Goal: Task Accomplishment & Management: Manage account settings

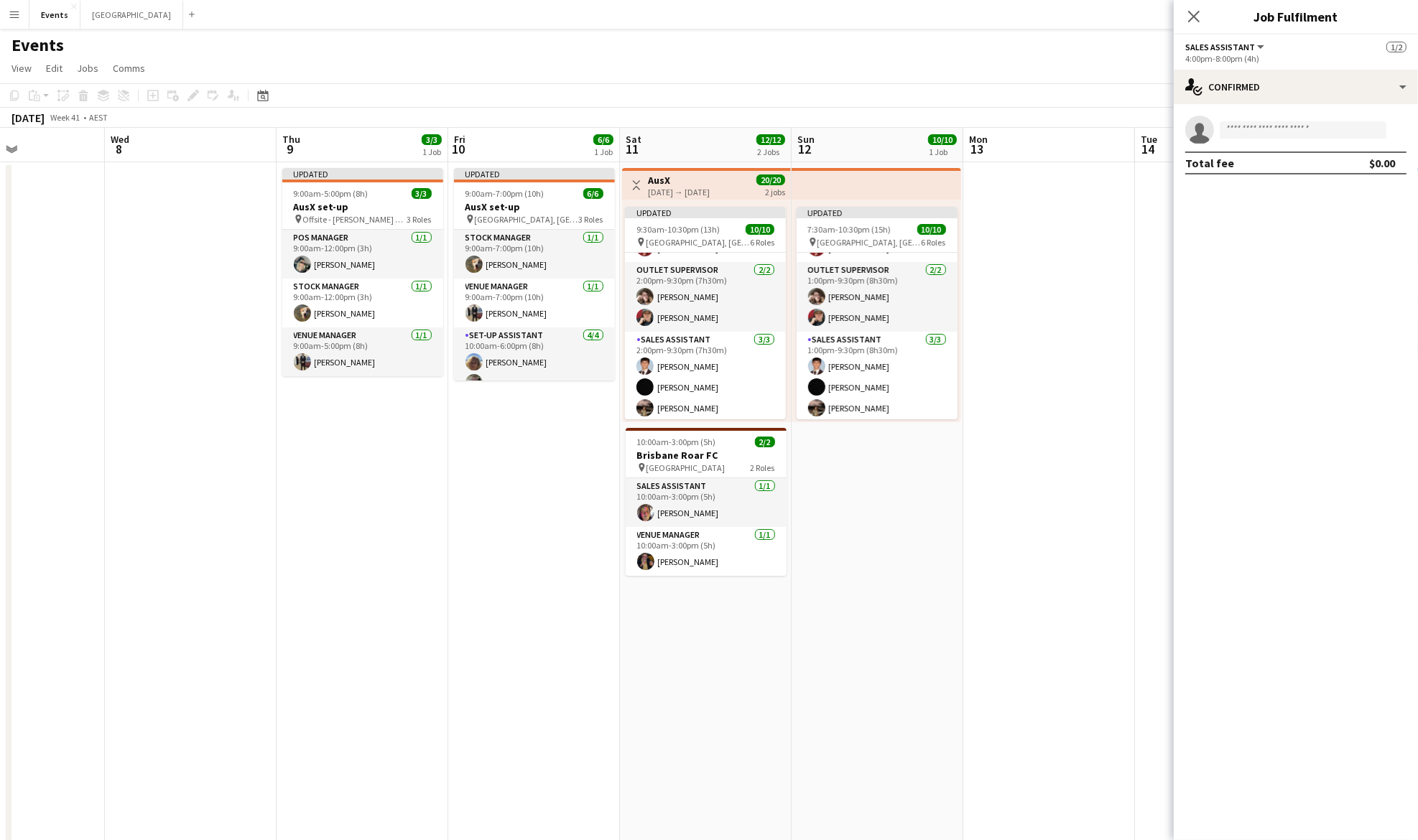
scroll to position [201, 0]
click at [1195, 19] on icon "Close pop-in" at bounding box center [1194, 16] width 14 height 14
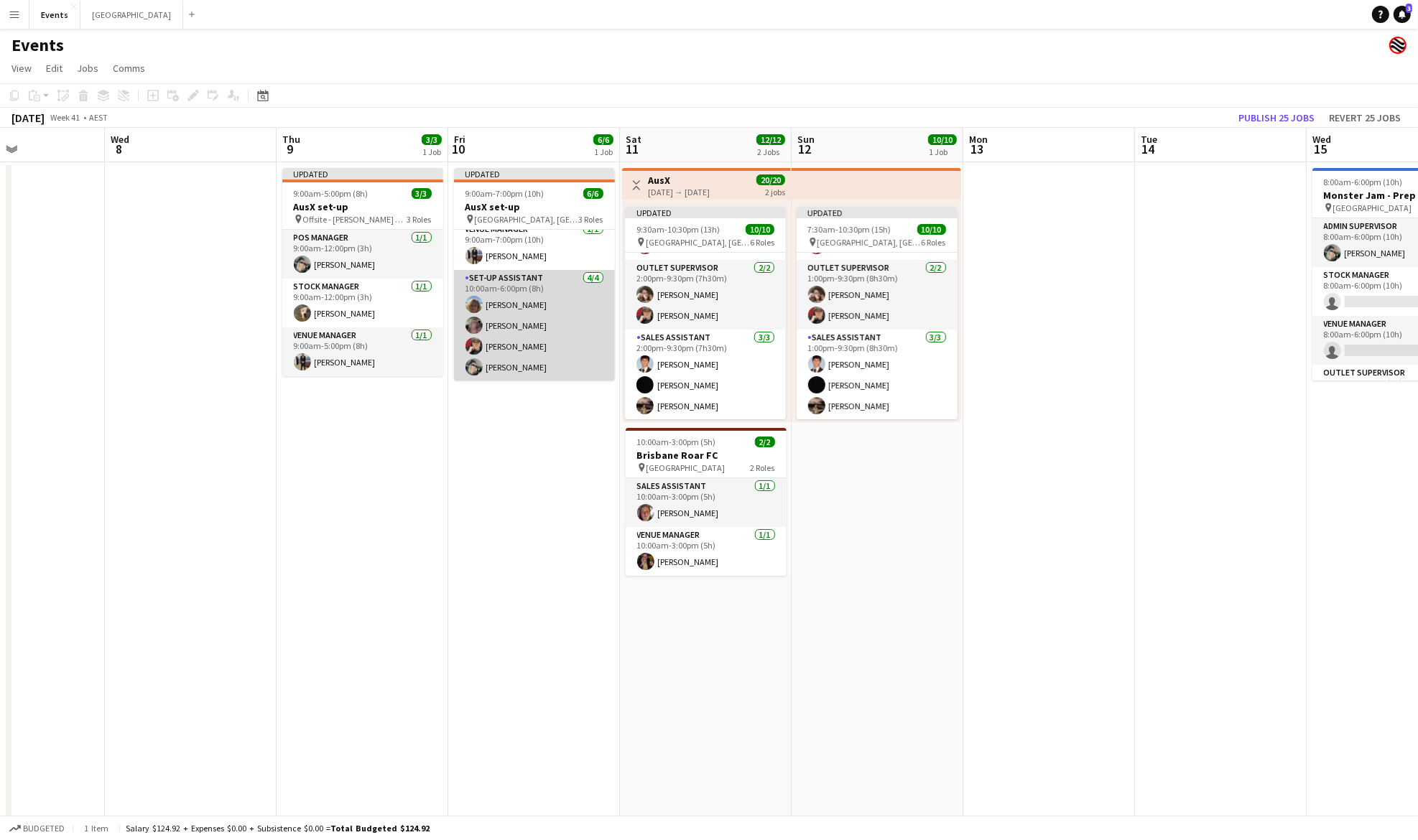
click at [513, 311] on app-card-role "Set-up Assistant [DATE] 10:00am-6:00pm (8h) [PERSON_NAME] [PERSON_NAME] [PERSON…" at bounding box center [535, 326] width 161 height 111
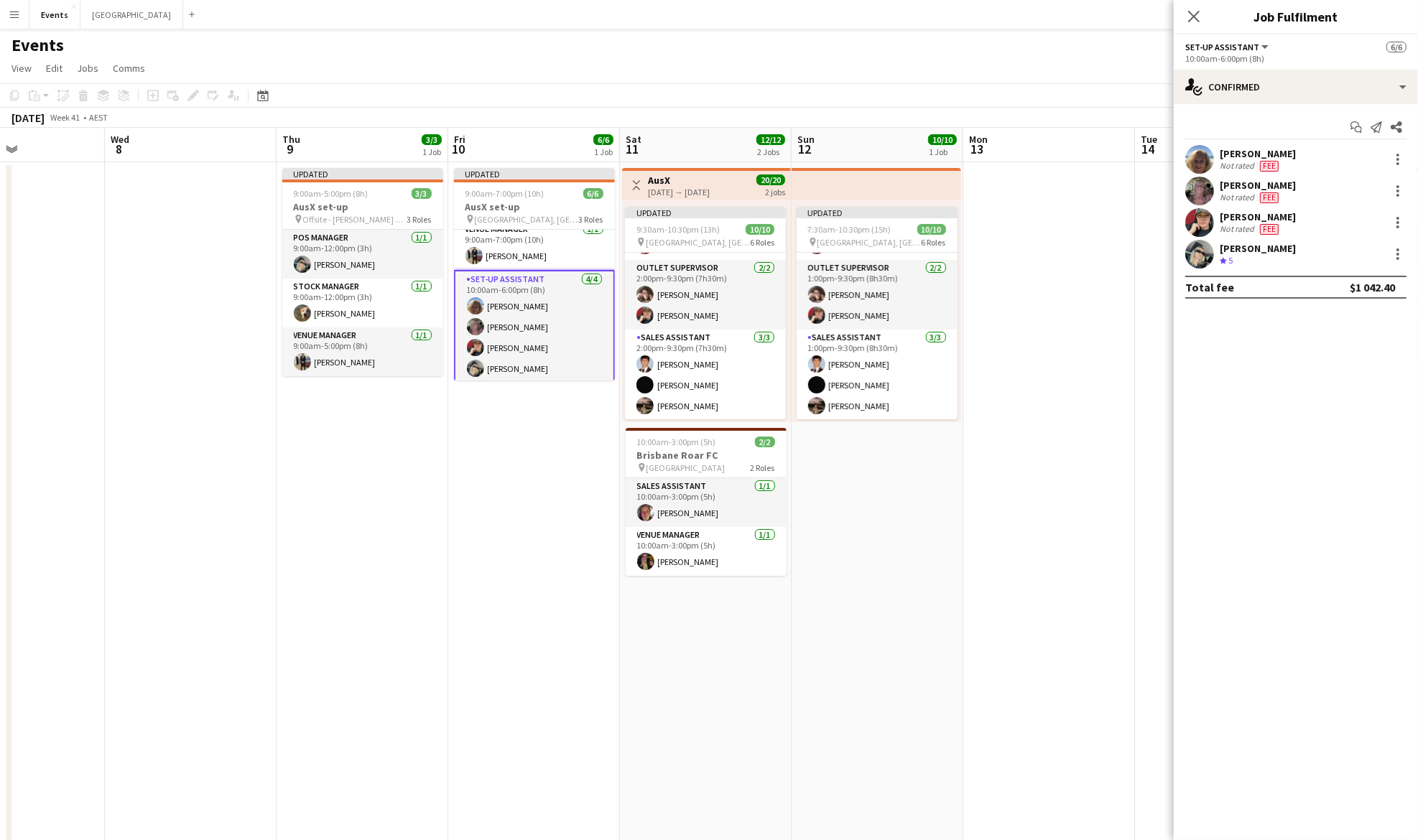
click at [513, 311] on app-card-role "Set-up Assistant [DATE] 10:00am-6:00pm (8h) [PERSON_NAME] [PERSON_NAME] [PERSON…" at bounding box center [535, 327] width 161 height 114
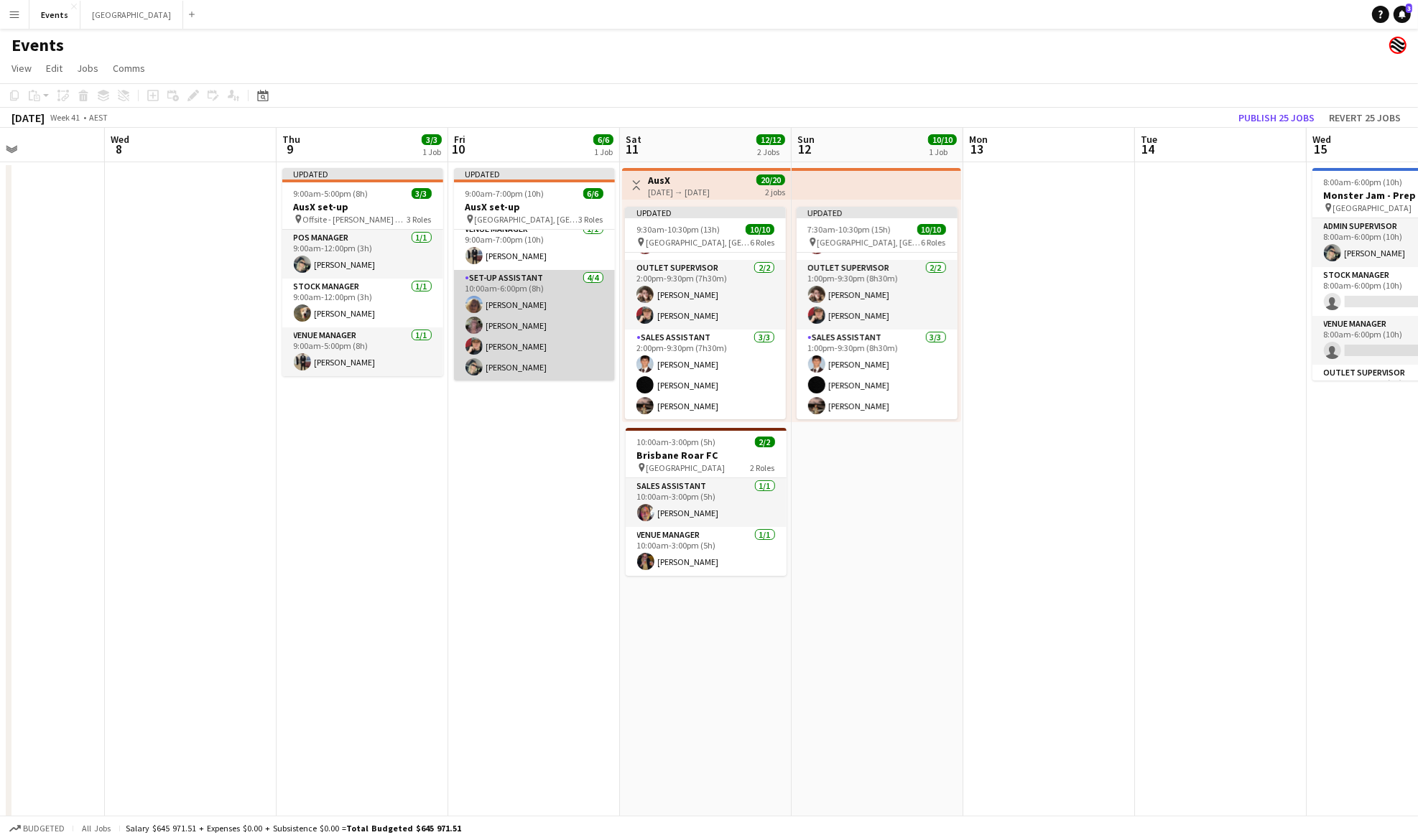
click at [513, 311] on app-card-role "Set-up Assistant [DATE] 10:00am-6:00pm (8h) [PERSON_NAME] [PERSON_NAME] [PERSON…" at bounding box center [535, 326] width 161 height 111
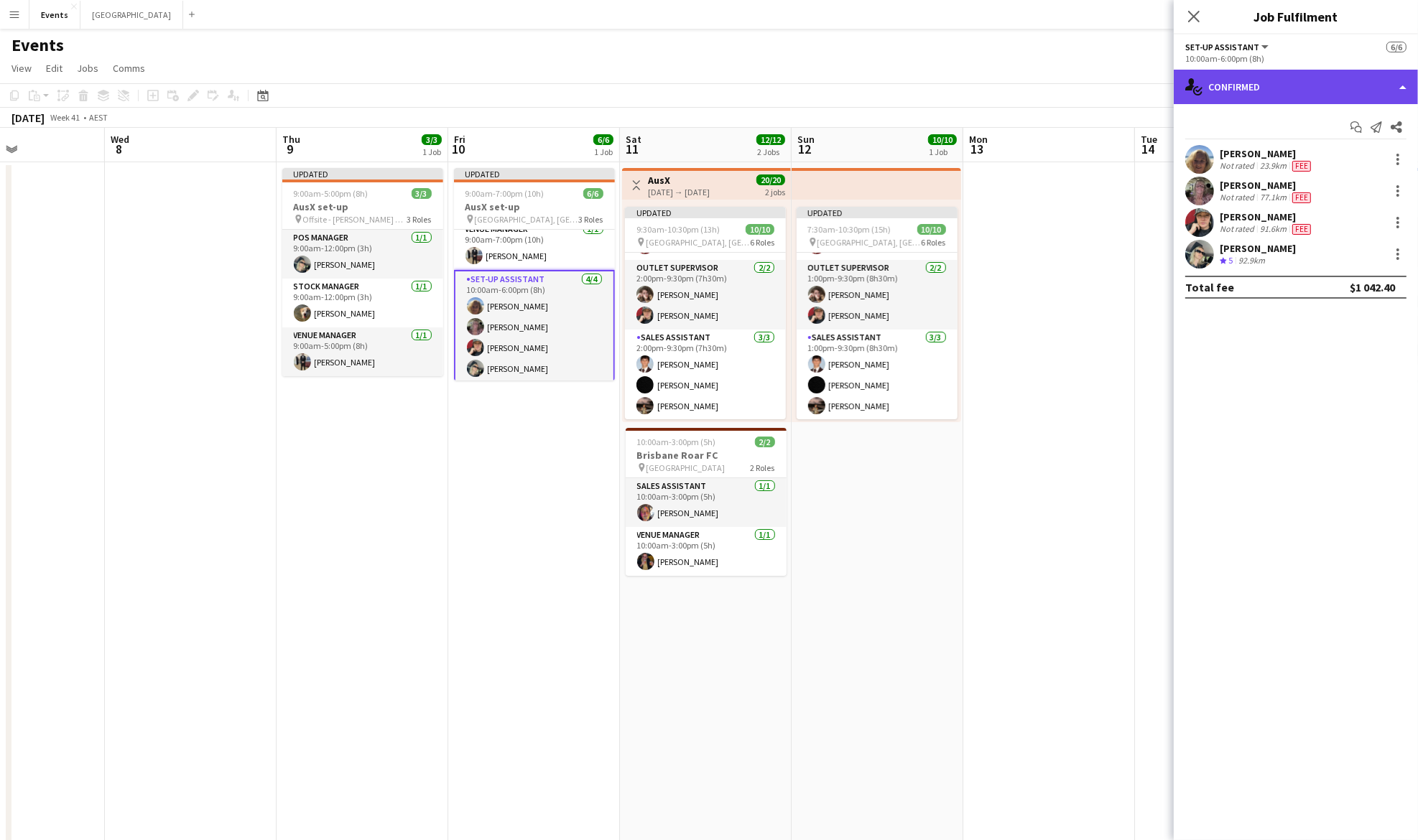
click at [1246, 87] on div "single-neutral-actions-check-2 Confirmed" at bounding box center [1296, 87] width 244 height 35
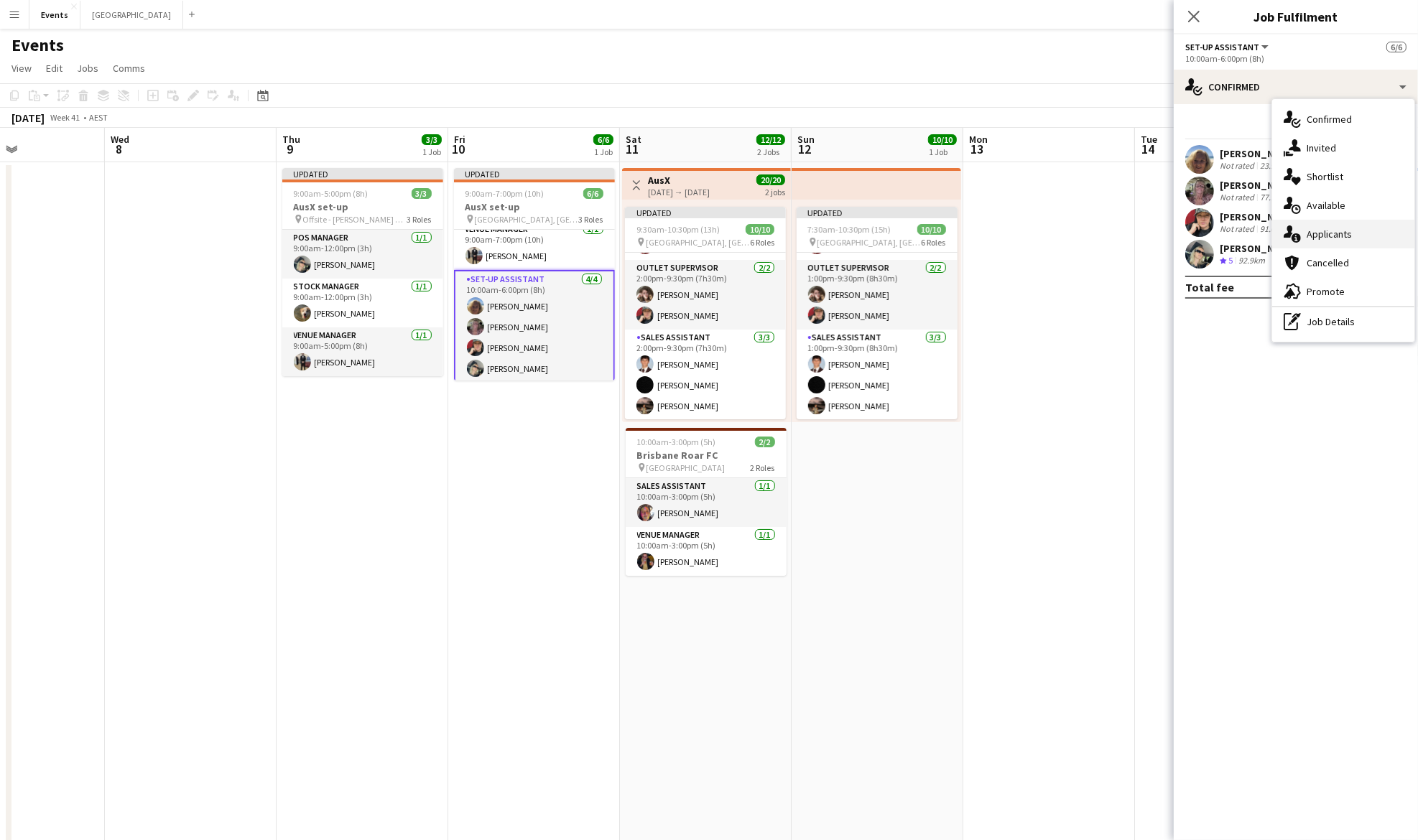
click at [1370, 235] on div "single-neutral-actions-information Applicants" at bounding box center [1343, 234] width 142 height 29
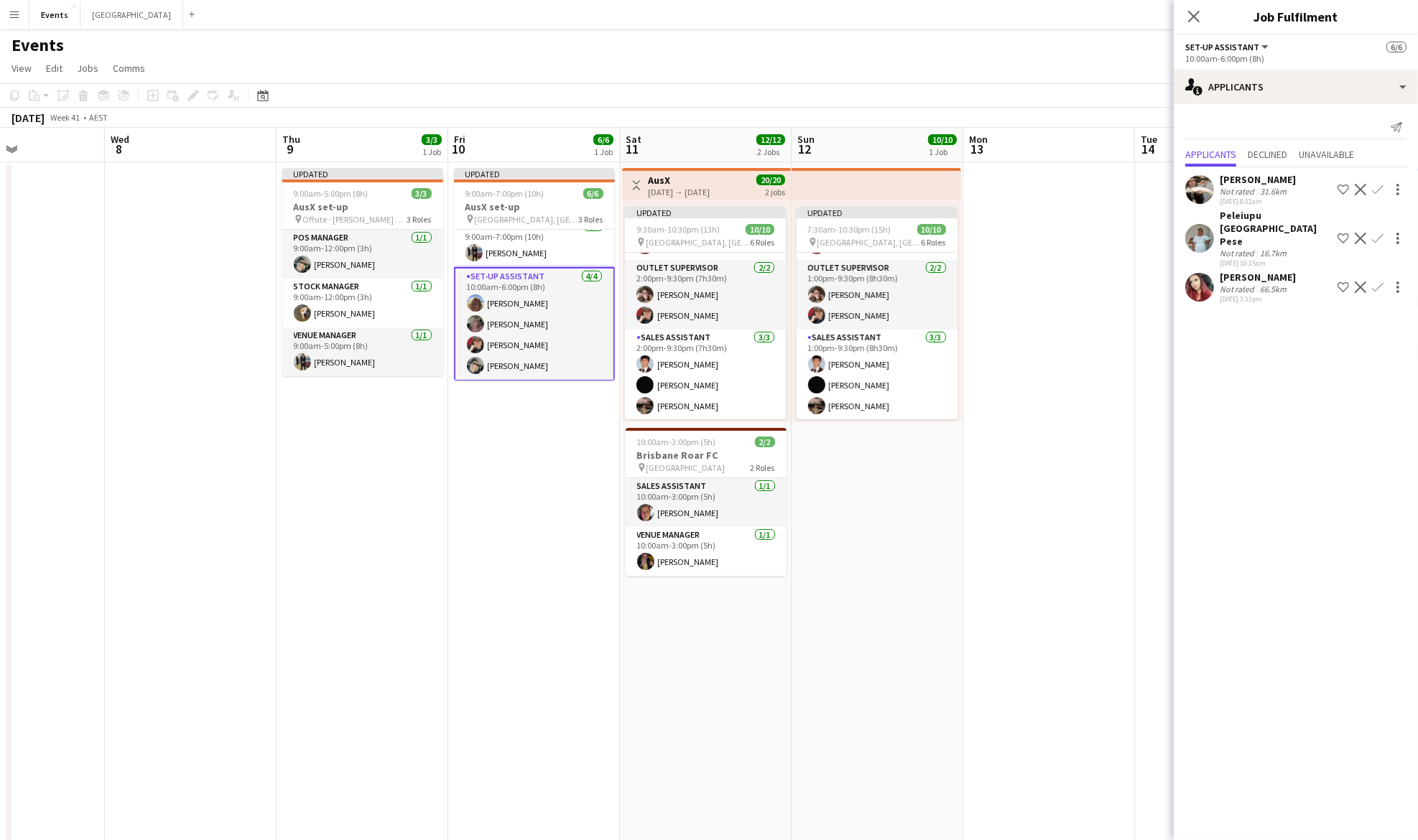
click at [537, 326] on app-card-role "Set-up Assistant [DATE] 10:00am-6:00pm (8h) [PERSON_NAME] [PERSON_NAME] [PERSON…" at bounding box center [535, 324] width 161 height 114
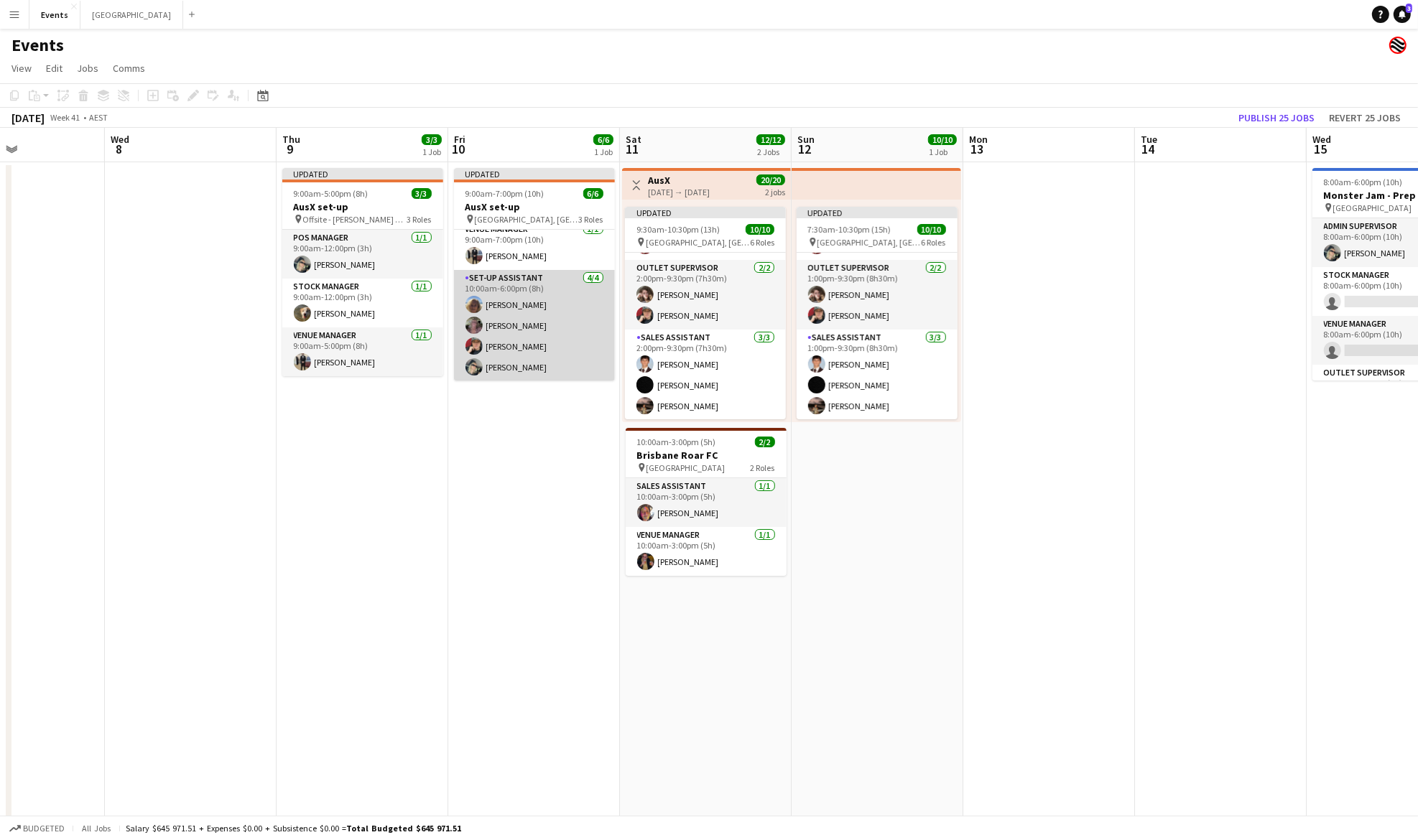
click at [559, 327] on app-card-role "Set-up Assistant [DATE] 10:00am-6:00pm (8h) [PERSON_NAME] [PERSON_NAME] [PERSON…" at bounding box center [535, 326] width 161 height 111
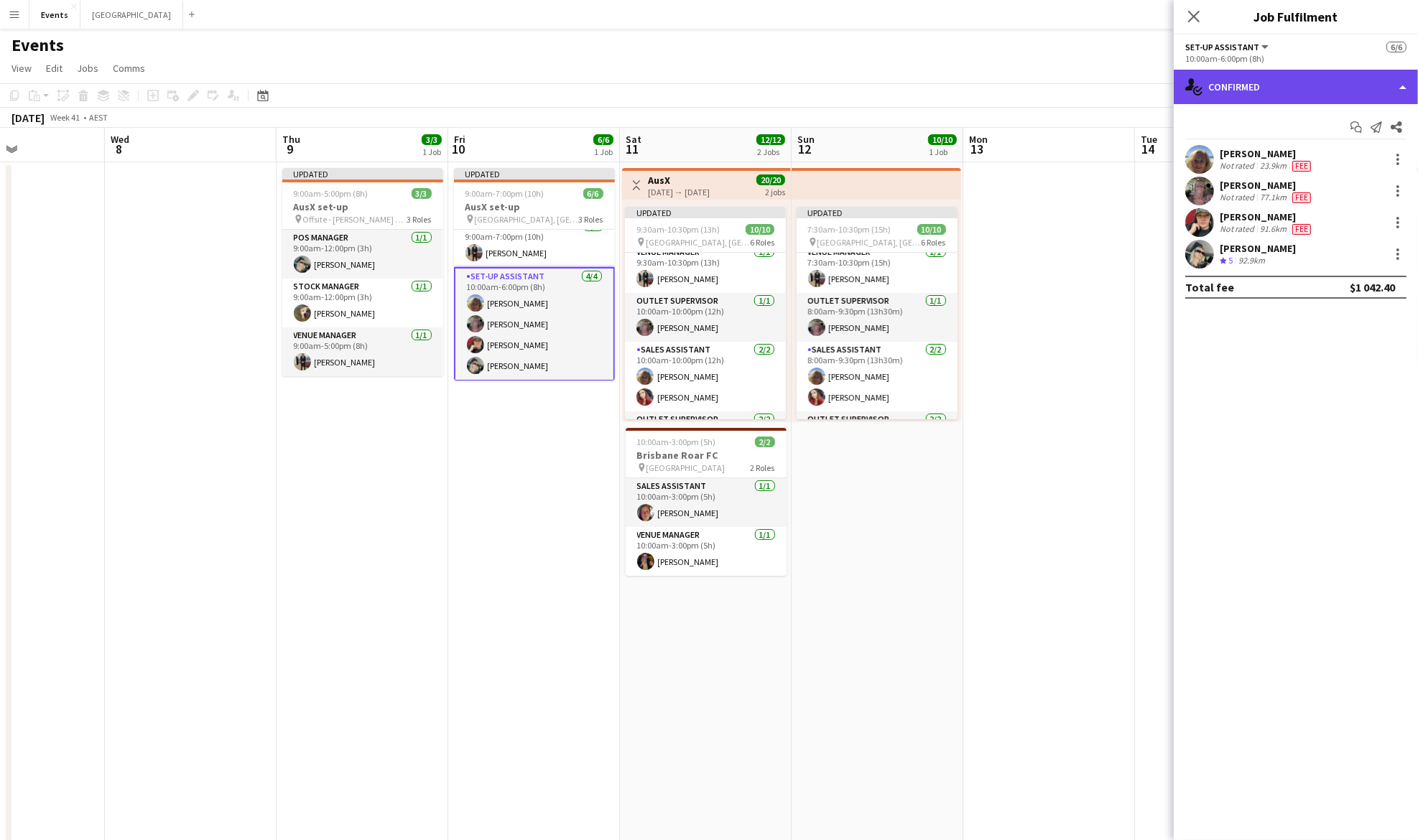
click at [1221, 85] on div "single-neutral-actions-check-2 Confirmed" at bounding box center [1296, 87] width 244 height 35
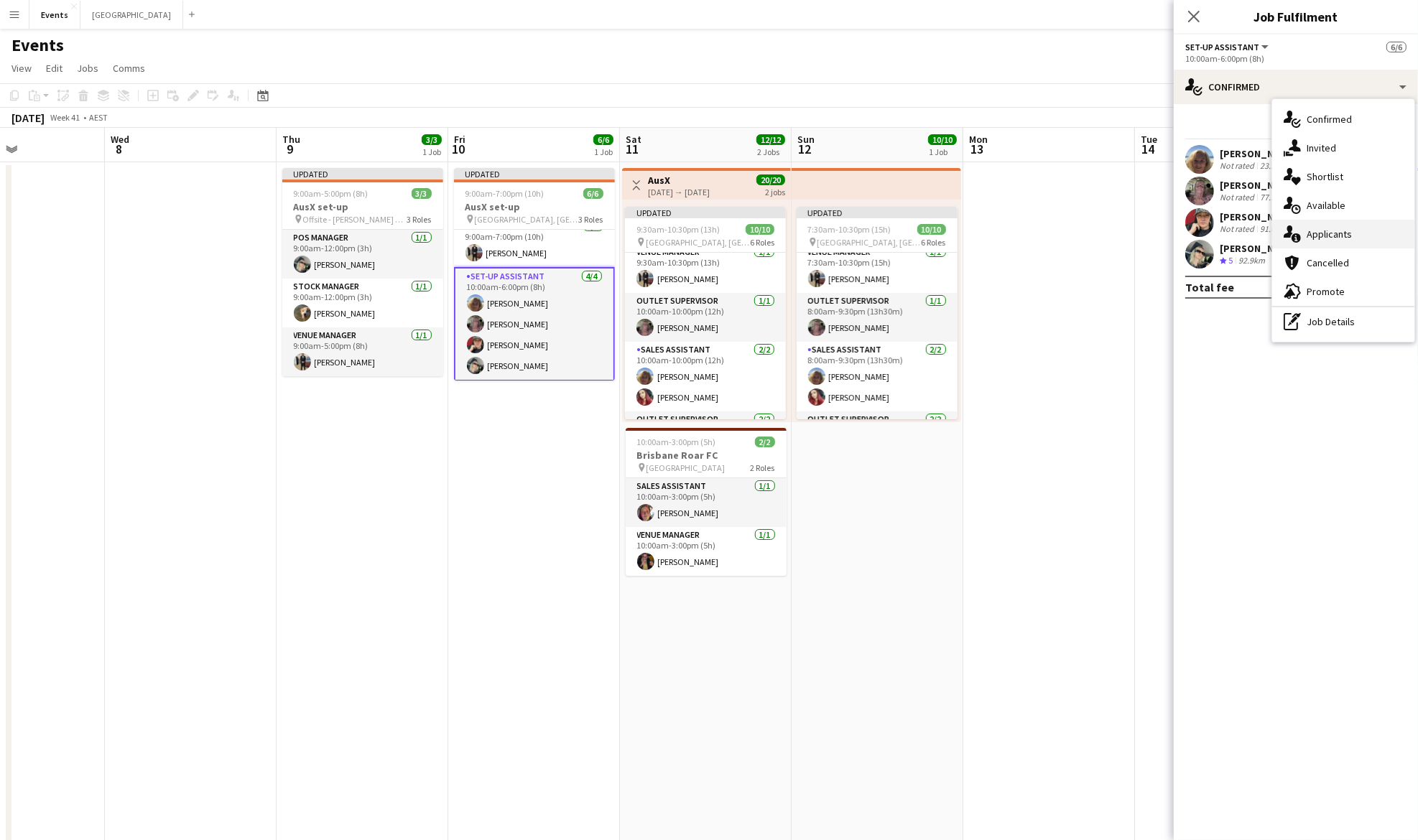
click at [1349, 236] on span "Applicants" at bounding box center [1329, 233] width 45 height 13
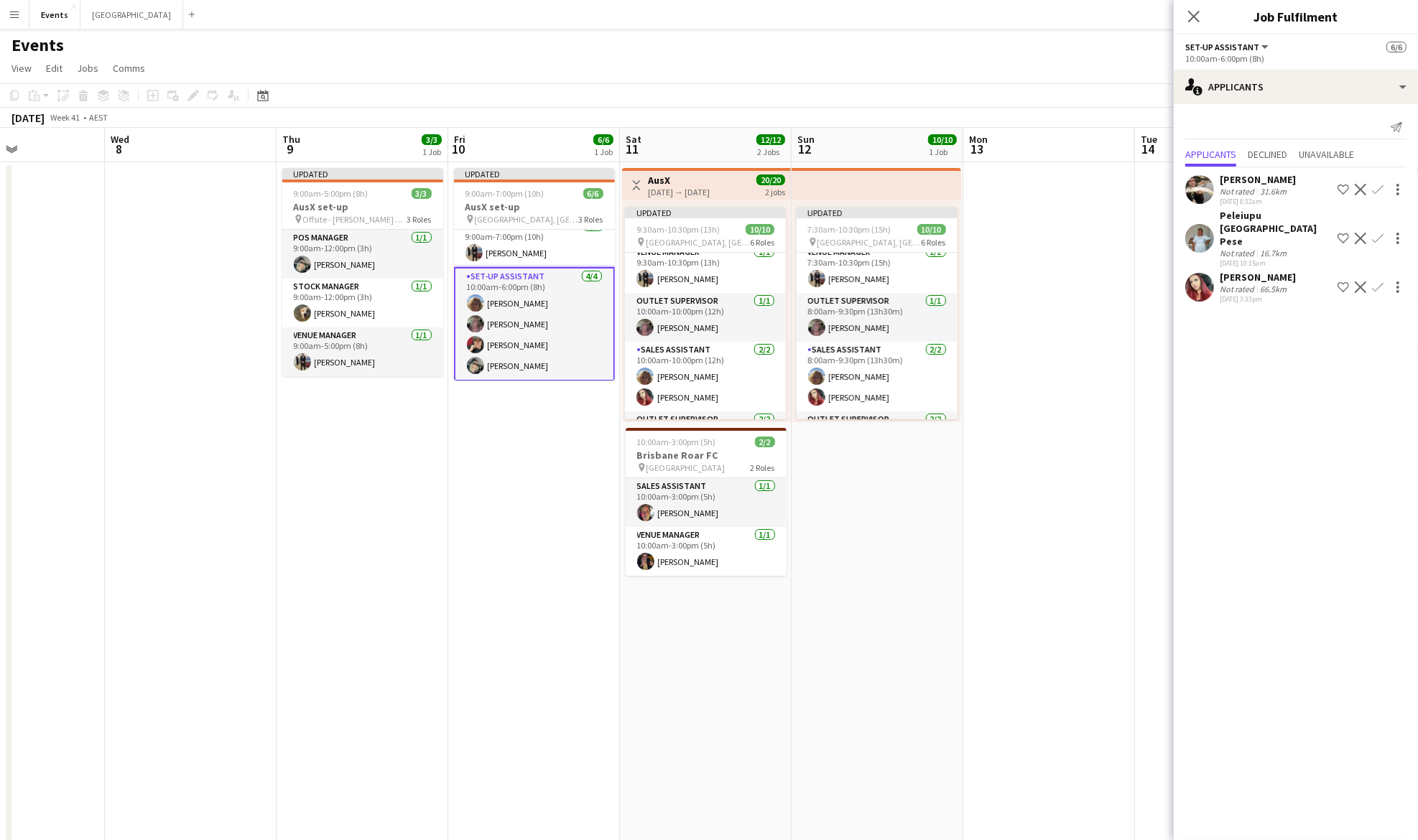
click at [1298, 63] on div "10:00am-6:00pm (8h)" at bounding box center [1296, 59] width 221 height 11
click at [1293, 100] on div "single-neutral-actions-information Applicants" at bounding box center [1296, 87] width 244 height 35
click at [1323, 120] on span "Confirmed" at bounding box center [1329, 119] width 45 height 13
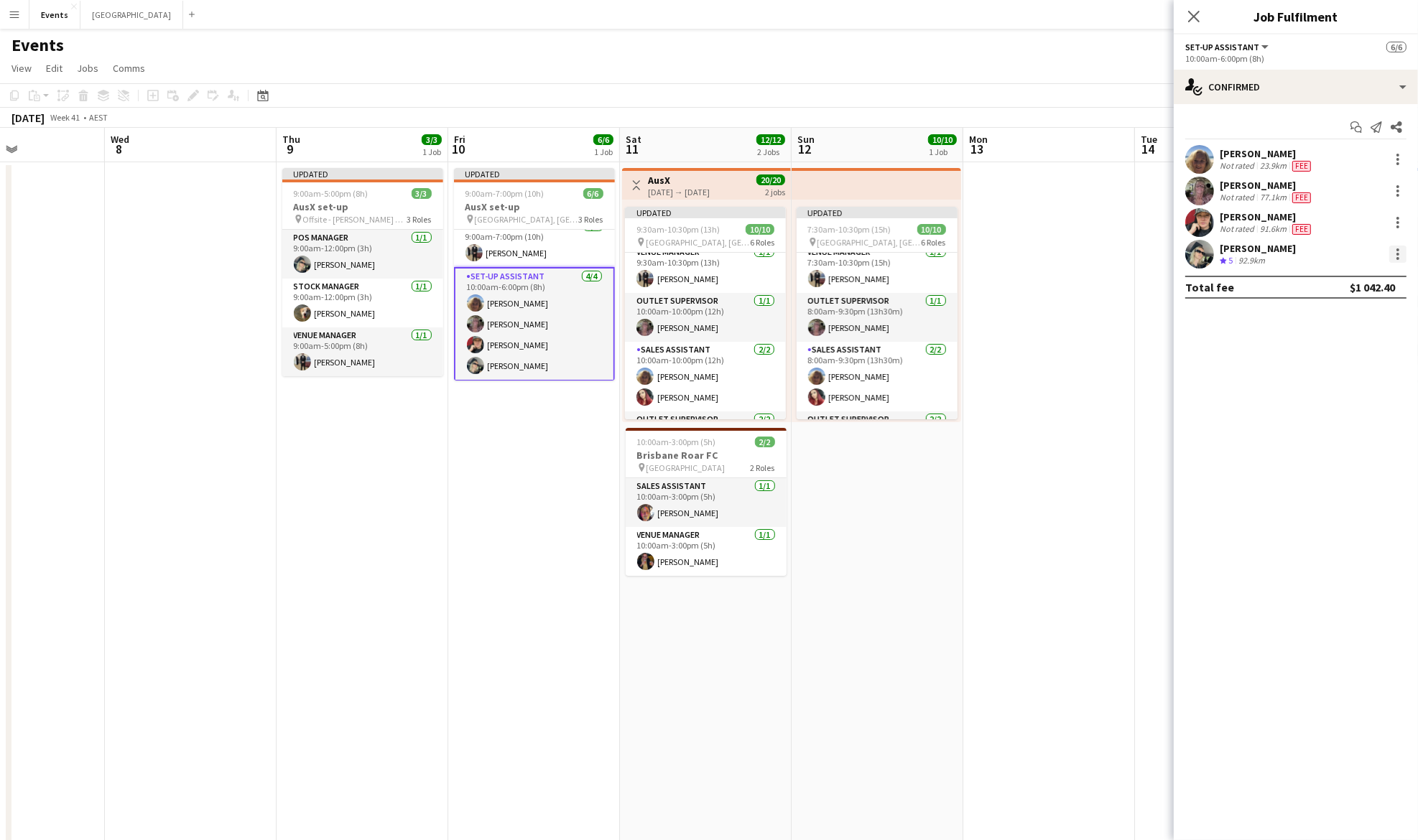
click at [1398, 260] on div at bounding box center [1398, 254] width 17 height 17
click at [1337, 423] on span "Remove" at bounding box center [1328, 418] width 43 height 12
click at [1274, 254] on input at bounding box center [1303, 254] width 166 height 17
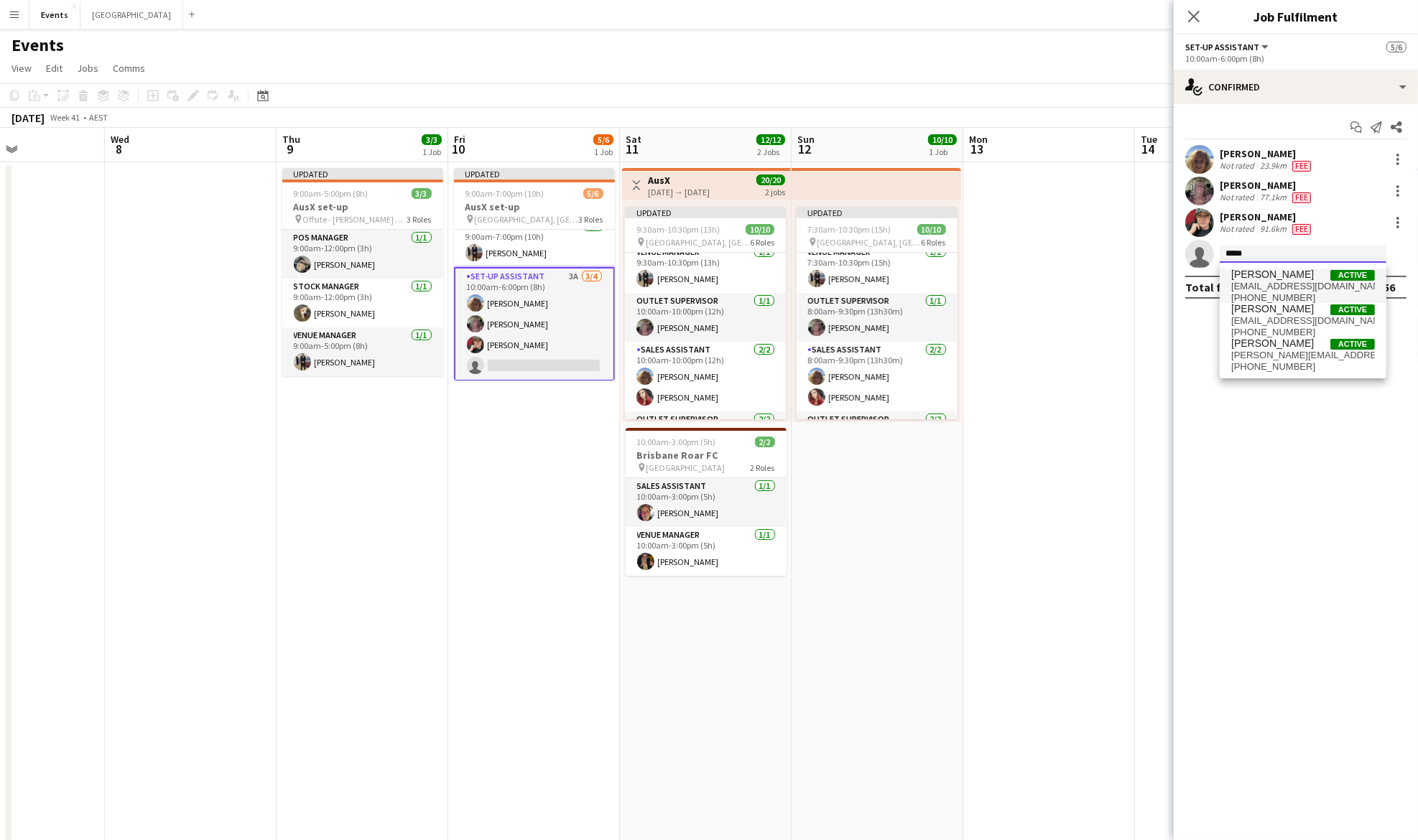
type input "*****"
click at [1280, 283] on span "[EMAIL_ADDRESS][DOMAIN_NAME]" at bounding box center [1303, 286] width 144 height 11
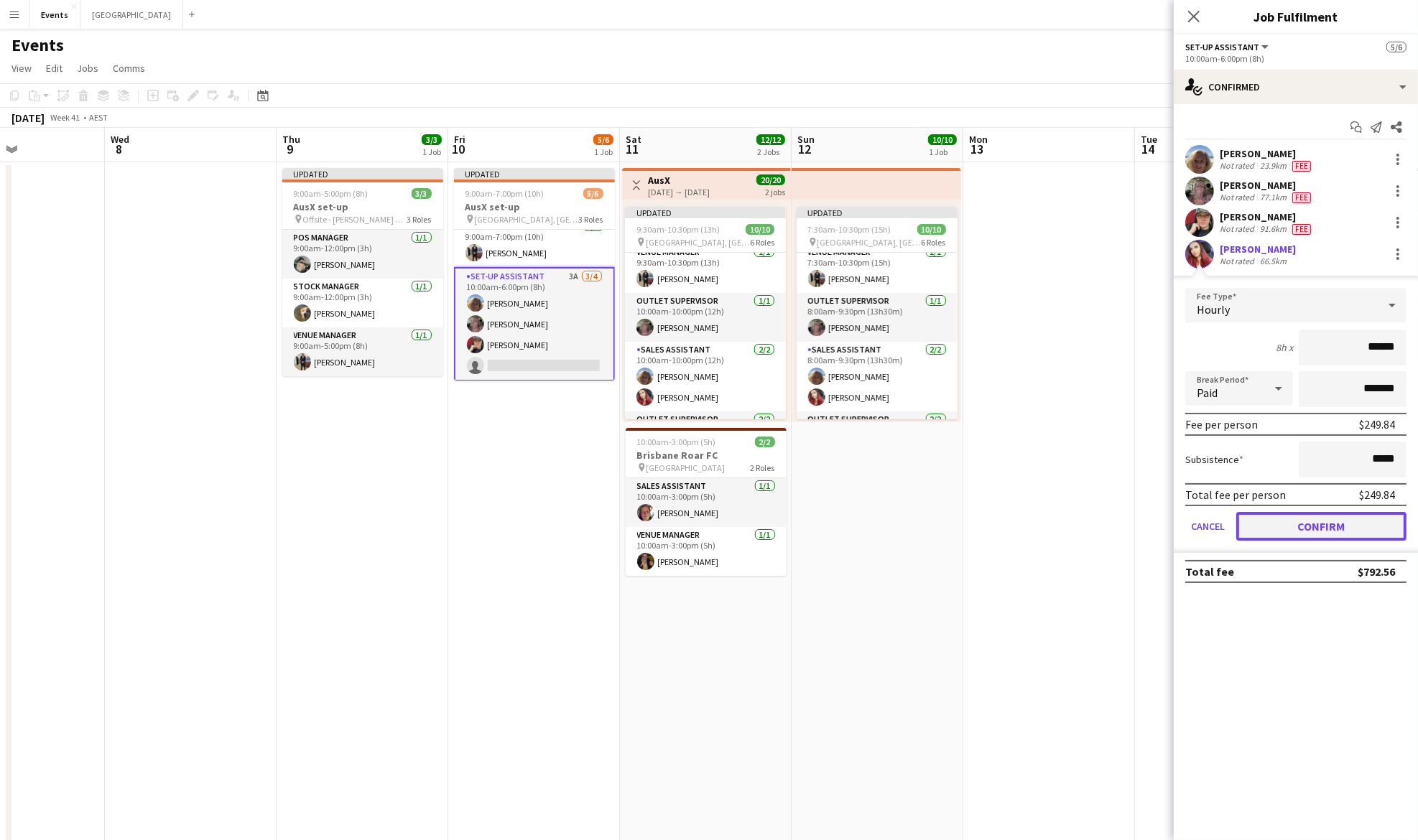
click at [1307, 522] on button "Confirm" at bounding box center [1322, 526] width 170 height 29
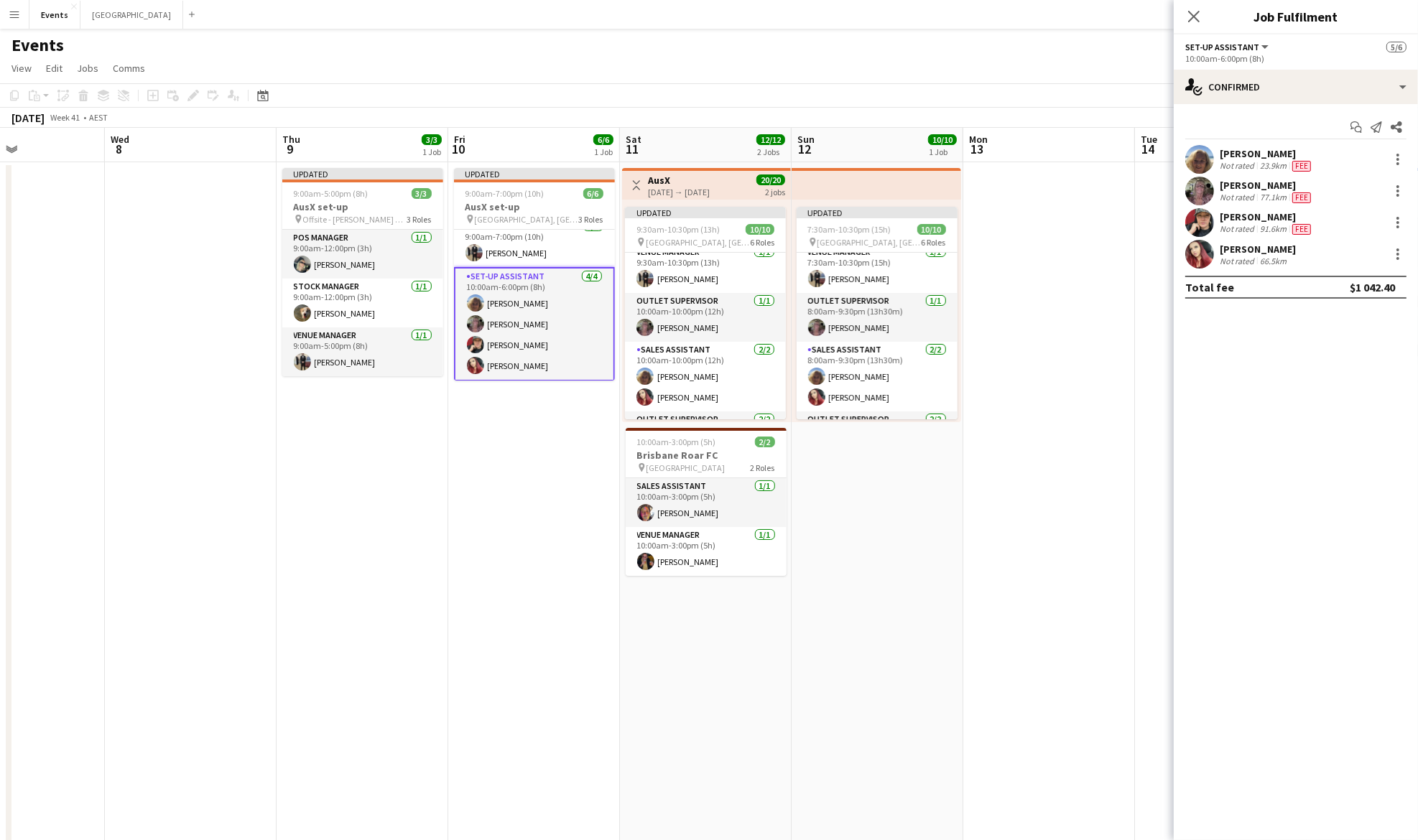
click at [922, 592] on app-date-cell "Updated 7:30am-10:30pm (15h) 10/10 pin [GEOGRAPHIC_DATA], Redcliffe 6 Roles Sto…" at bounding box center [877, 504] width 172 height 683
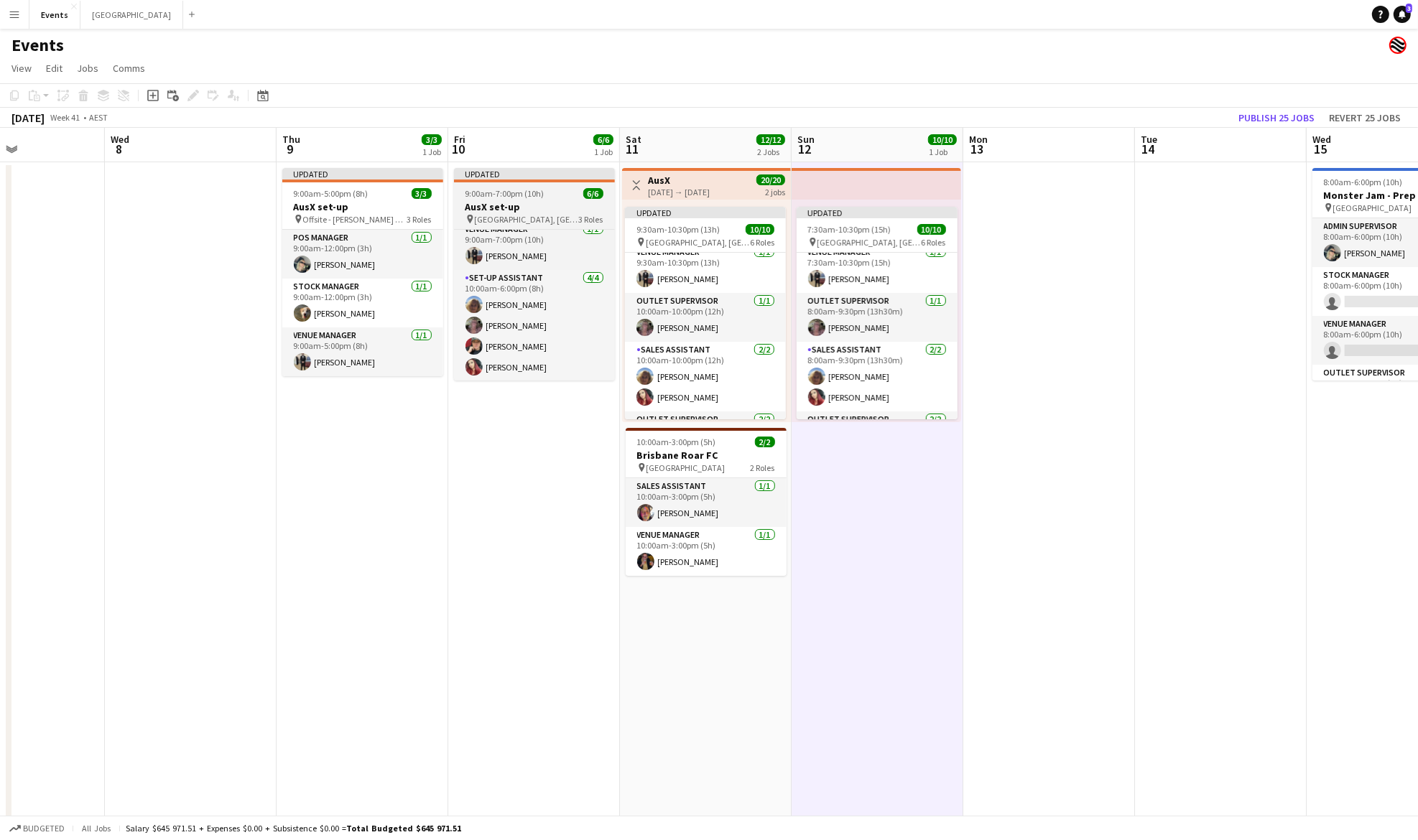
click at [519, 194] on span "9:00am-7:00pm (10h)" at bounding box center [505, 193] width 79 height 11
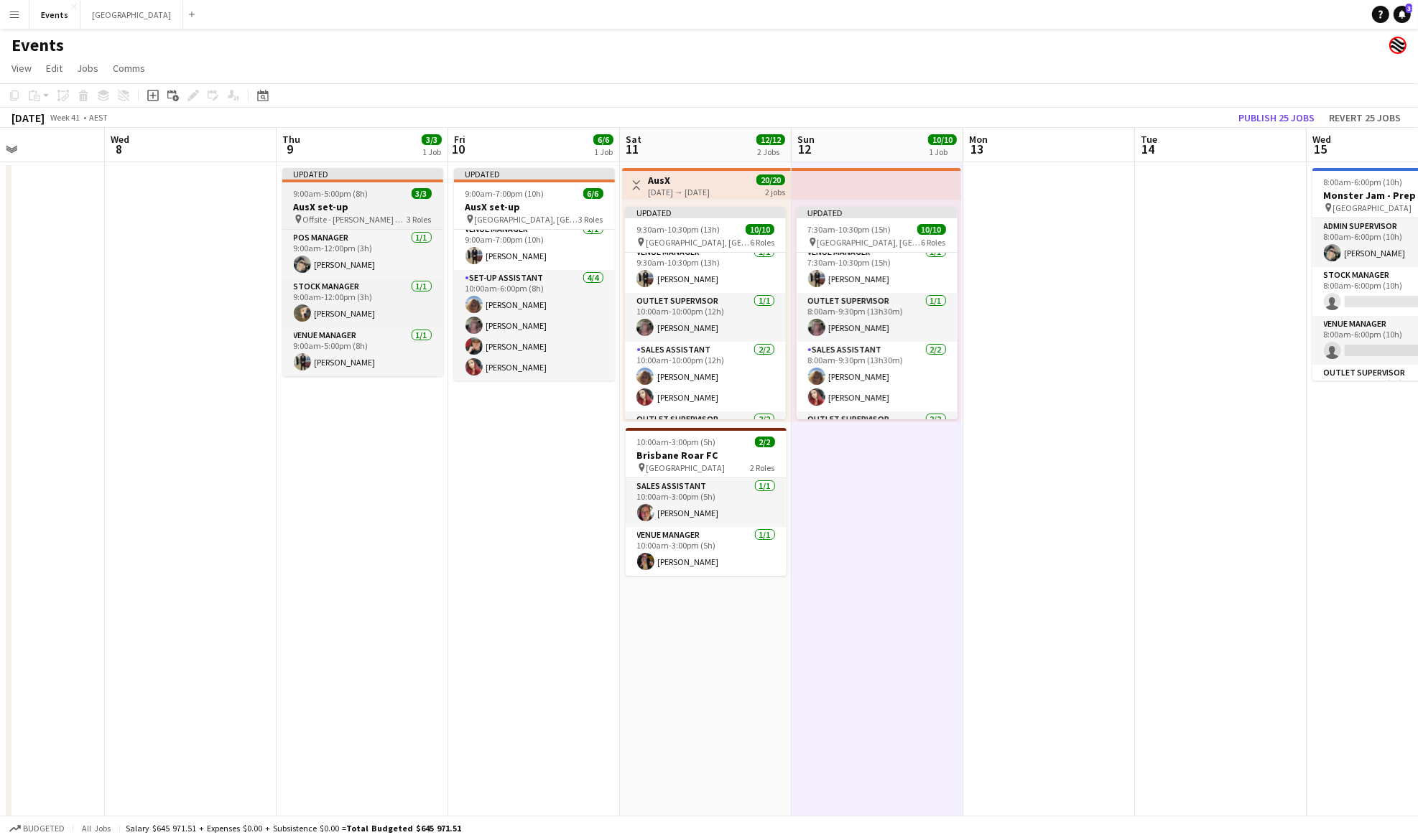
click at [338, 205] on h3 "AusX set-up" at bounding box center [363, 206] width 161 height 13
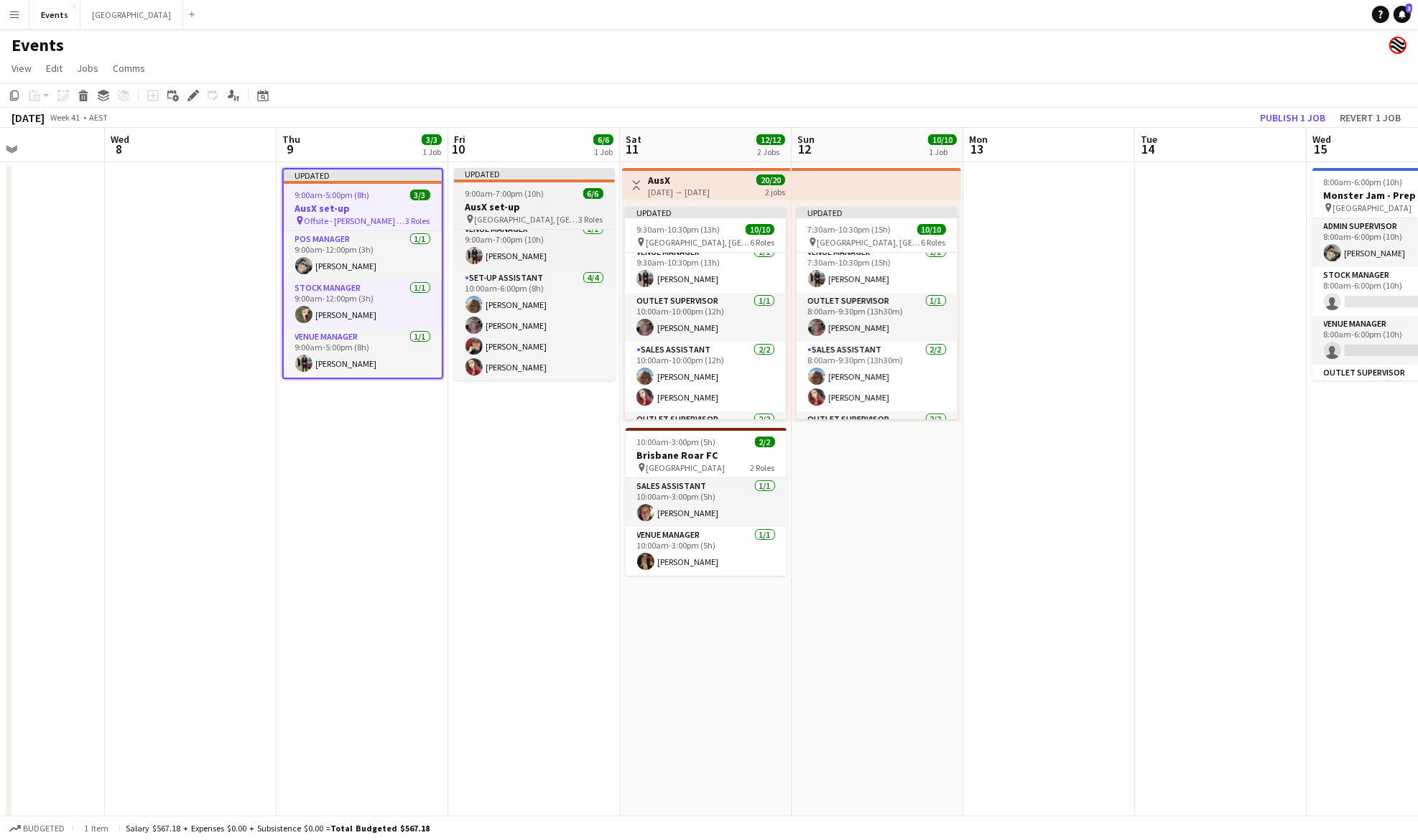
click at [533, 201] on h3 "AusX set-up" at bounding box center [535, 206] width 161 height 13
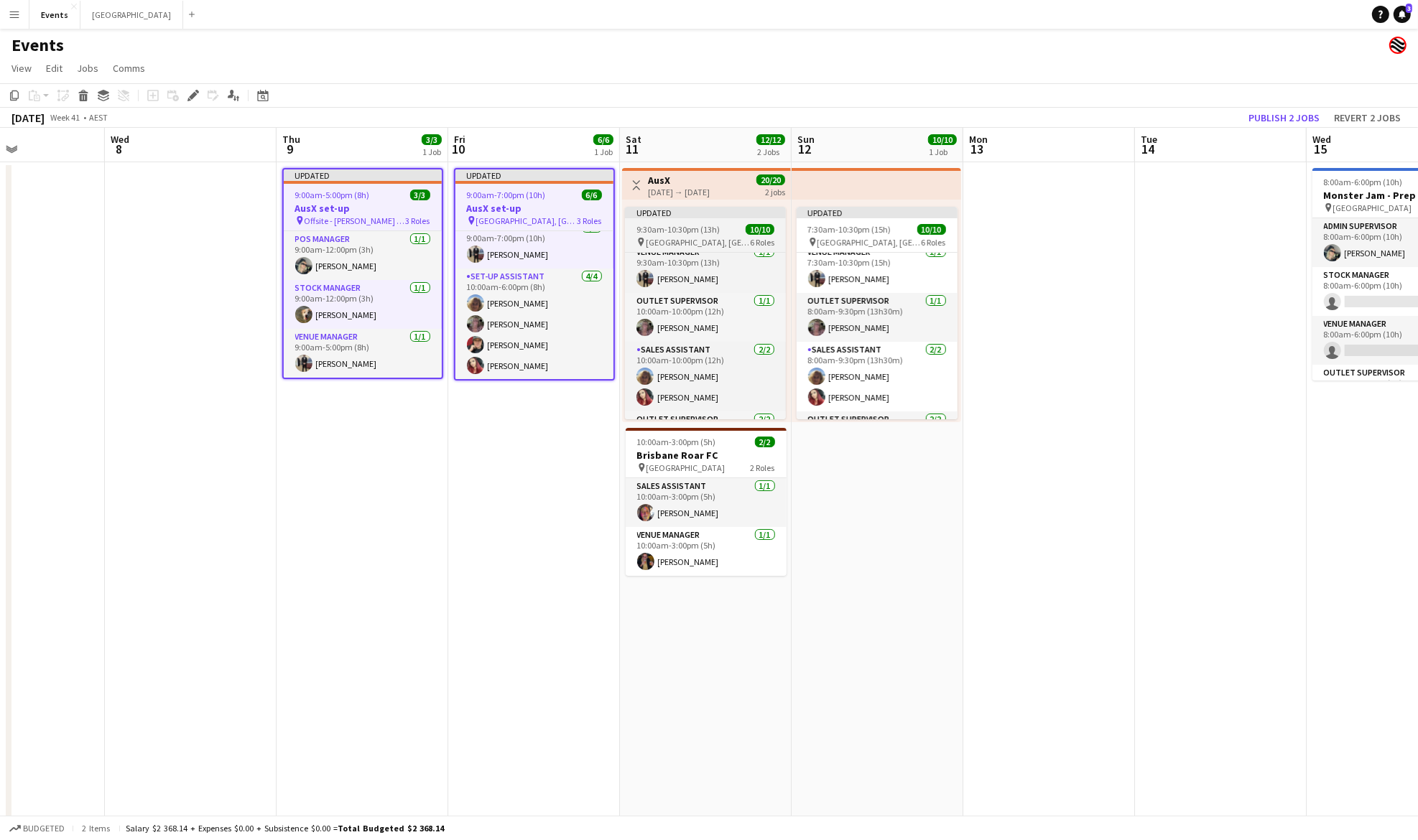
click at [688, 232] on span "9:30am-10:30pm (13h)" at bounding box center [678, 230] width 84 height 11
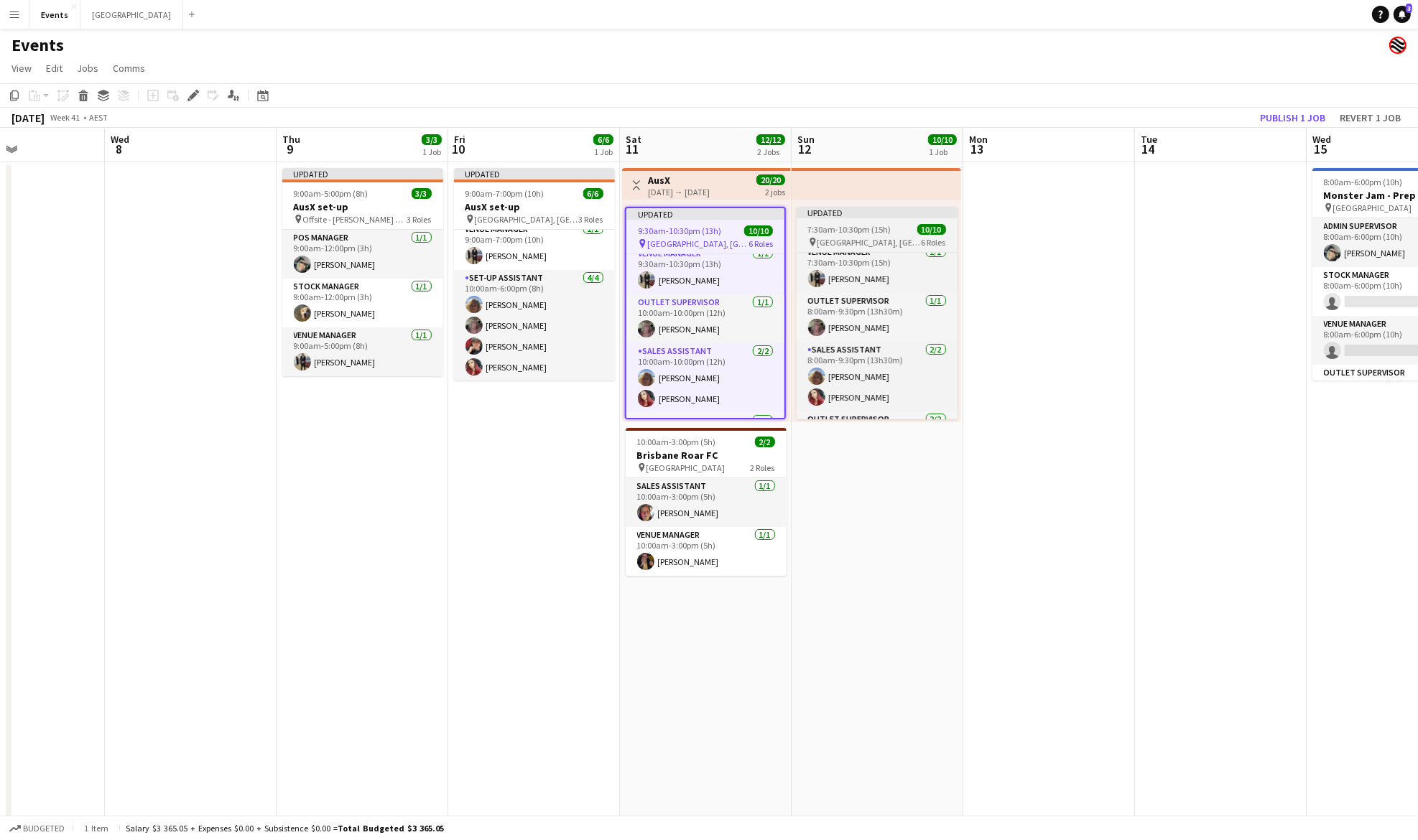
click at [849, 230] on span "7:30am-10:30pm (15h)" at bounding box center [849, 230] width 84 height 11
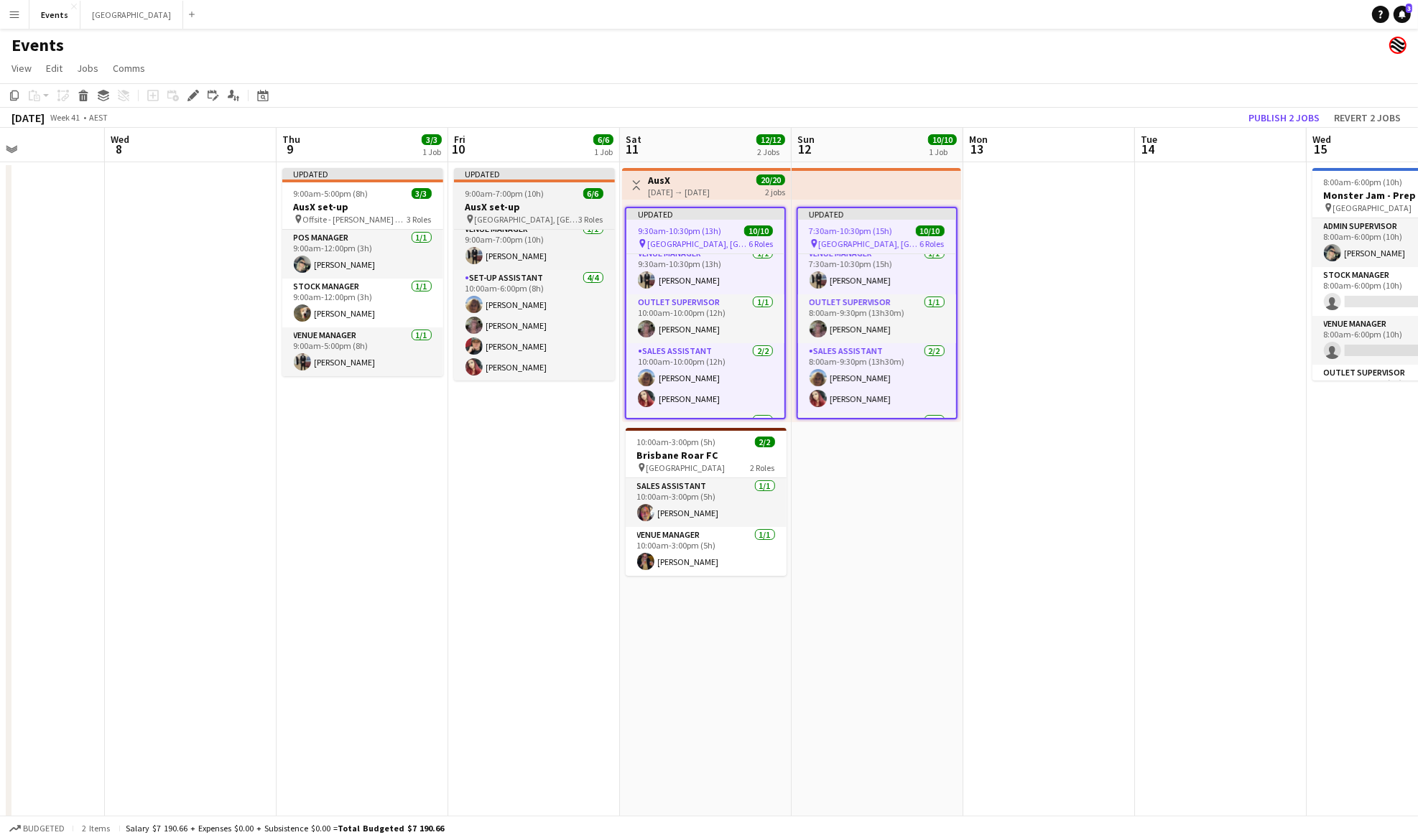
click at [511, 181] on div at bounding box center [535, 181] width 161 height 3
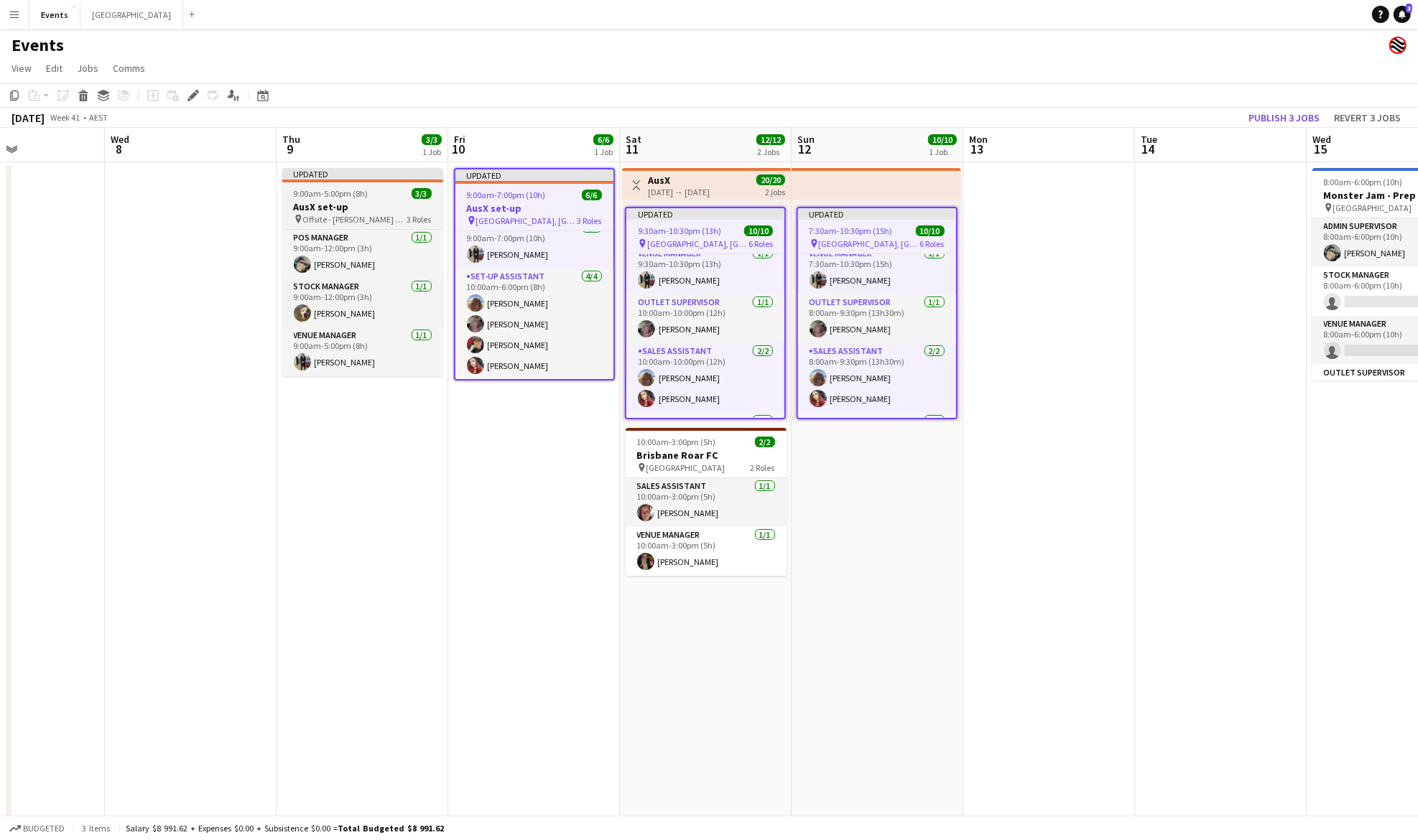
click at [379, 190] on div "9:00am-5:00pm (8h) 3/3" at bounding box center [363, 193] width 161 height 11
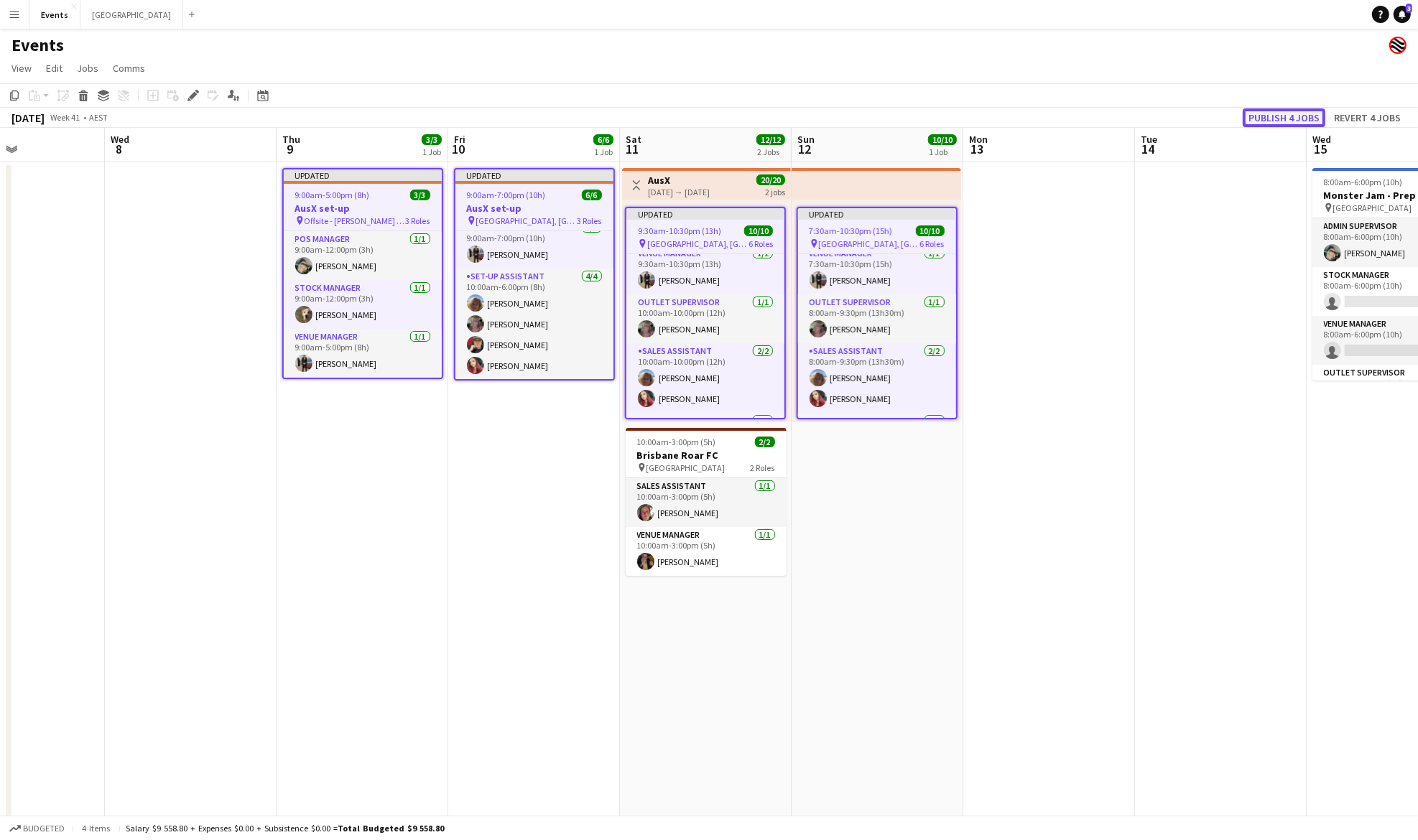
click at [1273, 114] on button "Publish 4 jobs" at bounding box center [1284, 117] width 83 height 19
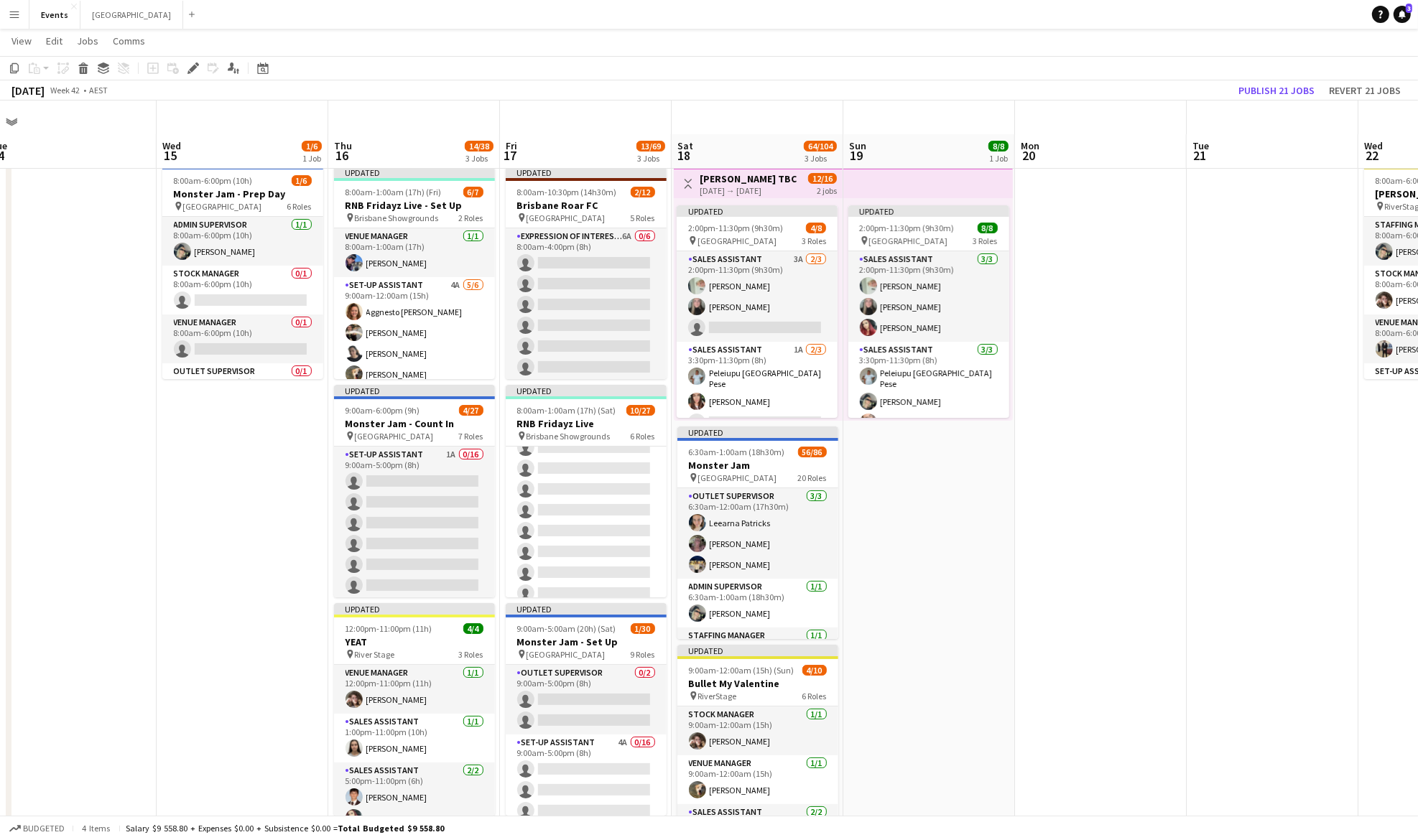
scroll to position [40, 0]
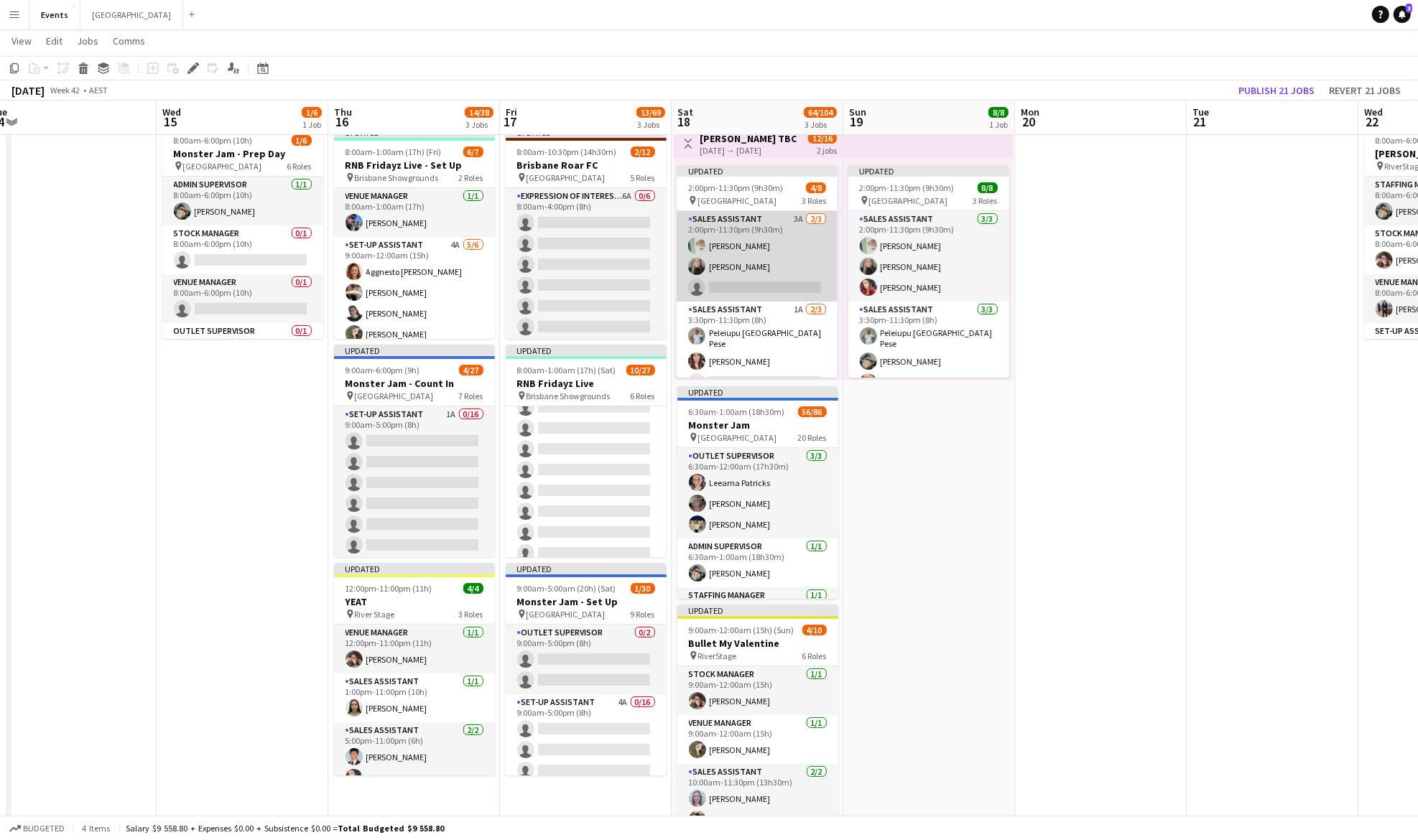
click at [755, 278] on app-card-role "Sales Assistant 3A [DATE] 2:00pm-11:30pm (9h30m) [PERSON_NAME] [PERSON_NAME] si…" at bounding box center [758, 256] width 161 height 90
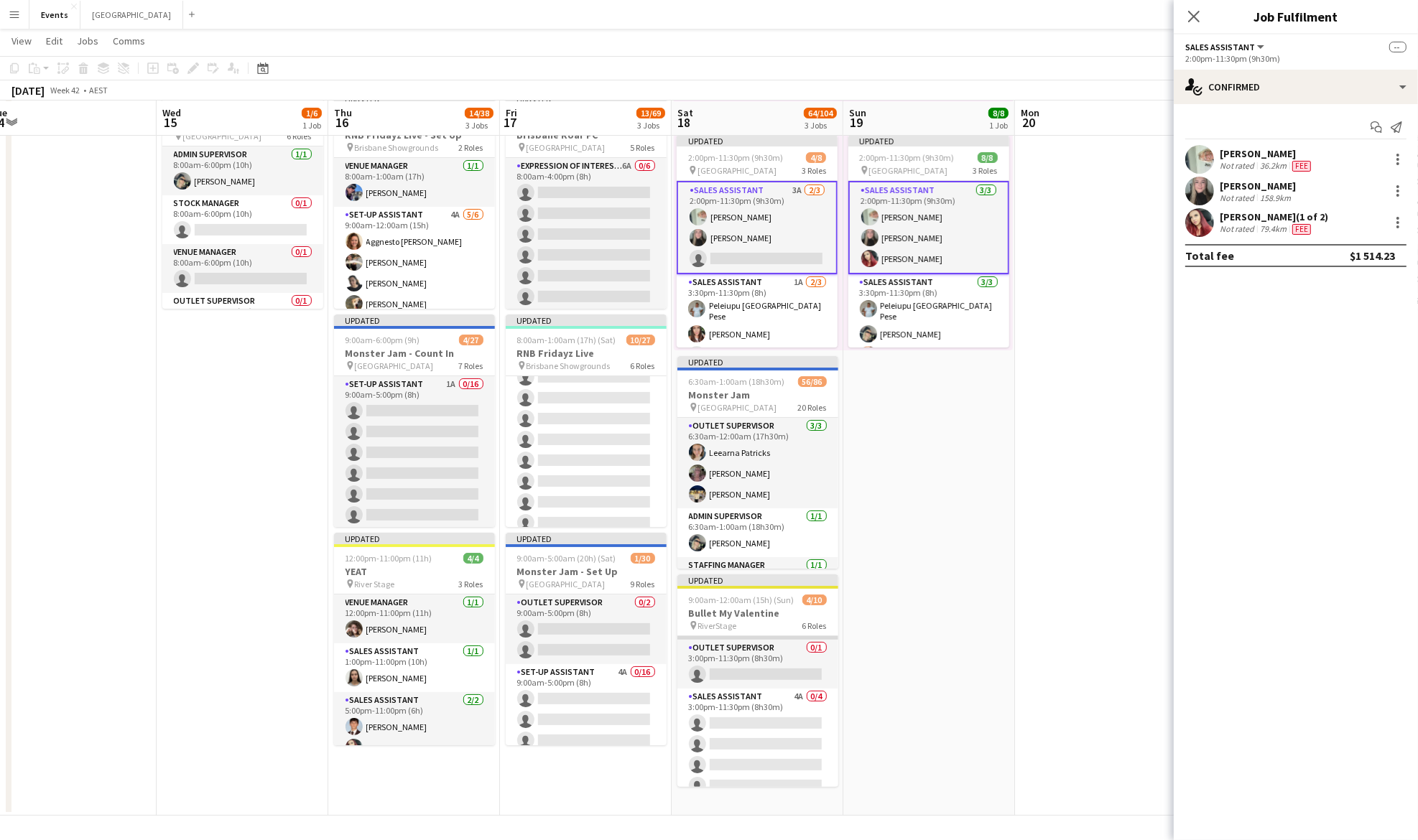
scroll to position [225, 0]
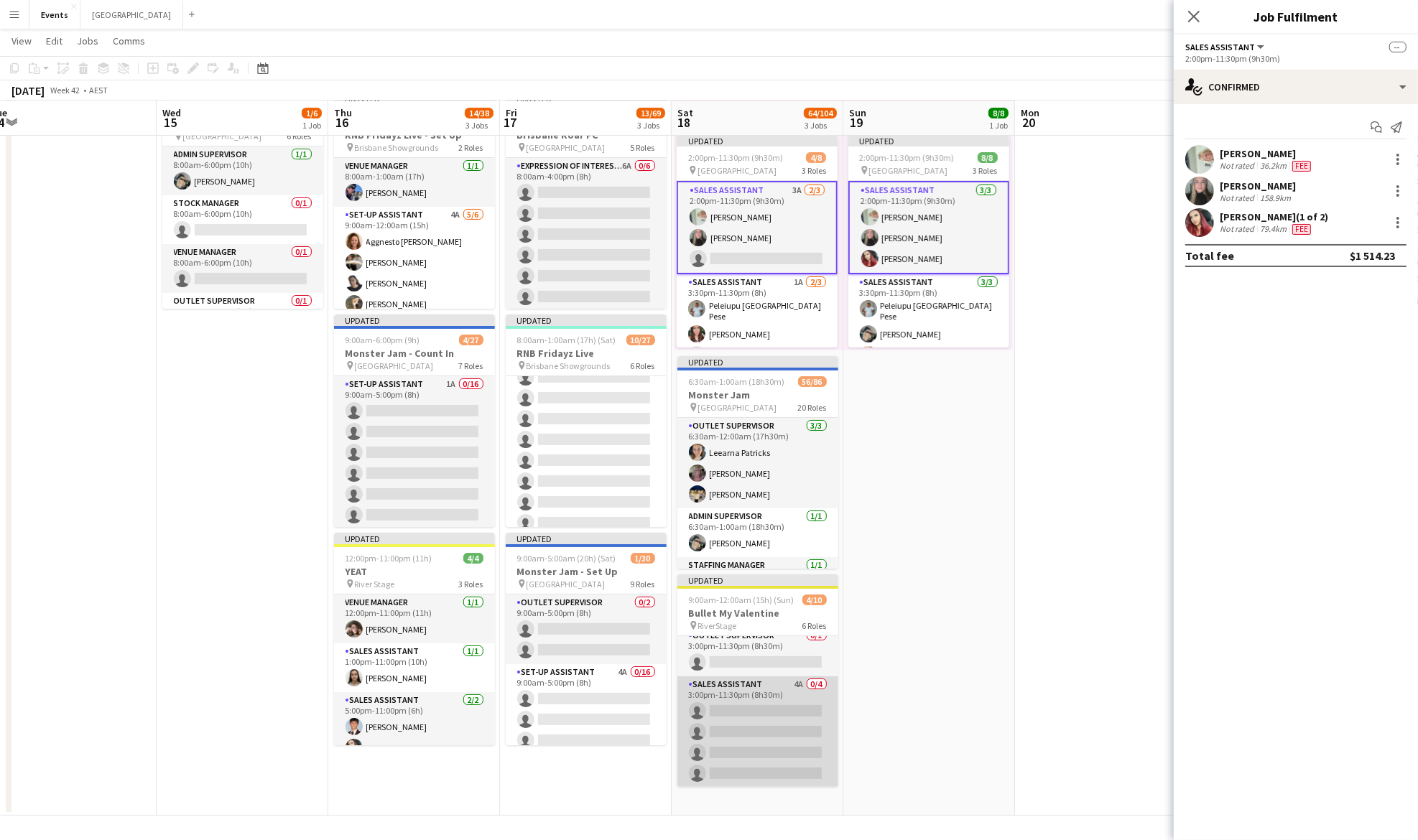
click at [745, 707] on app-card-role "Sales Assistant 4A 0/4 3:00pm-11:30pm (8h30m) single-neutral-actions single-neu…" at bounding box center [758, 732] width 161 height 111
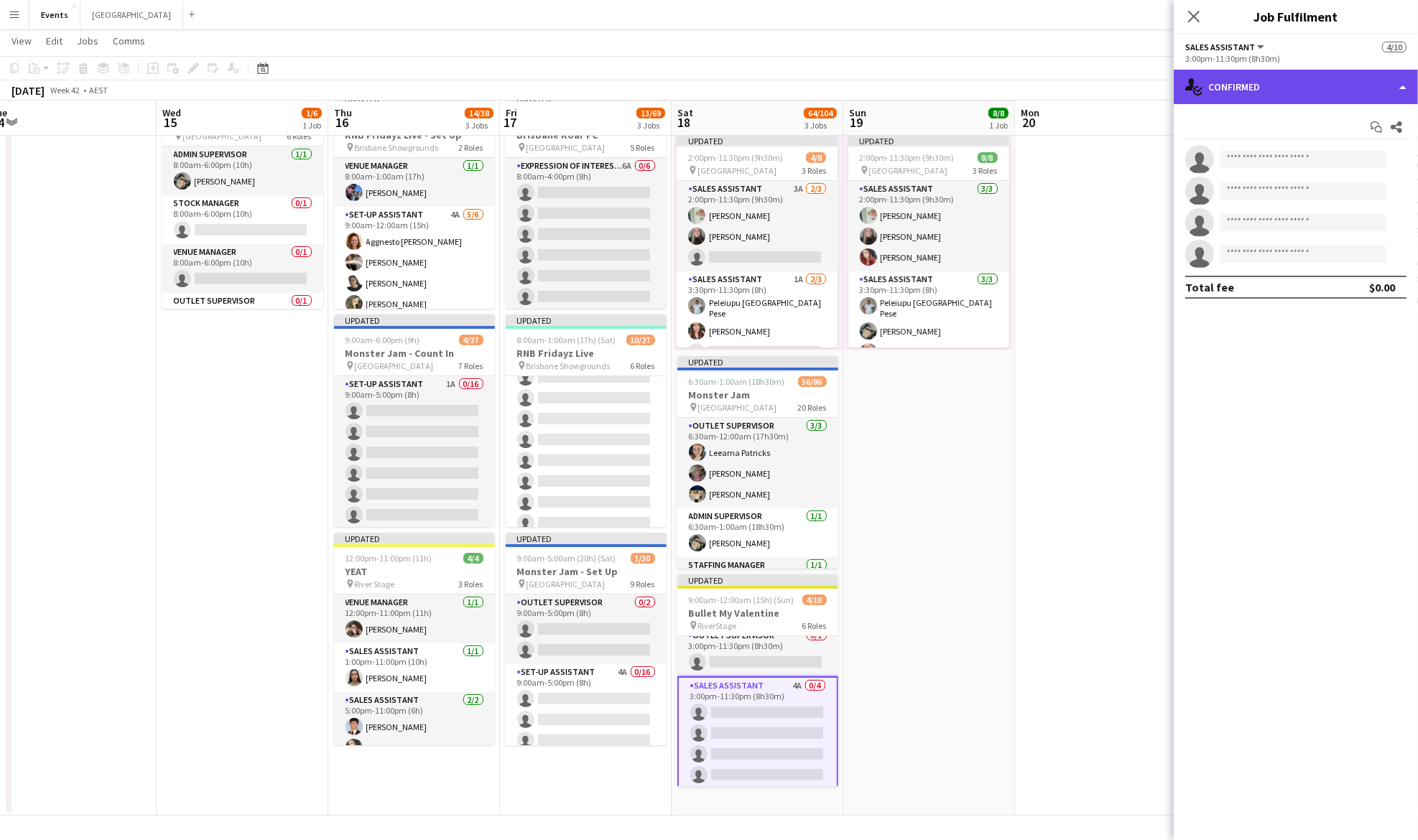
click at [1307, 94] on div "single-neutral-actions-check-2 Confirmed" at bounding box center [1296, 87] width 244 height 35
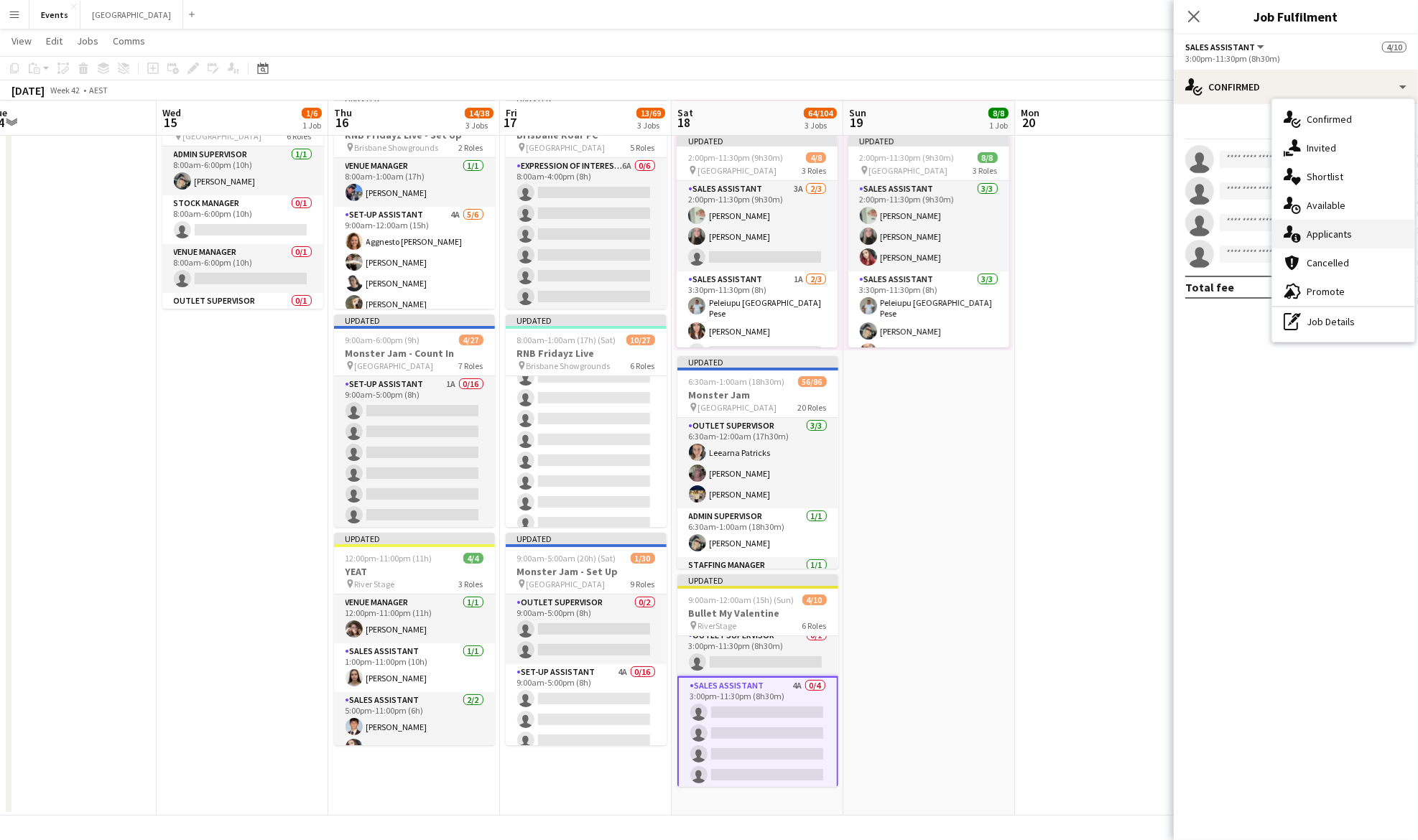
click at [1344, 236] on span "Applicants" at bounding box center [1329, 233] width 45 height 13
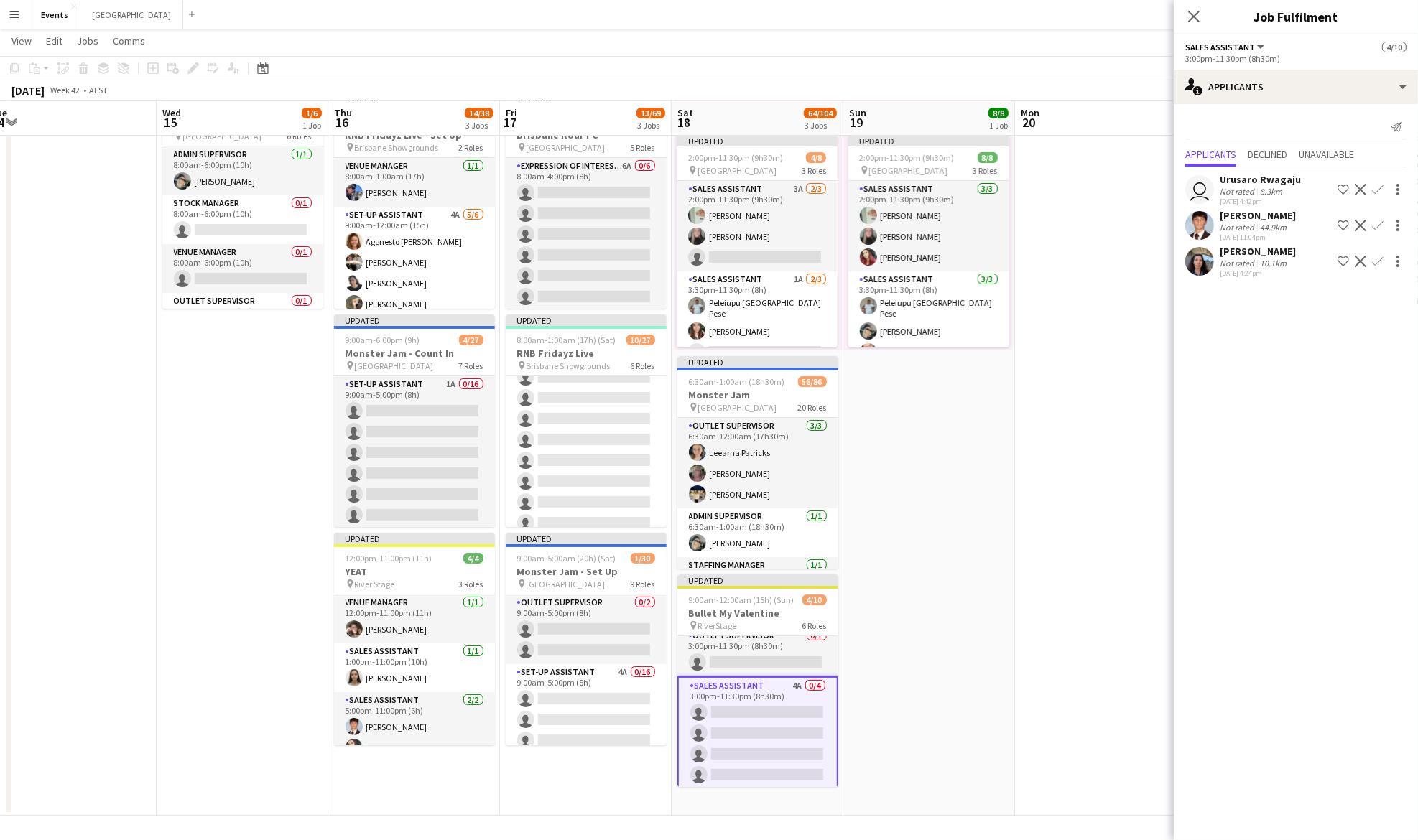
click at [1380, 260] on app-icon "Confirm" at bounding box center [1377, 261] width 11 height 11
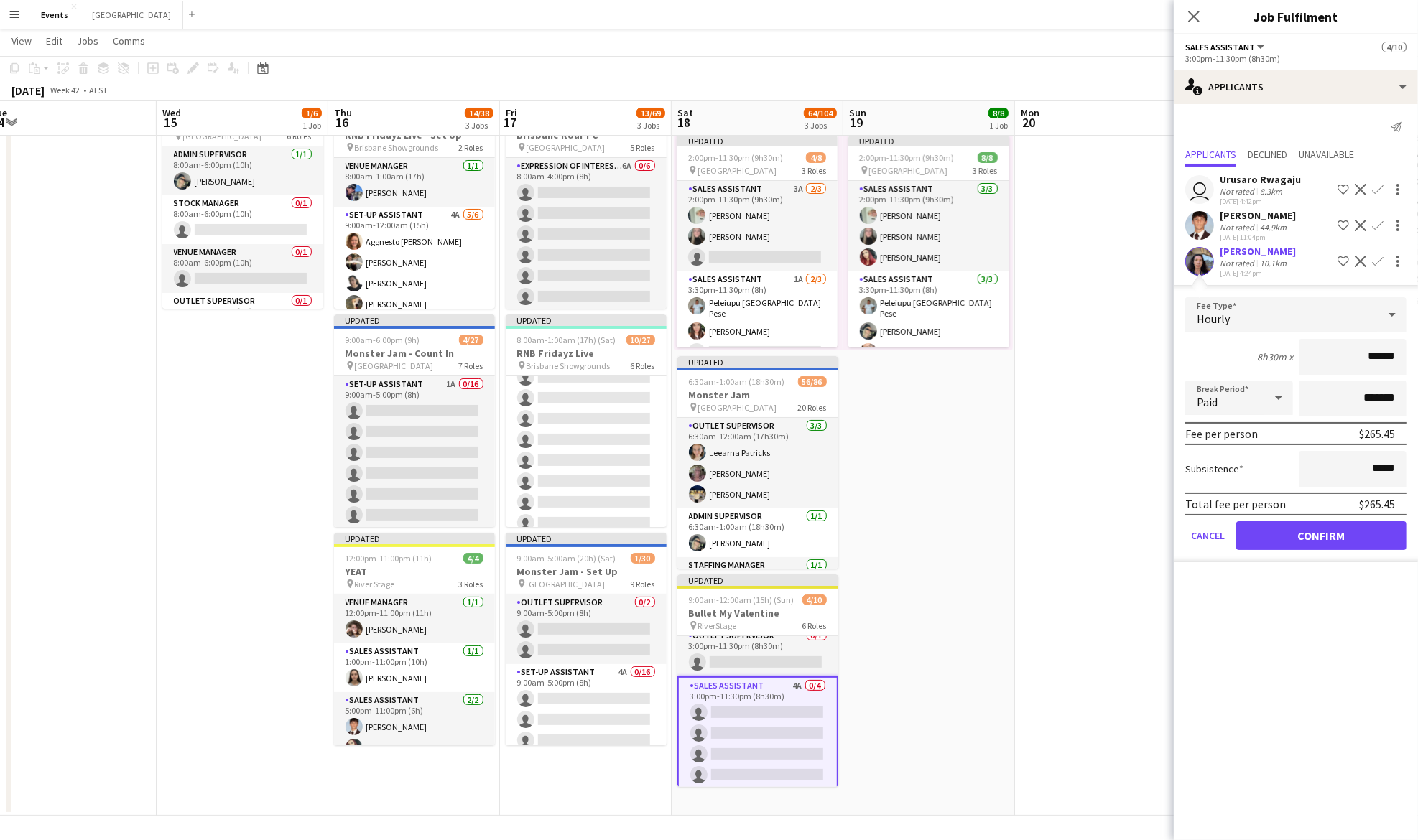
click at [1296, 640] on mat-expansion-panel "users2 Applicants Send notification Applicants Declined Unavailable user Urusar…" at bounding box center [1296, 472] width 244 height 736
click at [1200, 534] on button "Cancel" at bounding box center [1208, 536] width 45 height 29
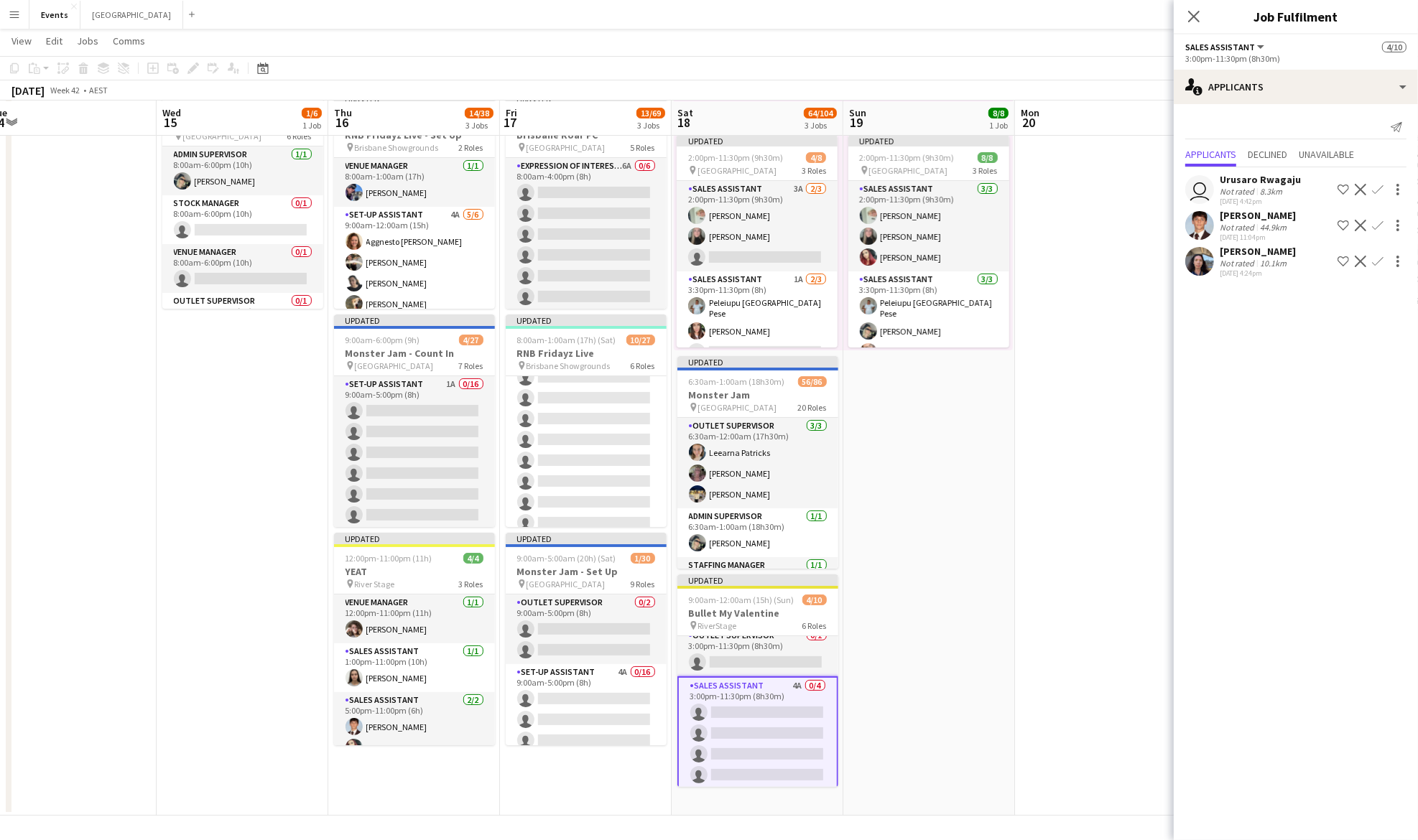
click at [1197, 259] on app-user-avatar at bounding box center [1200, 261] width 29 height 29
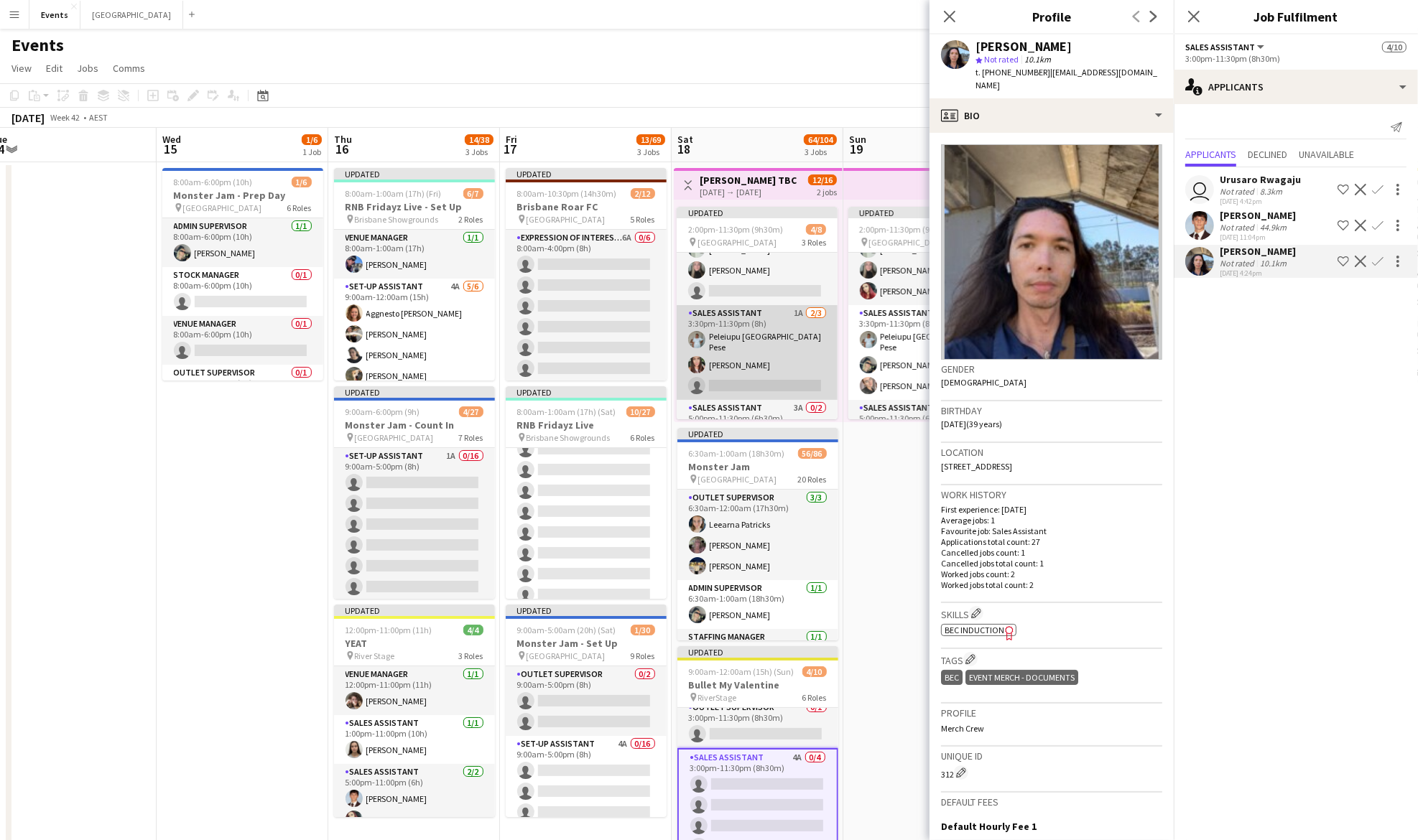
scroll to position [39, 0]
click at [757, 348] on app-card-role "Sales Assistant 1A [DATE] 3:30pm-11:30pm (8h) [GEOGRAPHIC_DATA] [GEOGRAPHIC_DAT…" at bounding box center [758, 351] width 161 height 95
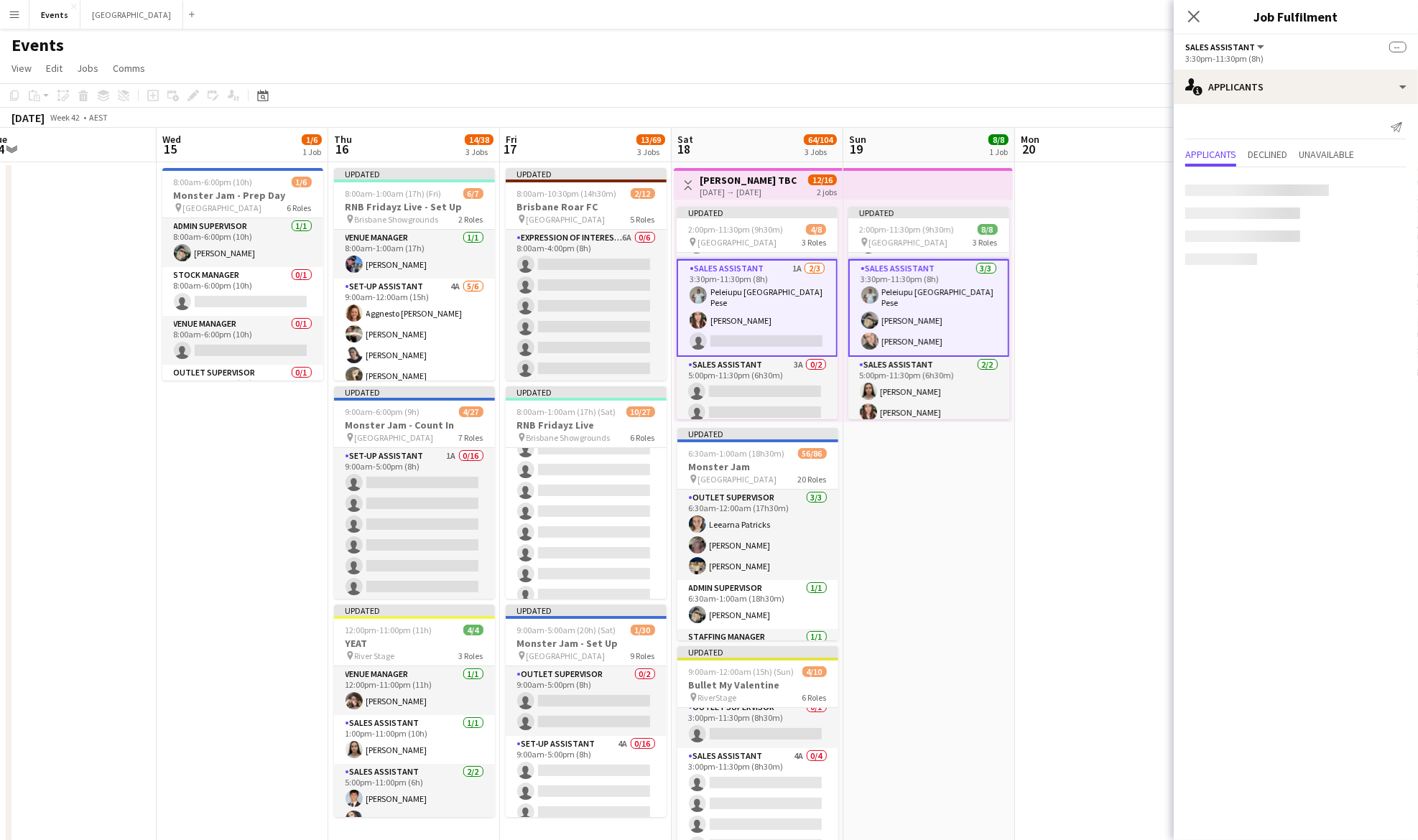
scroll to position [86, 0]
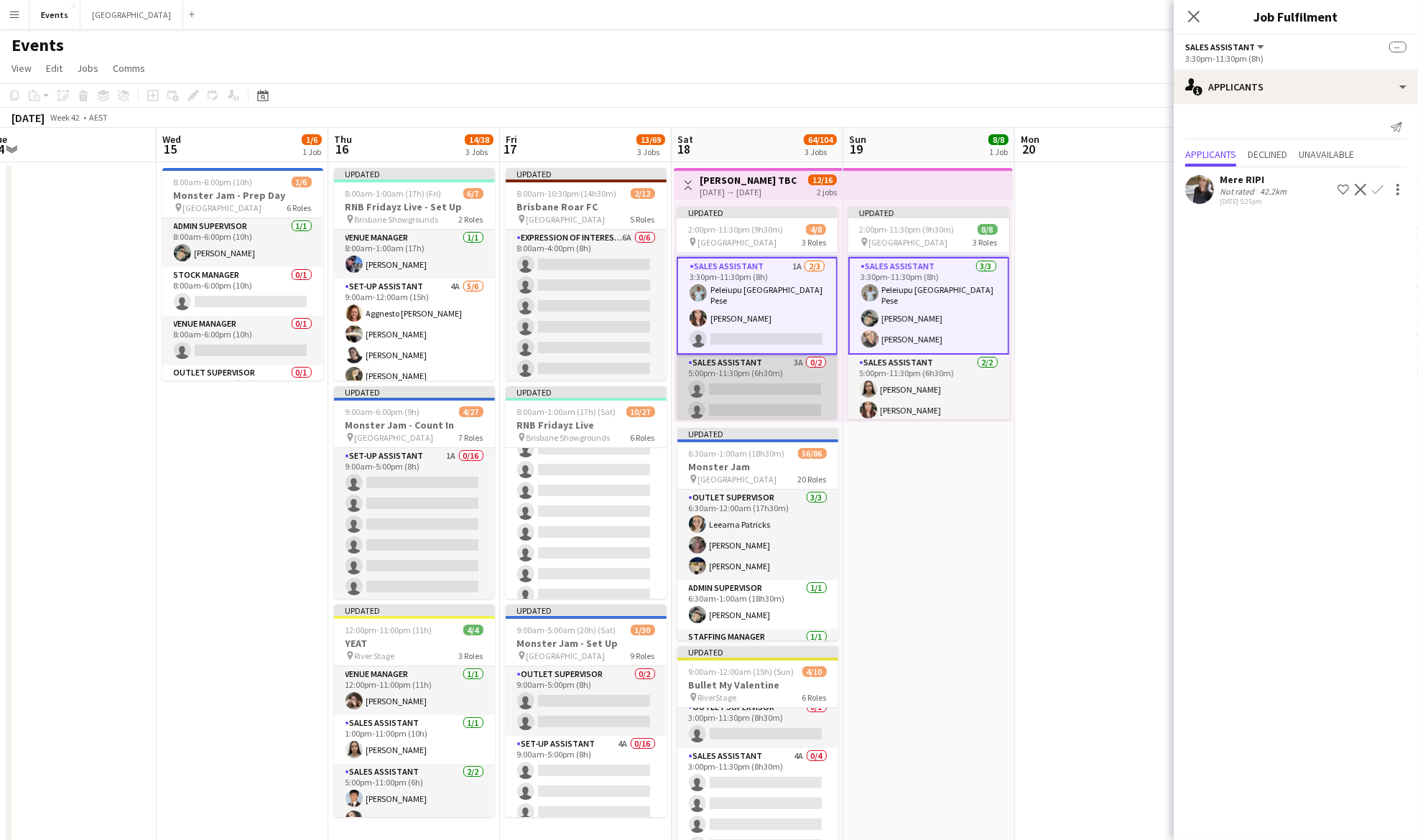
click at [732, 386] on app-card-role "Sales Assistant 3A 0/2 5:00pm-11:30pm (6h30m) single-neutral-actions single-neu…" at bounding box center [758, 389] width 161 height 70
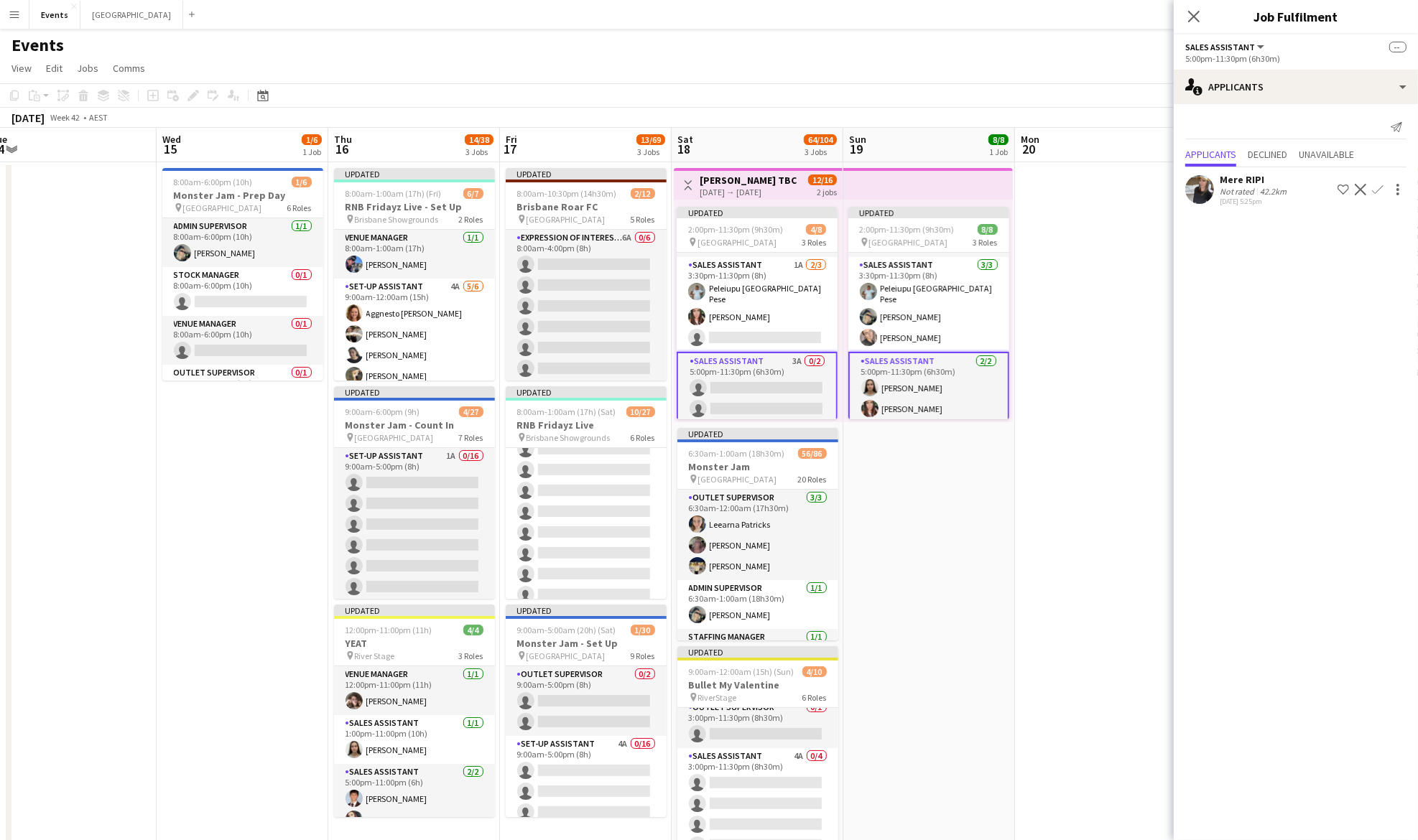
scroll to position [0, 0]
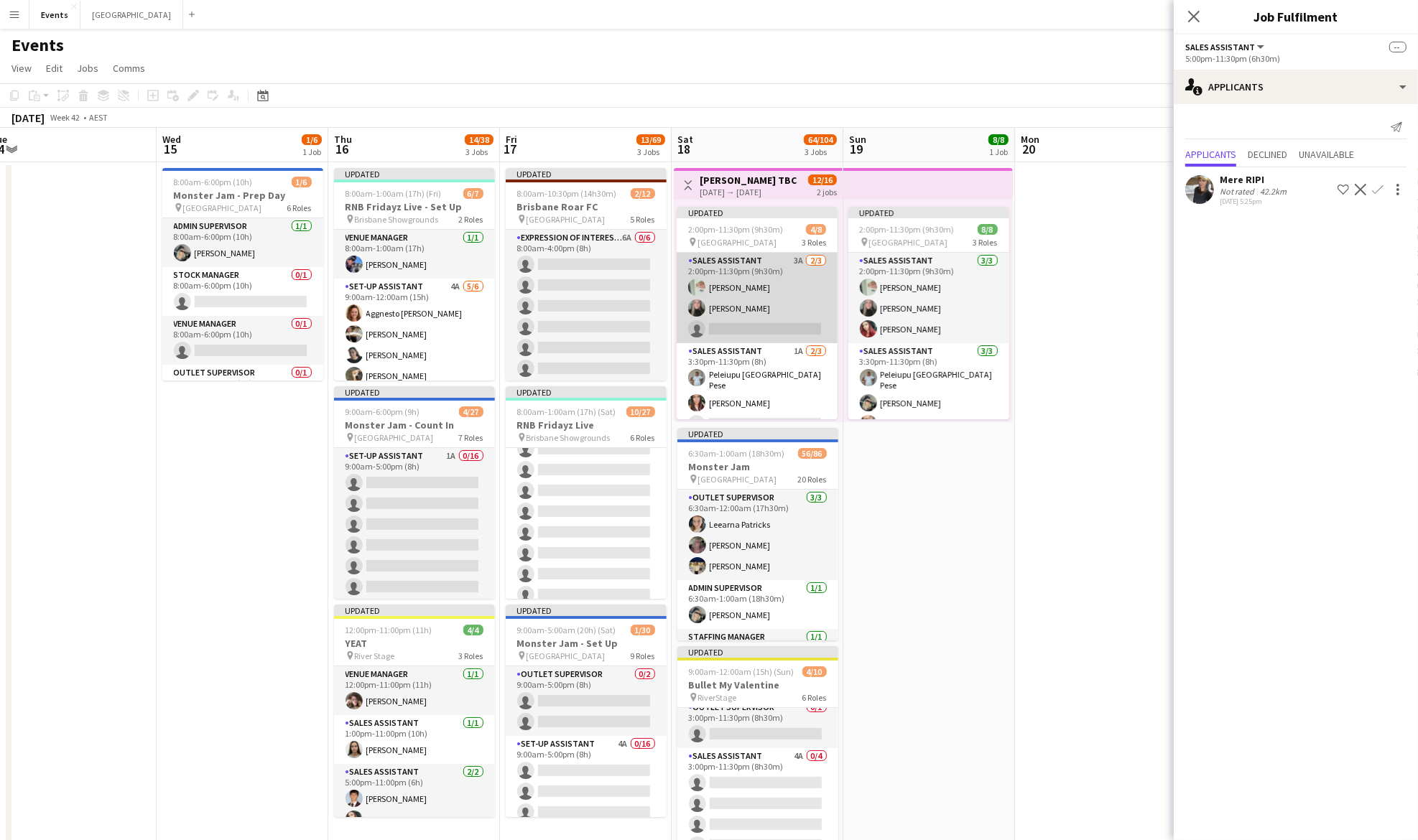
click at [736, 299] on app-card-role "Sales Assistant 3A [DATE] 2:00pm-11:30pm (9h30m) [PERSON_NAME] [PERSON_NAME] si…" at bounding box center [758, 298] width 161 height 90
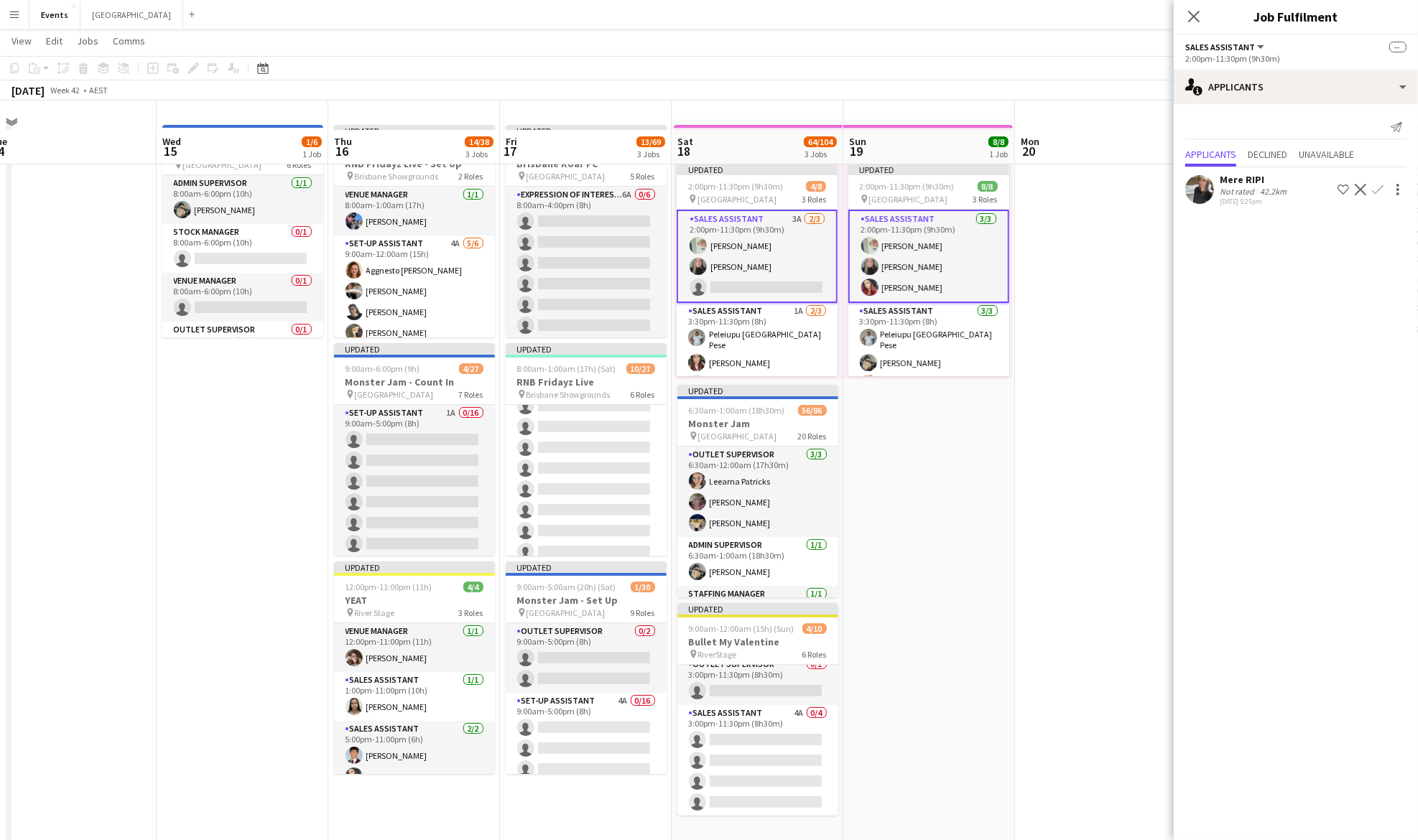
scroll to position [70, 0]
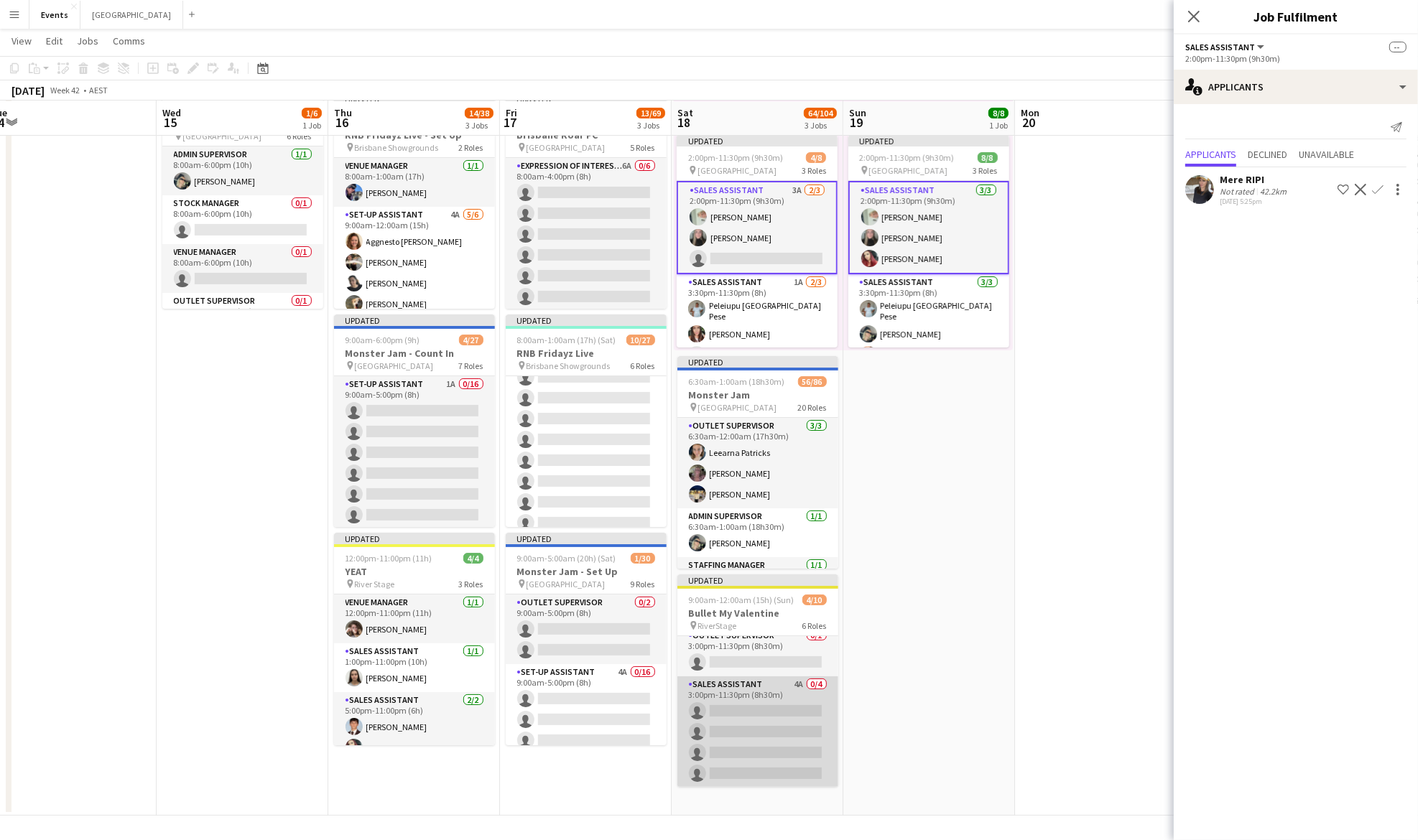
click at [773, 709] on app-card-role "Sales Assistant 4A 0/4 3:00pm-11:30pm (8h30m) single-neutral-actions single-neu…" at bounding box center [758, 732] width 161 height 111
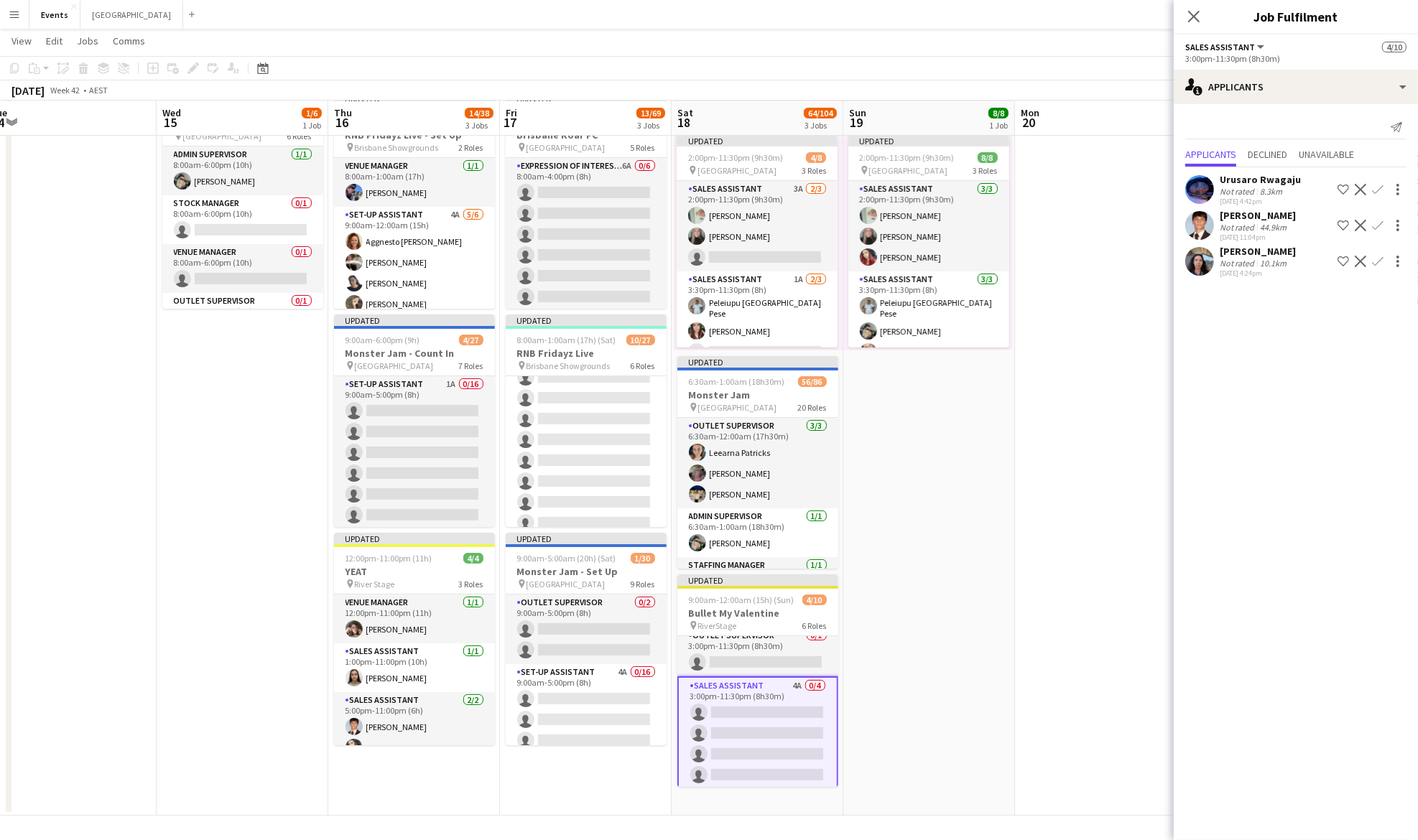
click at [1380, 260] on app-icon "Confirm" at bounding box center [1377, 261] width 11 height 11
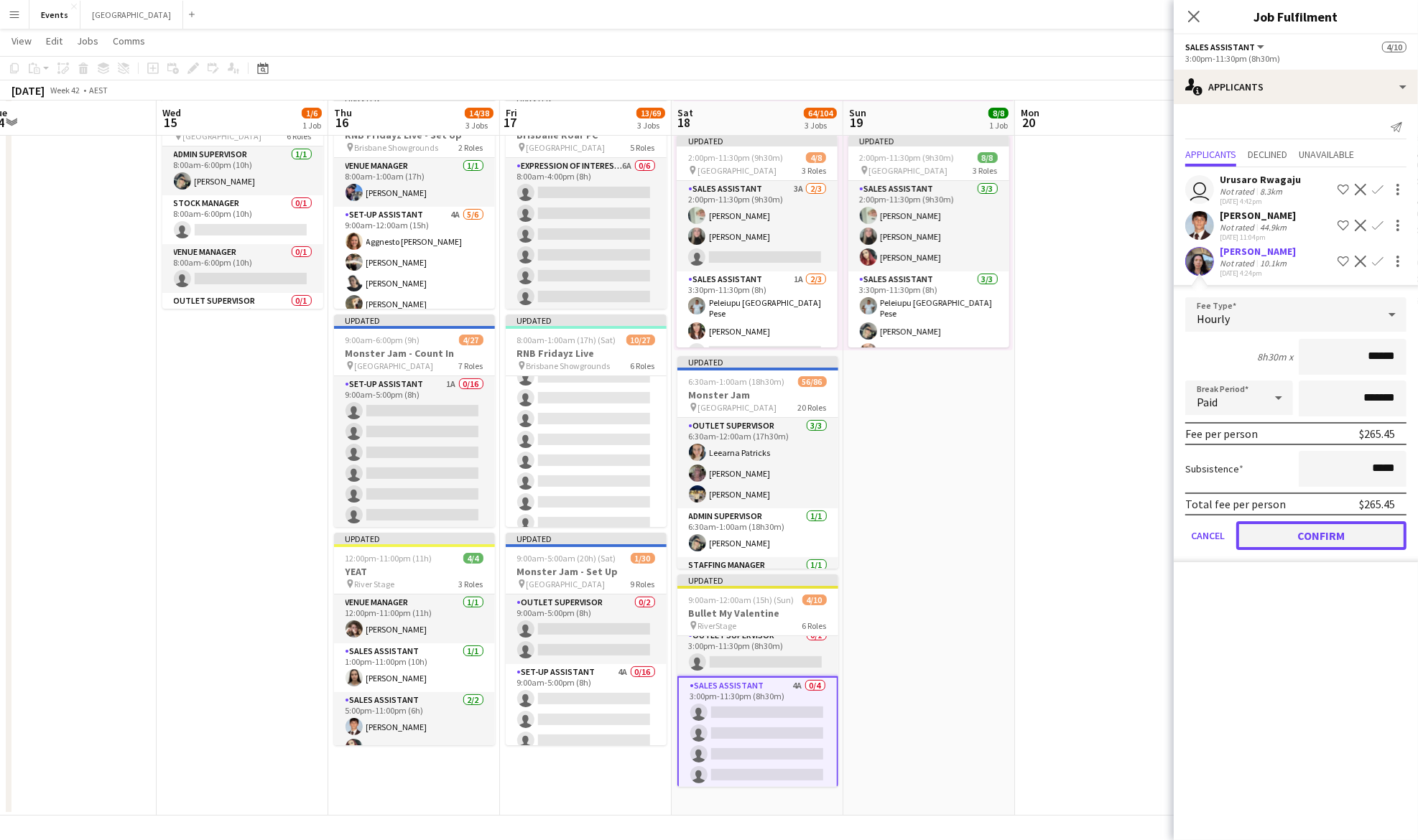
click at [1316, 533] on button "Confirm" at bounding box center [1322, 536] width 170 height 29
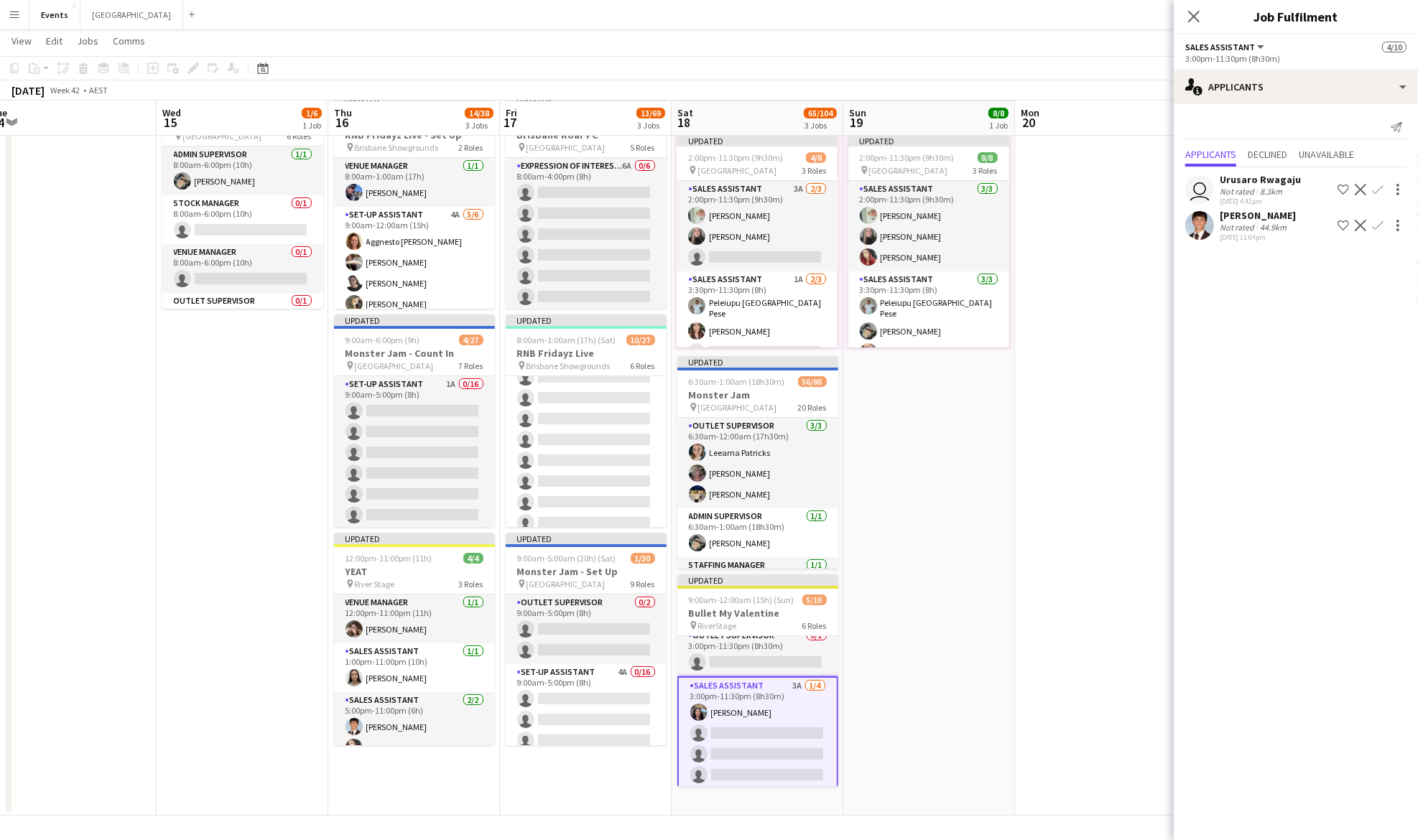
click at [938, 538] on app-date-cell "Updated 2:00pm-11:30pm (9h30m) 8/8 pin Brisbane Entertainment Centre 3 Roles Sa…" at bounding box center [929, 452] width 172 height 725
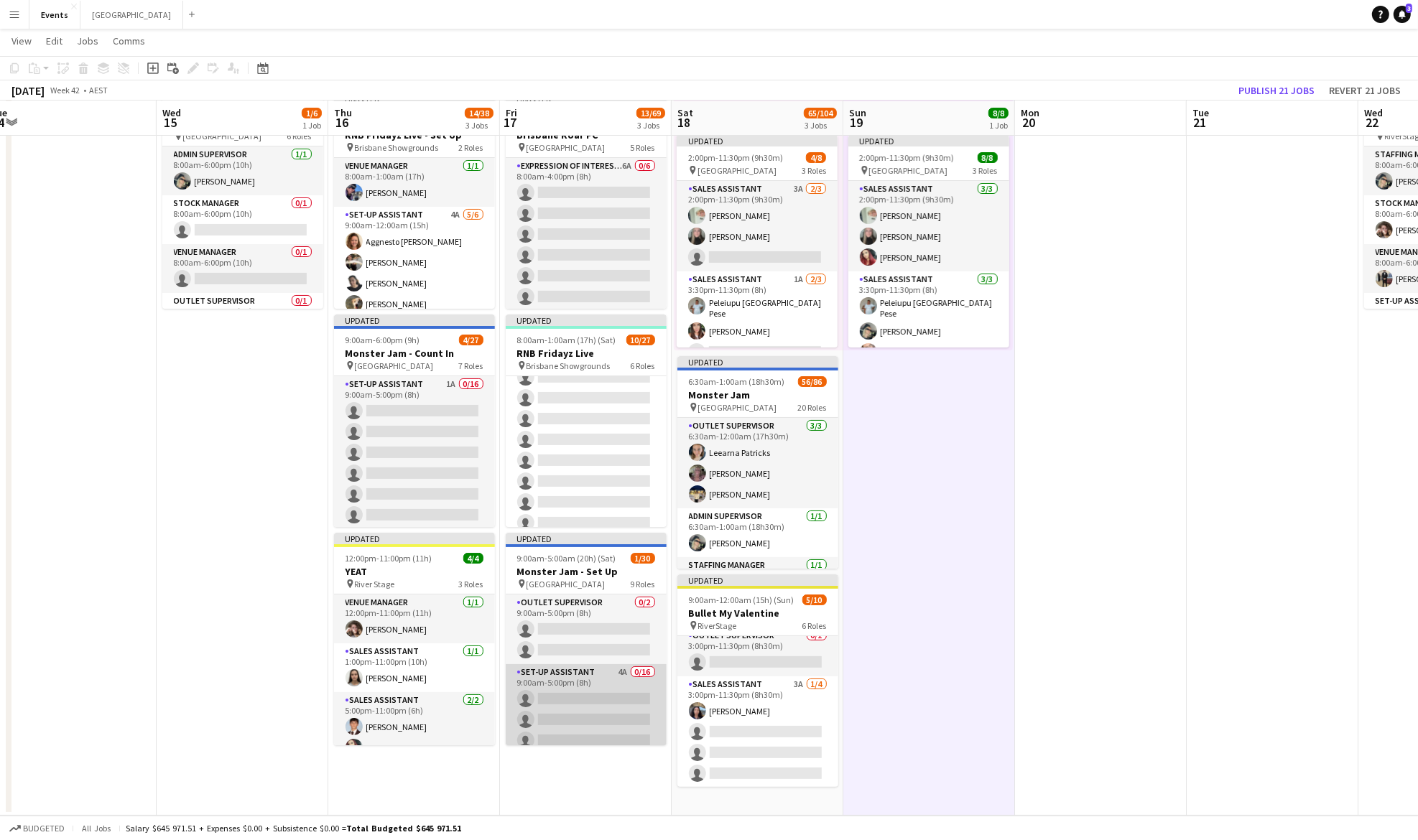
click at [553, 708] on app-card-role "Set-up Assistant 4A 0/16 9:00am-5:00pm (8h) single-neutral-actions single-neutr…" at bounding box center [587, 845] width 161 height 361
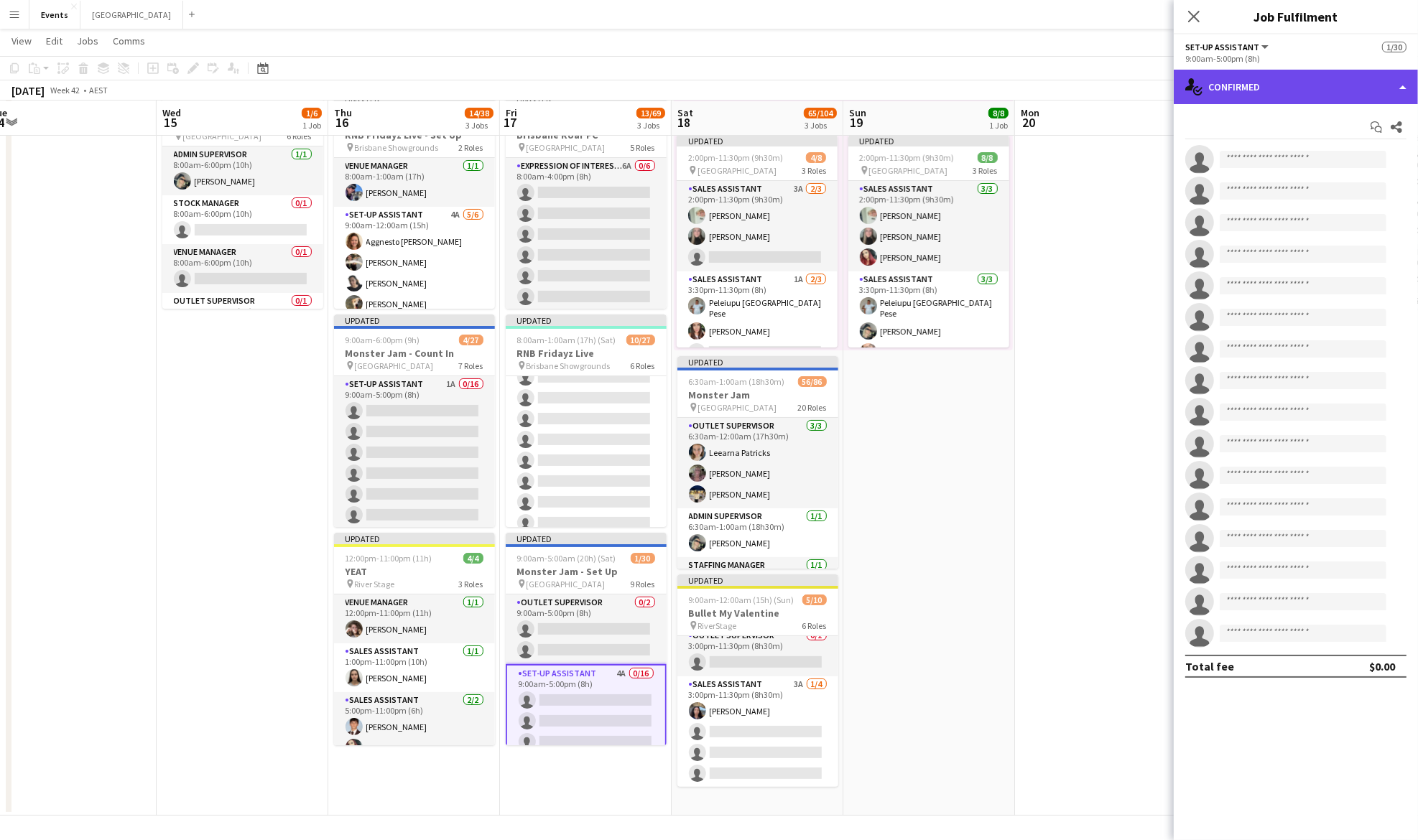
click at [1218, 90] on div "single-neutral-actions-check-2 Confirmed" at bounding box center [1296, 87] width 244 height 35
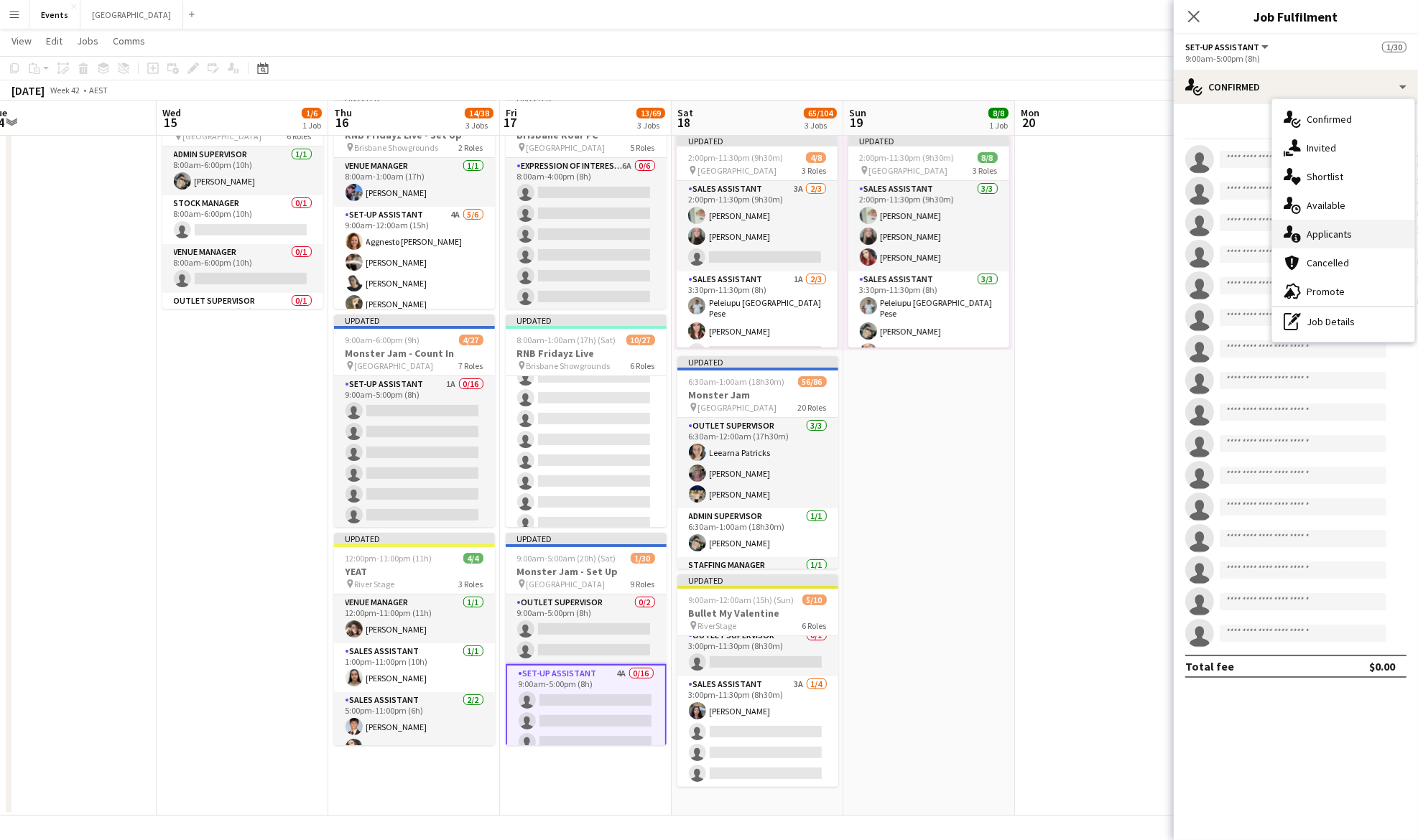
click at [1314, 230] on span "Applicants" at bounding box center [1329, 233] width 45 height 13
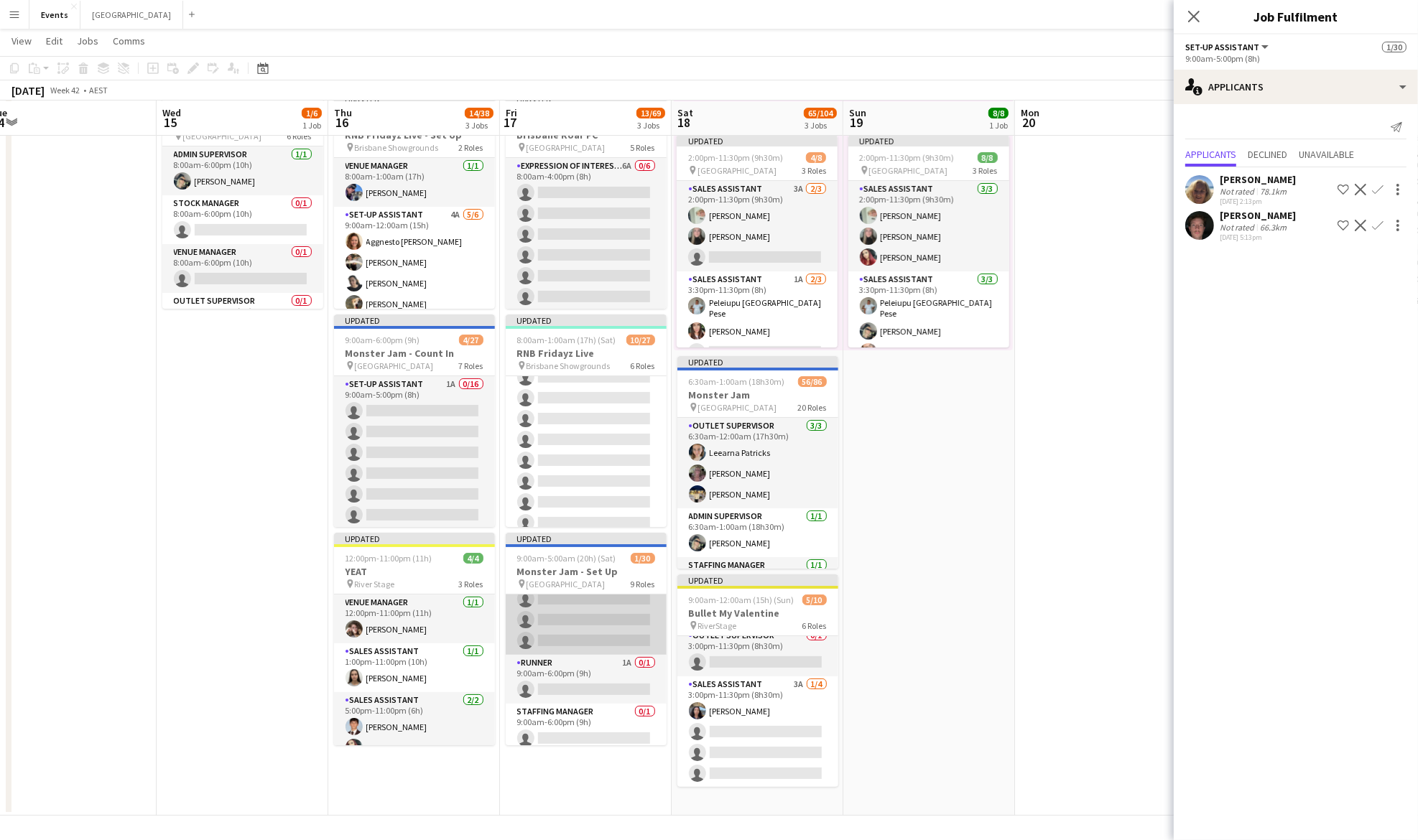
scroll to position [609, 0]
click at [548, 653] on app-card-role "Runner 1A 0/1 9:00am-6:00pm (9h) single-neutral-actions" at bounding box center [587, 645] width 161 height 49
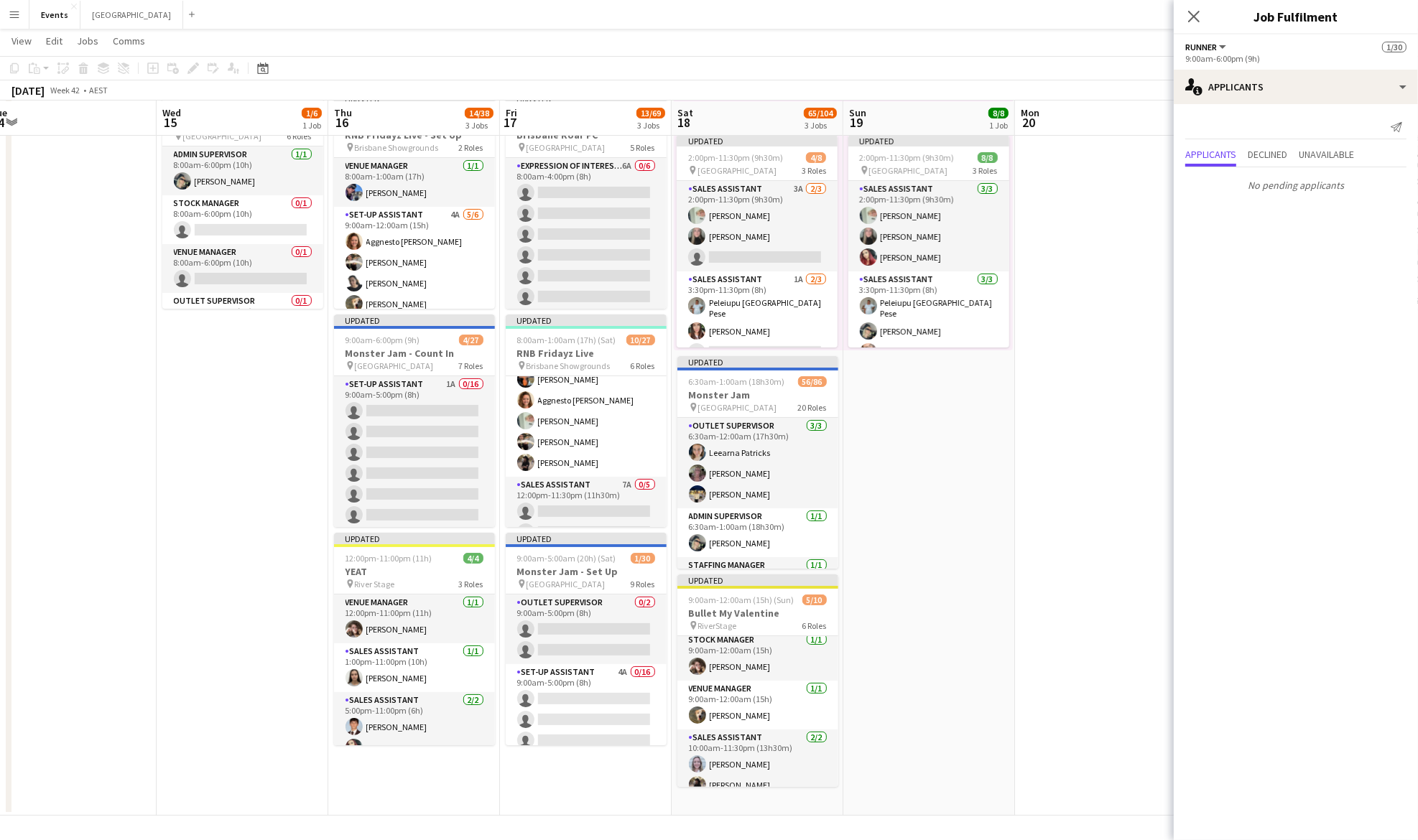
scroll to position [0, 0]
click at [879, 557] on app-date-cell "Updated 2:00pm-11:30pm (9h30m) 8/8 pin Brisbane Entertainment Centre 3 Roles Sa…" at bounding box center [929, 452] width 172 height 725
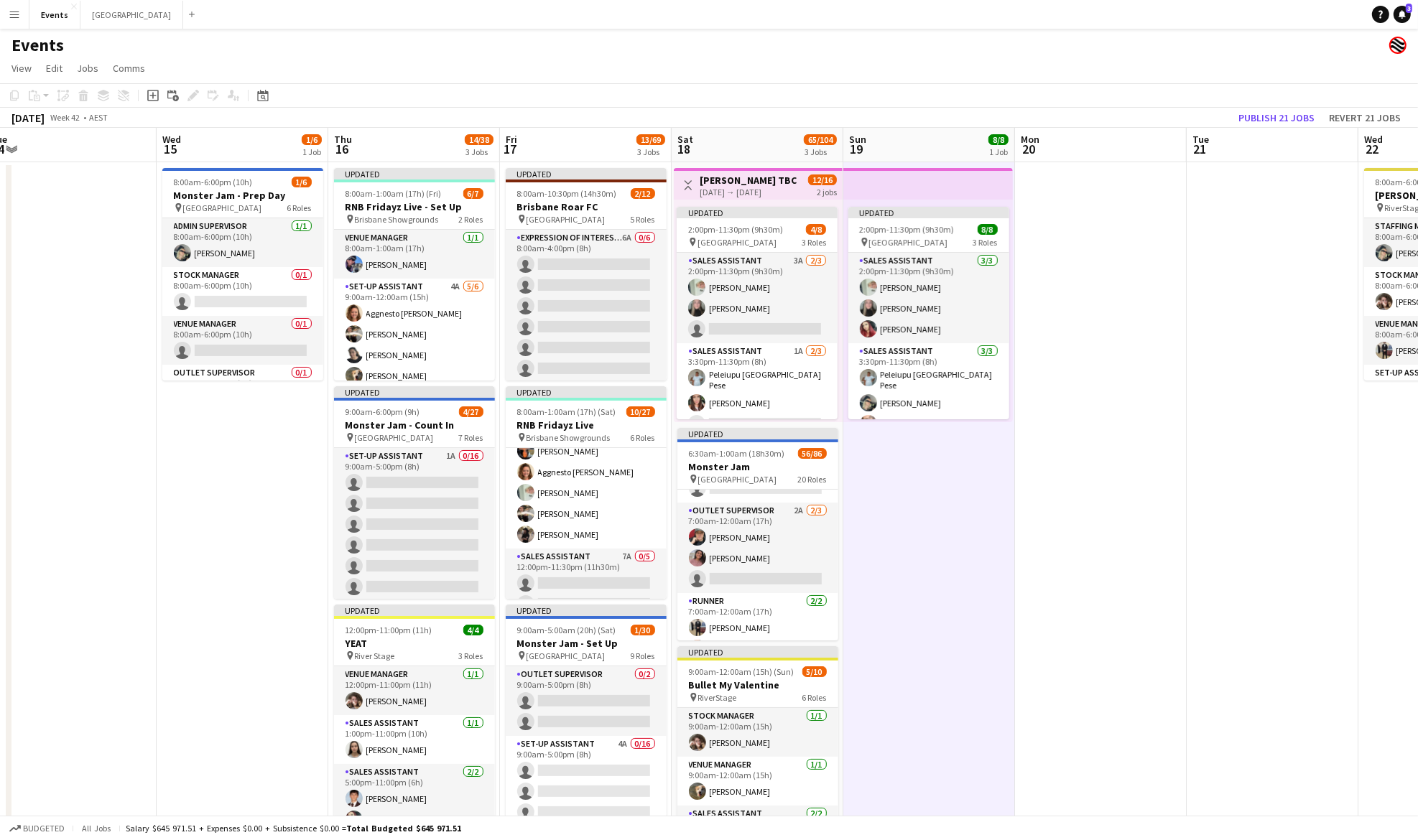
scroll to position [1165, 0]
click at [773, 562] on app-card-role "Outlet Supervisor 2A [DATE] 7:00am-12:00am (17h) [PERSON_NAME] [PERSON_NAME] si…" at bounding box center [758, 551] width 161 height 90
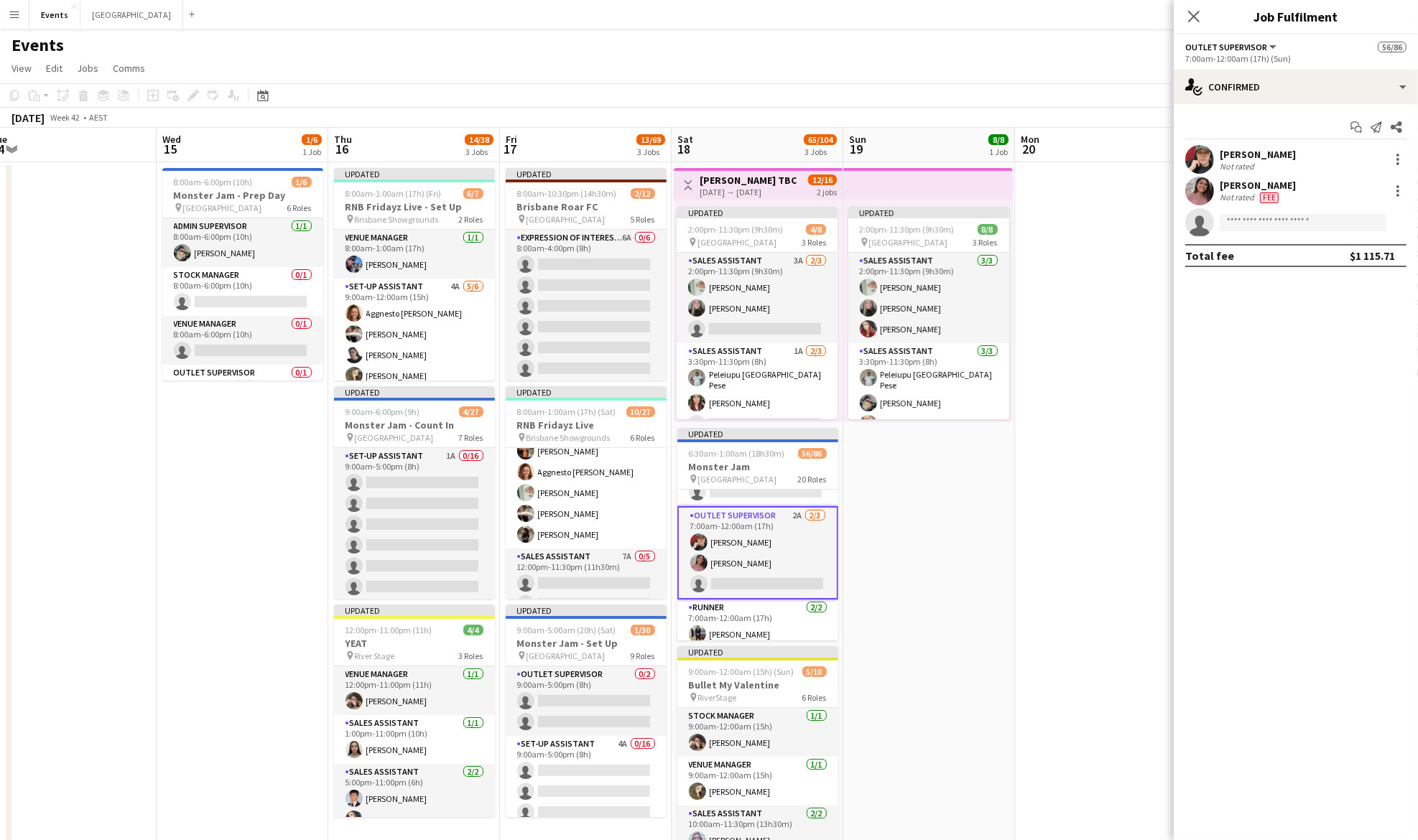
click at [1395, 200] on div "[PERSON_NAME] Not rated Fee" at bounding box center [1296, 191] width 244 height 29
click at [1397, 193] on div at bounding box center [1398, 190] width 17 height 17
click at [1355, 362] on button "Remove" at bounding box center [1351, 355] width 112 height 35
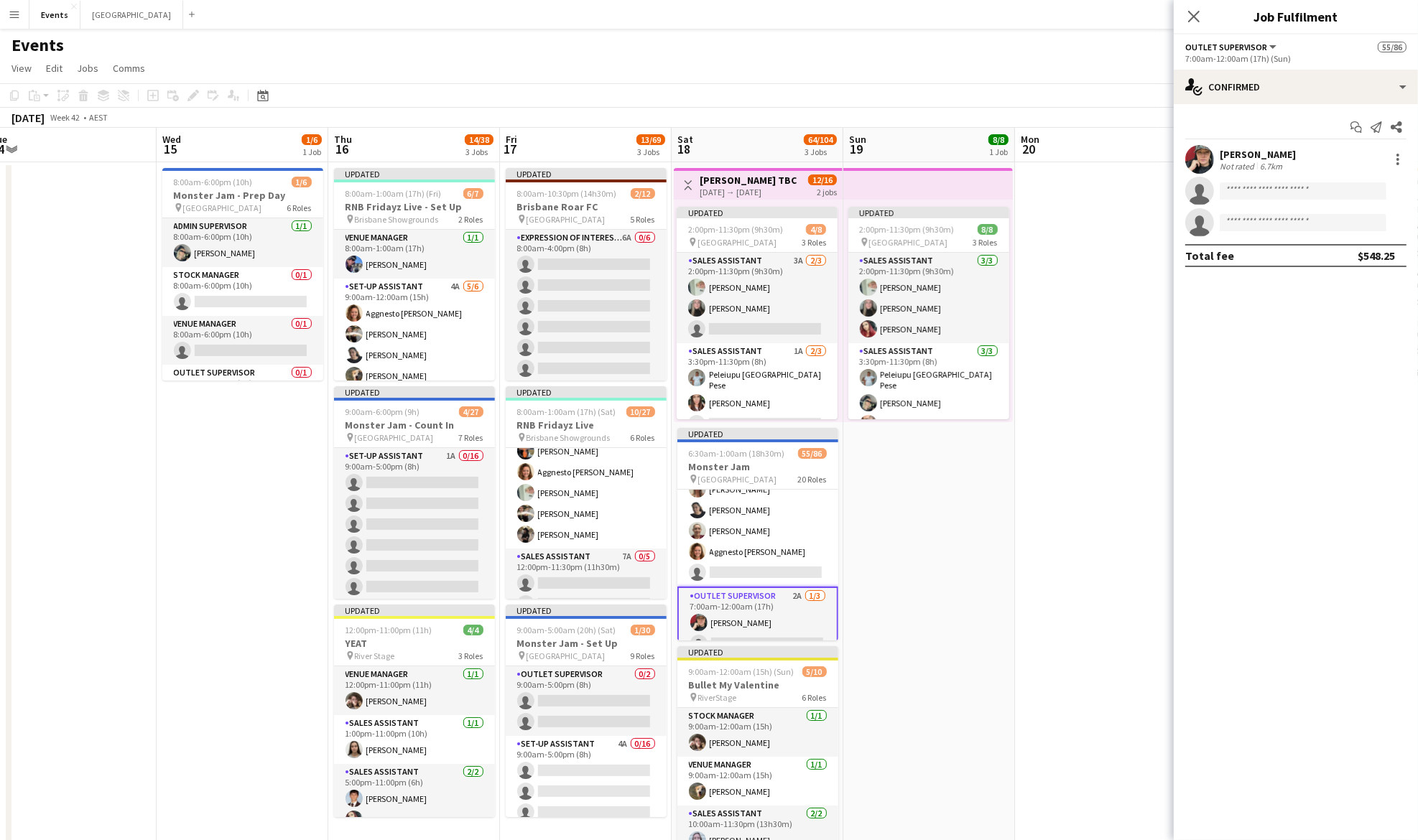
scroll to position [1079, 0]
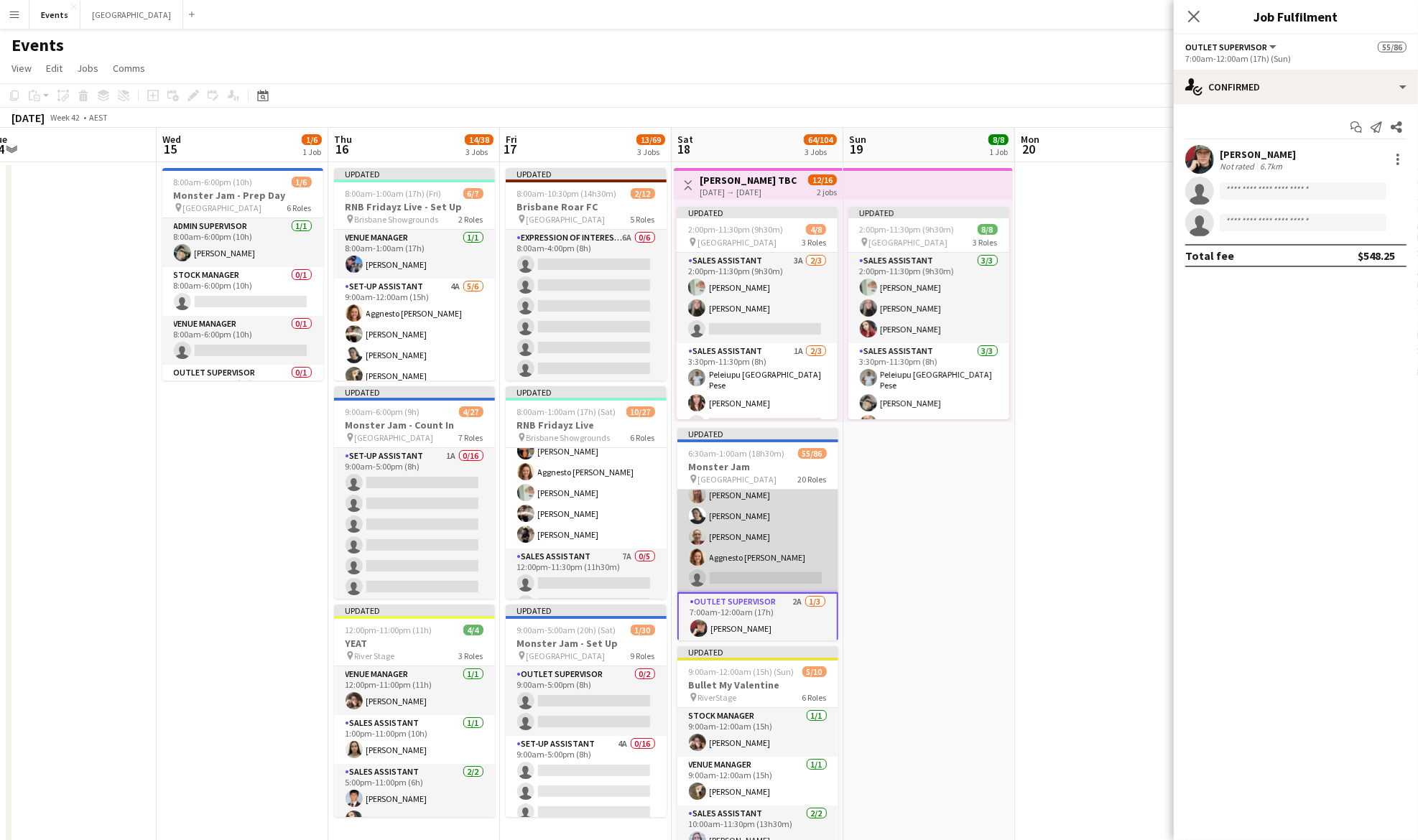
click at [741, 537] on app-card-role "Outlet Supervisor [DATE] 7:00am-11:00pm (16h) [PERSON_NAME] [PERSON_NAME]-[PERS…" at bounding box center [758, 516] width 161 height 153
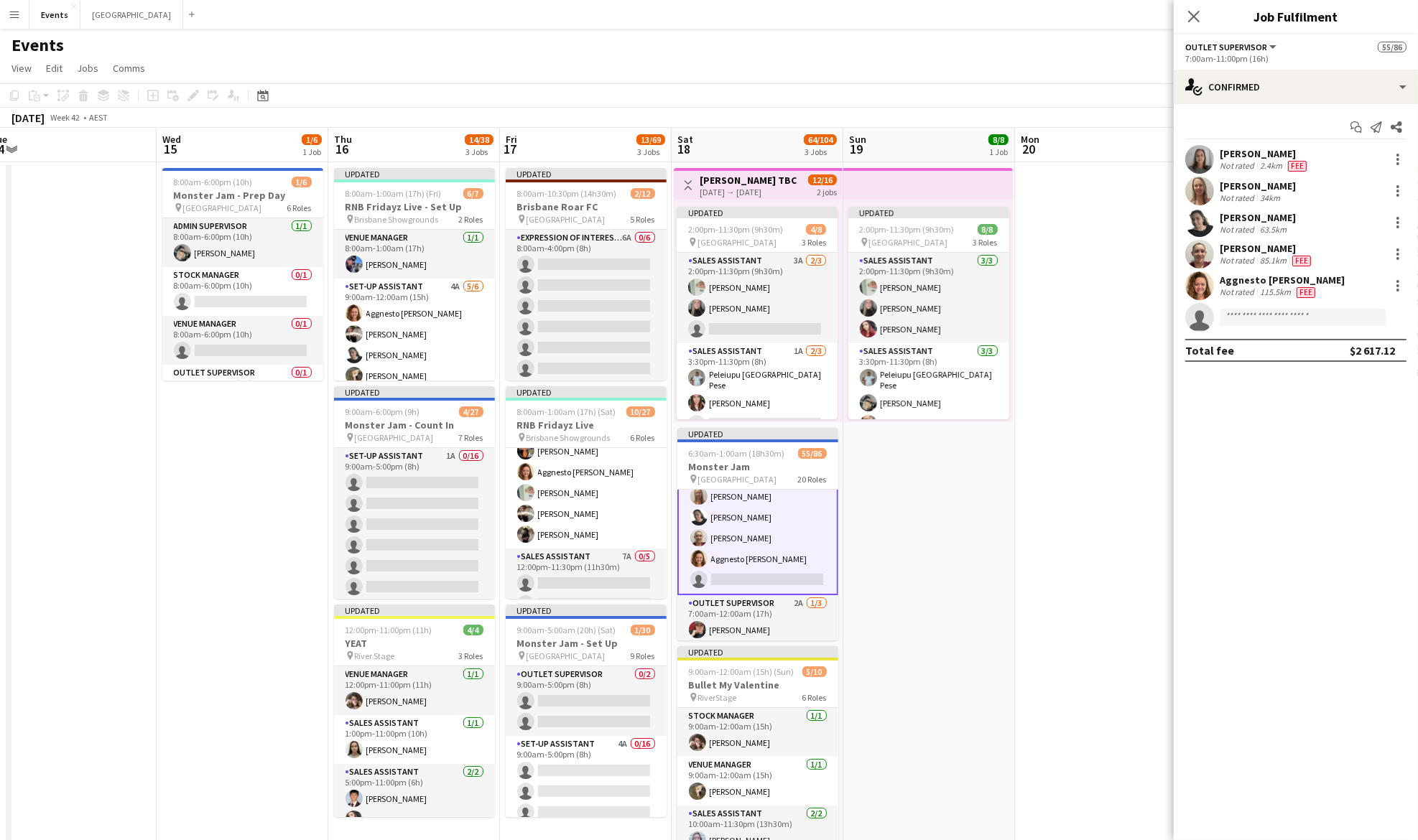
scroll to position [1080, 0]
click at [1401, 282] on div at bounding box center [1398, 285] width 17 height 17
click at [1349, 455] on span "Remove" at bounding box center [1328, 449] width 43 height 12
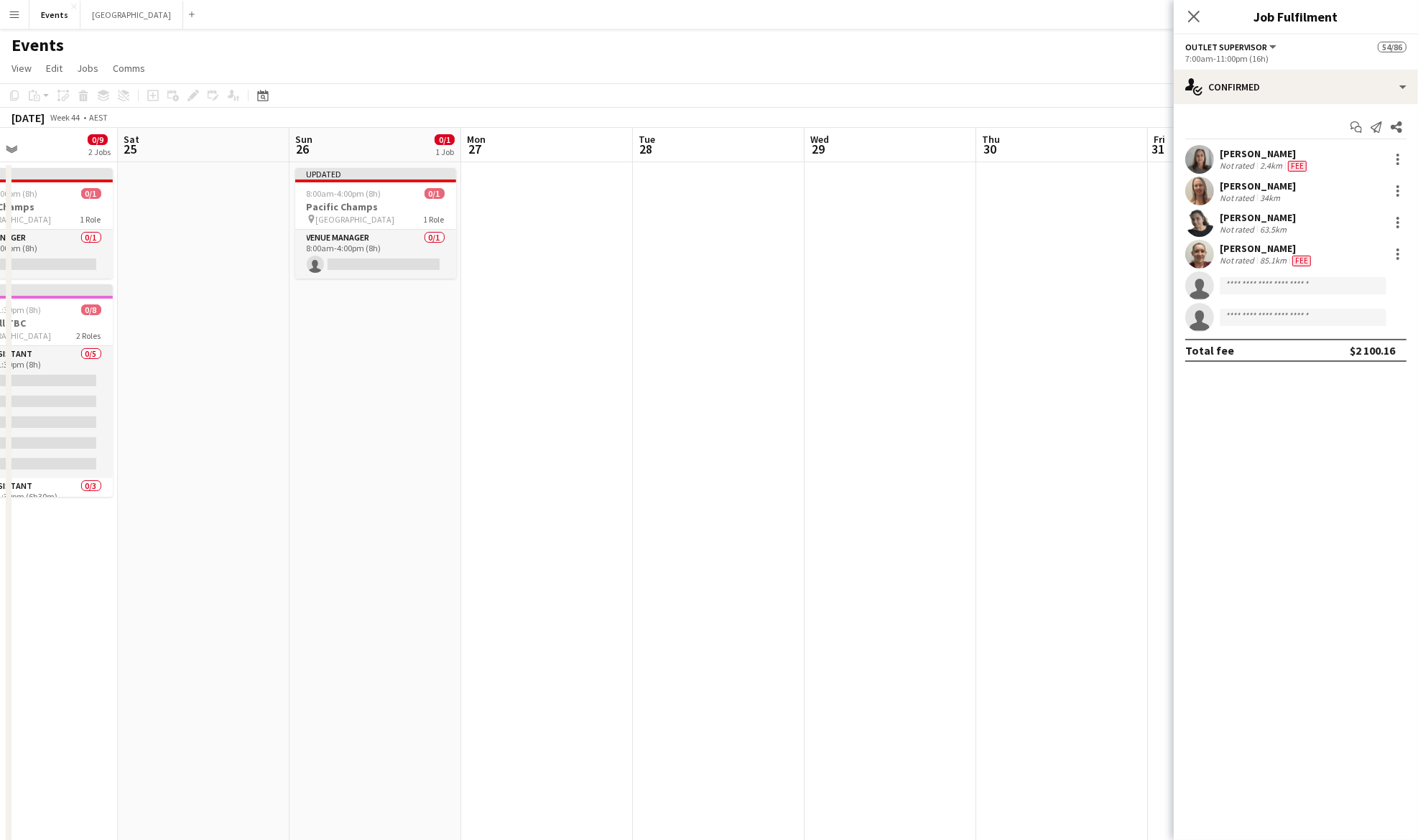
scroll to position [0, 337]
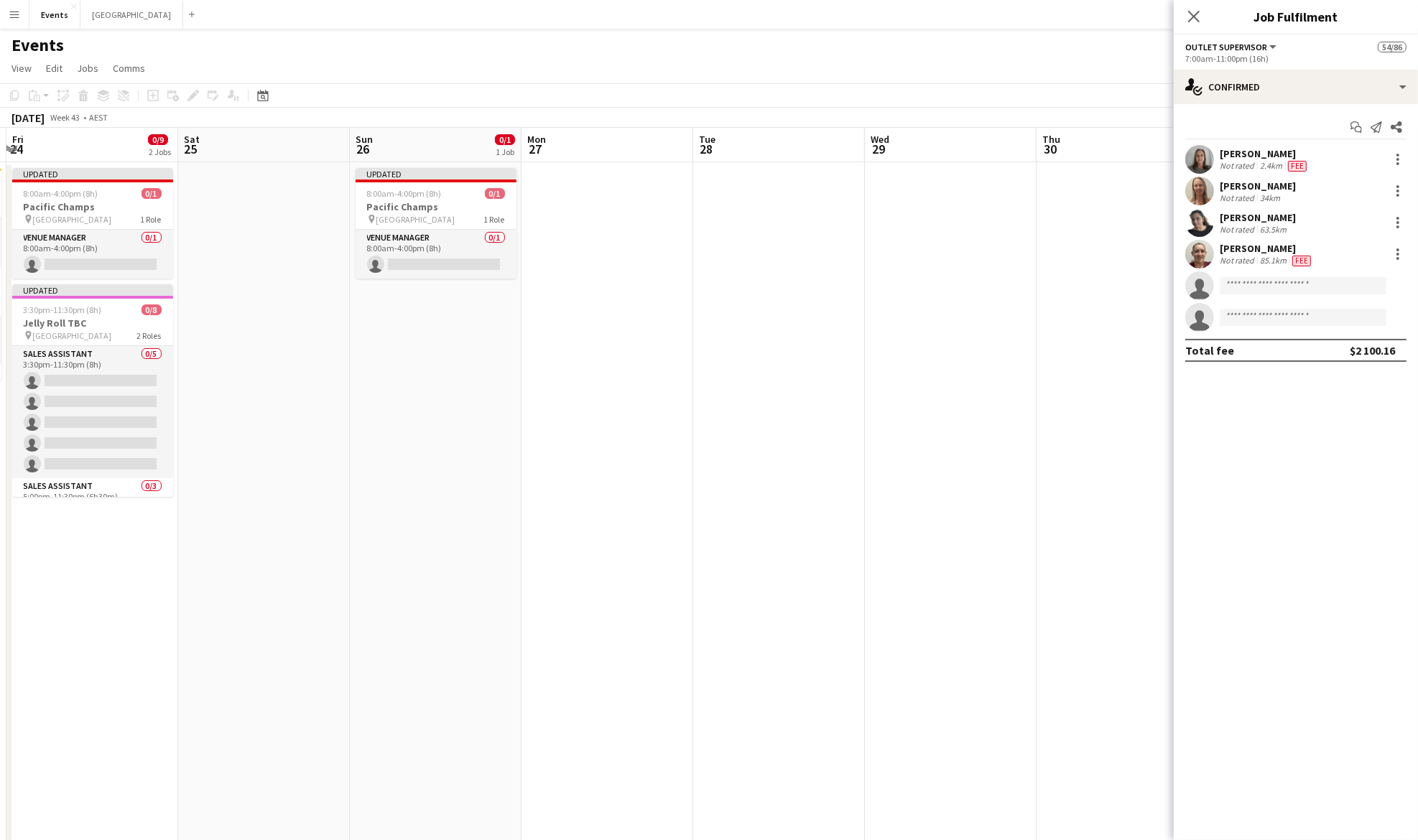
click at [644, 494] on app-date-cell at bounding box center [608, 525] width 172 height 725
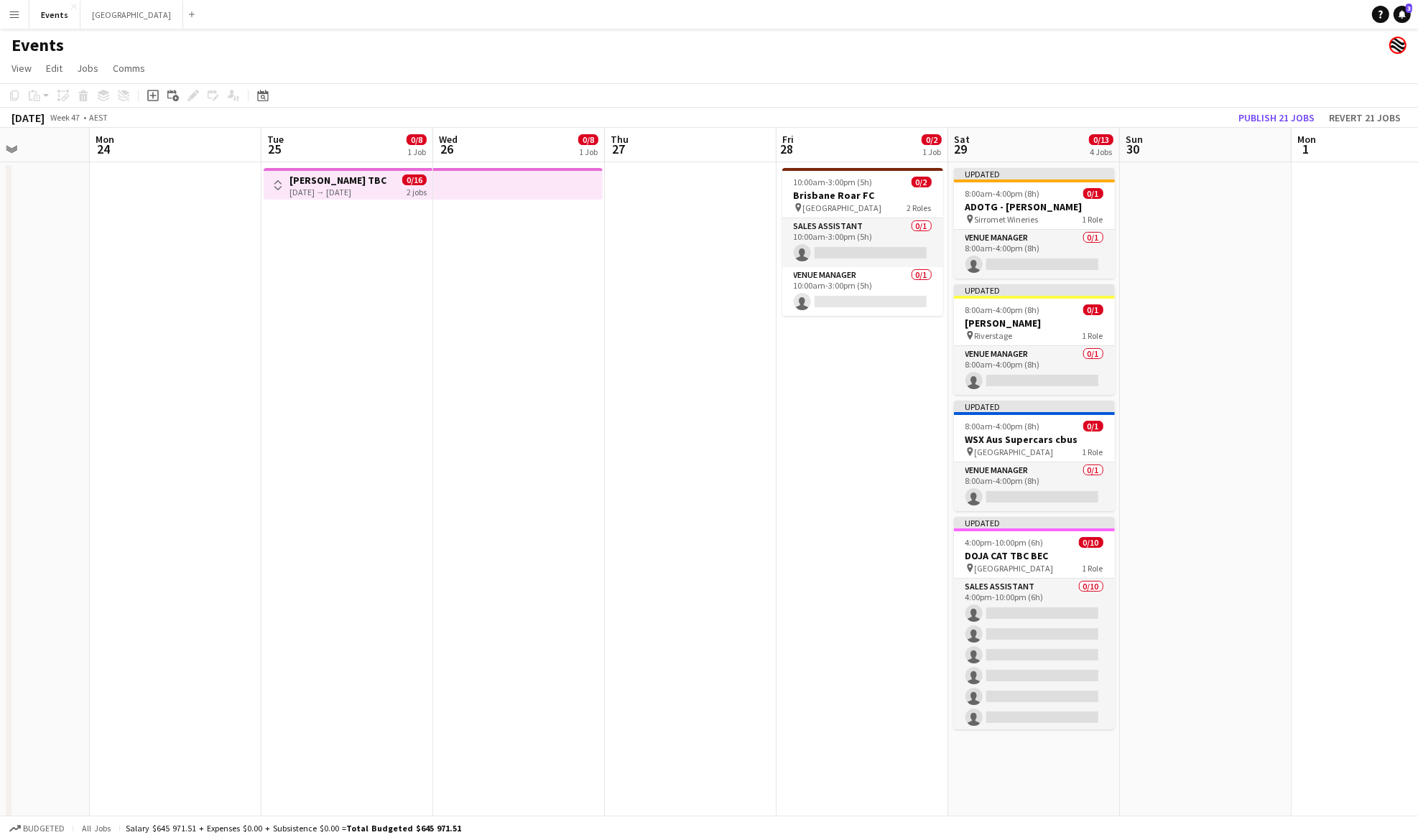
scroll to position [0, 596]
click at [276, 184] on app-icon "Toggle View" at bounding box center [278, 184] width 10 height 10
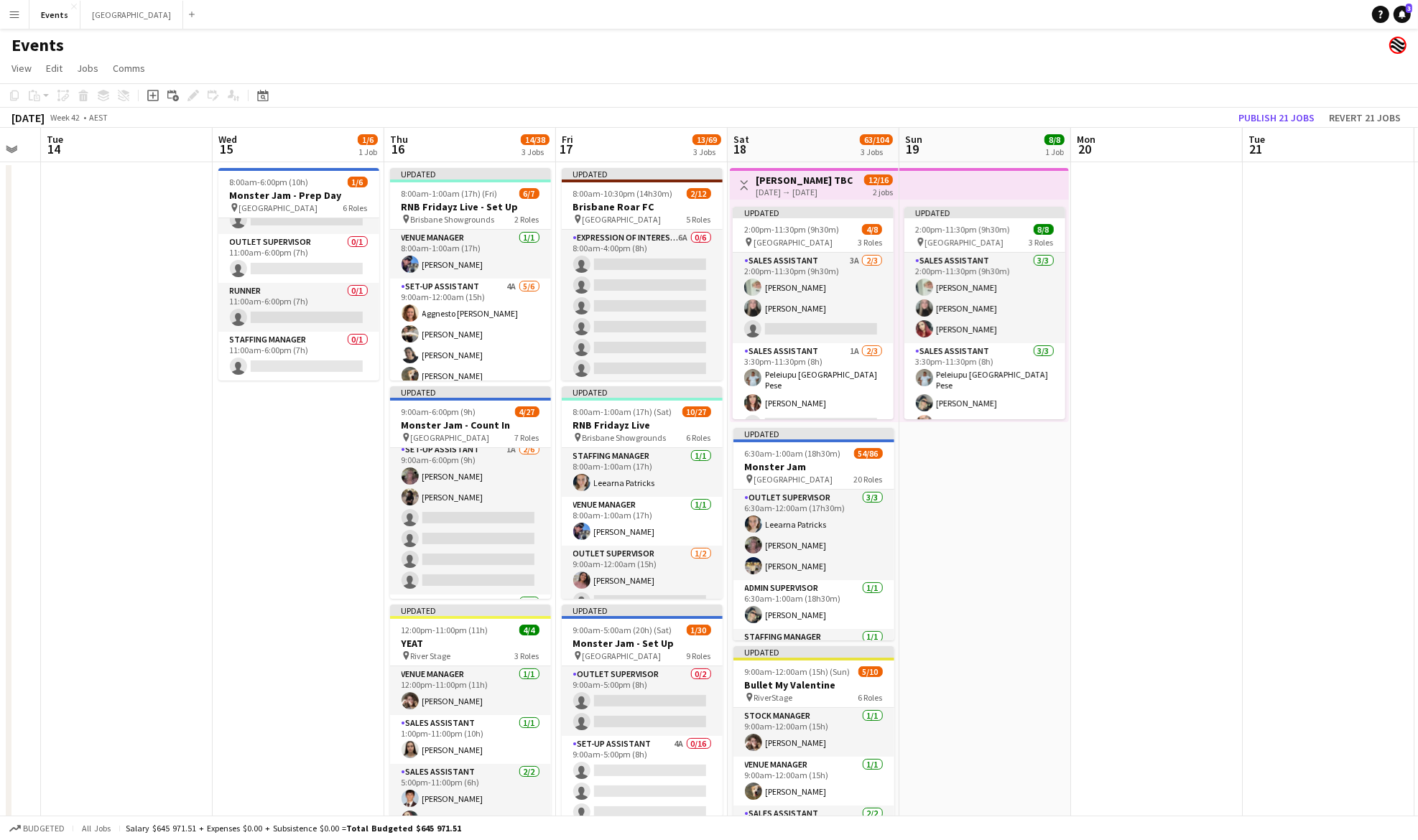
scroll to position [0, 0]
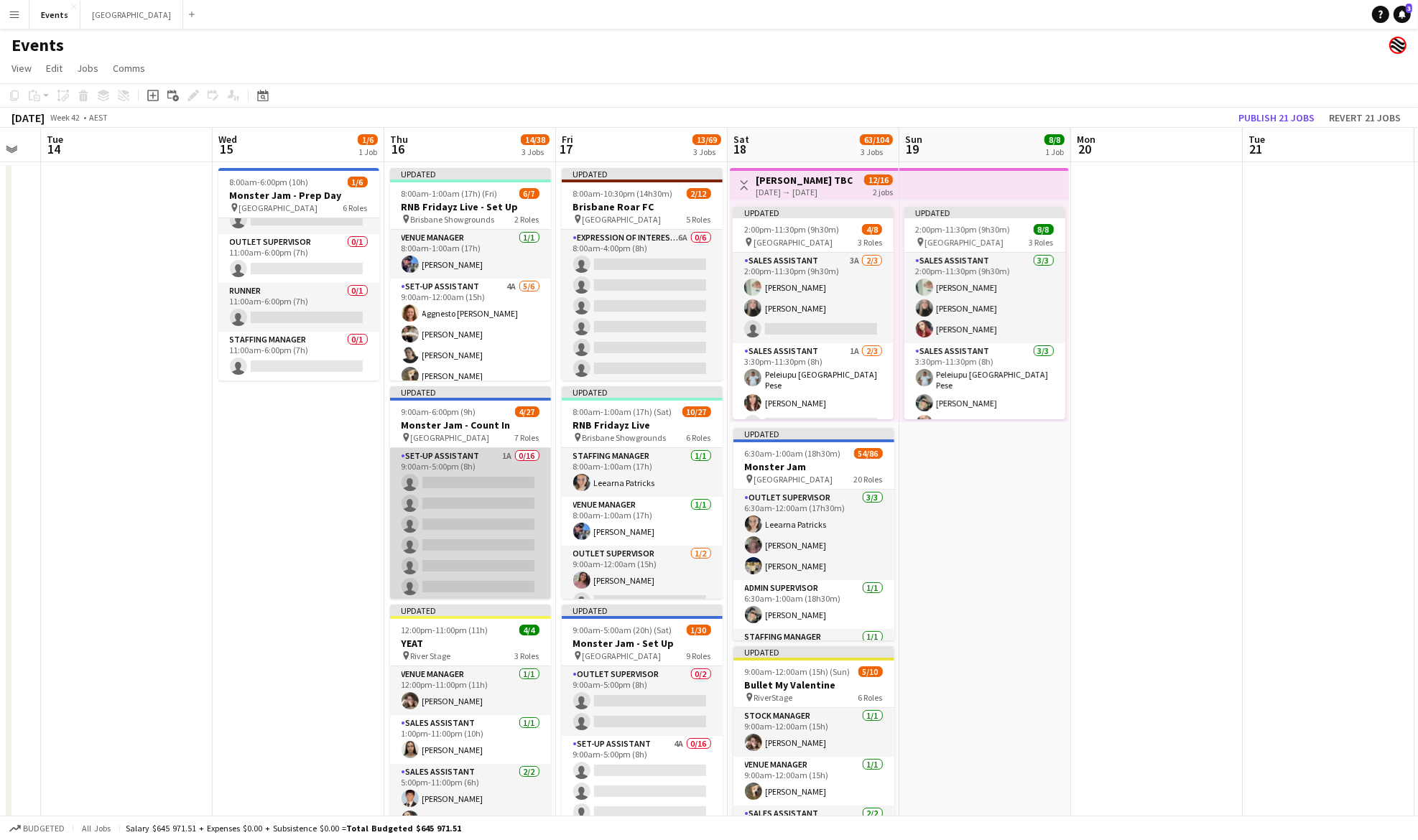
click at [450, 497] on app-card-role "Set-up Assistant 1A 0/16 9:00am-5:00pm (8h) single-neutral-actions single-neutr…" at bounding box center [471, 628] width 161 height 361
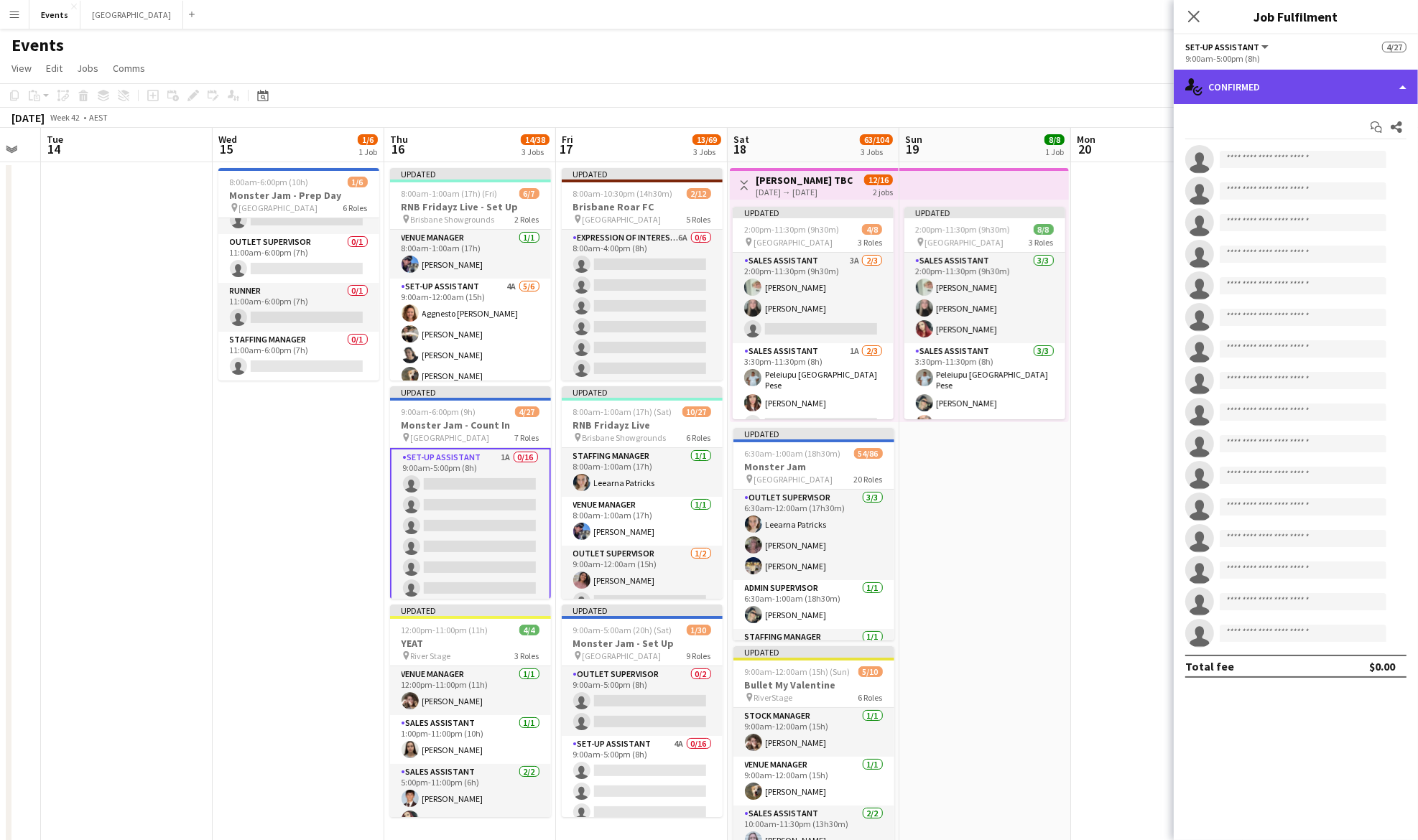
click at [1276, 96] on div "single-neutral-actions-check-2 Confirmed" at bounding box center [1296, 87] width 244 height 35
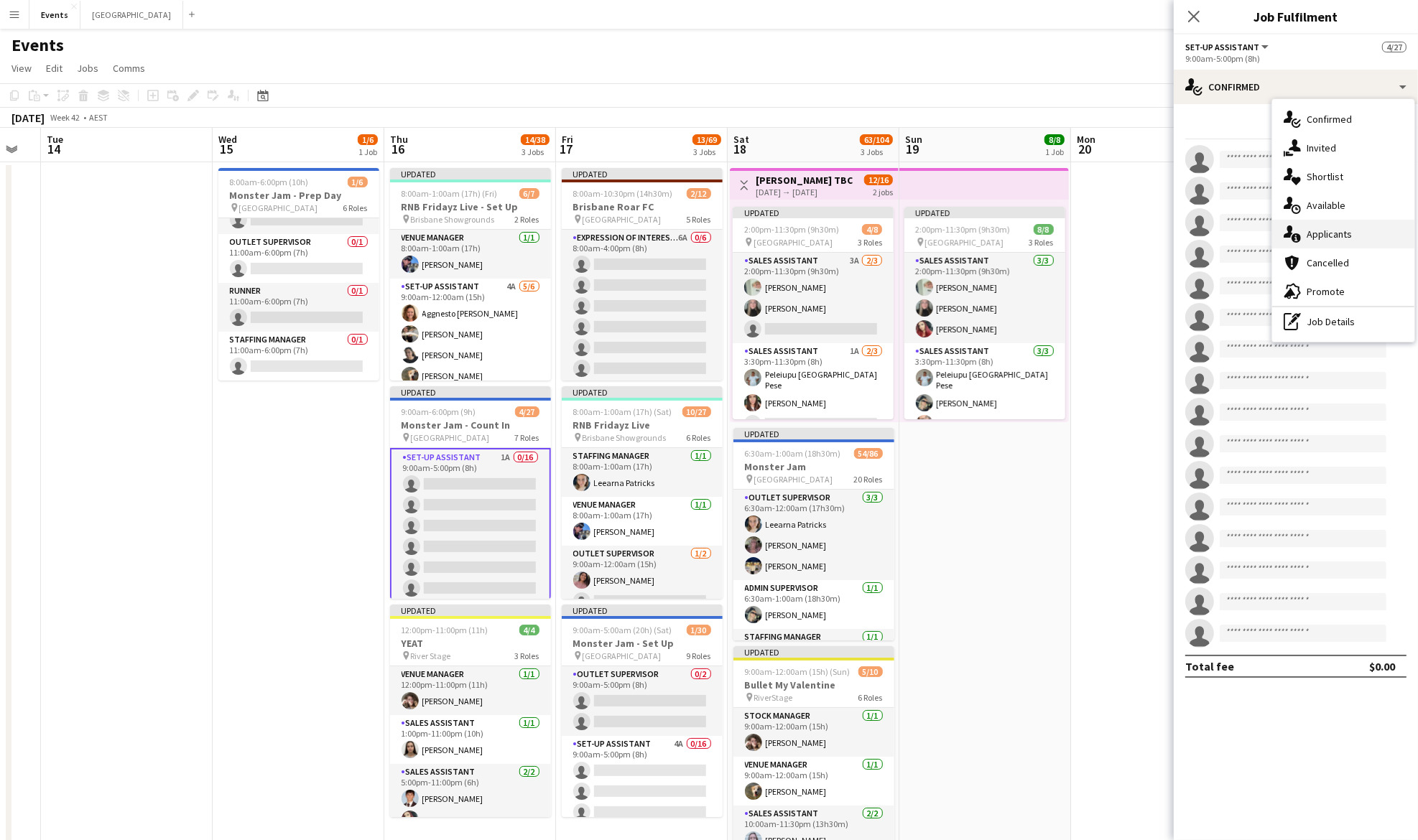
click at [1347, 234] on span "Applicants" at bounding box center [1329, 233] width 45 height 13
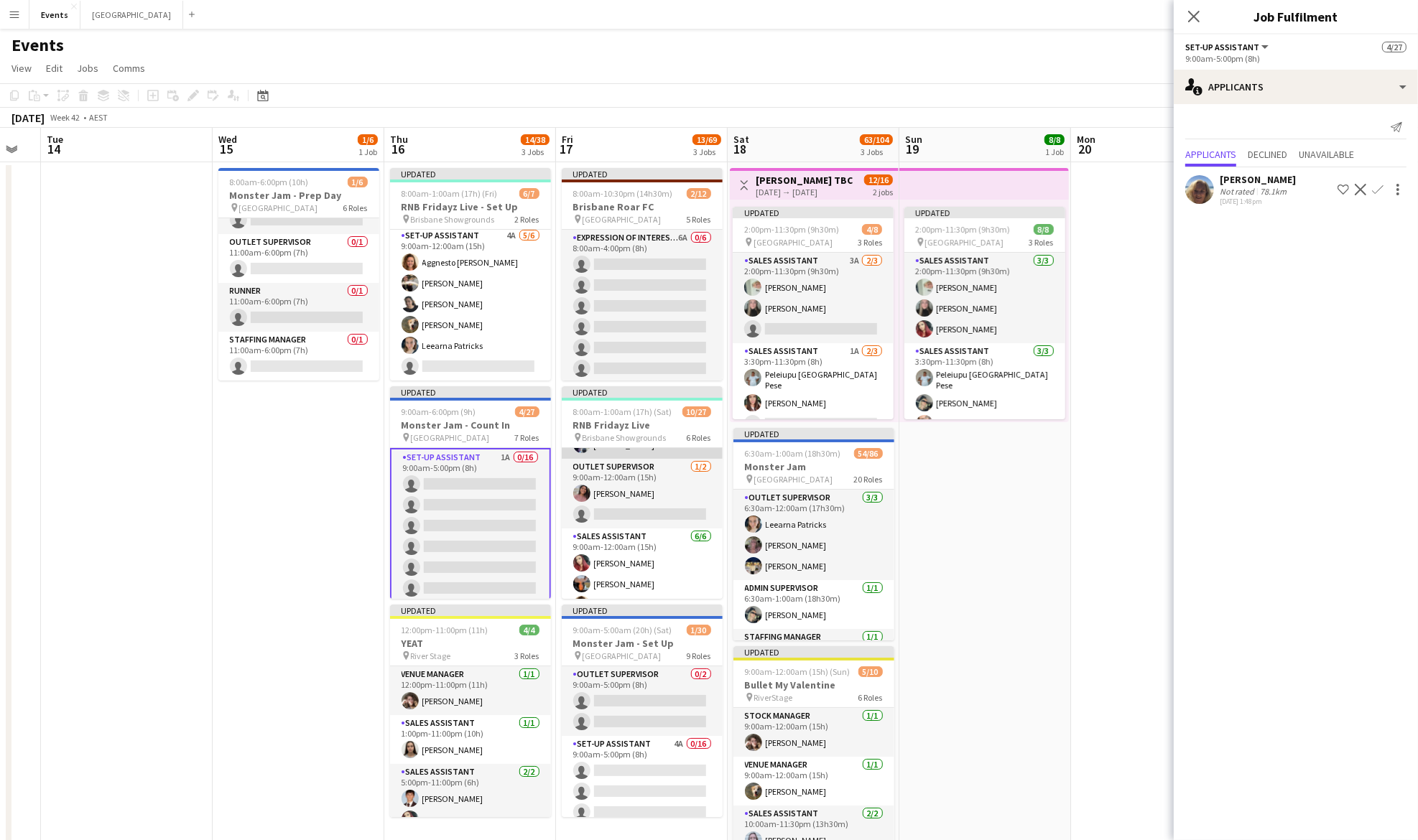
scroll to position [87, 0]
click at [621, 489] on app-card-role "Outlet Supervisor [DATE] 9:00am-12:00am (15h) [PERSON_NAME] single-neutral-acti…" at bounding box center [642, 493] width 161 height 70
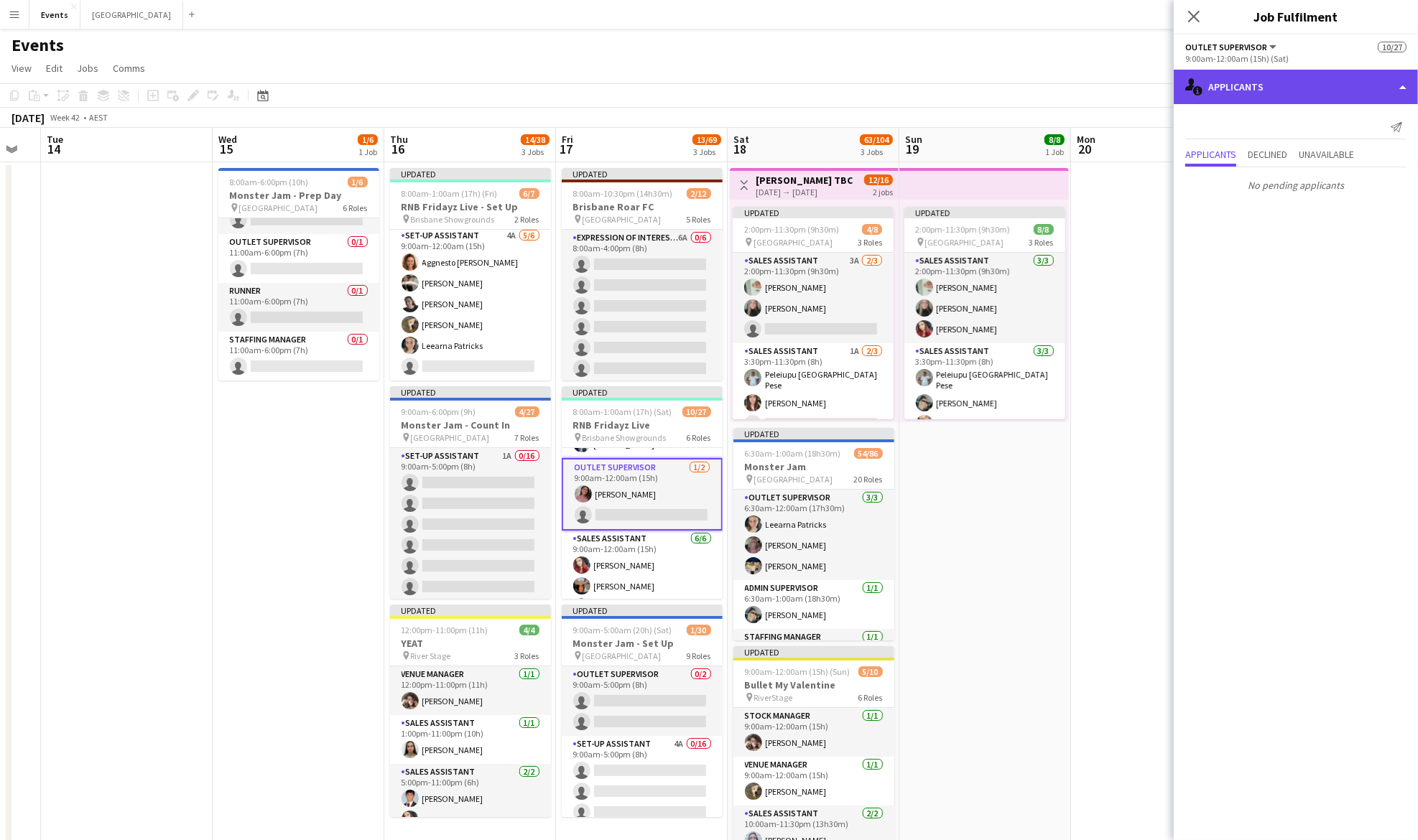
click at [1258, 83] on div "single-neutral-actions-information Applicants" at bounding box center [1296, 87] width 244 height 35
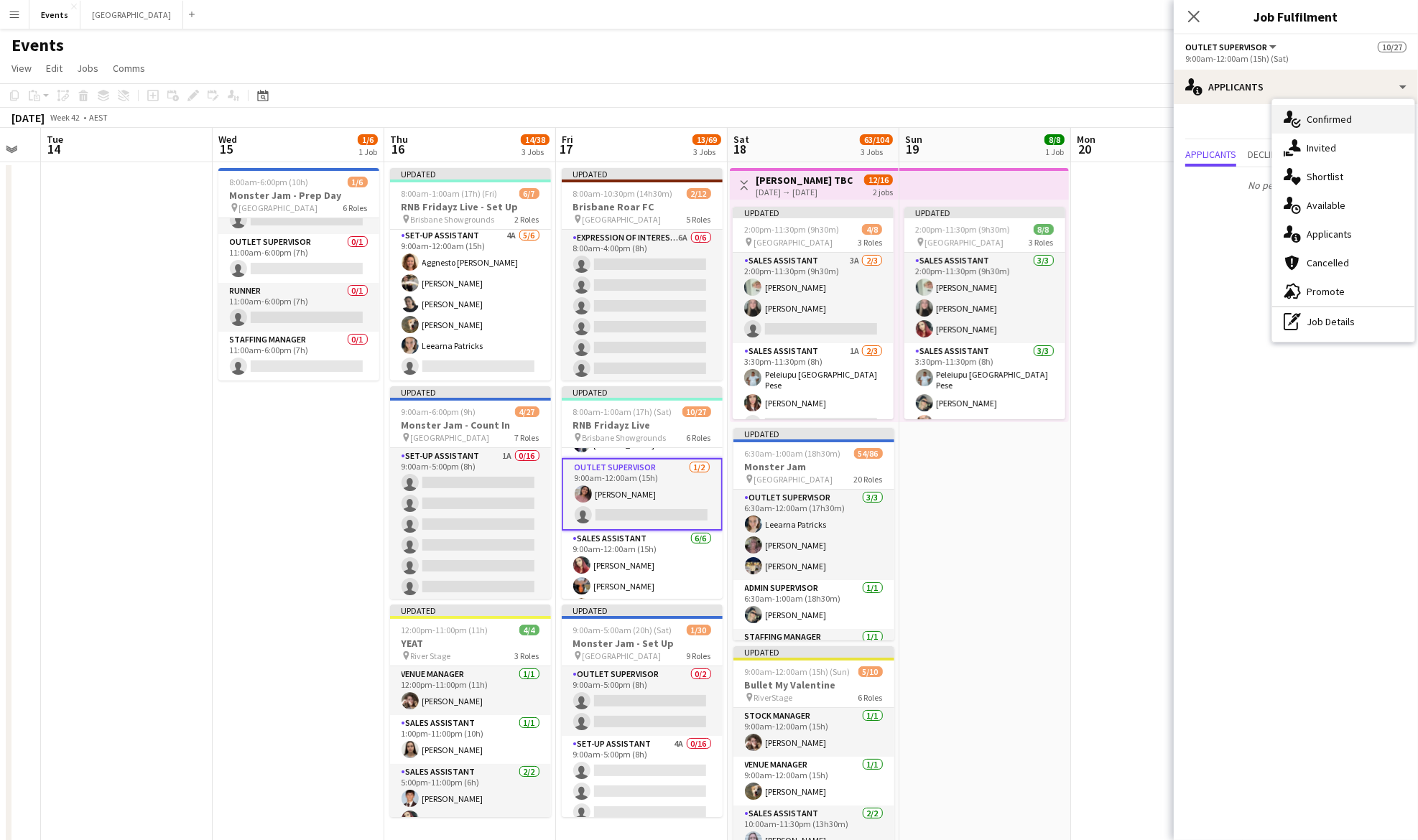
click at [1345, 109] on div "single-neutral-actions-check-2 Confirmed" at bounding box center [1343, 119] width 142 height 29
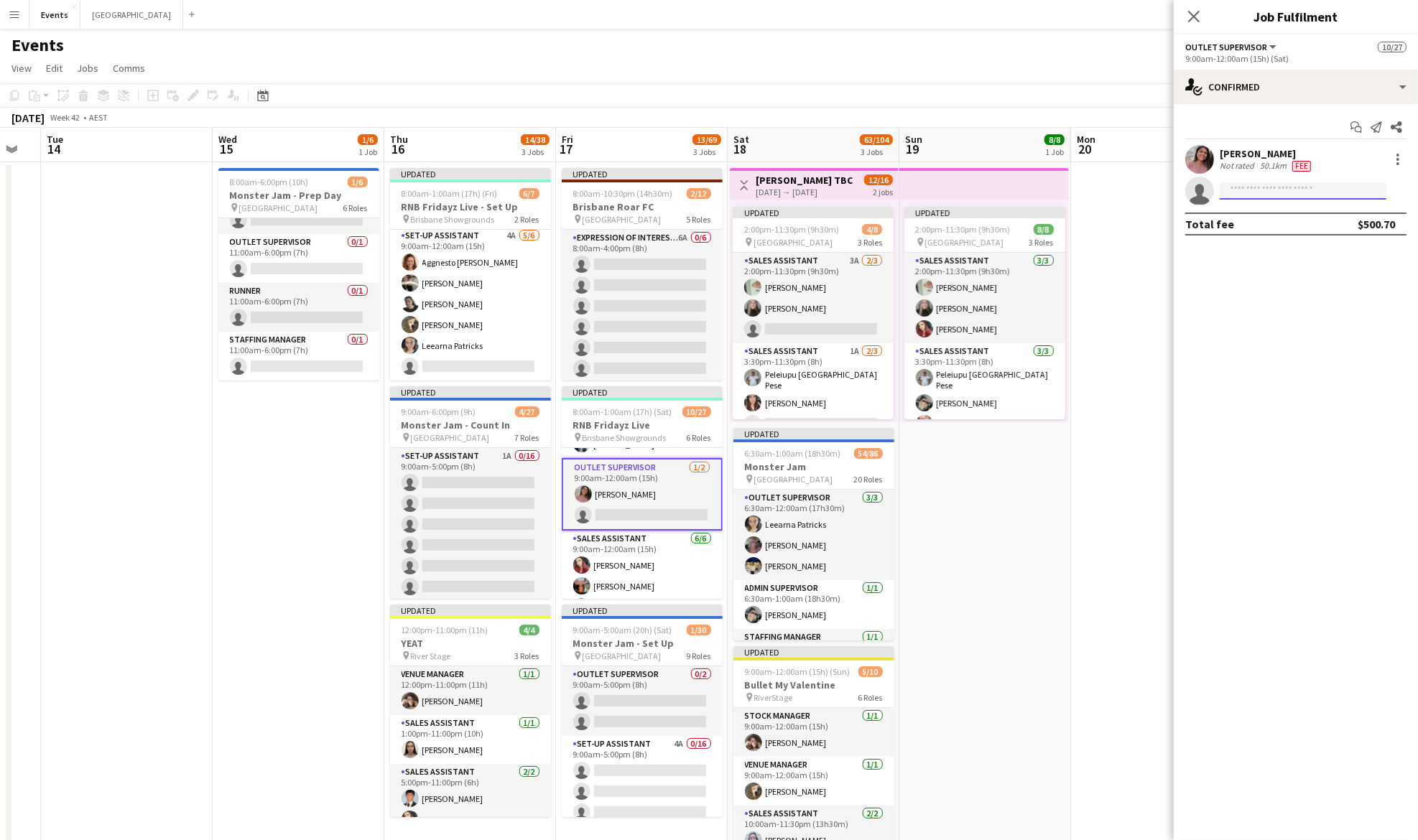
click at [1261, 184] on input at bounding box center [1303, 190] width 166 height 17
type input "****"
click at [1276, 224] on span "[PERSON_NAME][EMAIL_ADDRESS][PERSON_NAME][DOMAIN_NAME]" at bounding box center [1303, 223] width 144 height 11
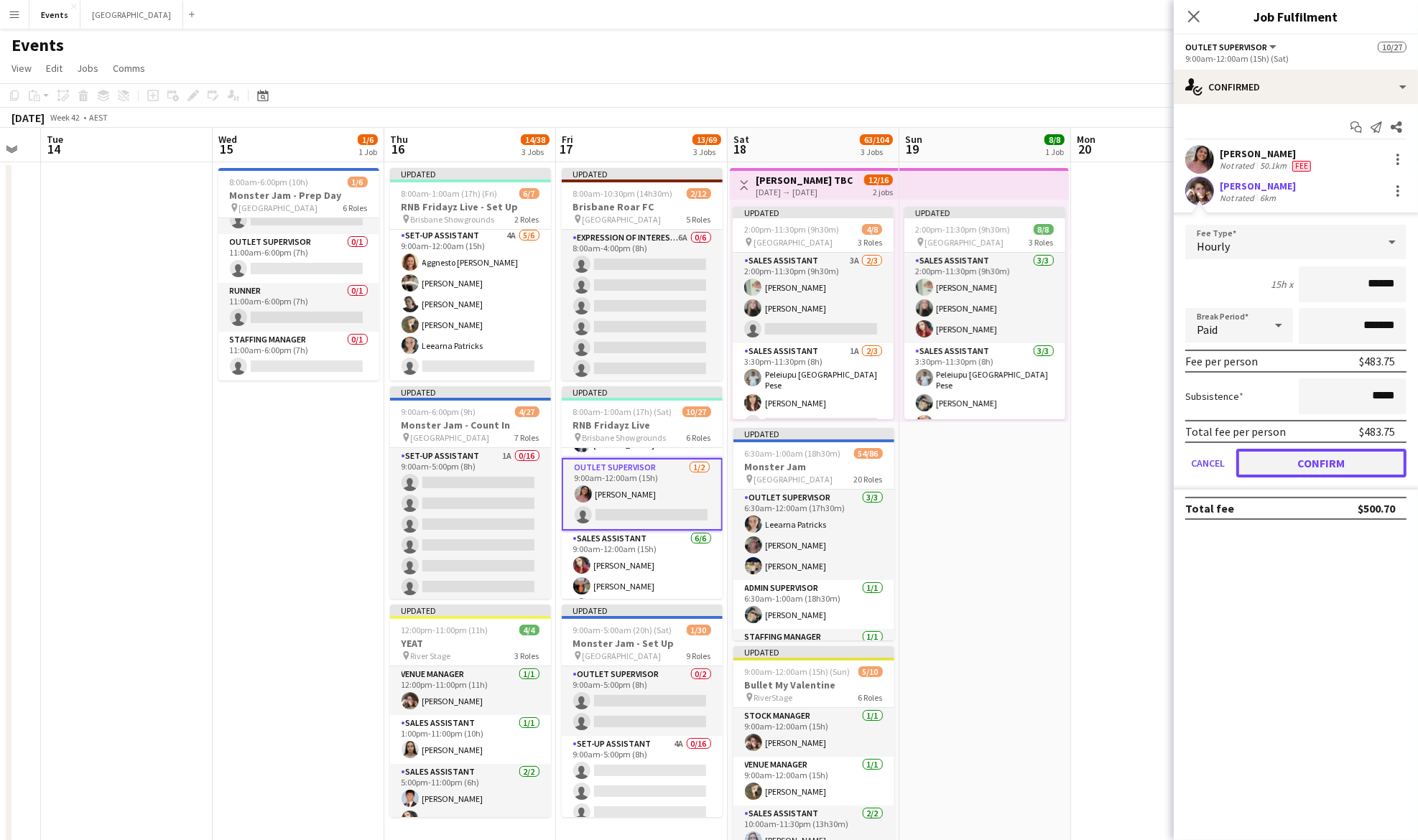
click at [1319, 461] on button "Confirm" at bounding box center [1322, 463] width 170 height 29
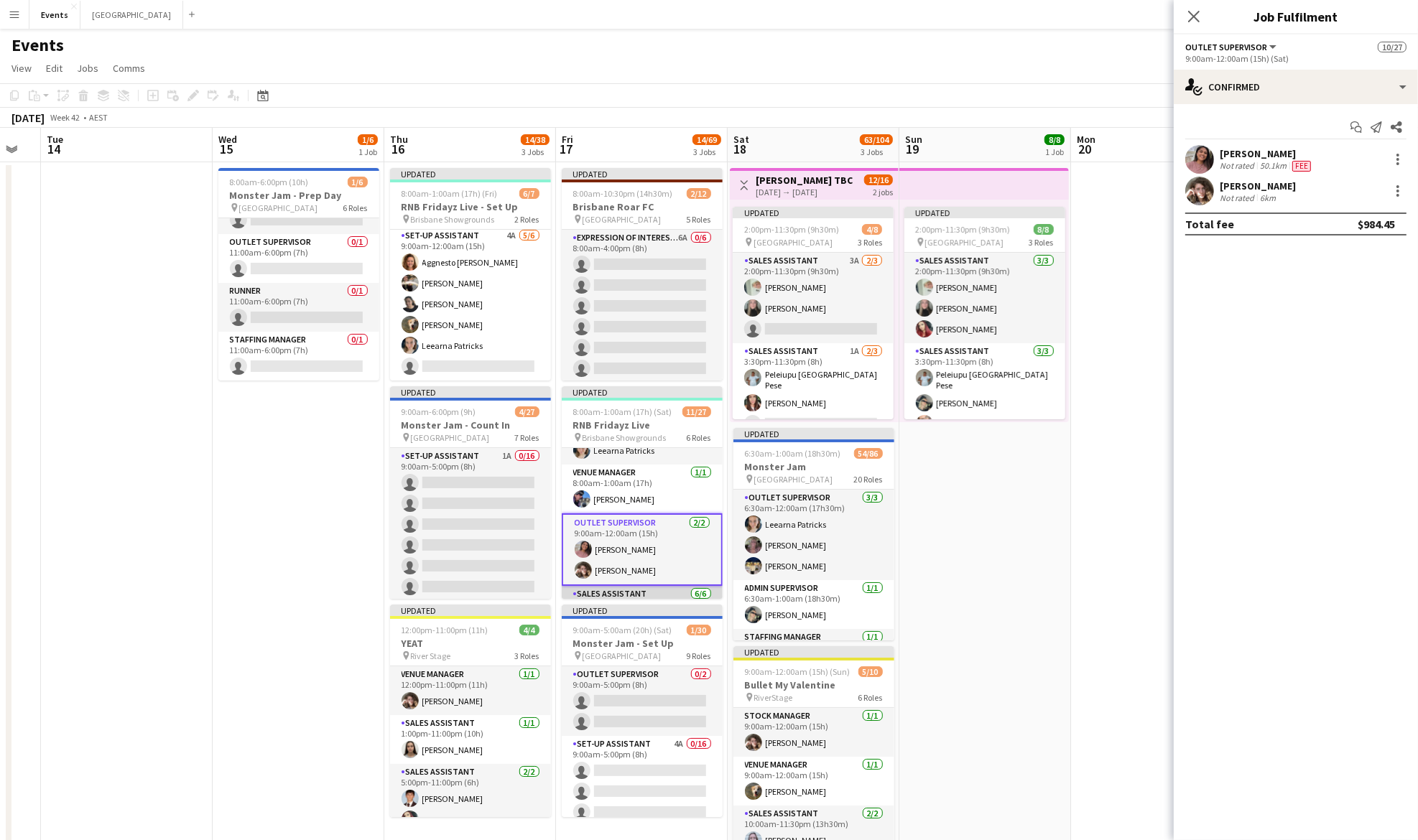
scroll to position [0, 0]
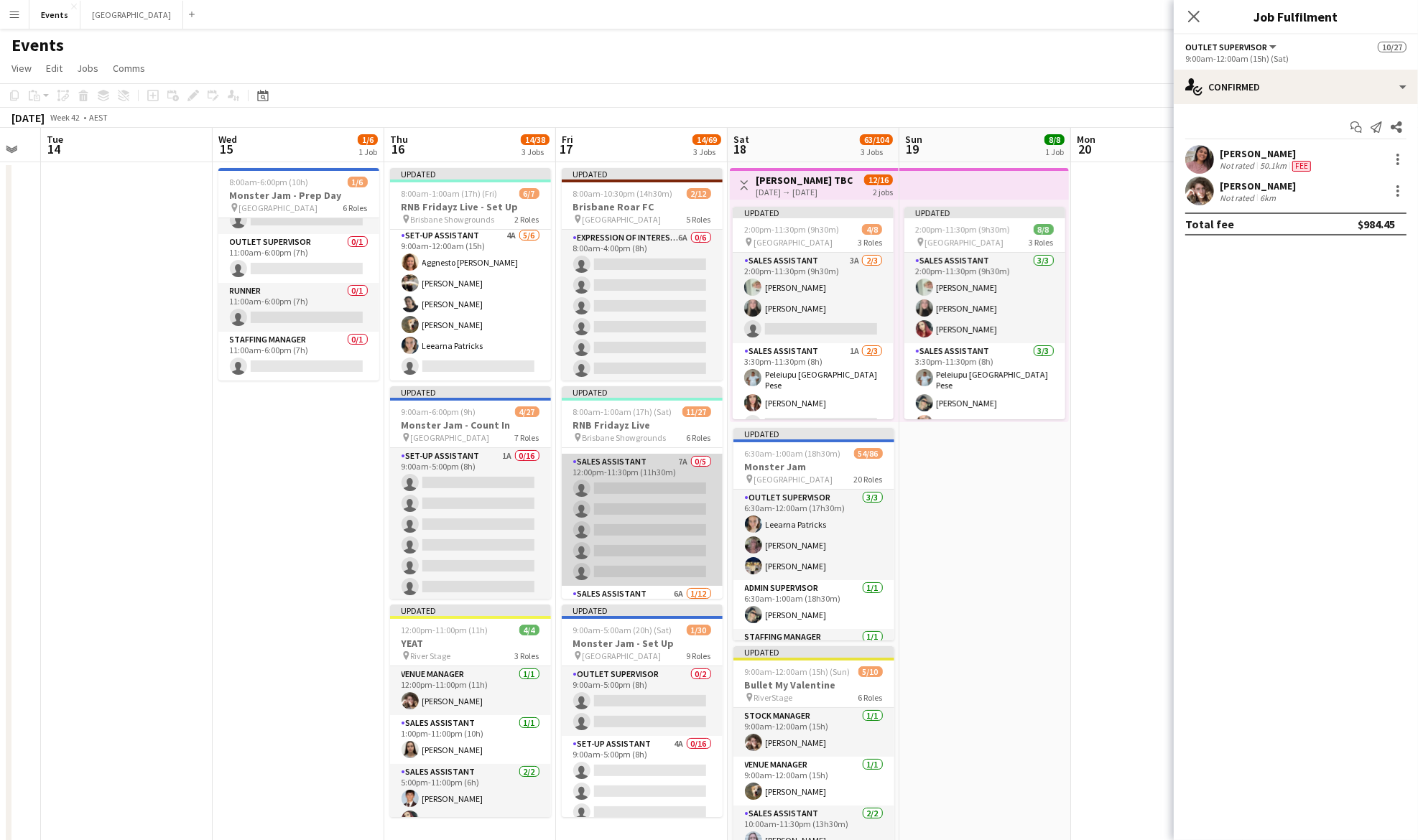
click at [652, 493] on app-card-role "Sales Assistant 7A 0/5 12:00pm-11:30pm (11h30m) single-neutral-actions single-n…" at bounding box center [642, 520] width 161 height 132
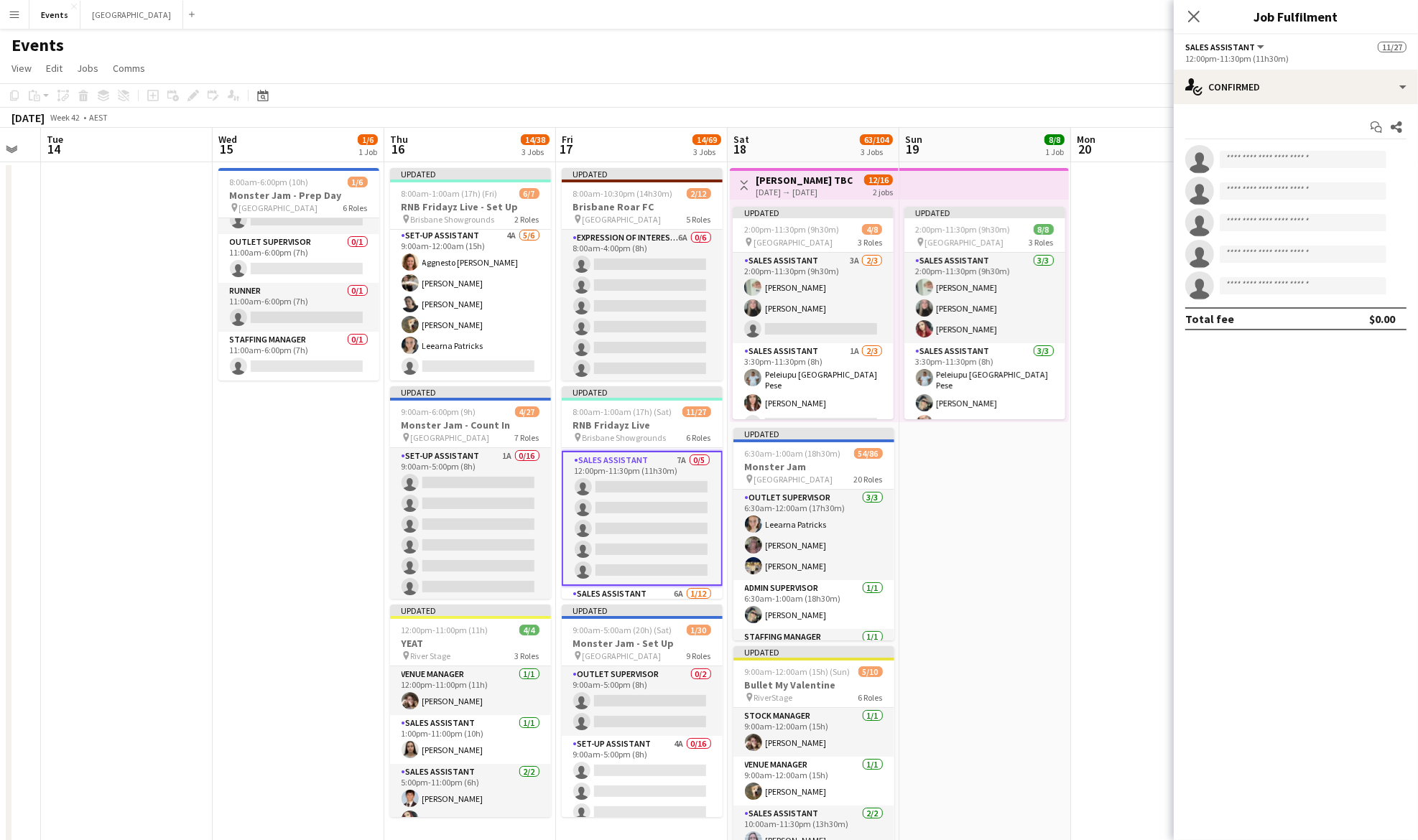
scroll to position [315, 0]
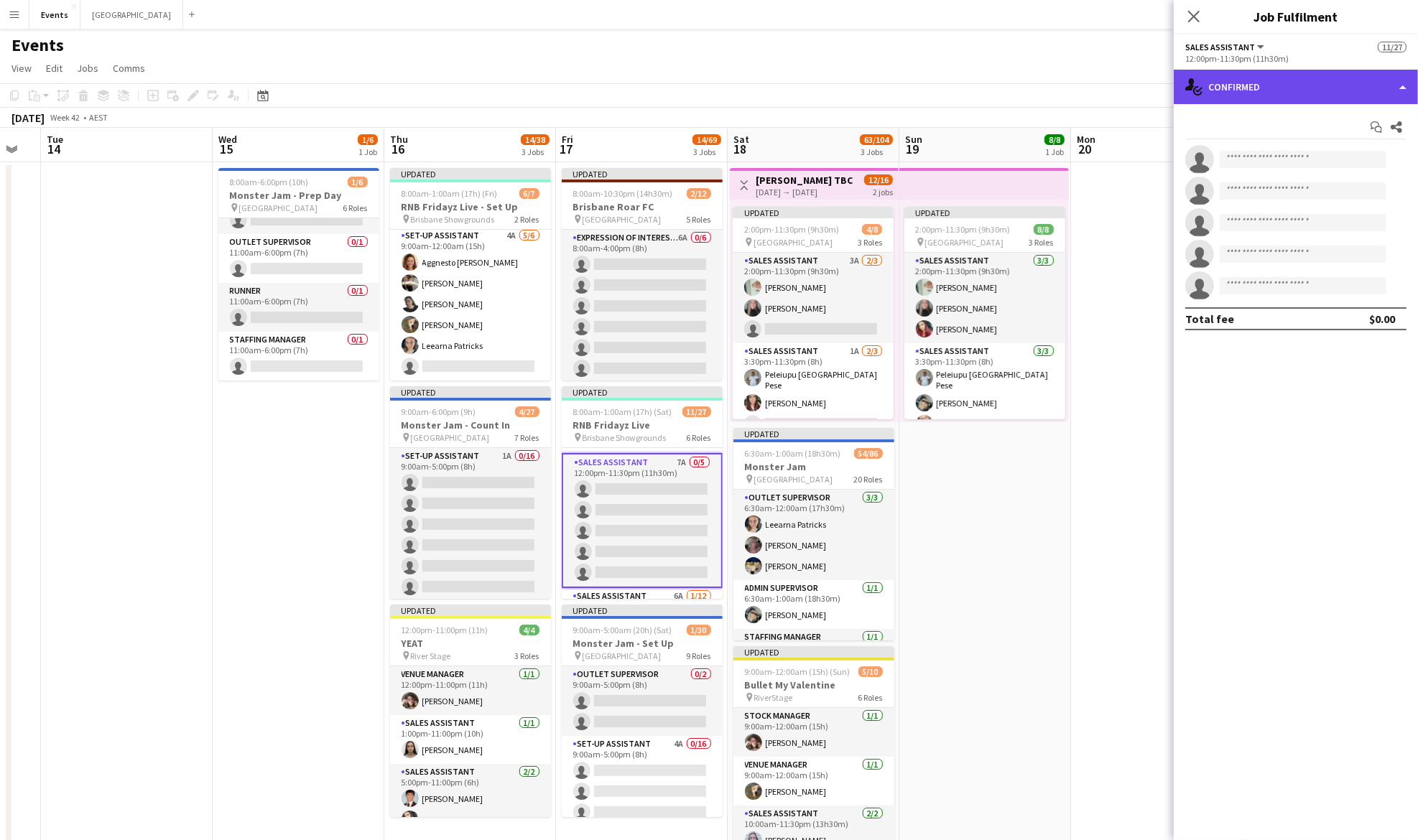
click at [1304, 88] on div "single-neutral-actions-check-2 Confirmed" at bounding box center [1296, 87] width 244 height 35
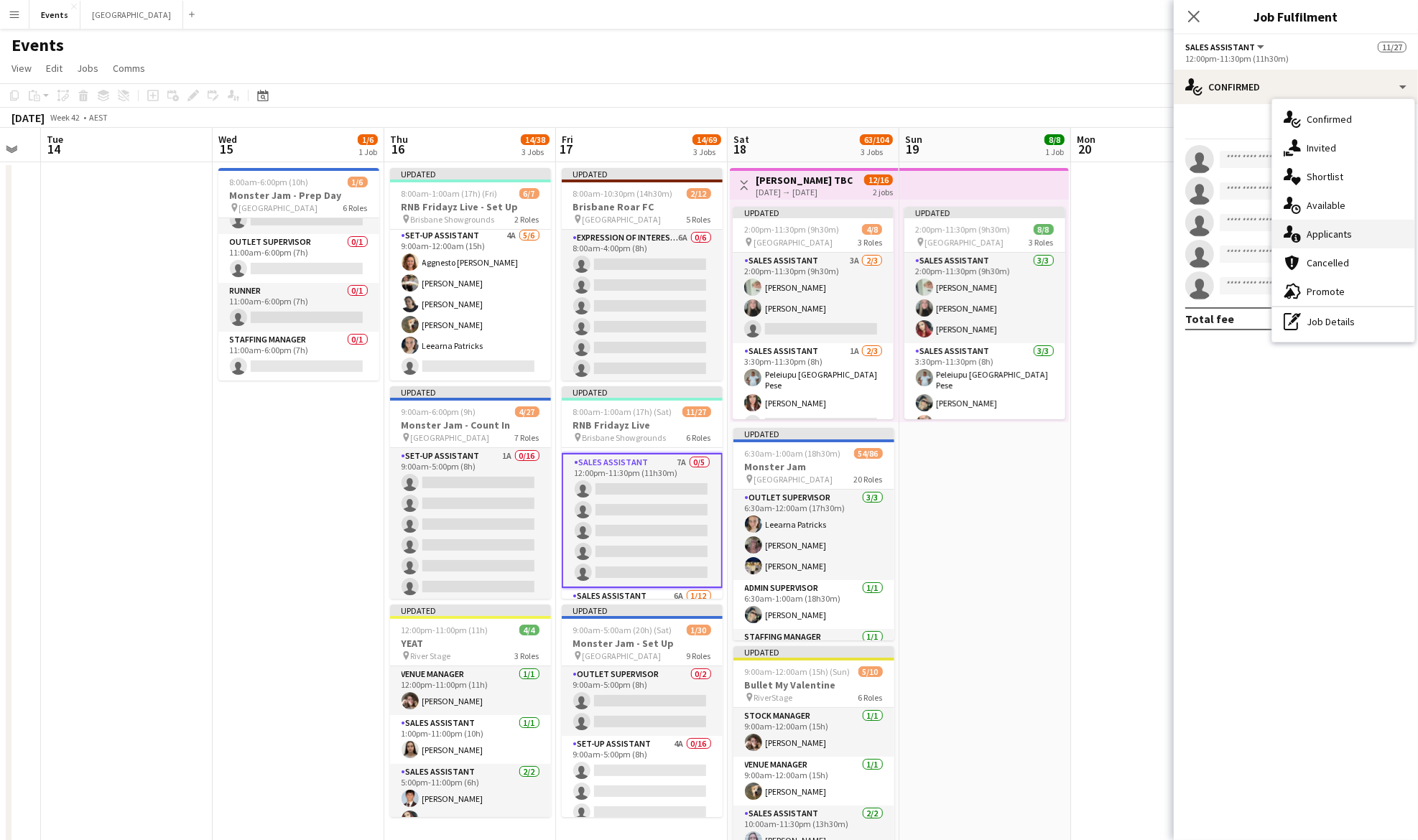
click at [1339, 242] on div "single-neutral-actions-information Applicants" at bounding box center [1343, 234] width 142 height 29
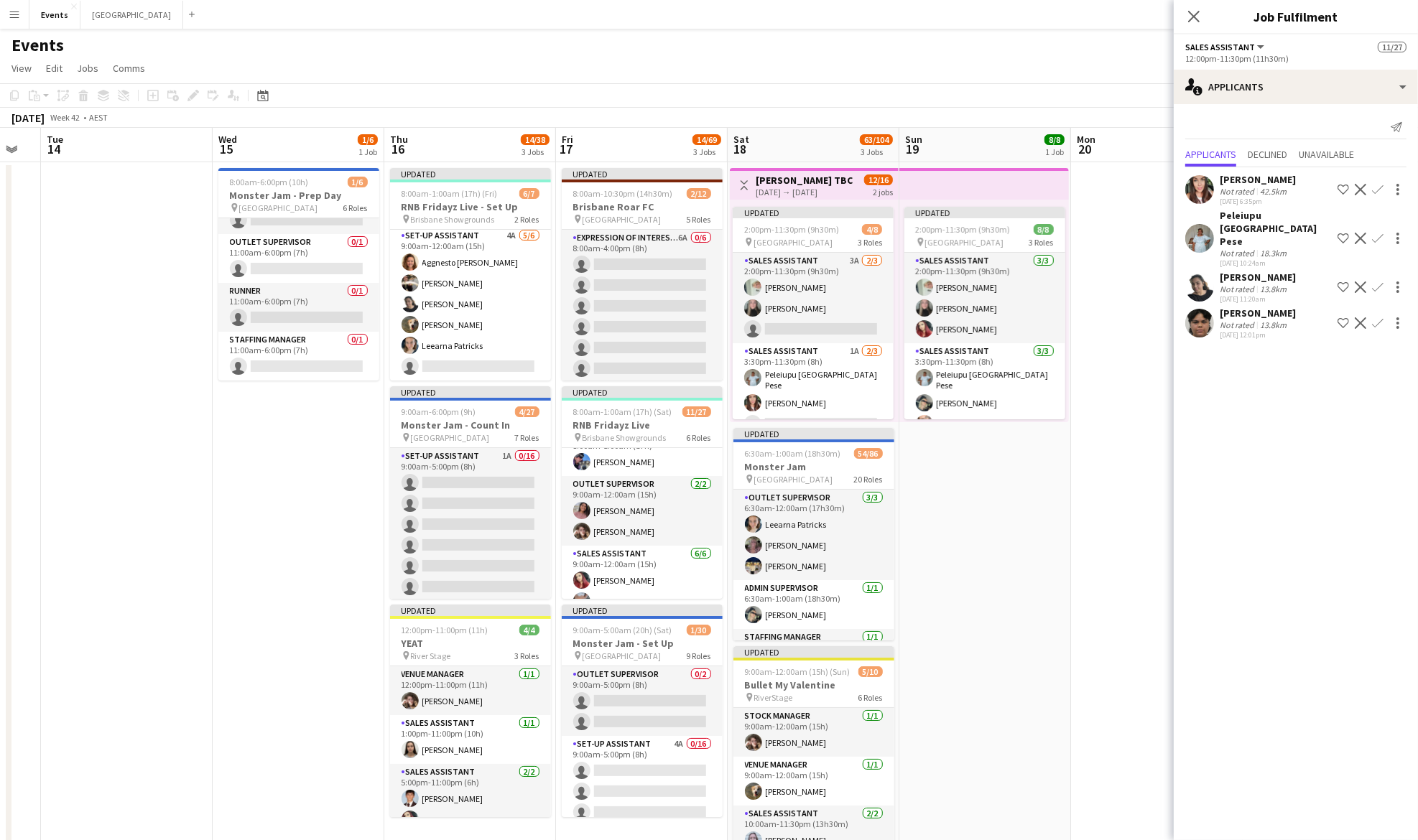
scroll to position [74, 0]
click at [620, 511] on app-card-role "Outlet Supervisor [DATE] 9:00am-12:00am (15h) [PERSON_NAME] [PERSON_NAME]" at bounding box center [642, 507] width 161 height 70
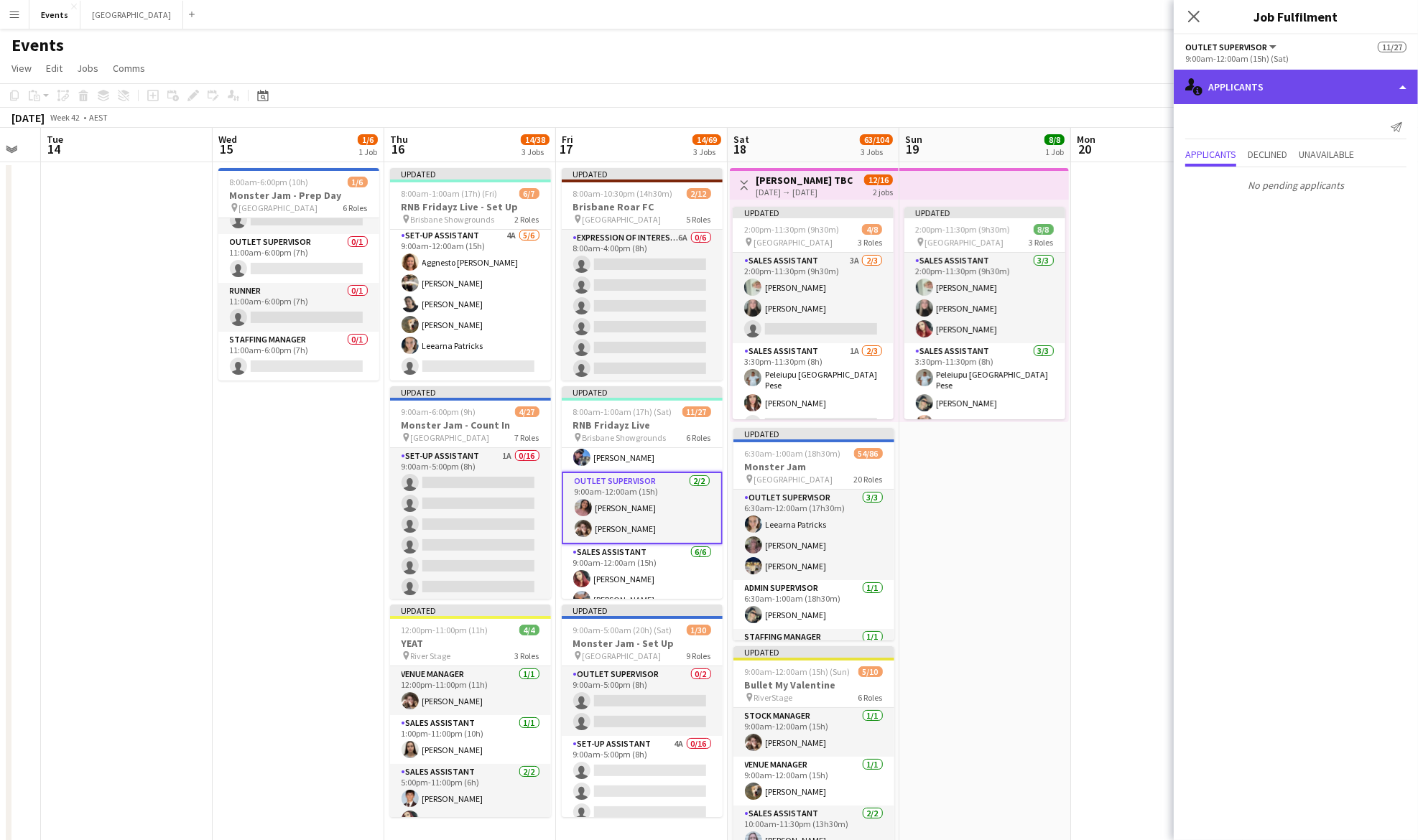
click at [1322, 75] on div "single-neutral-actions-information Applicants" at bounding box center [1296, 87] width 244 height 35
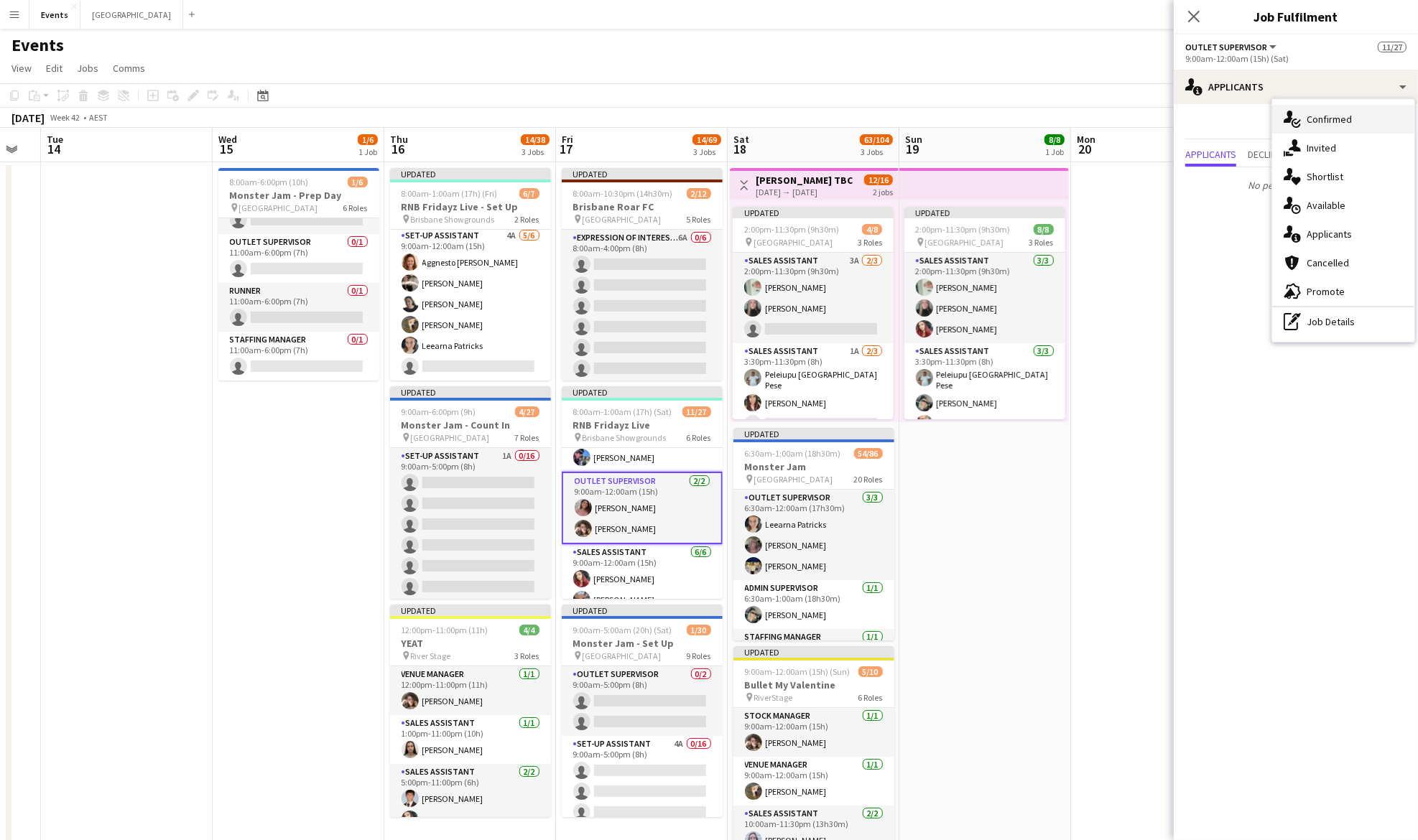
click at [1350, 115] on span "Confirmed" at bounding box center [1329, 119] width 45 height 13
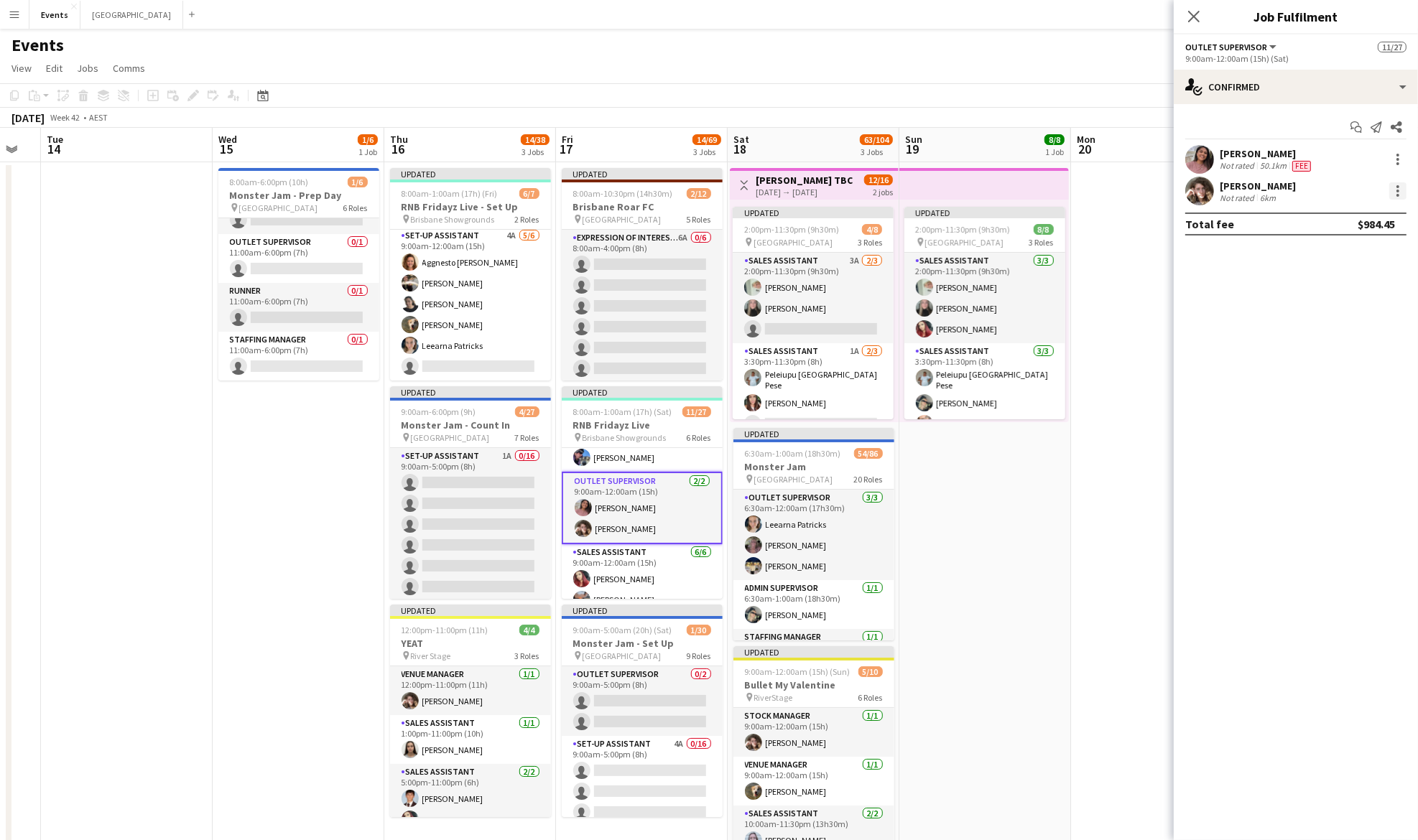
click at [1395, 187] on div at bounding box center [1398, 190] width 17 height 17
click at [1355, 256] on span "Switch crew" at bounding box center [1337, 251] width 61 height 12
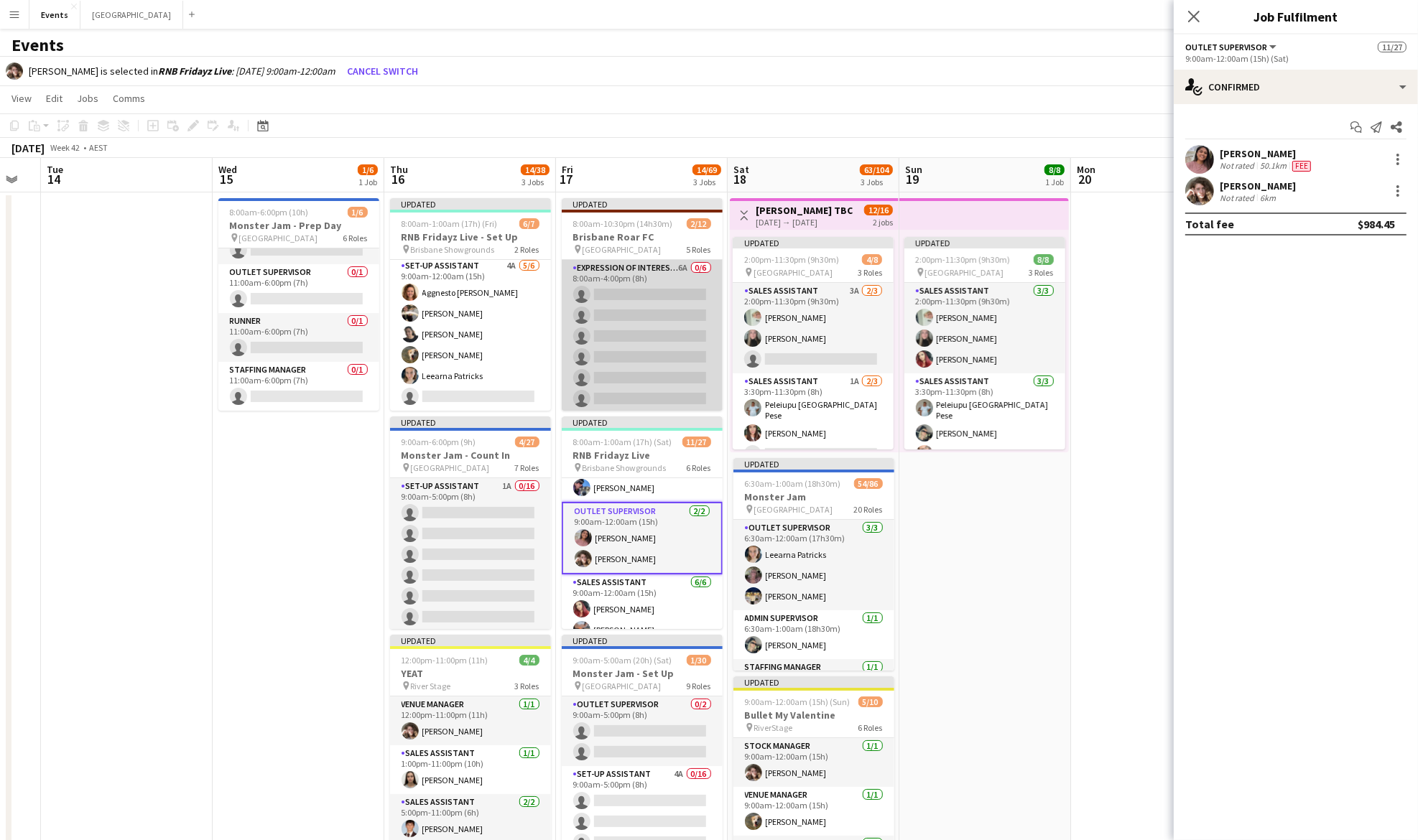
click at [642, 327] on app-card-role "Expression Of Interest (EOI) 6A 0/6 8:00am-4:00pm (8h) single-neutral-actions s…" at bounding box center [642, 336] width 161 height 153
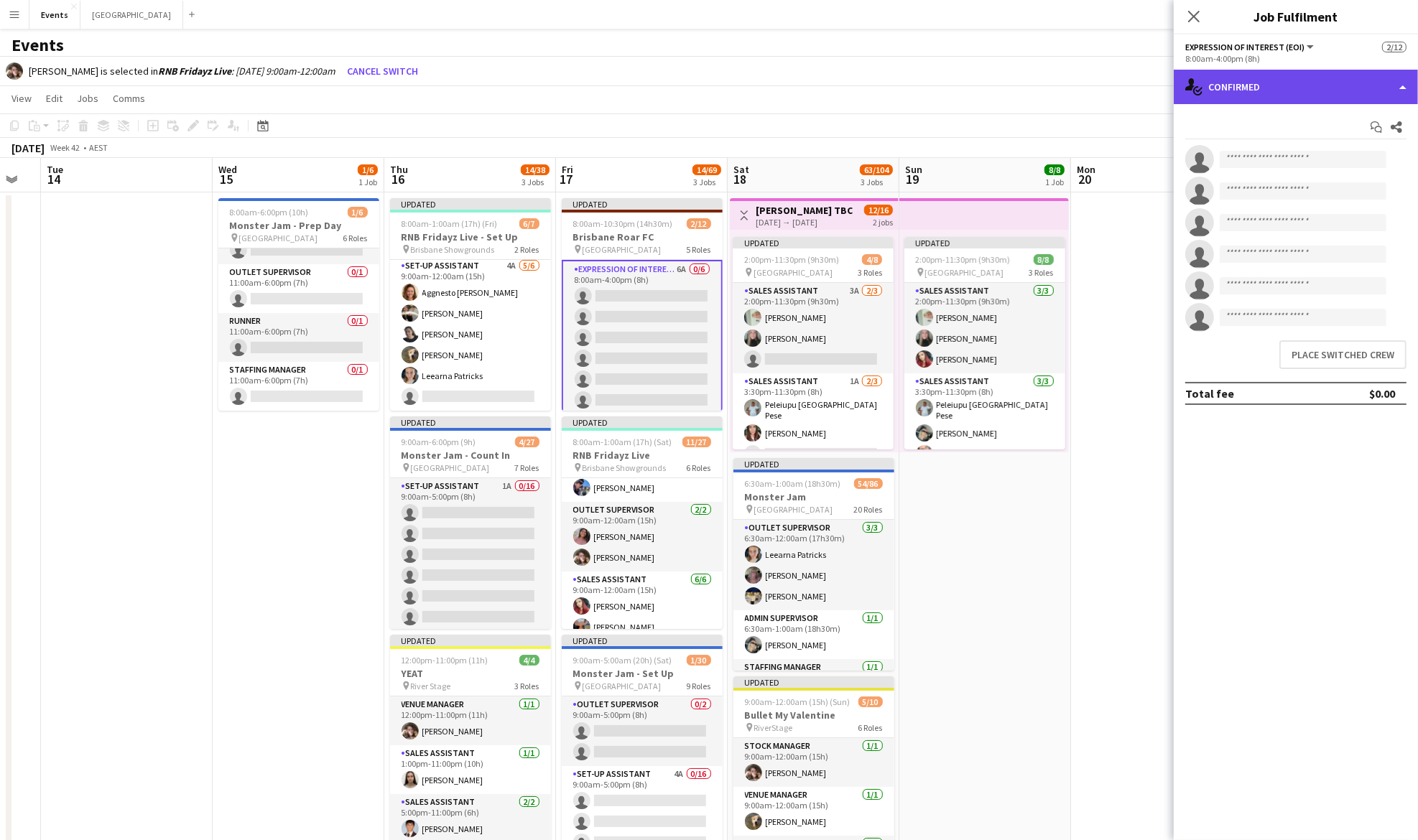
click at [1265, 91] on div "single-neutral-actions-check-2 Confirmed" at bounding box center [1296, 87] width 244 height 35
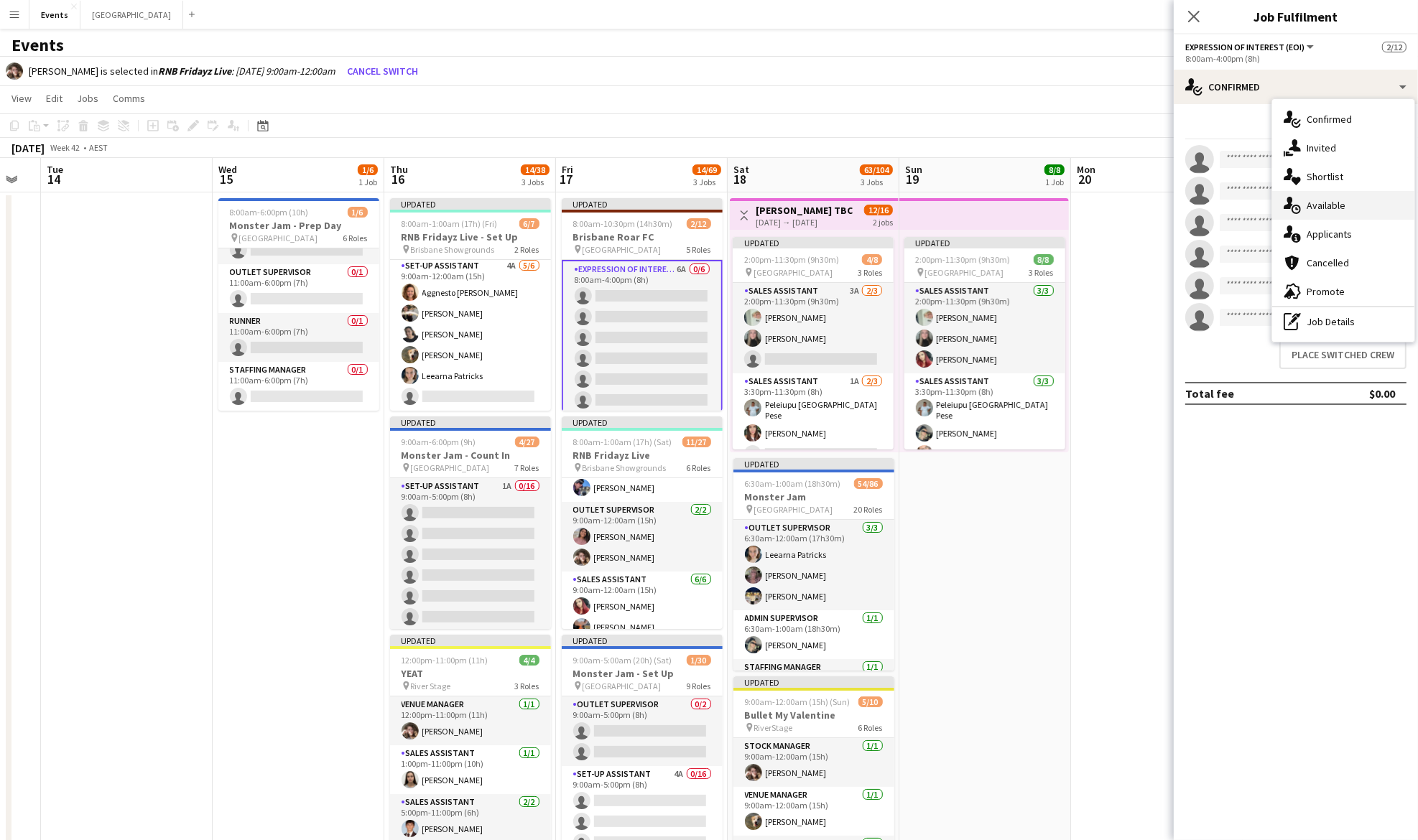
click at [1363, 196] on div "single-neutral-actions-upload Available" at bounding box center [1343, 205] width 142 height 29
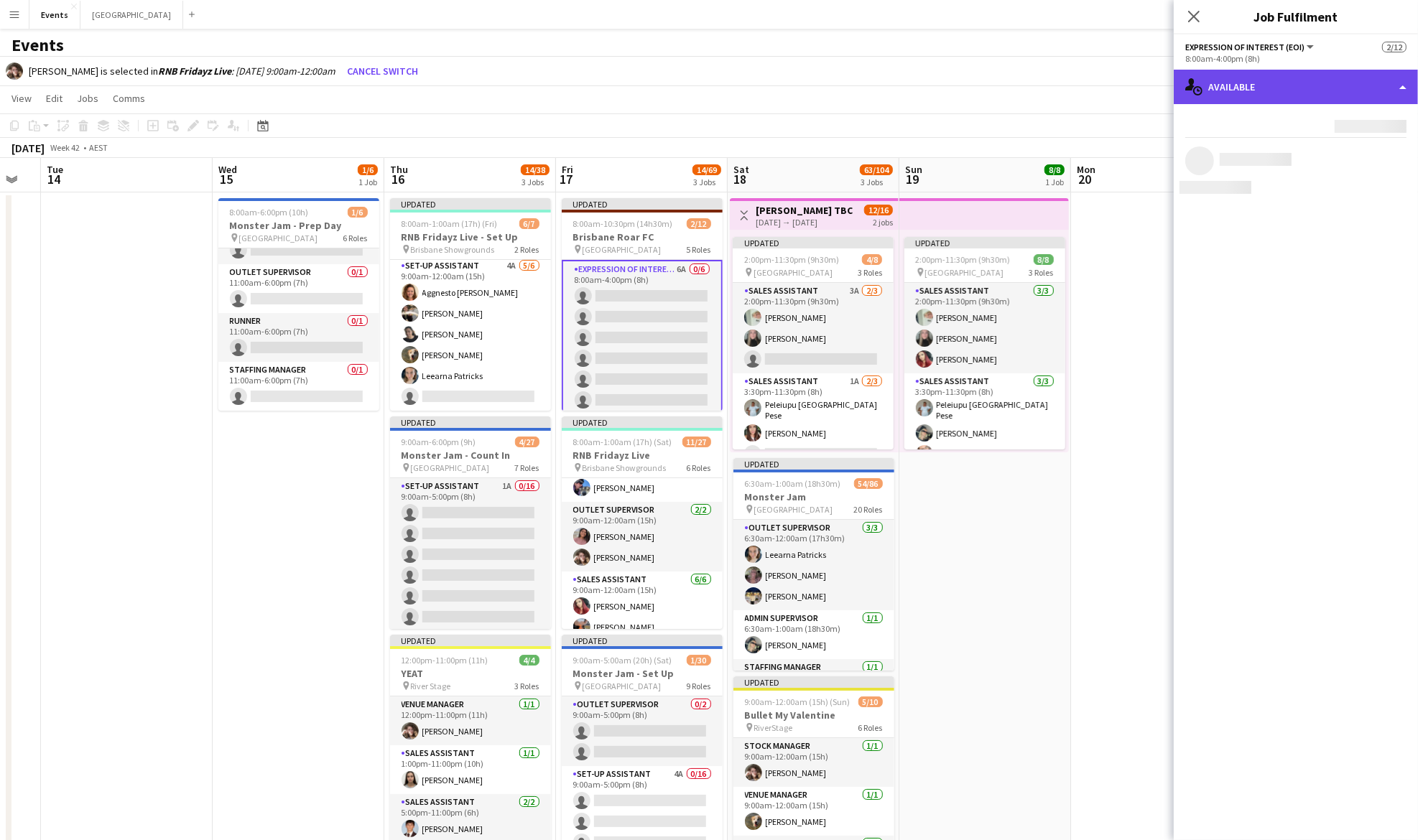
click at [1285, 86] on div "single-neutral-actions-upload Available" at bounding box center [1296, 87] width 244 height 35
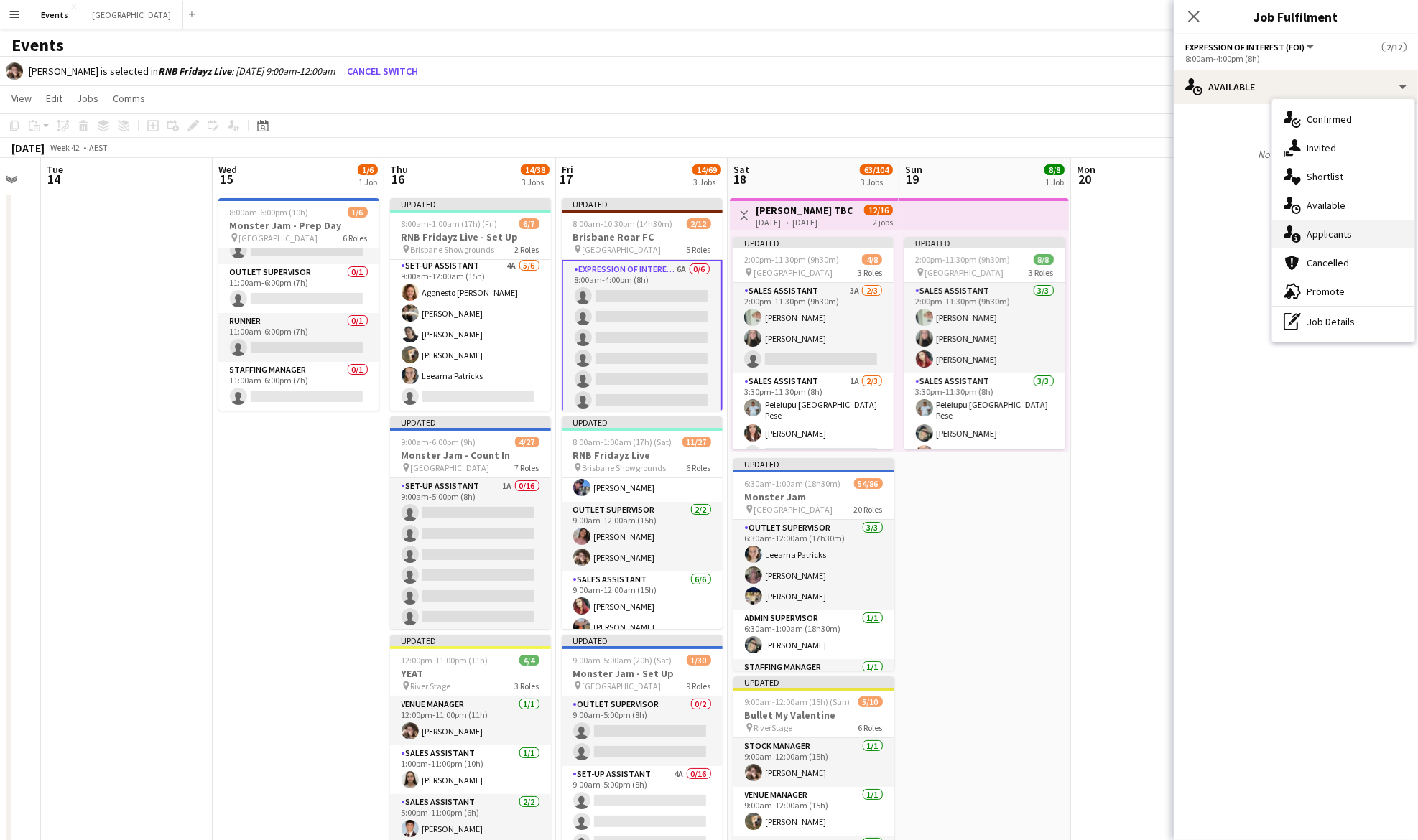
click at [1346, 223] on div "single-neutral-actions-information Applicants" at bounding box center [1343, 234] width 142 height 29
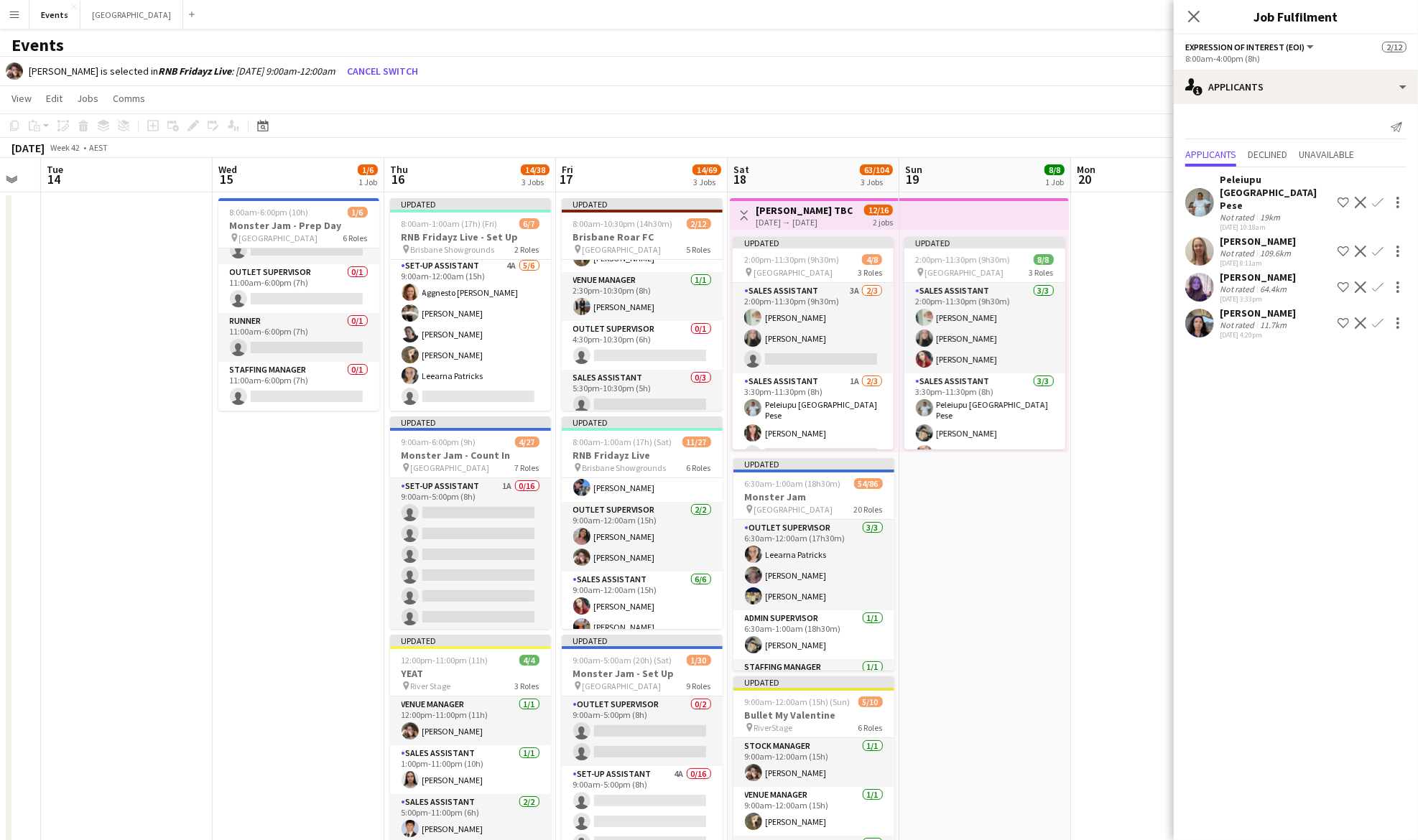
scroll to position [206, 0]
click at [618, 315] on app-card-role "Outlet Supervisor 0/1 4:30pm-10:30pm (6h) single-neutral-actions" at bounding box center [642, 331] width 161 height 49
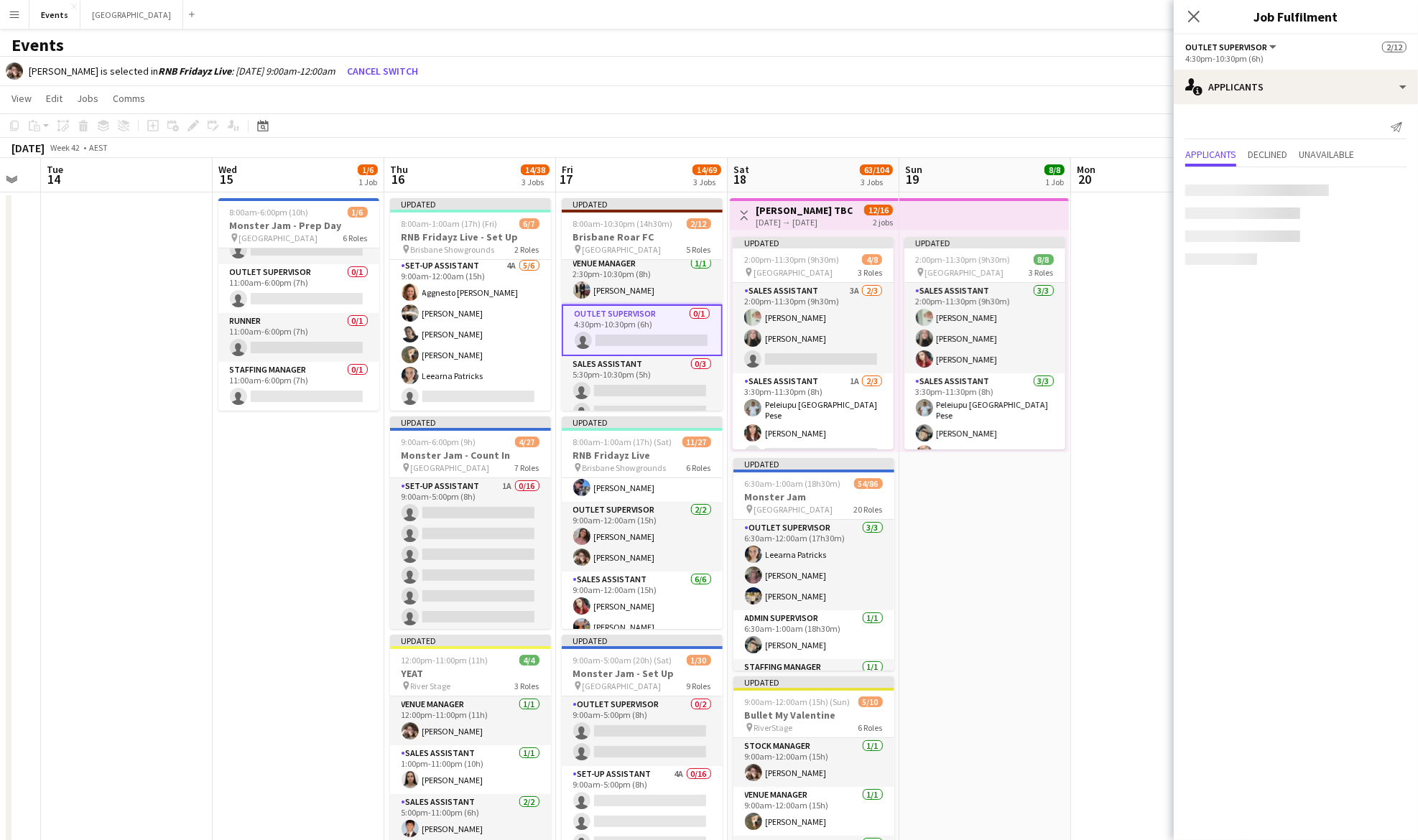
scroll to position [203, 0]
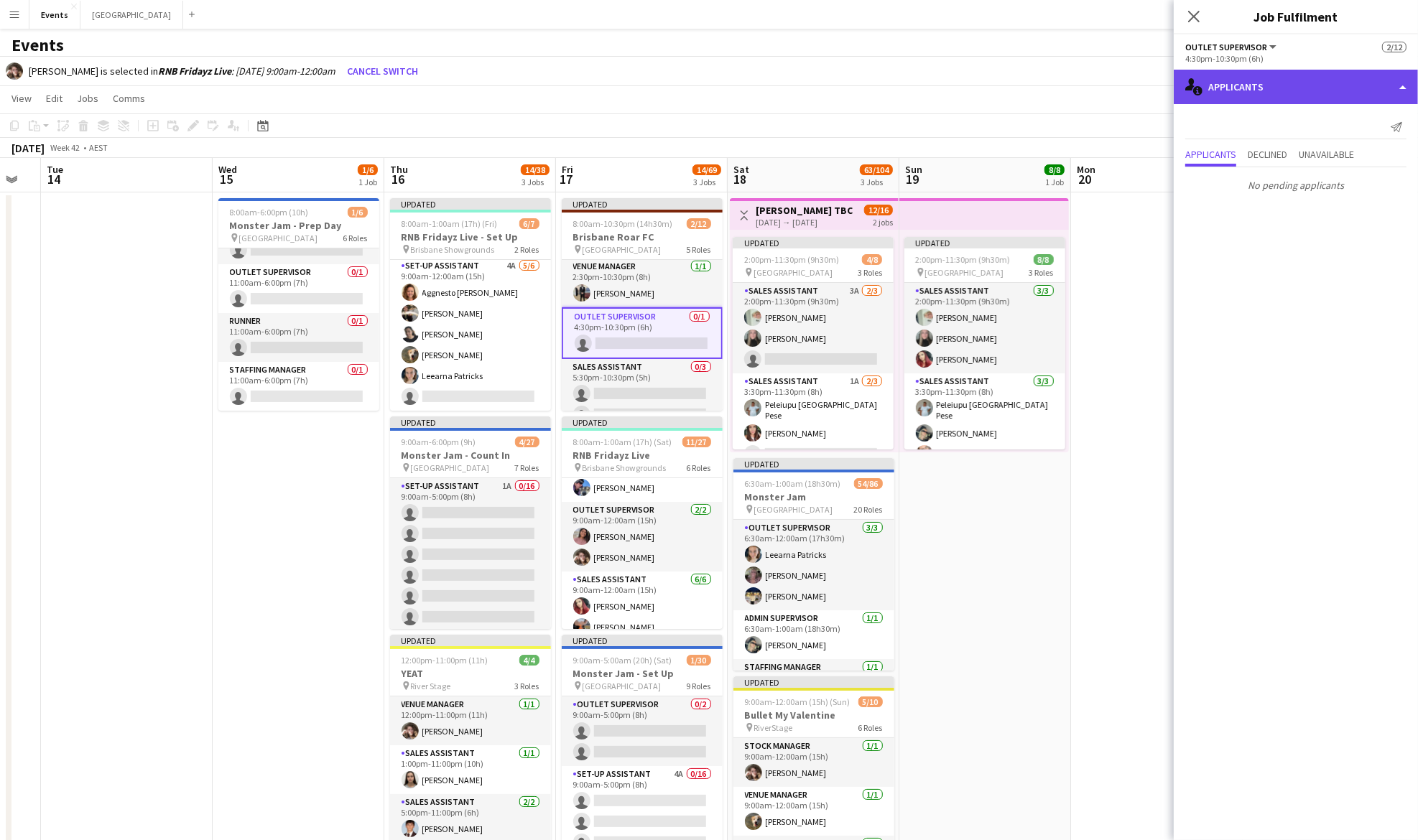
click at [1266, 101] on div "single-neutral-actions-information Applicants" at bounding box center [1296, 87] width 244 height 35
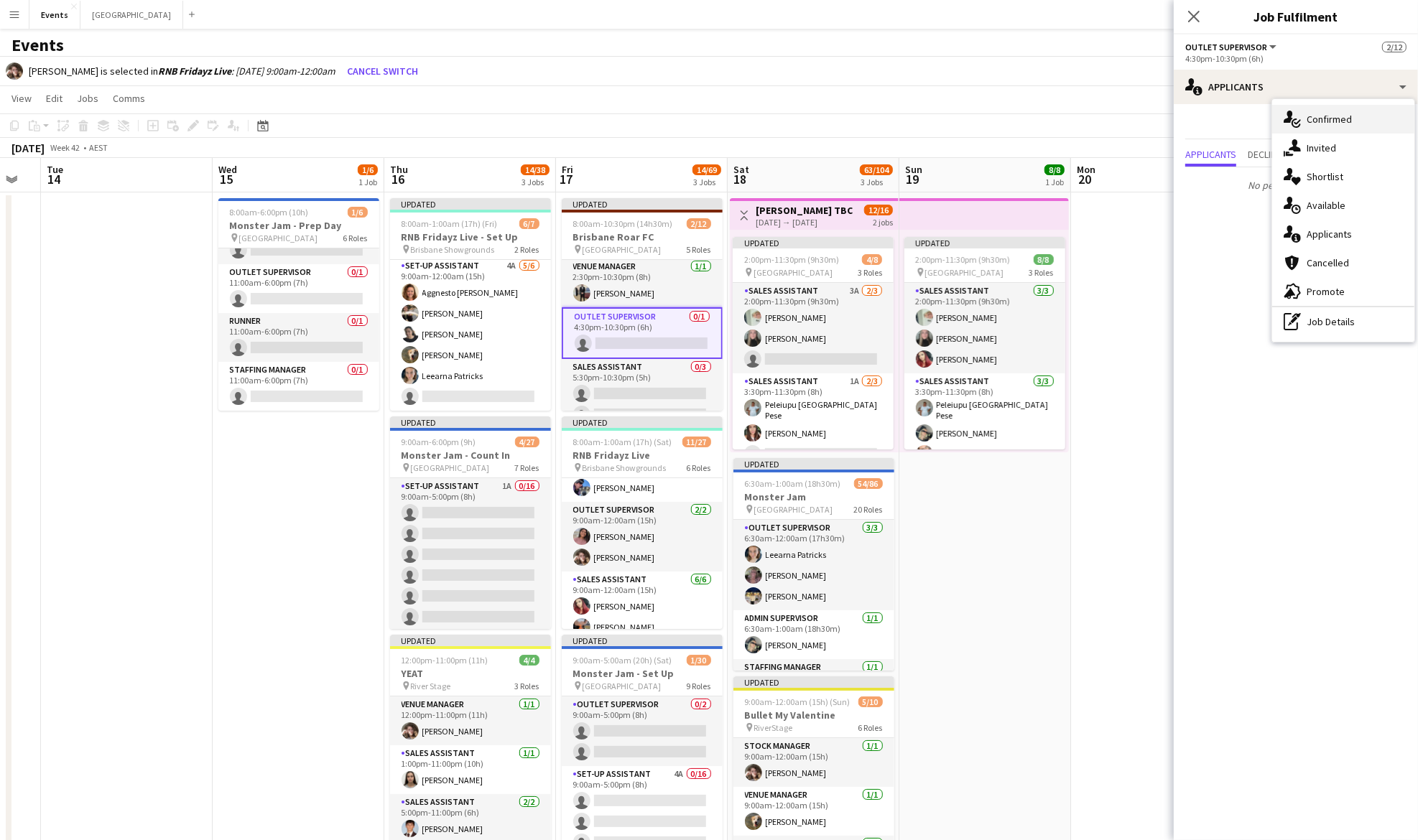
click at [1337, 119] on span "Confirmed" at bounding box center [1329, 119] width 45 height 13
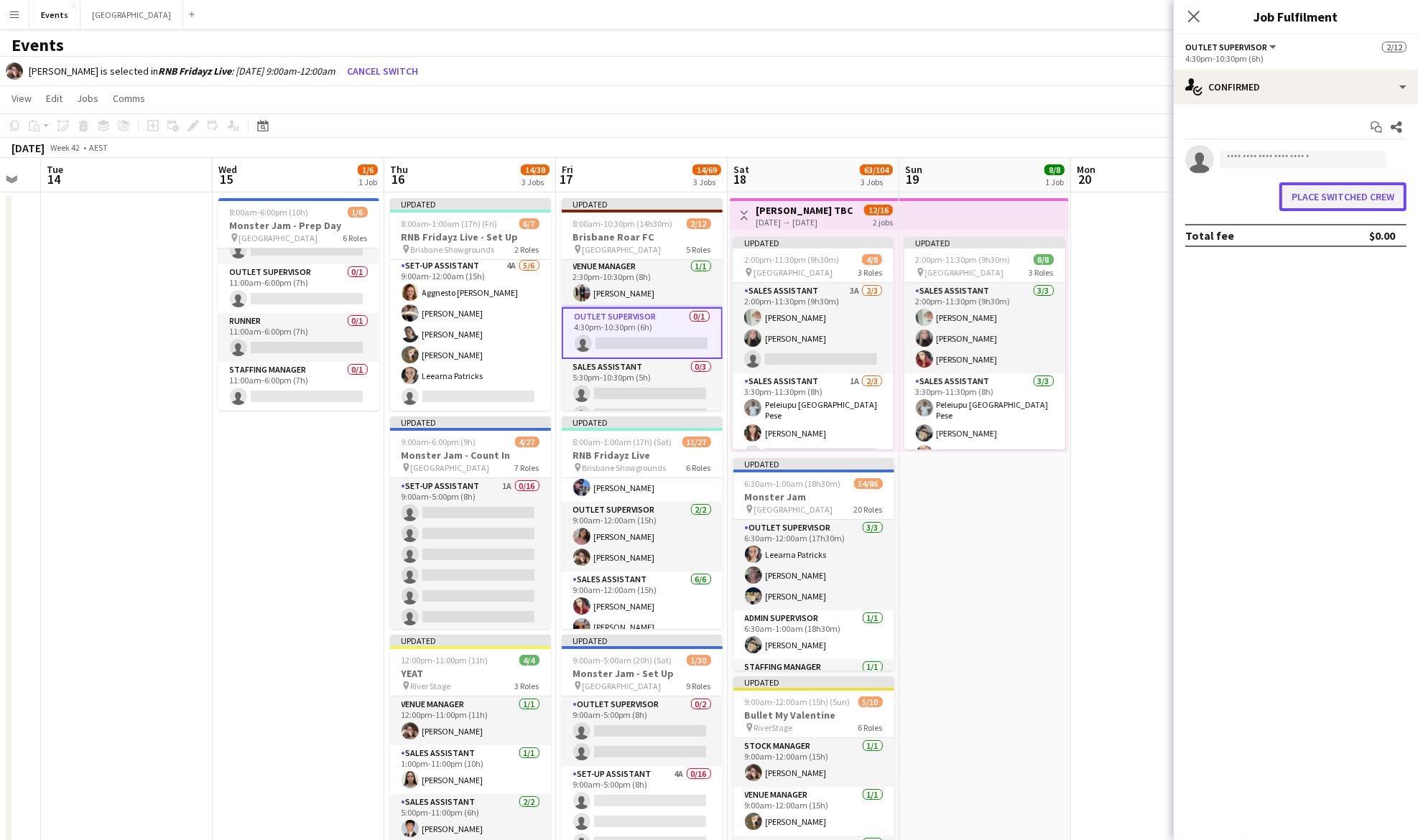
click at [1328, 194] on button "Place switched crew" at bounding box center [1343, 196] width 127 height 29
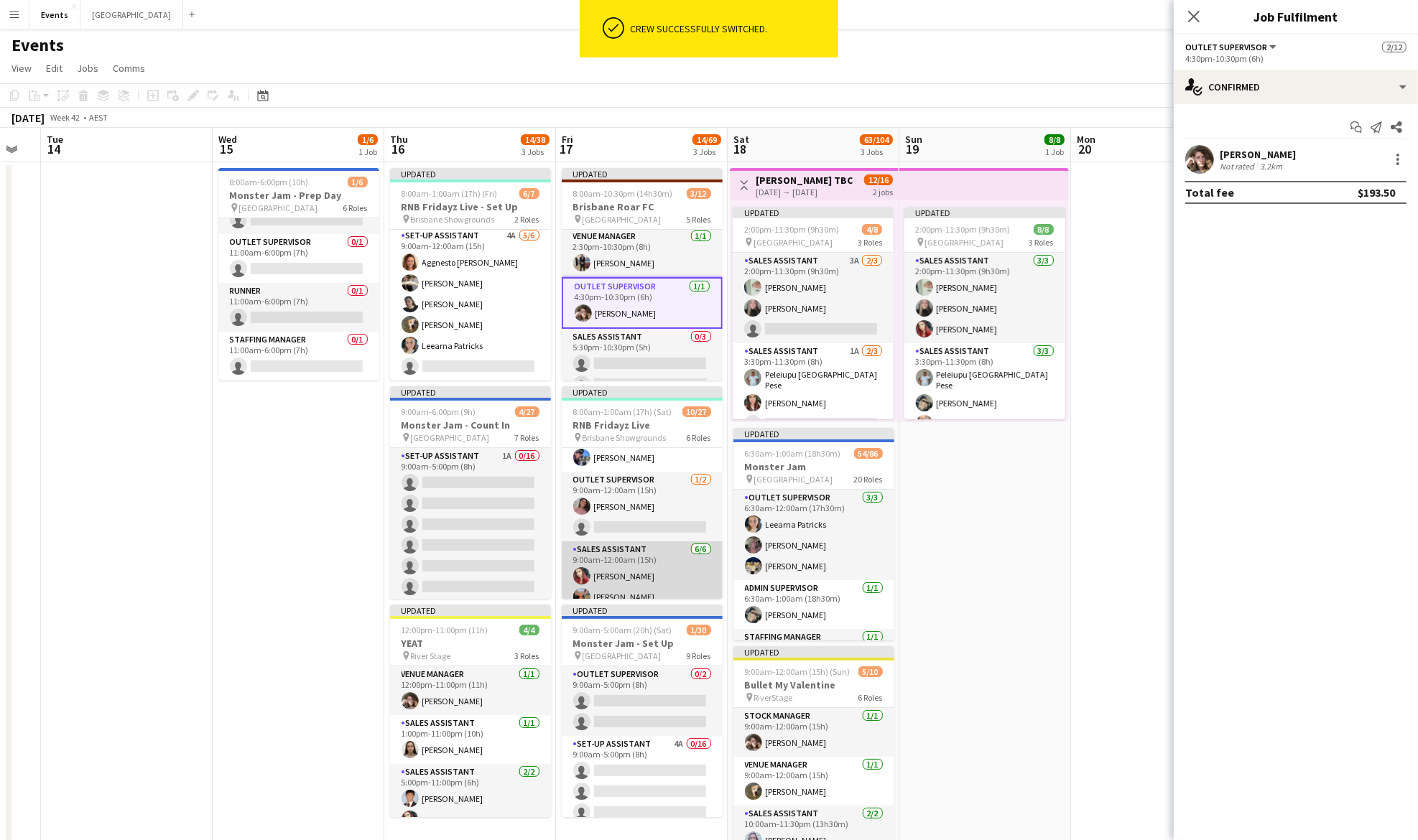
click at [627, 562] on app-card-role "Sales Assistant [DATE] 9:00am-12:00am (15h) [PERSON_NAME] [PERSON_NAME] Aggnest…" at bounding box center [642, 617] width 161 height 153
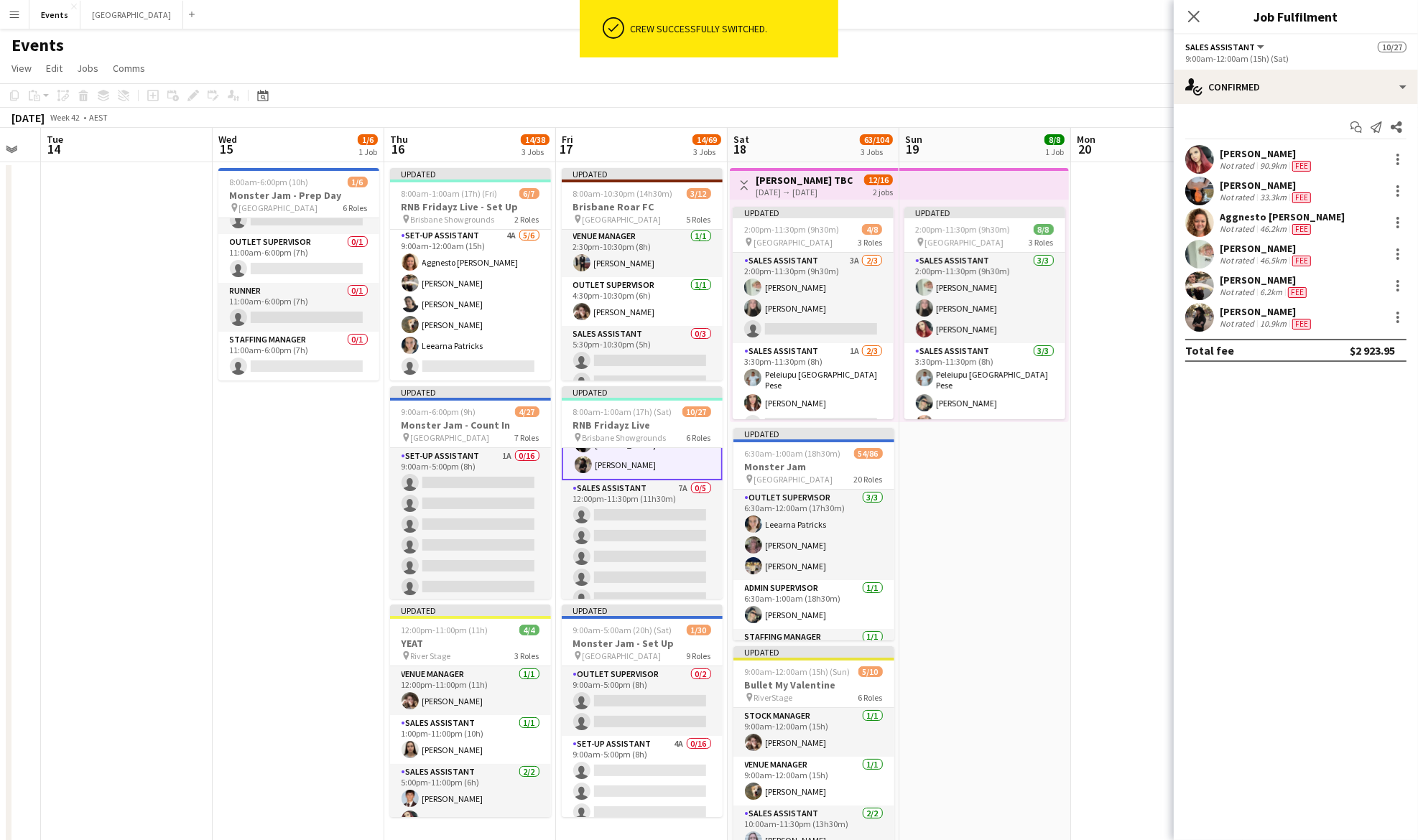
scroll to position [292, 0]
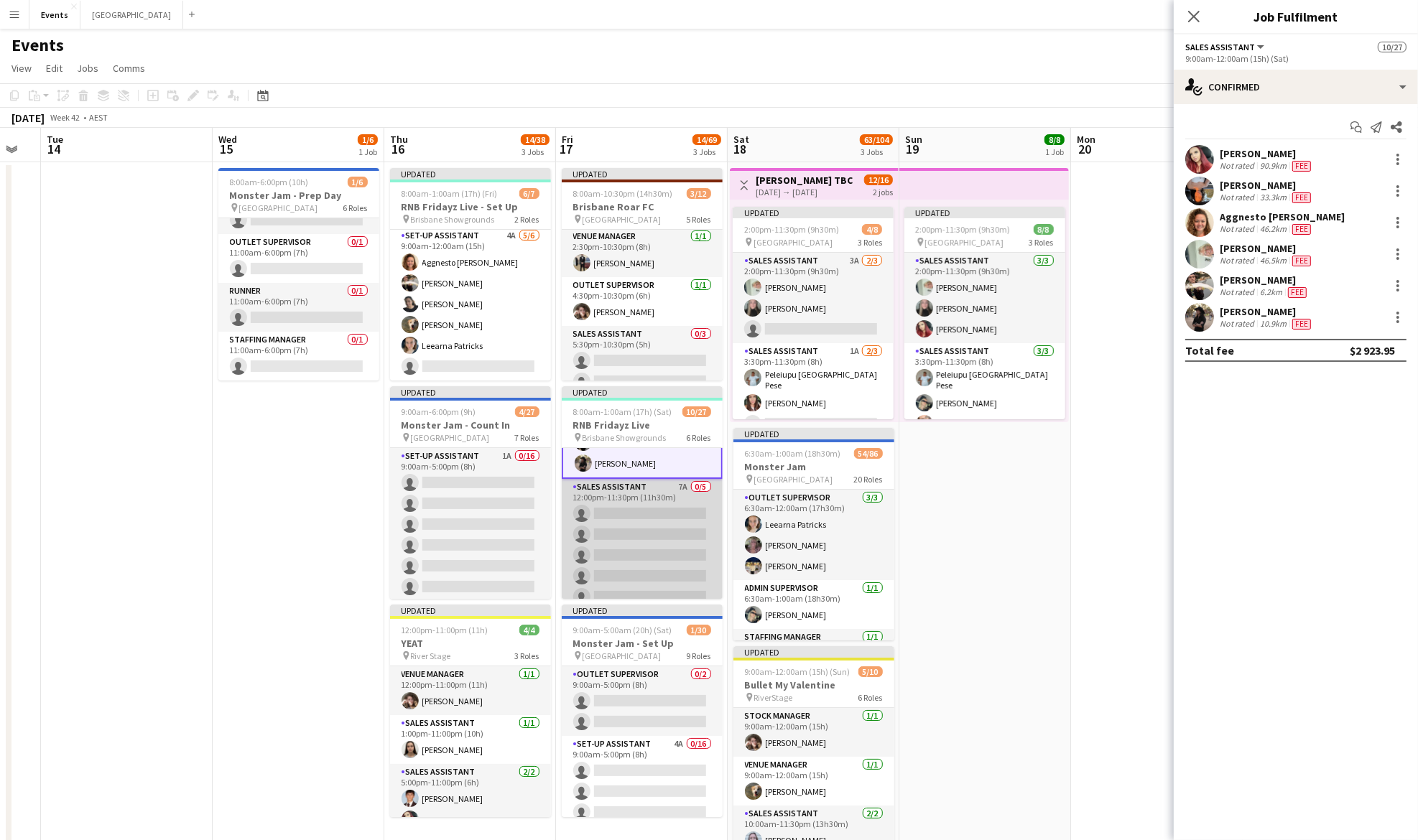
click at [647, 518] on app-card-role "Sales Assistant 7A 0/5 12:00pm-11:30pm (11h30m) single-neutral-actions single-n…" at bounding box center [642, 545] width 161 height 132
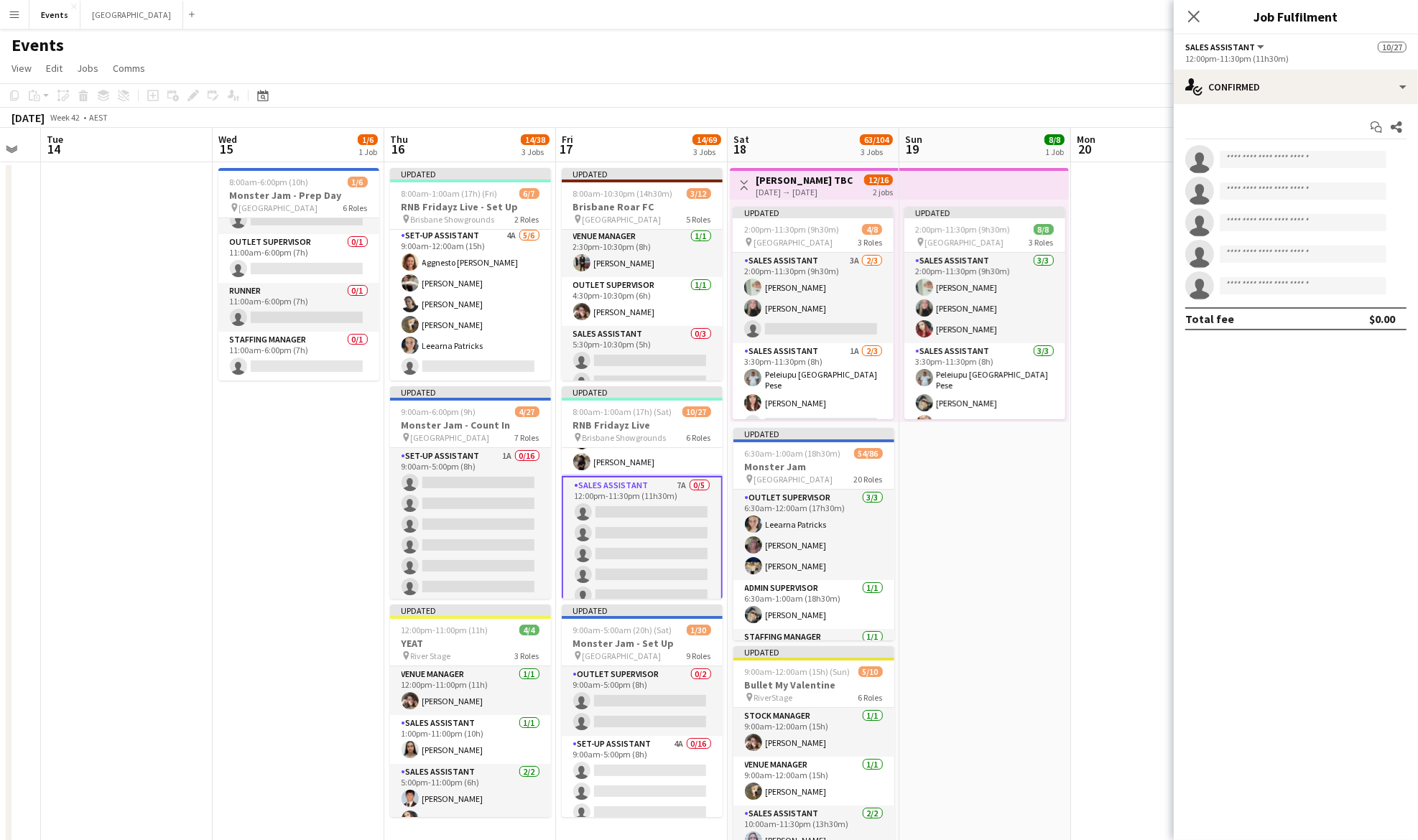
scroll to position [291, 0]
click at [1264, 91] on div "single-neutral-actions-check-2 Confirmed" at bounding box center [1296, 87] width 244 height 35
click at [1321, 233] on span "Applicants" at bounding box center [1329, 233] width 45 height 13
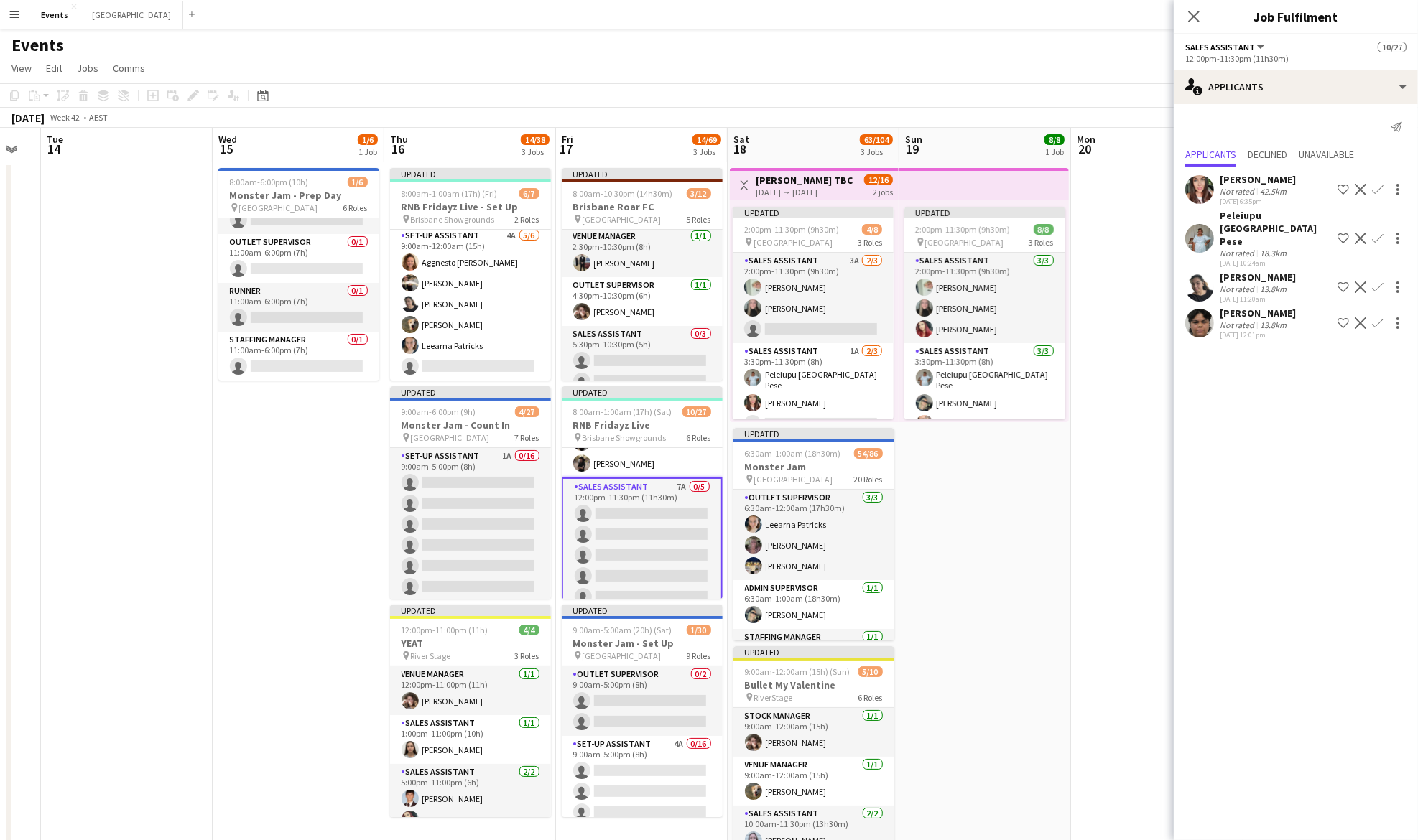
click at [1384, 278] on button "Confirm" at bounding box center [1377, 287] width 17 height 17
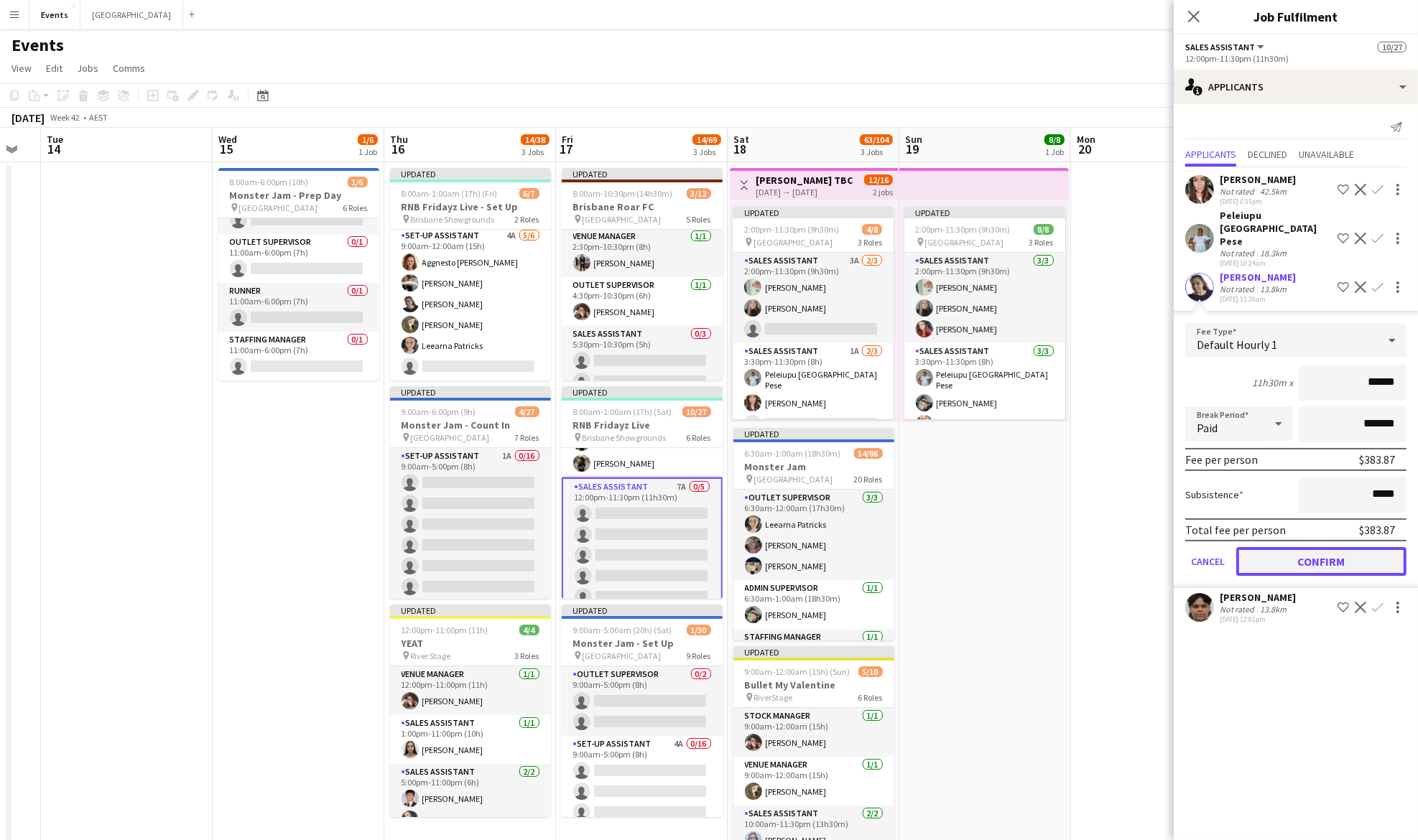
click at [1312, 547] on button "Confirm" at bounding box center [1322, 562] width 170 height 29
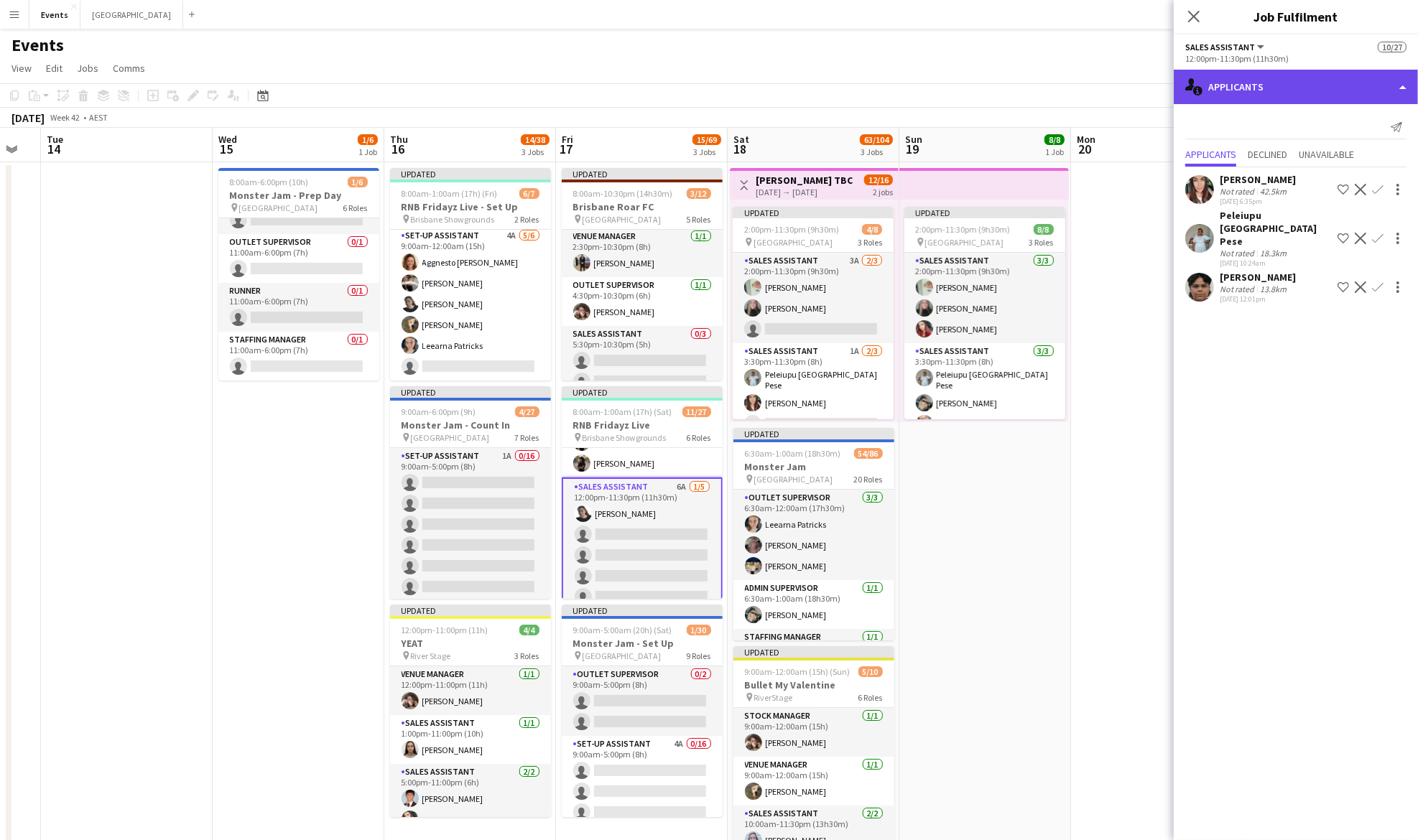
click at [1298, 89] on div "single-neutral-actions-information Applicants" at bounding box center [1296, 87] width 244 height 35
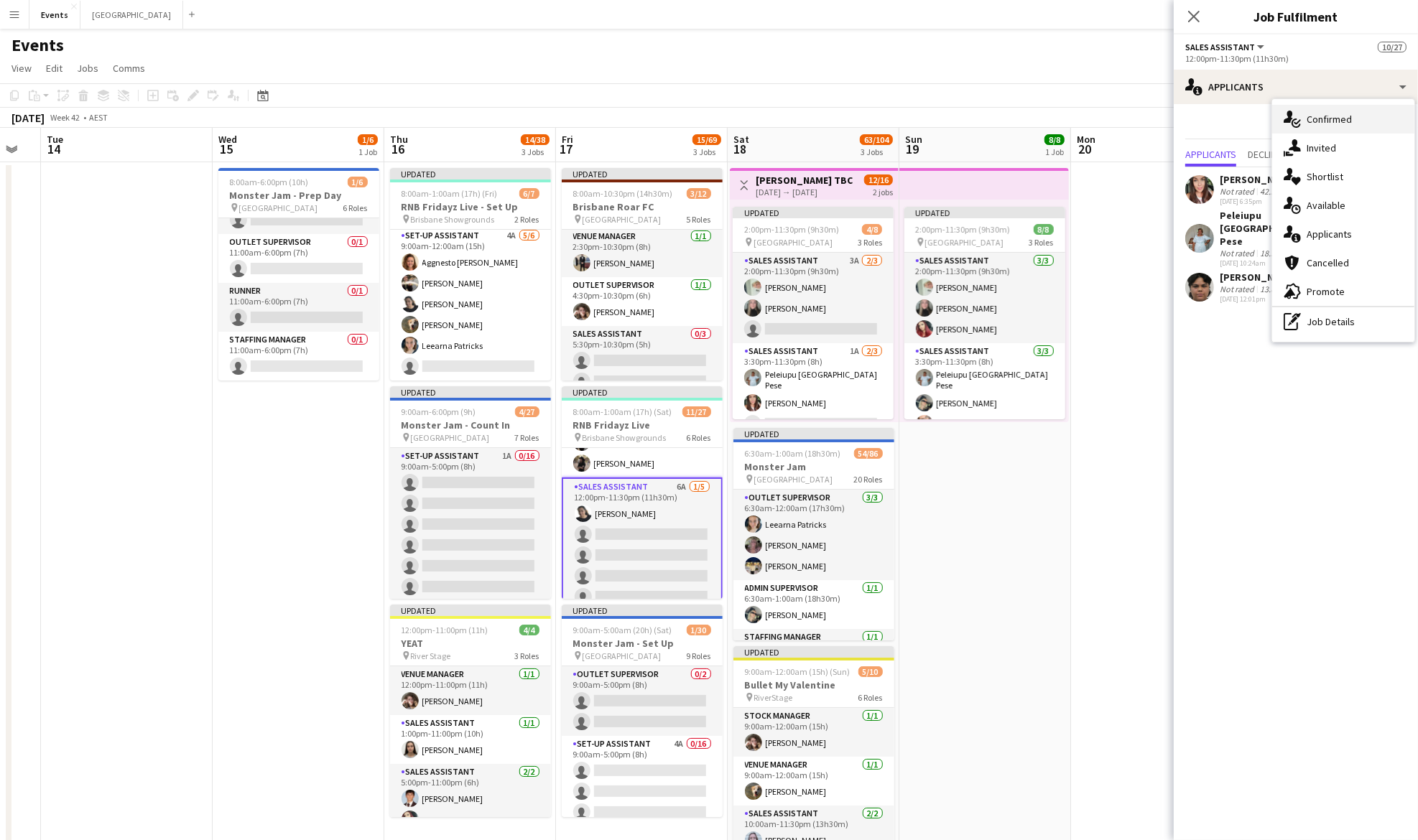
click at [1304, 118] on div "single-neutral-actions-check-2 Confirmed" at bounding box center [1343, 119] width 142 height 29
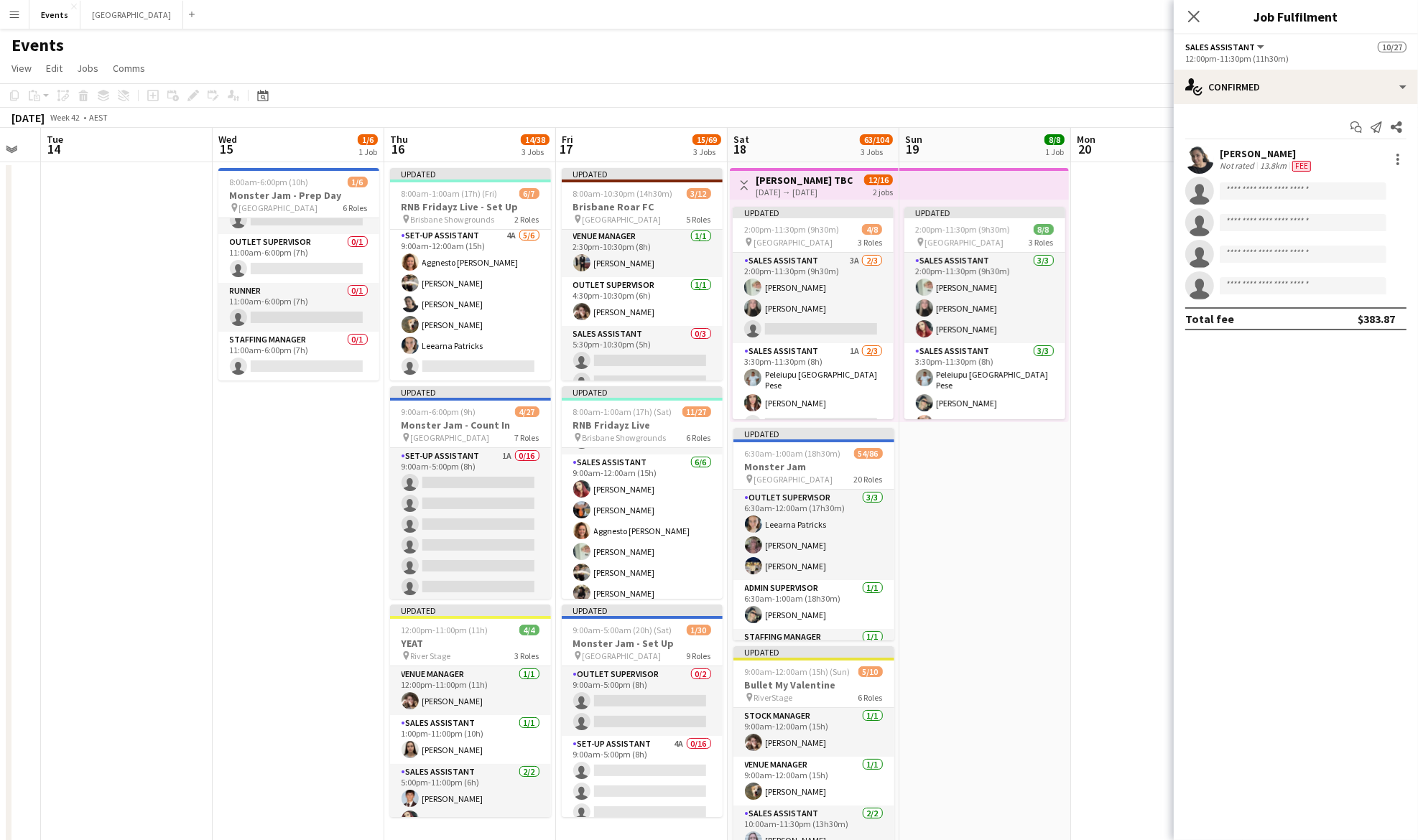
scroll to position [154, 0]
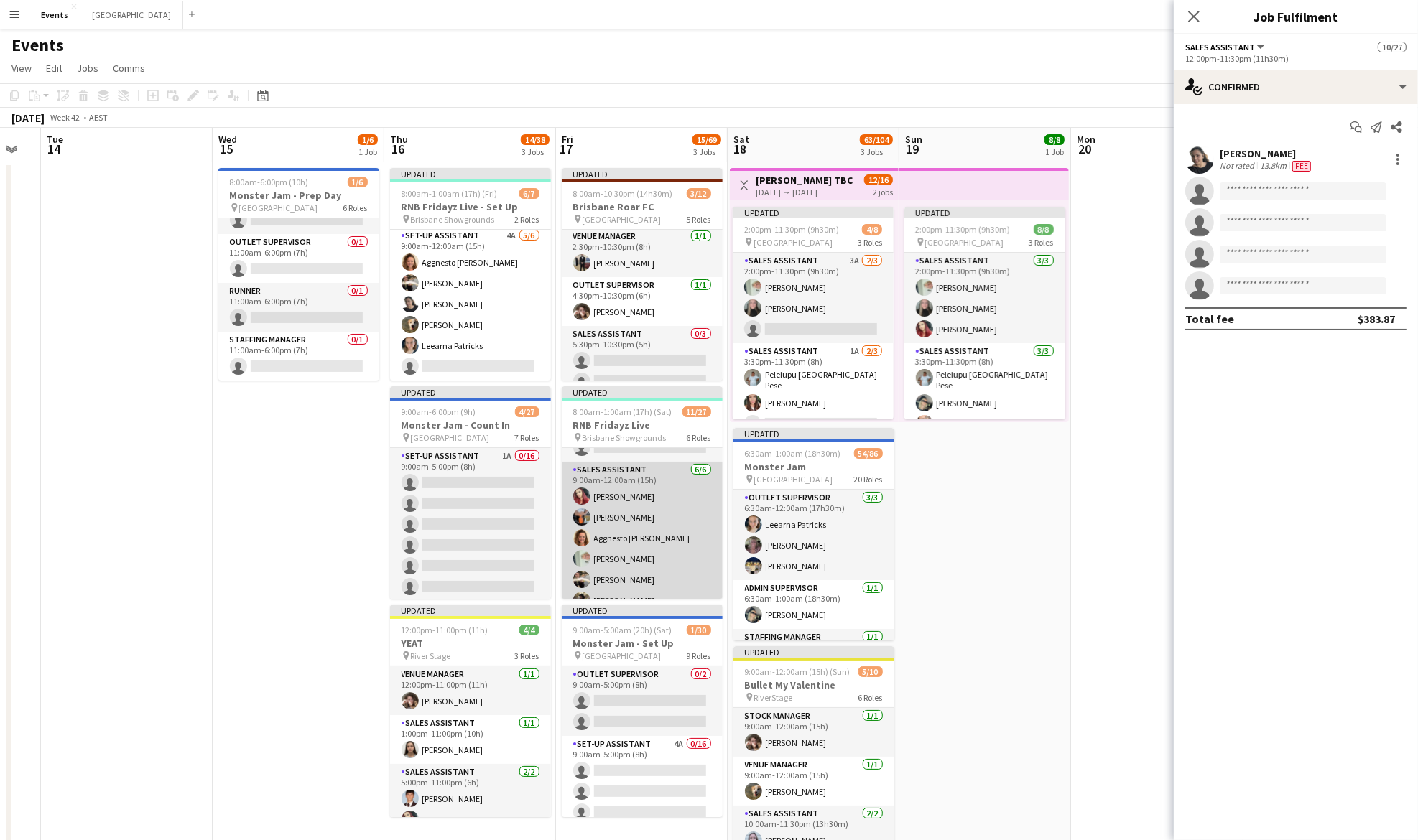
click at [611, 504] on app-card-role "Sales Assistant [DATE] 9:00am-12:00am (15h) [PERSON_NAME] [PERSON_NAME] Aggnest…" at bounding box center [642, 537] width 161 height 153
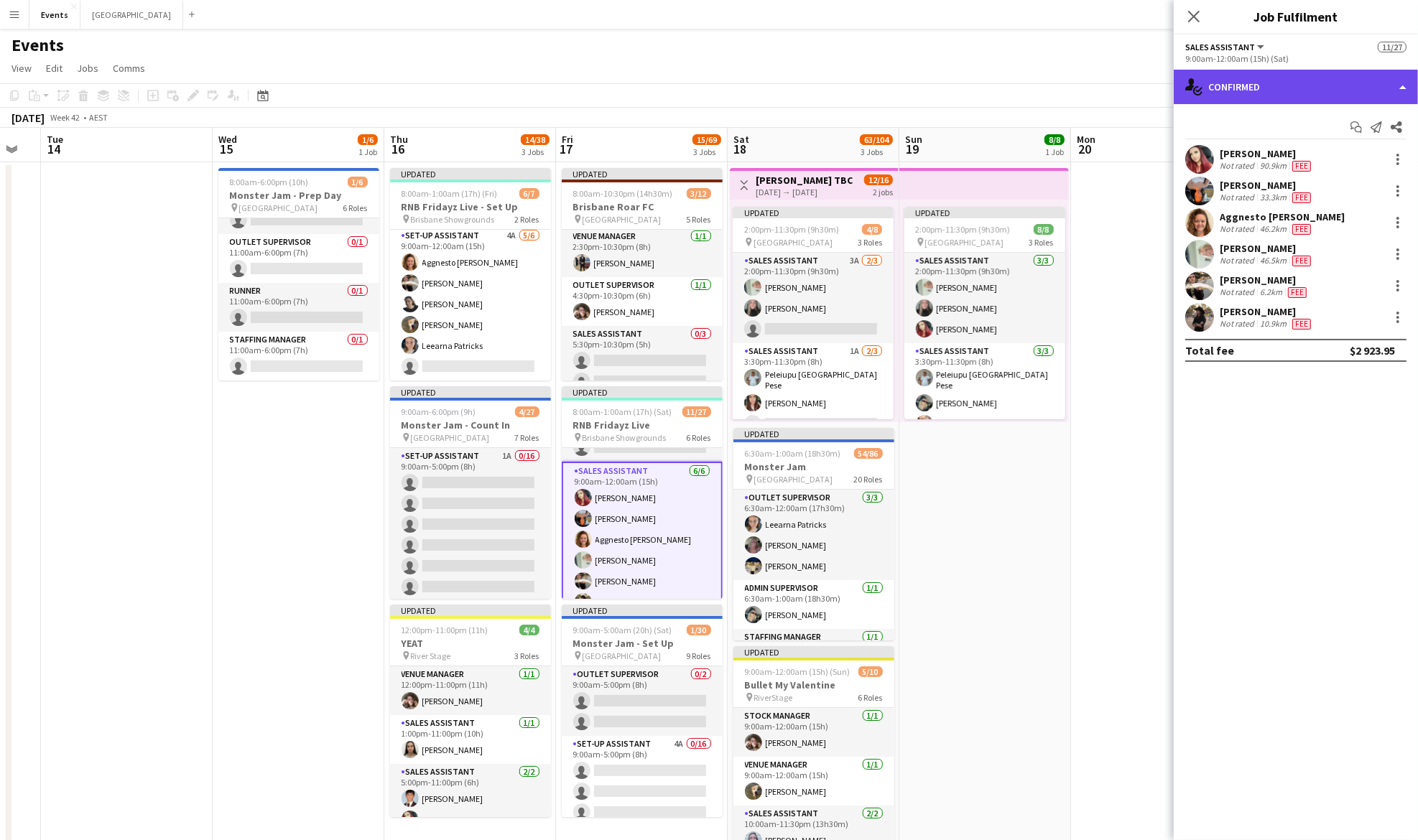
click at [1293, 93] on div "single-neutral-actions-check-2 Confirmed" at bounding box center [1296, 87] width 244 height 35
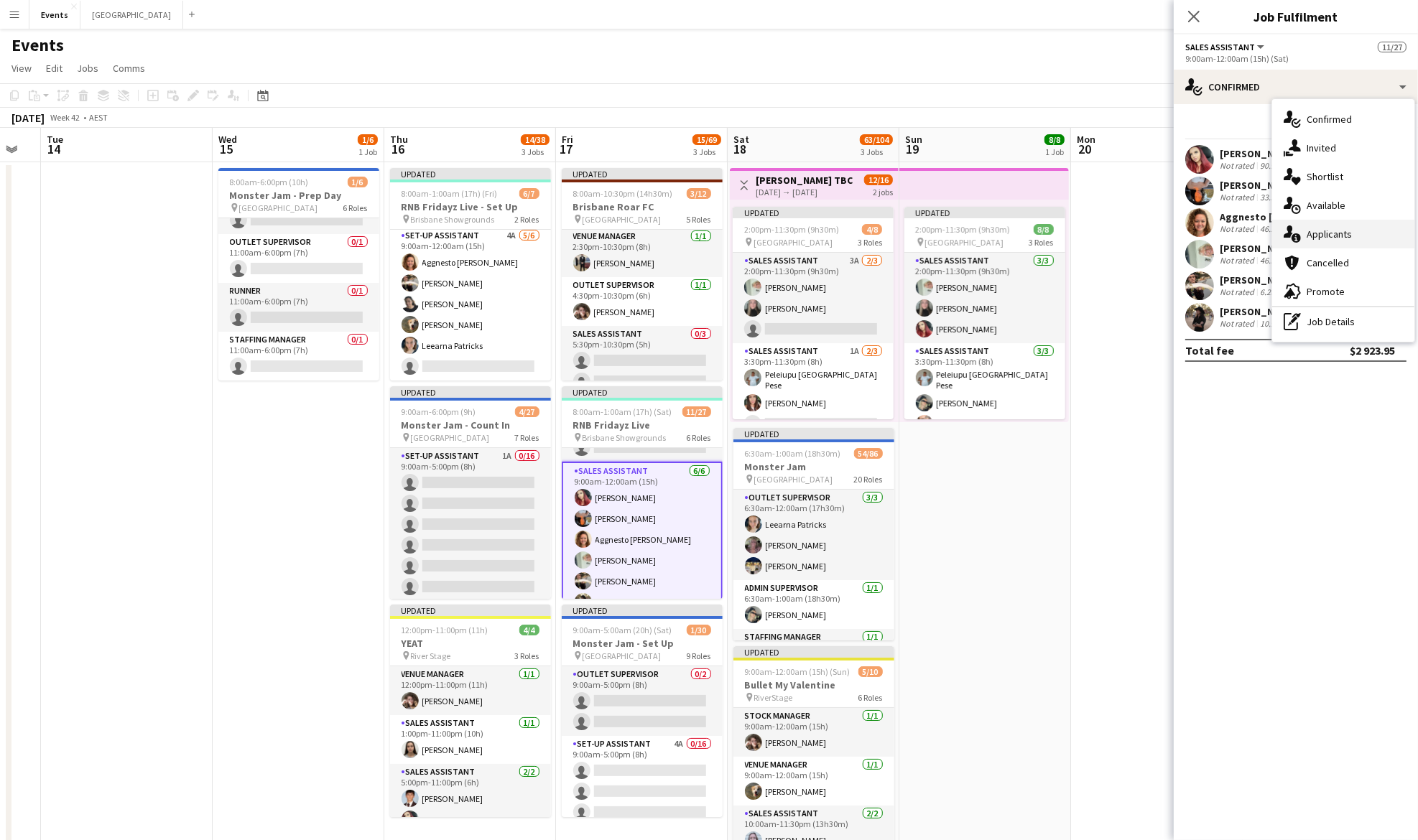
click at [1355, 228] on div "single-neutral-actions-information Applicants" at bounding box center [1343, 234] width 142 height 29
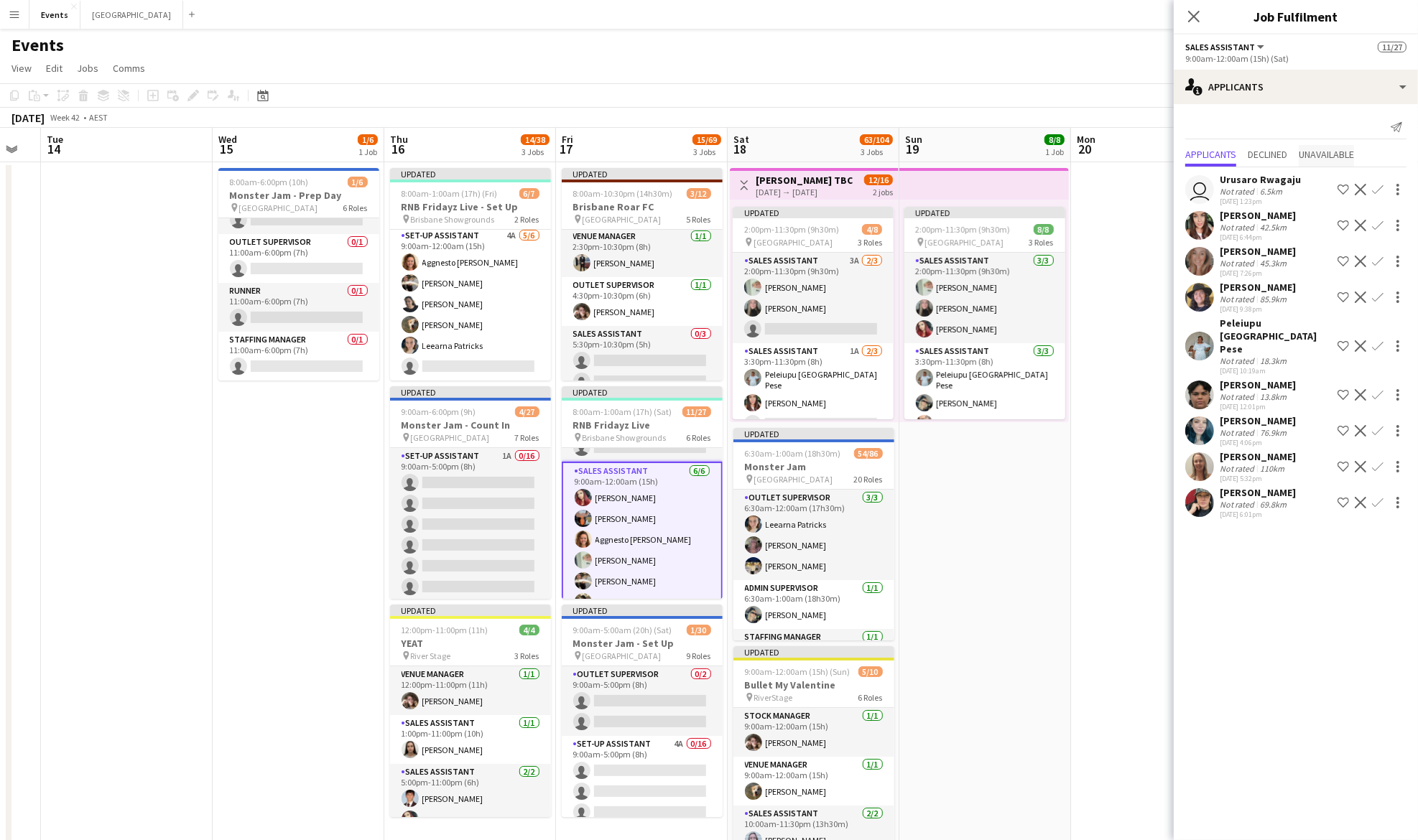
click at [1321, 152] on span "Unavailable" at bounding box center [1326, 154] width 55 height 10
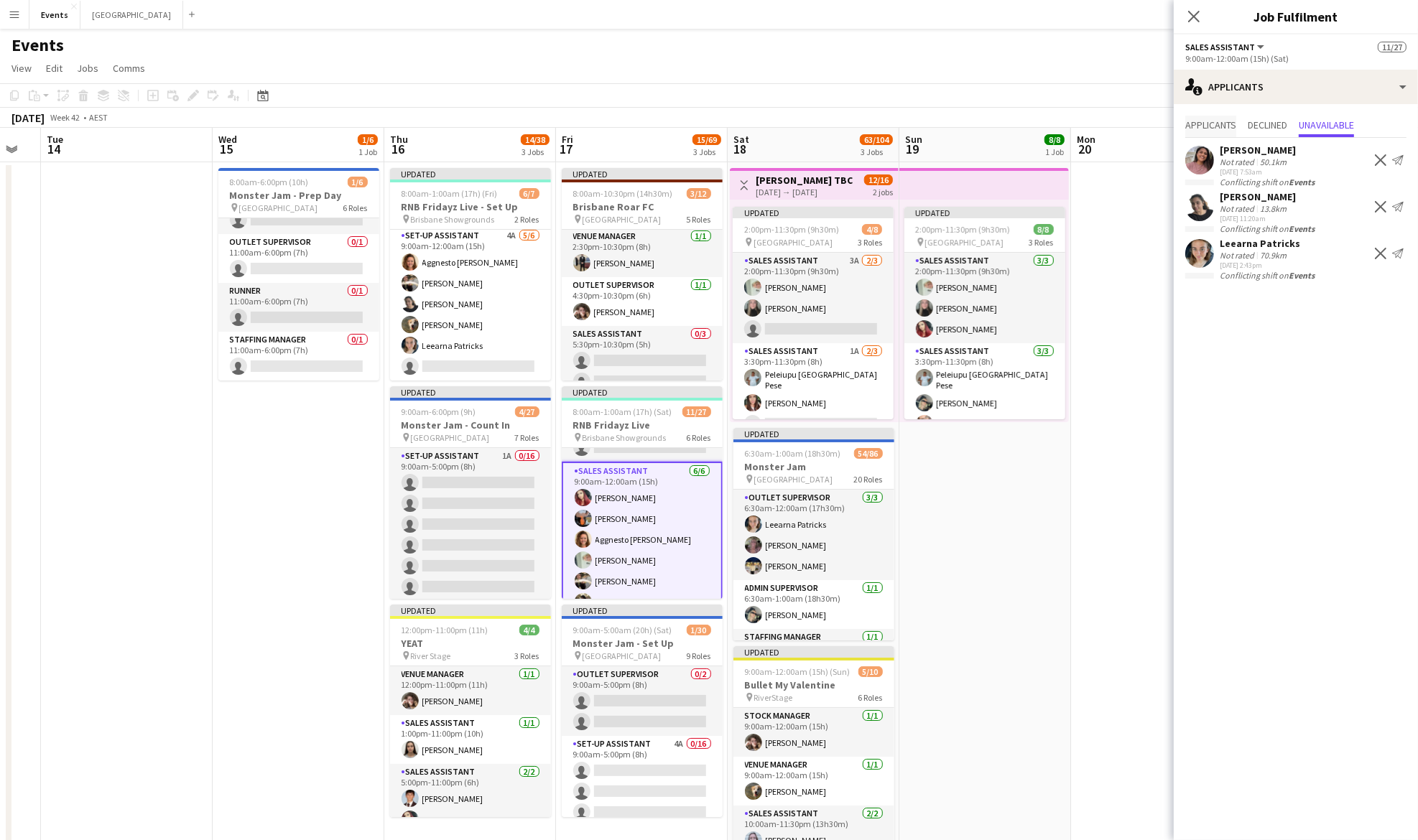
click at [1214, 121] on span "Applicants" at bounding box center [1211, 124] width 51 height 10
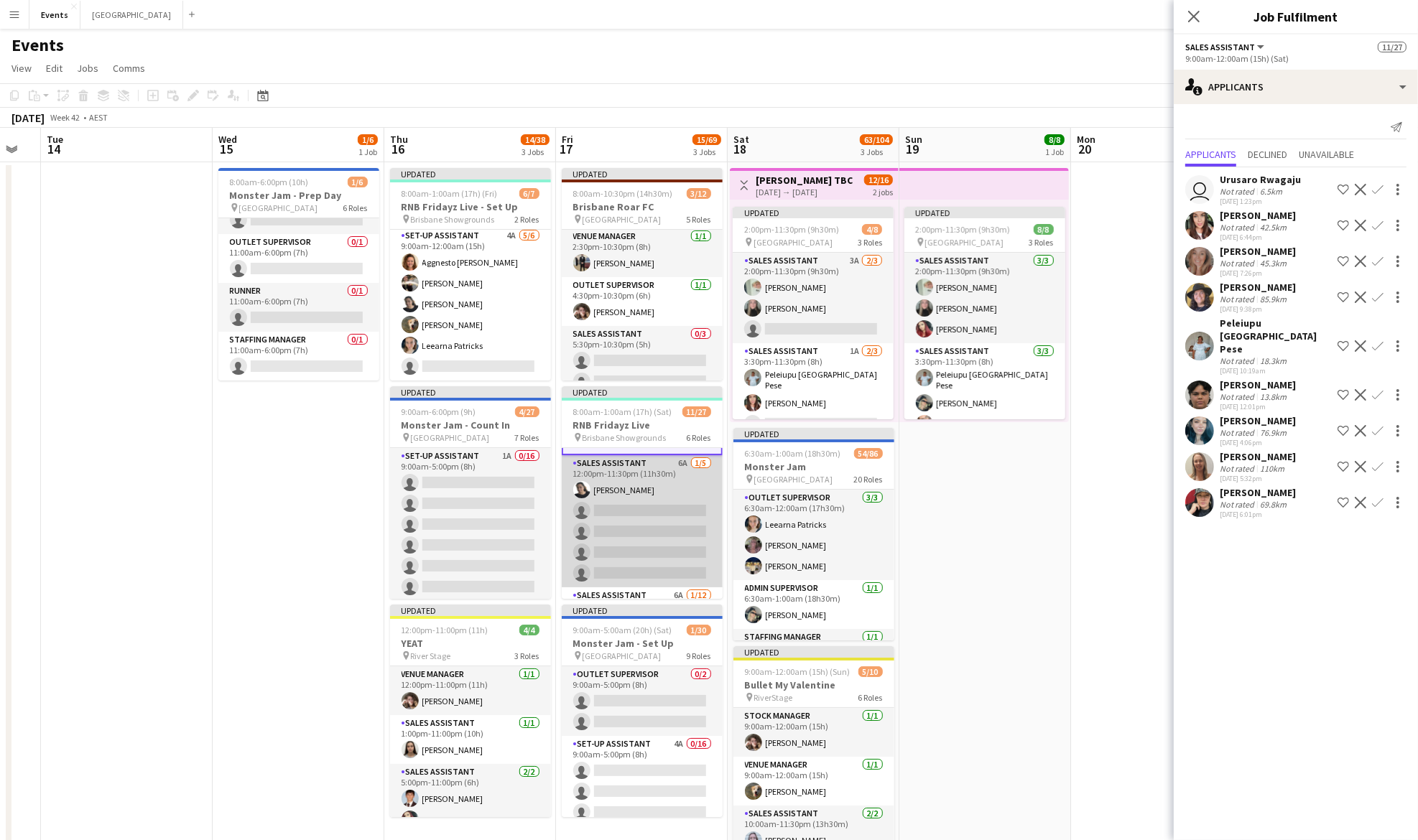
click at [638, 502] on app-card-role "Sales Assistant 6A [DATE] 12:00pm-11:30pm (11h30m) [PERSON_NAME] single-neutral…" at bounding box center [642, 522] width 161 height 132
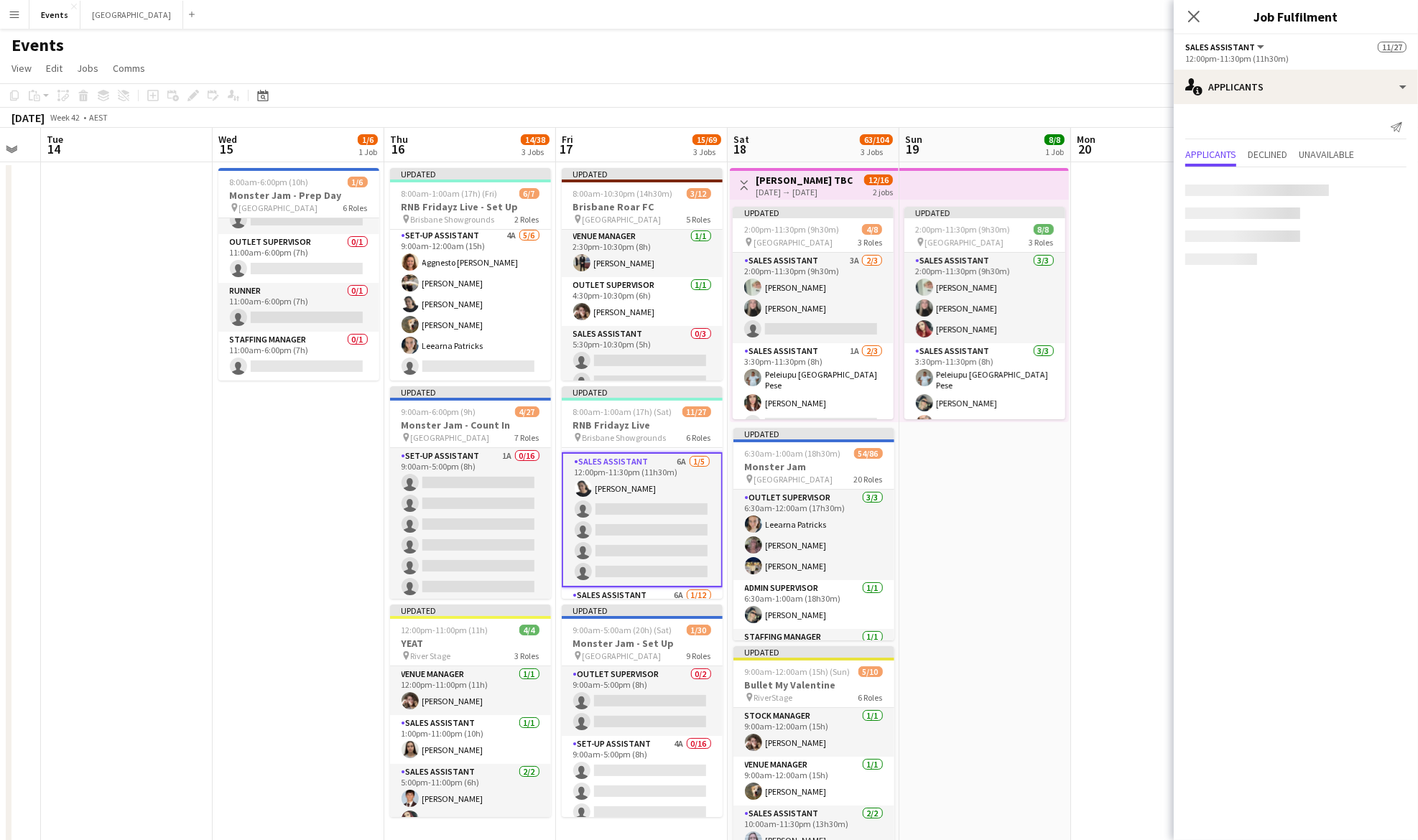
scroll to position [315, 0]
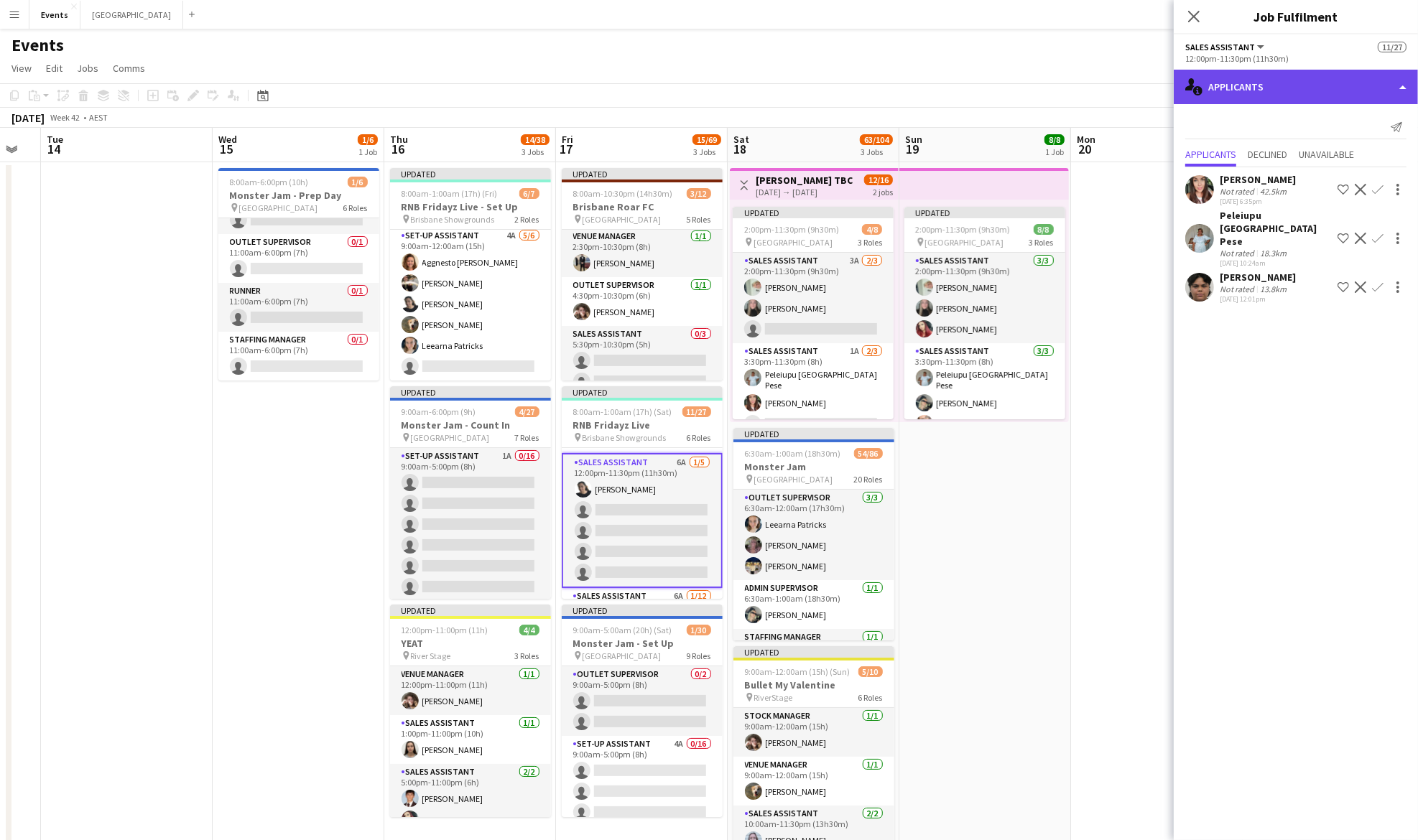
click at [1258, 87] on div "single-neutral-actions-information Applicants" at bounding box center [1296, 87] width 244 height 35
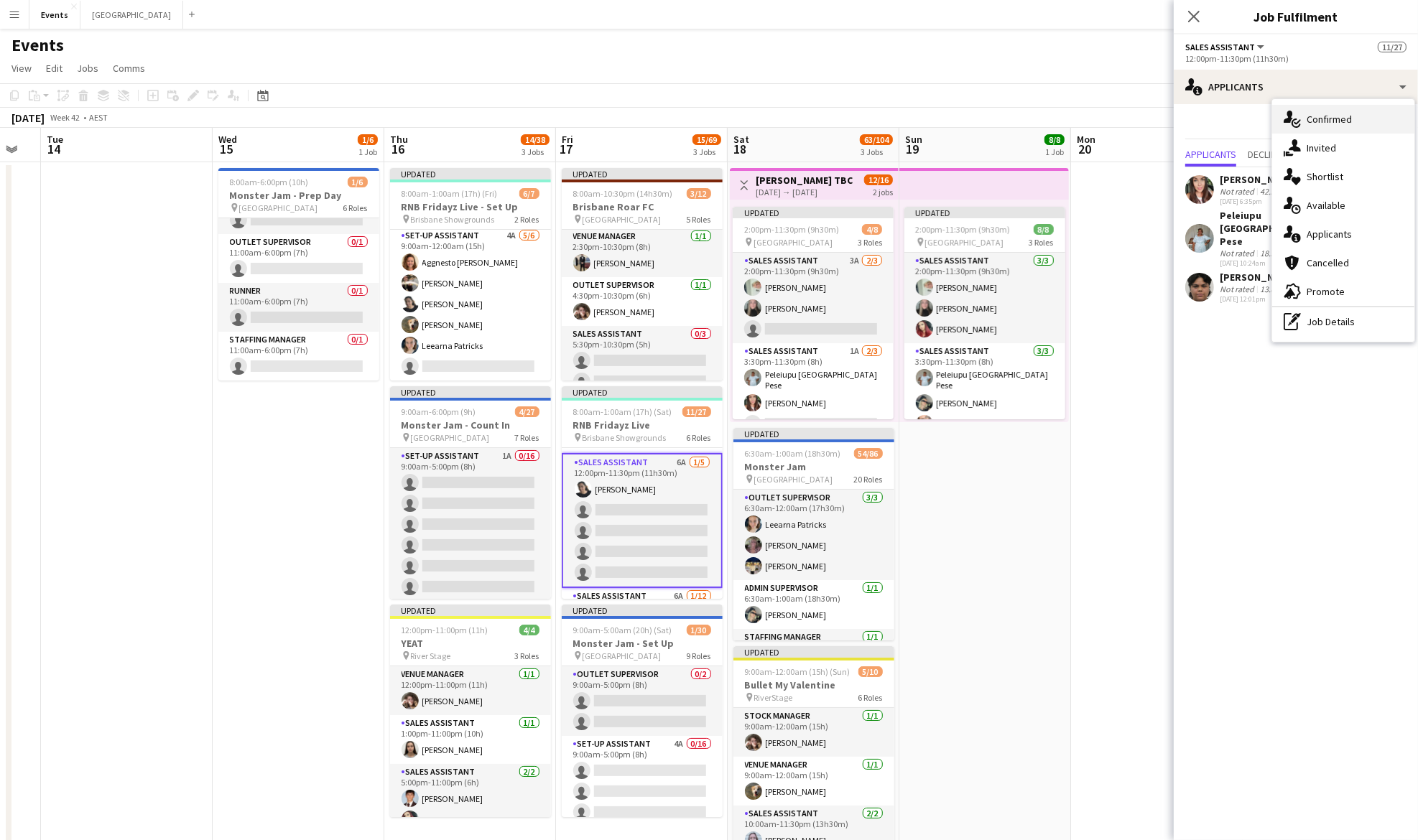
click at [1331, 119] on span "Confirmed" at bounding box center [1329, 119] width 45 height 13
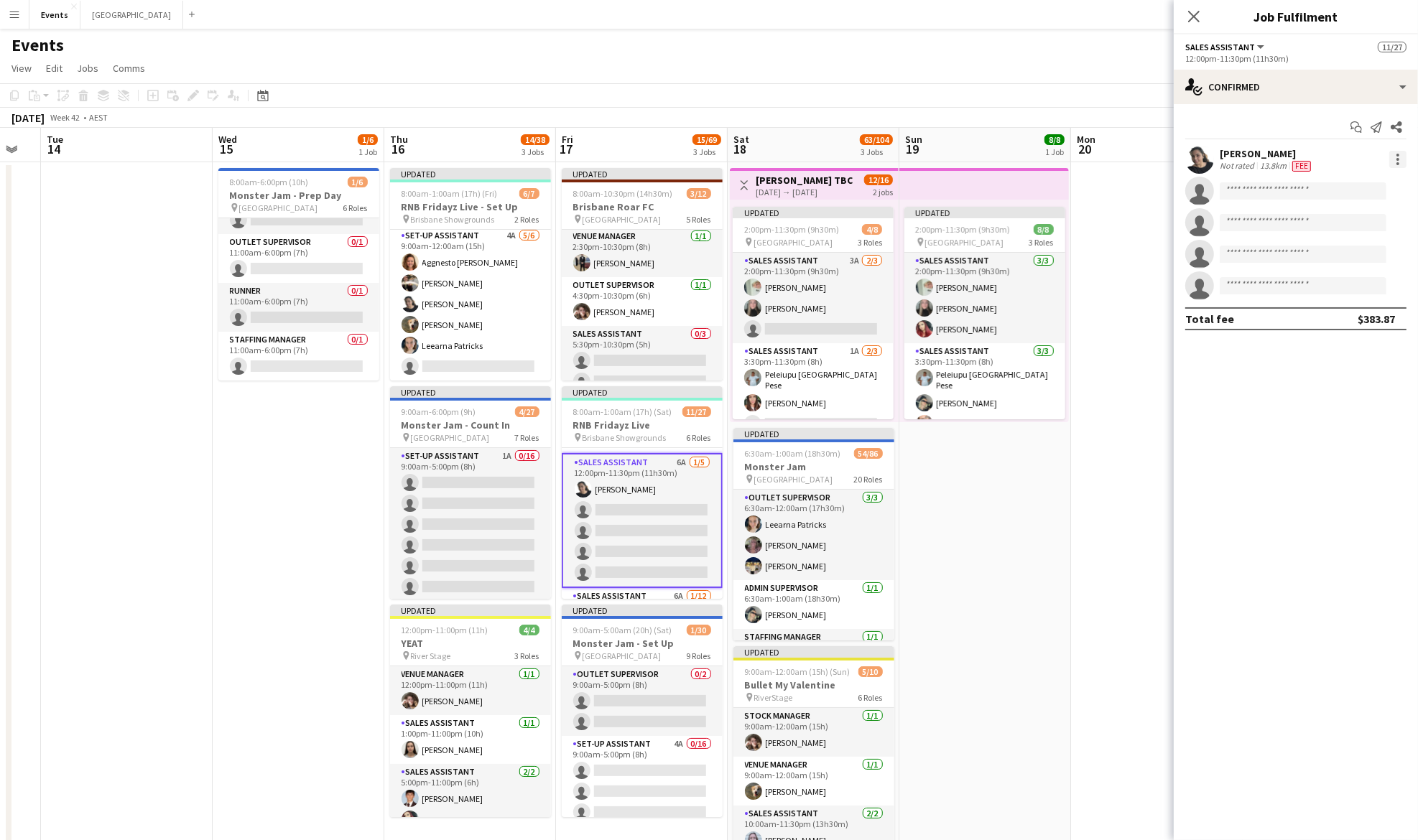
click at [1395, 163] on div at bounding box center [1398, 159] width 17 height 17
click at [1362, 221] on span "Switch crew" at bounding box center [1337, 220] width 61 height 12
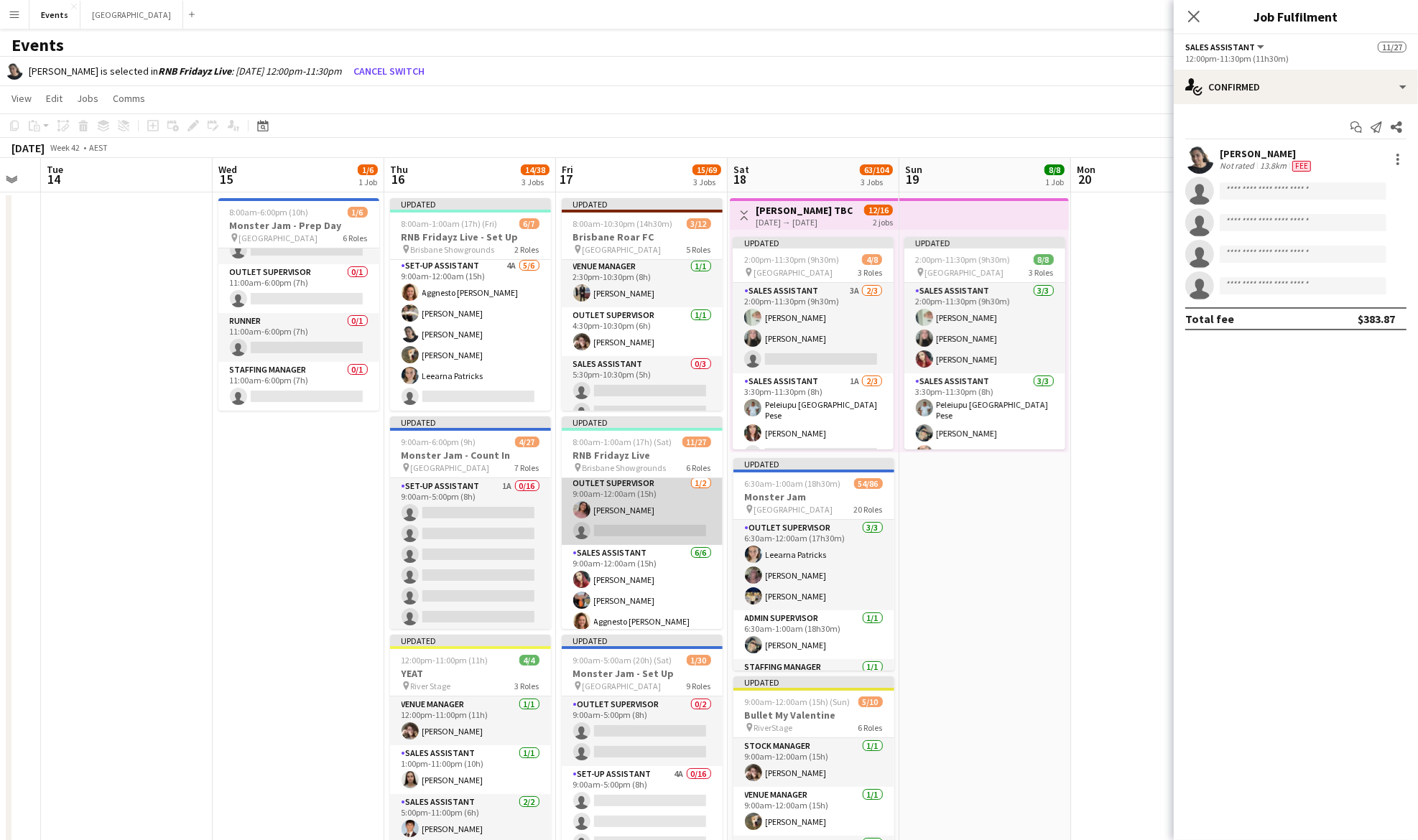
click at [627, 523] on app-card-role "Outlet Supervisor [DATE] 9:00am-12:00am (15h) [PERSON_NAME] single-neutral-acti…" at bounding box center [642, 510] width 161 height 70
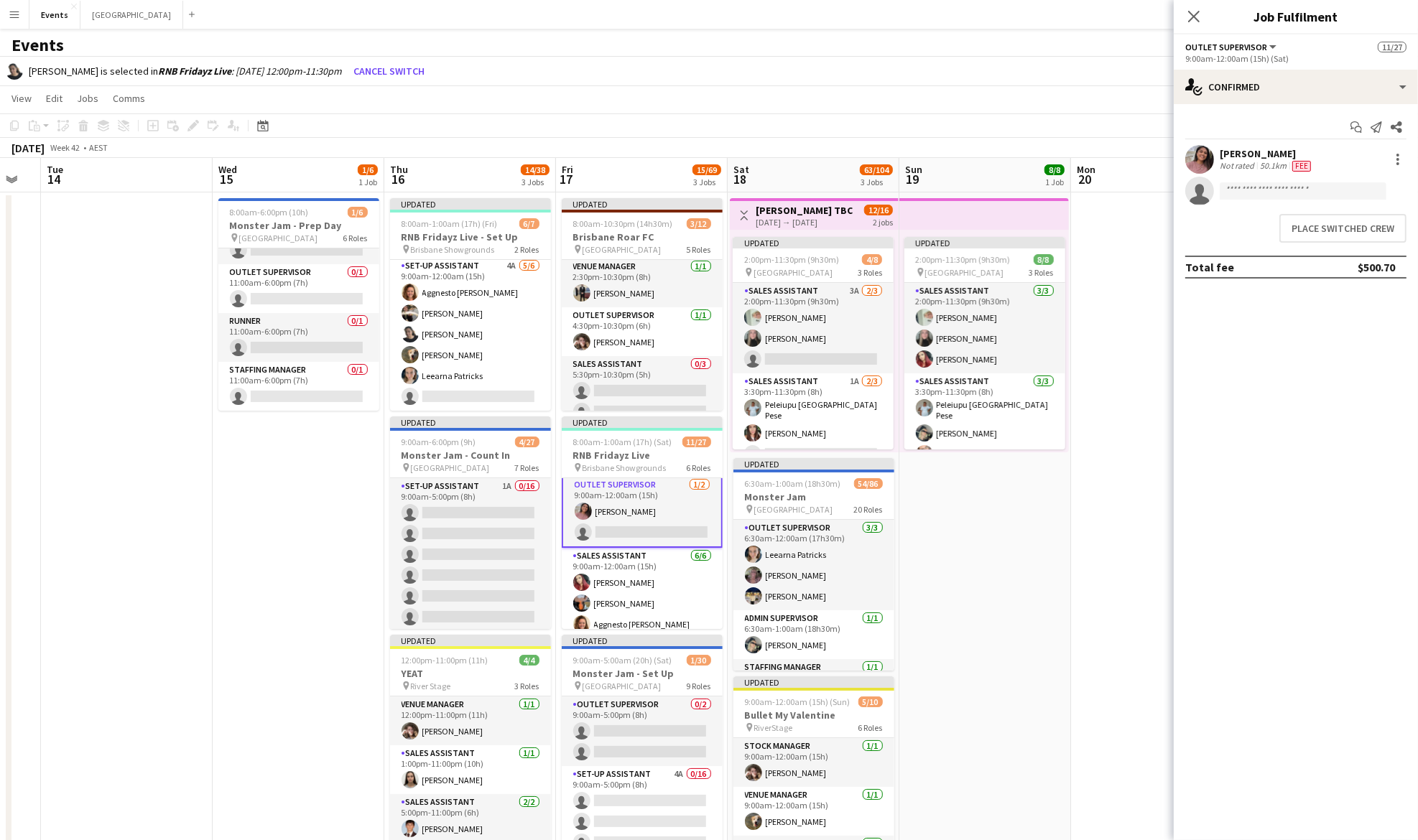
scroll to position [102, 0]
click at [1333, 226] on button "Place switched crew" at bounding box center [1343, 228] width 127 height 29
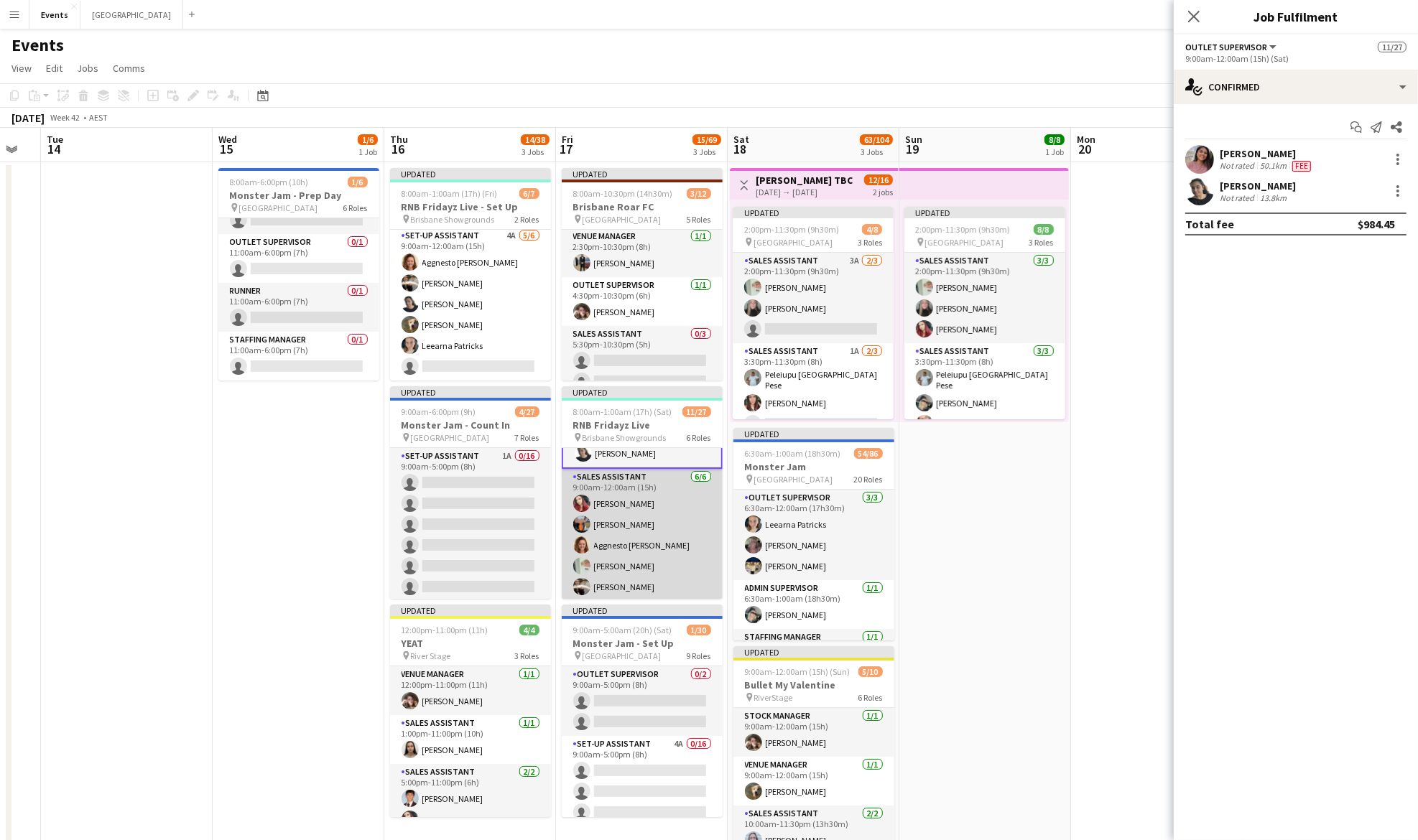
click at [613, 495] on app-card-role "Sales Assistant [DATE] 9:00am-12:00am (15h) [PERSON_NAME] [PERSON_NAME] Aggnest…" at bounding box center [642, 545] width 161 height 153
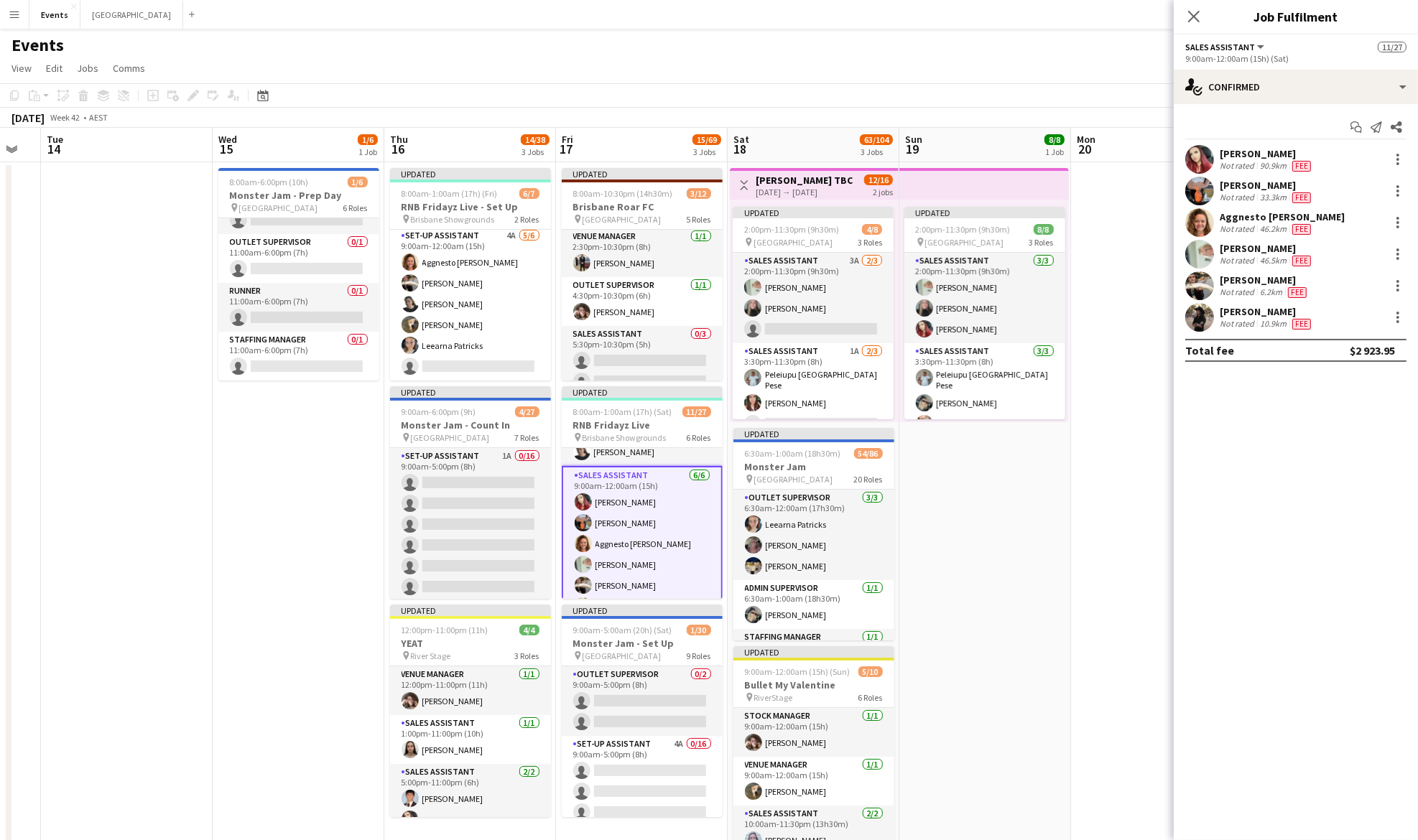
scroll to position [148, 0]
click at [1254, 97] on div "single-neutral-actions-check-2 Confirmed" at bounding box center [1296, 87] width 244 height 35
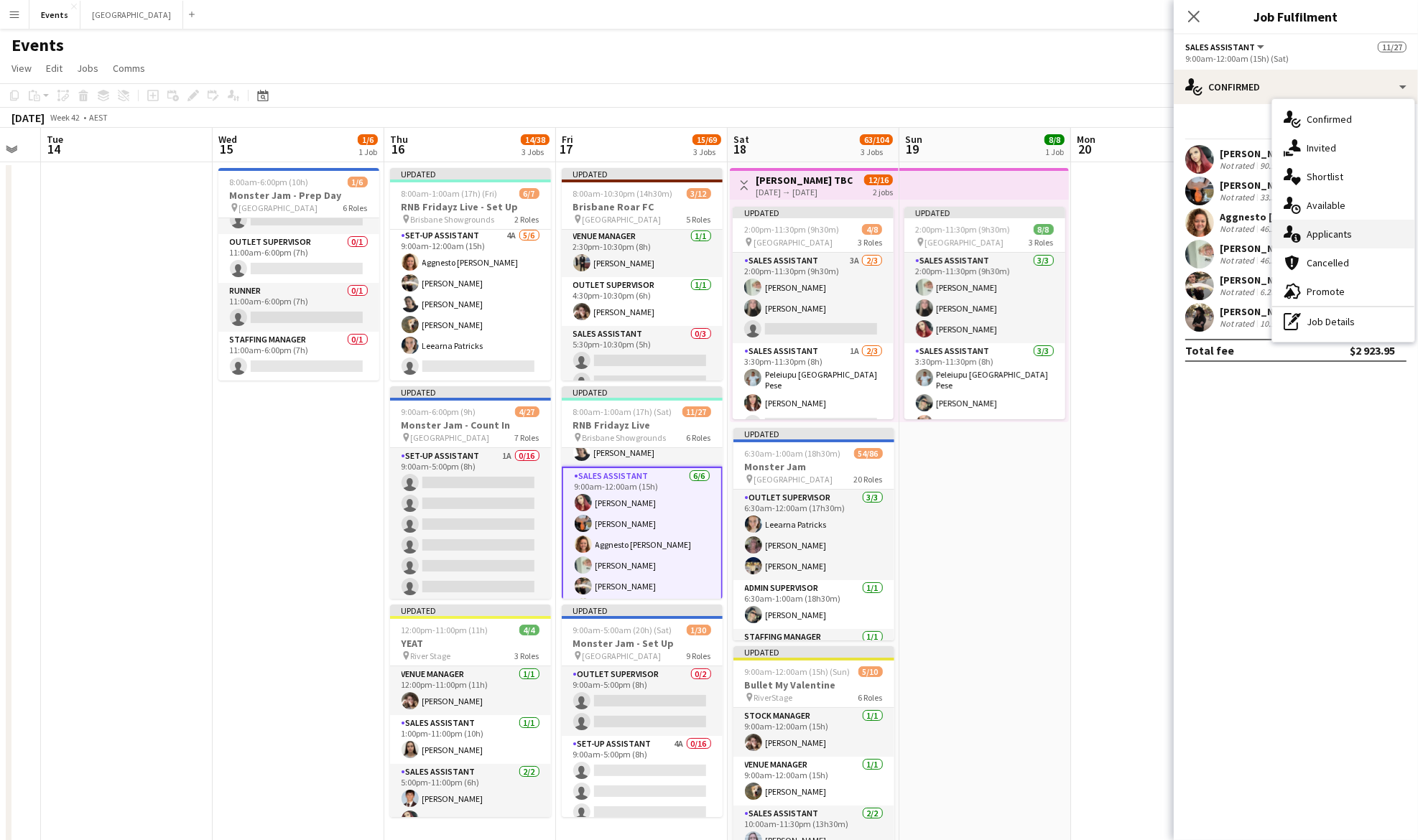
click at [1339, 233] on span "Applicants" at bounding box center [1329, 233] width 45 height 13
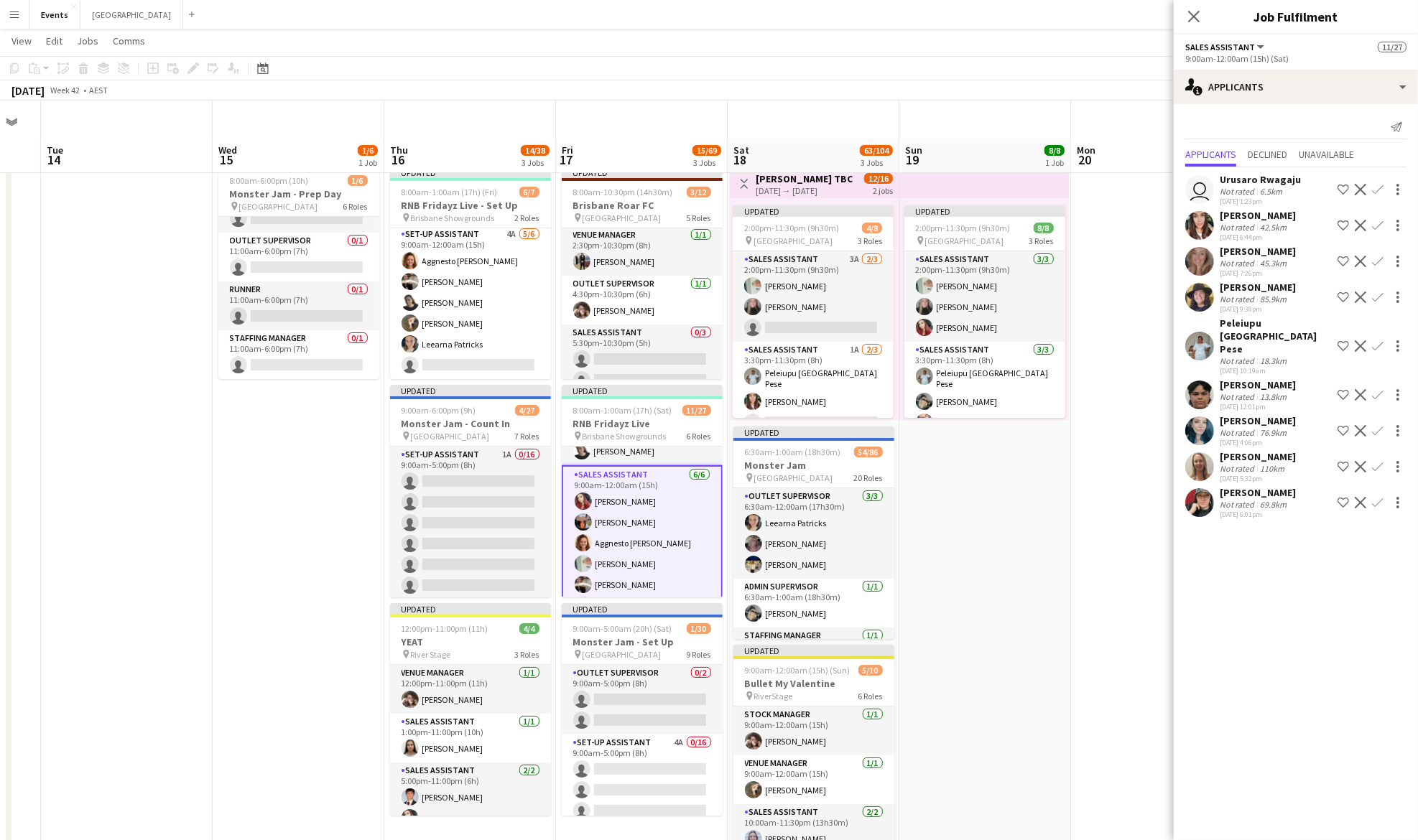
scroll to position [70, 0]
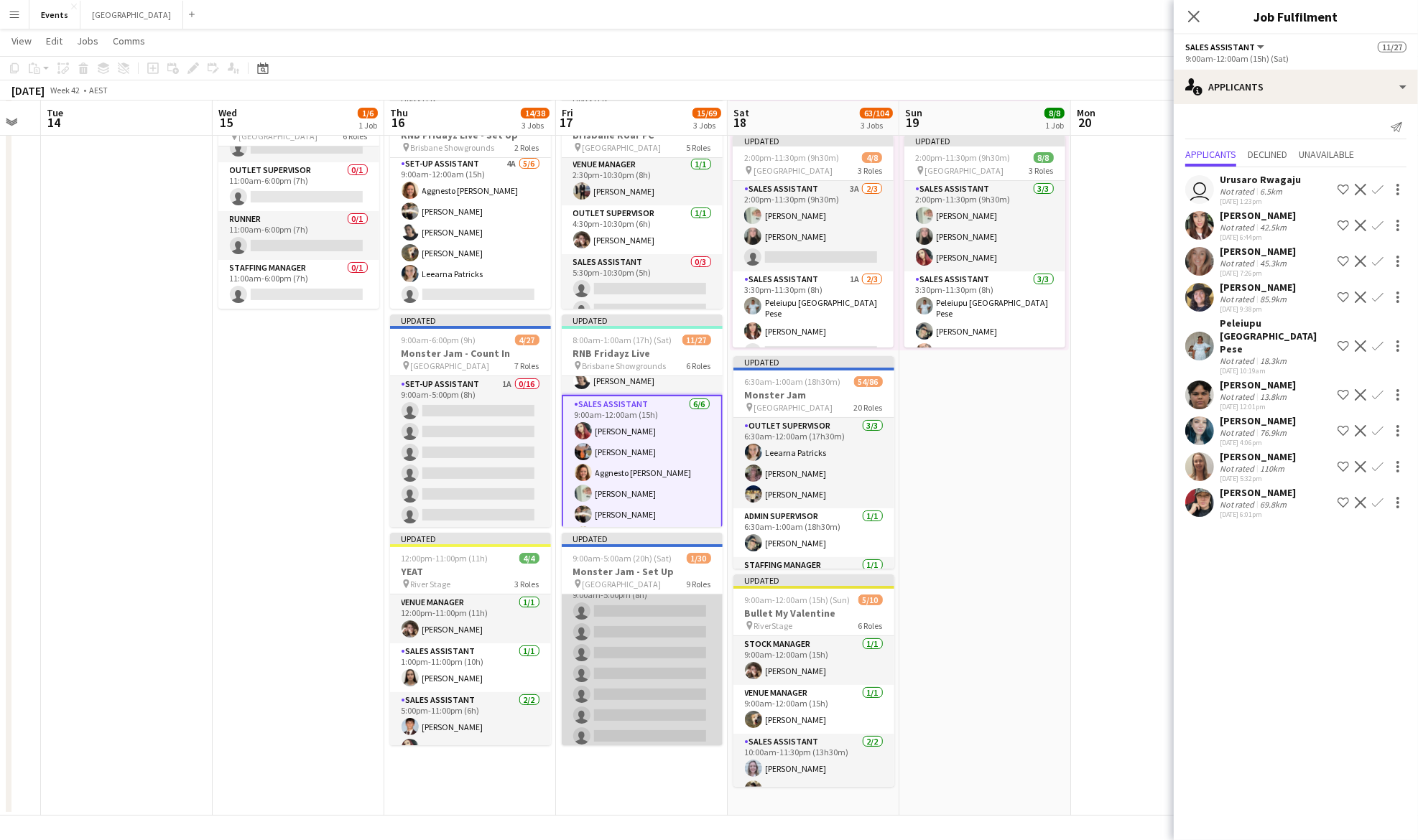
click at [630, 630] on app-card-role "Set-up Assistant 4A 0/16 9:00am-5:00pm (8h) single-neutral-actions single-neutr…" at bounding box center [642, 757] width 161 height 361
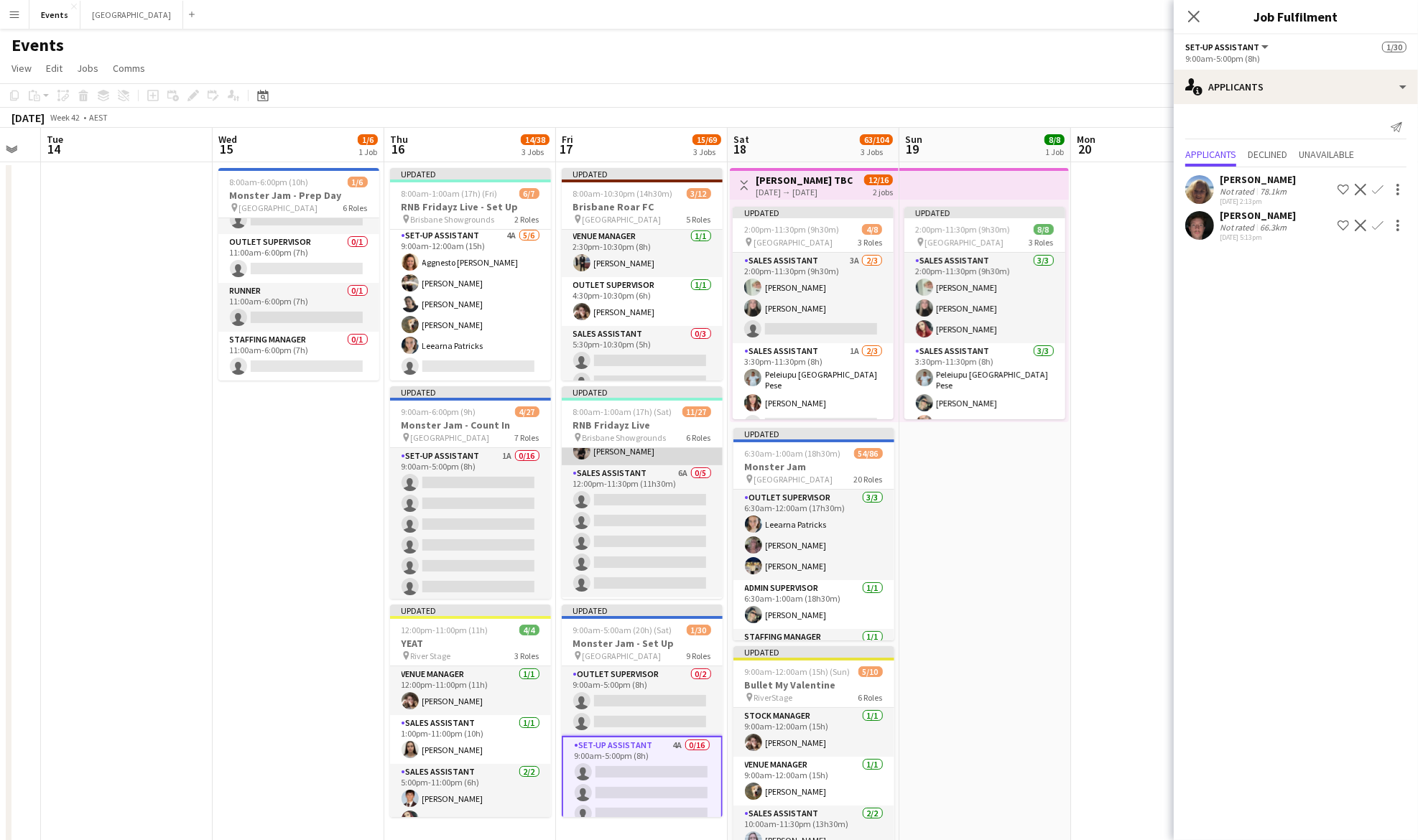
scroll to position [303, 0]
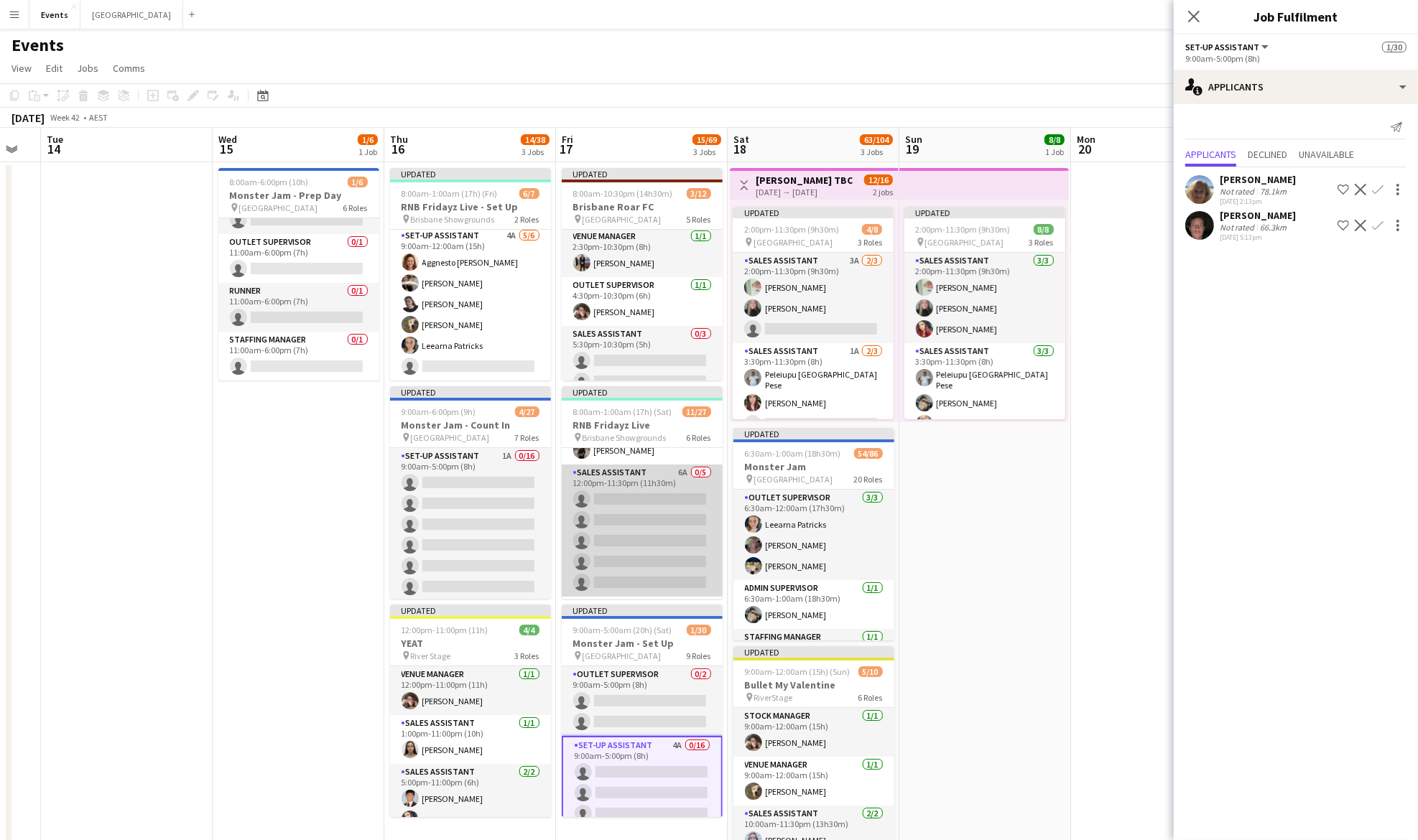
click at [618, 502] on app-card-role "Sales Assistant 6A 0/5 12:00pm-11:30pm (11h30m) single-neutral-actions single-n…" at bounding box center [642, 531] width 161 height 132
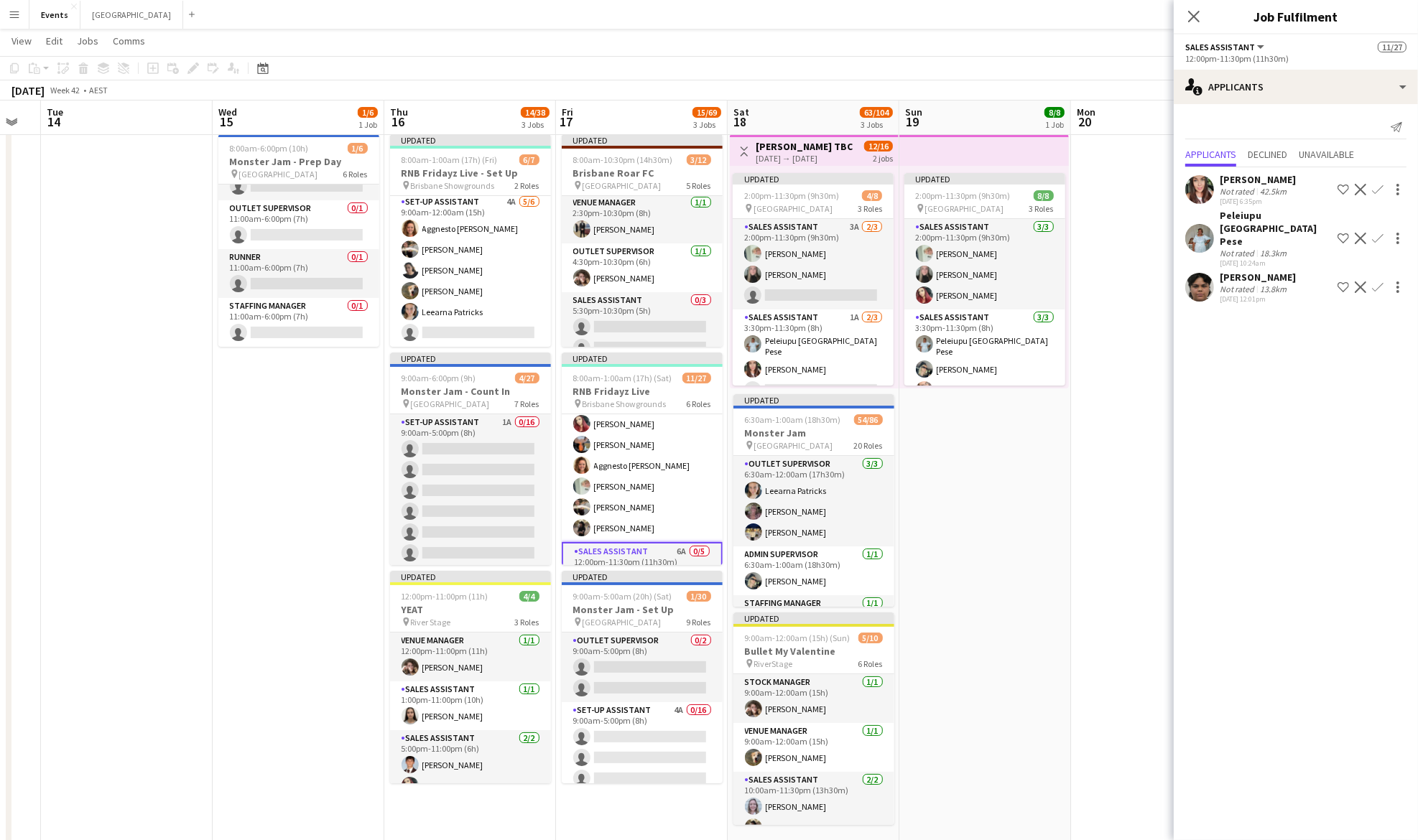
scroll to position [70, 0]
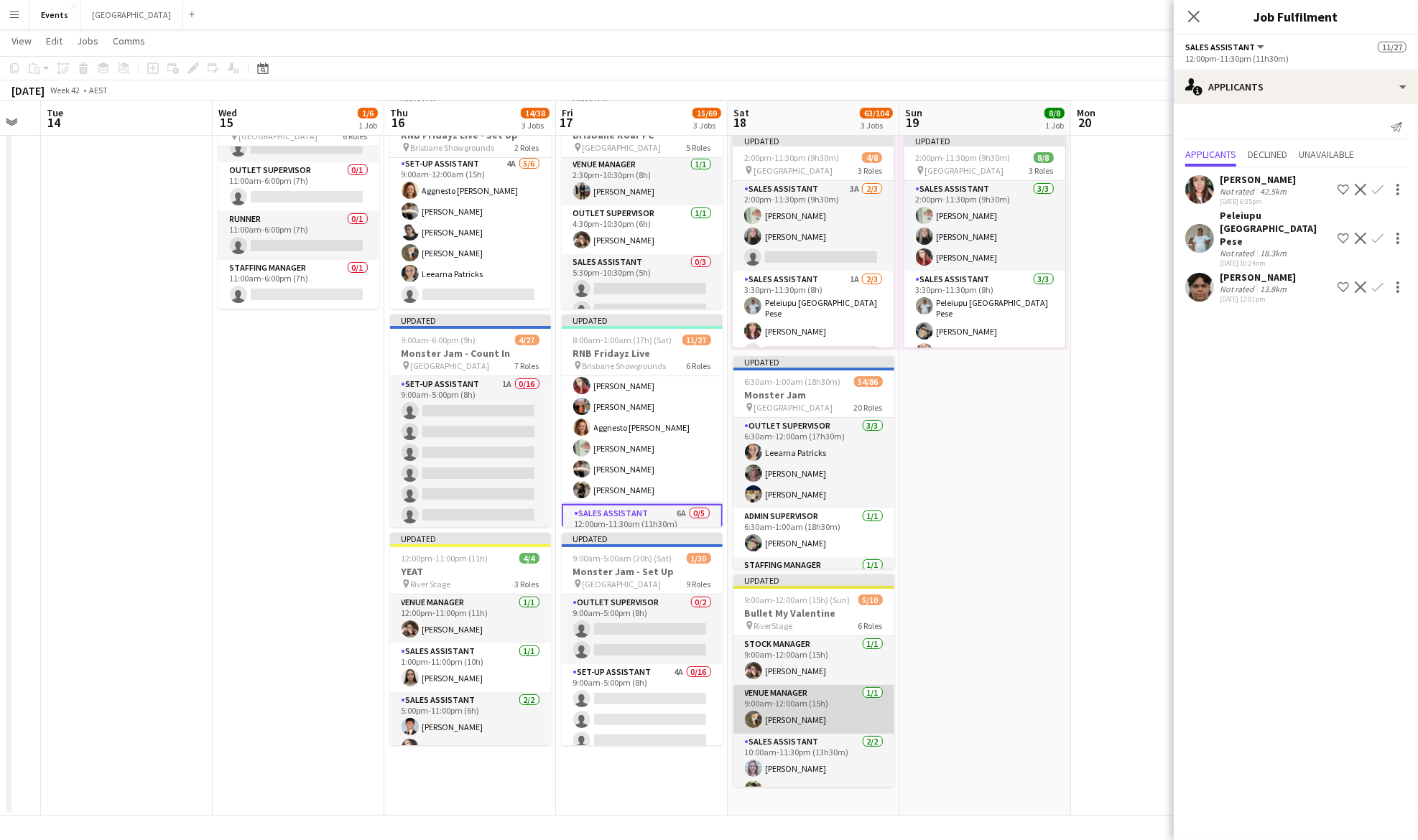
click at [877, 714] on app-card-role "Venue Manager [DATE] 9:00am-12:00am (15h) [PERSON_NAME]" at bounding box center [814, 709] width 161 height 49
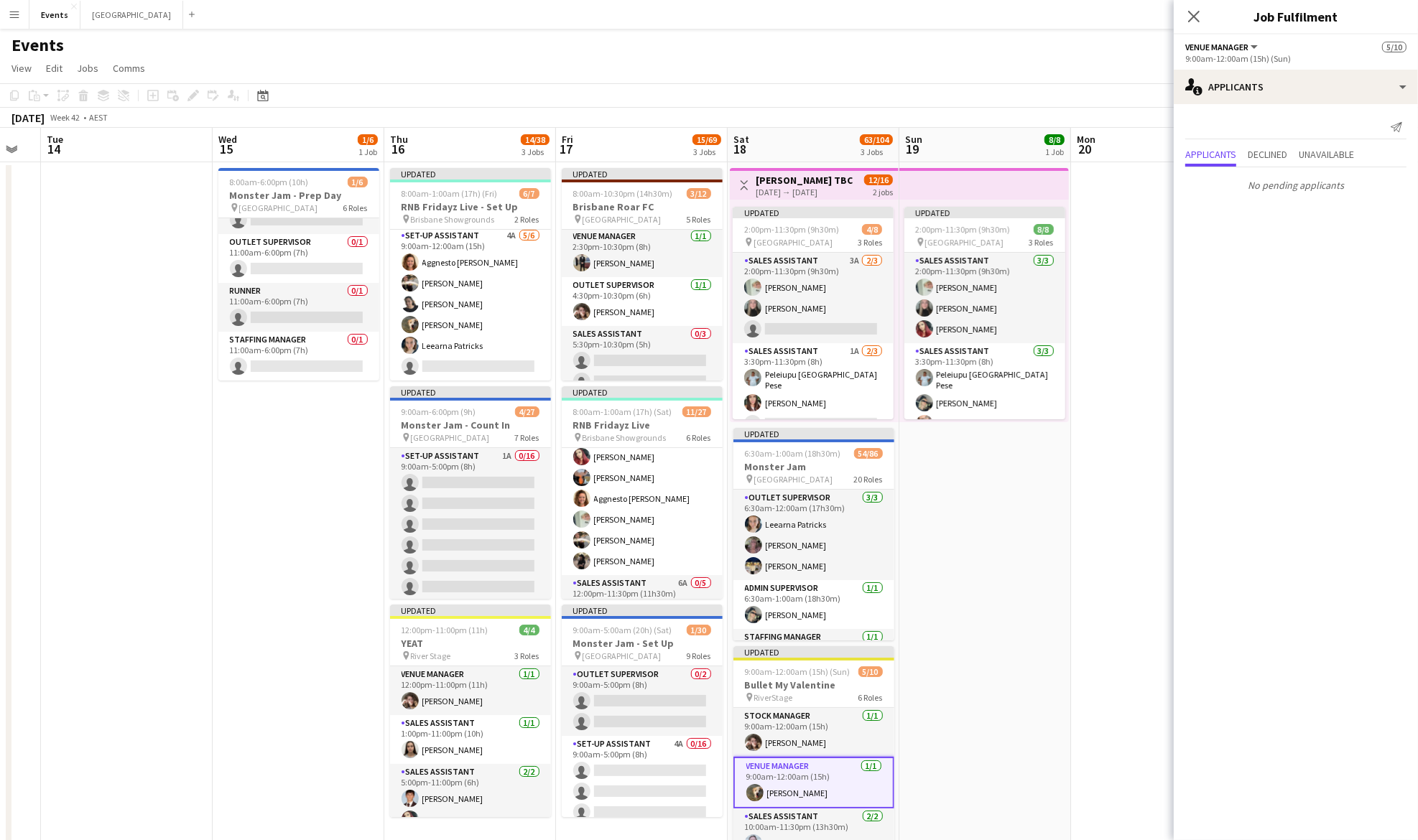
scroll to position [187, 0]
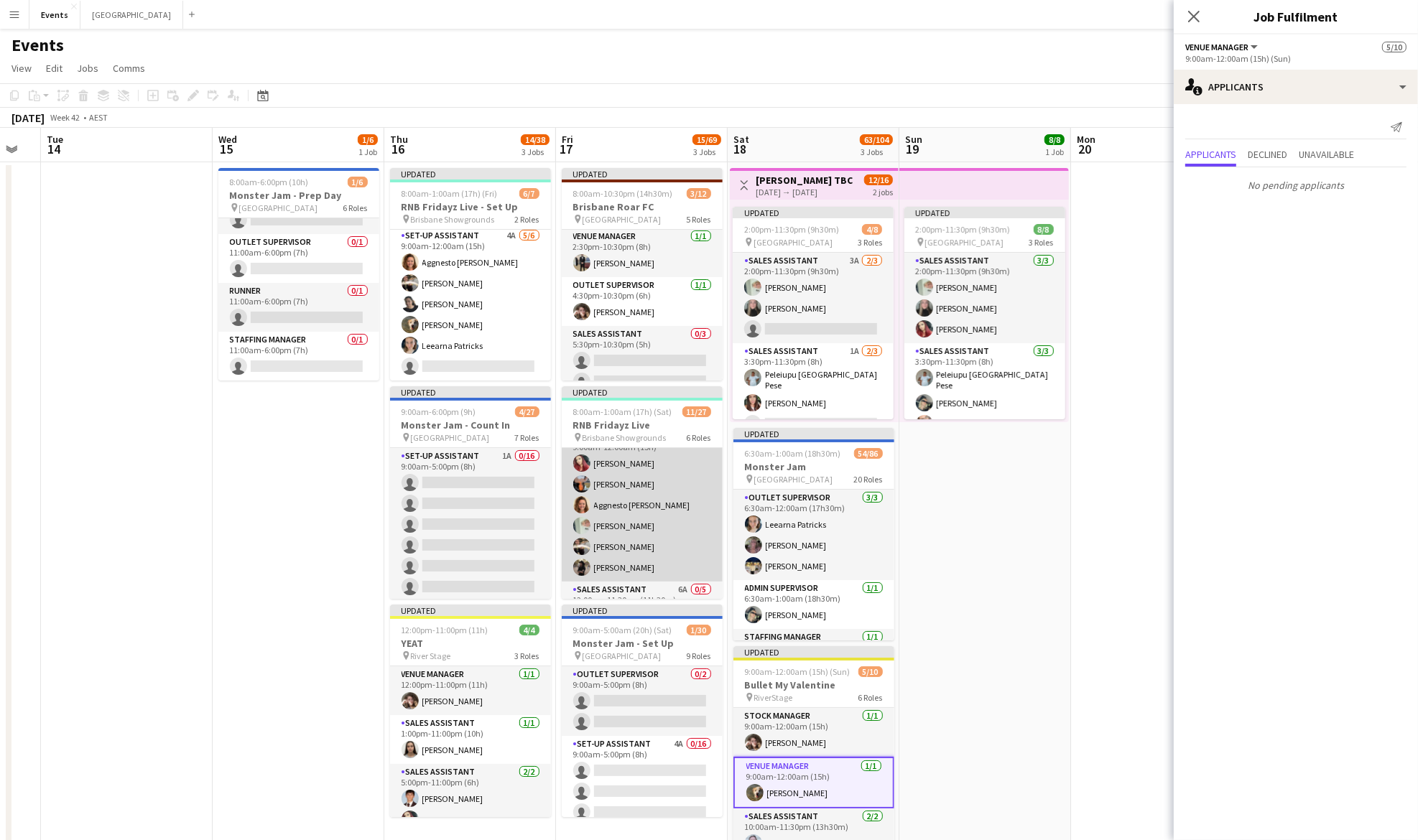
click at [651, 543] on app-card-role "Sales Assistant [DATE] 9:00am-12:00am (15h) [PERSON_NAME] [PERSON_NAME] Aggnest…" at bounding box center [642, 504] width 161 height 153
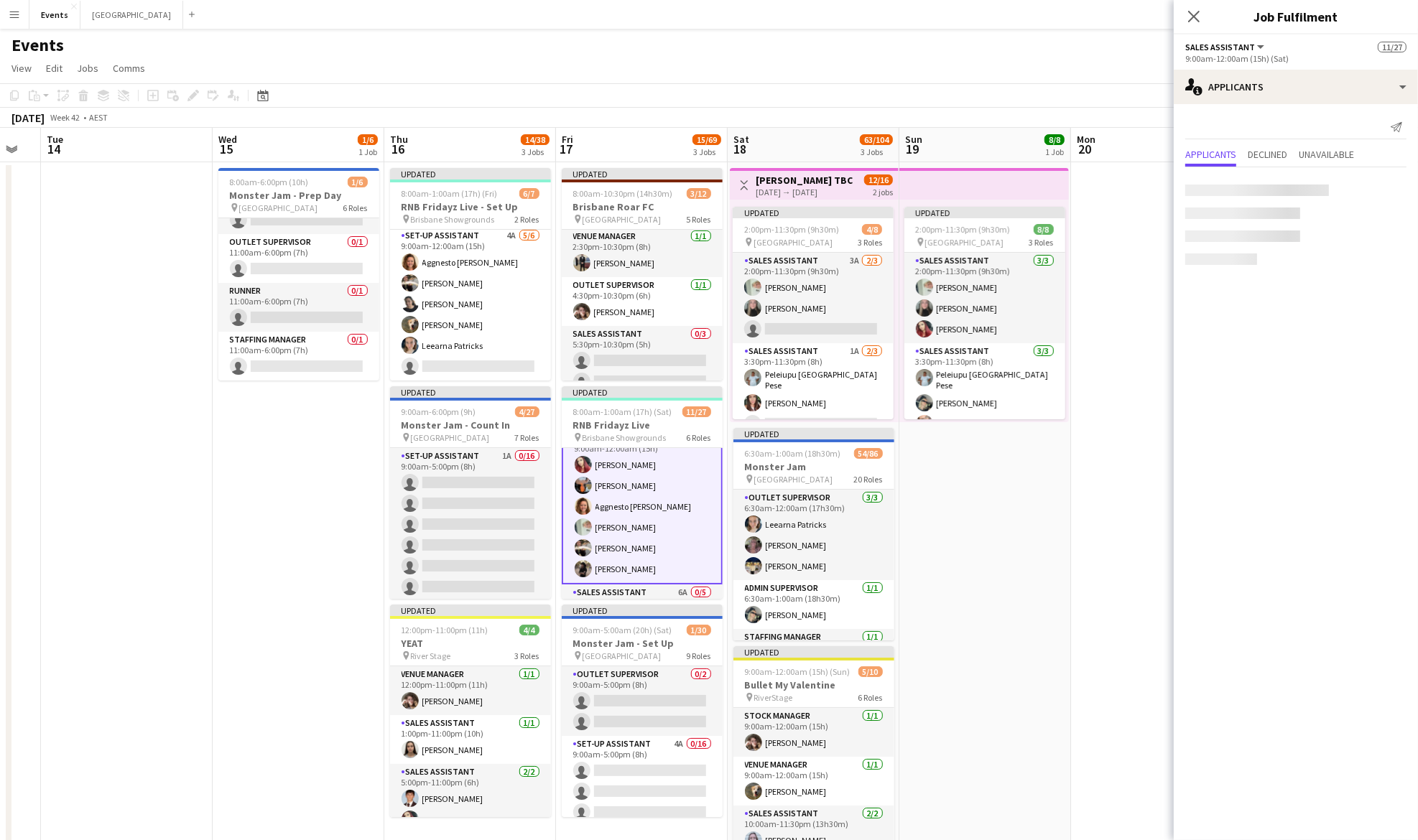
scroll to position [188, 0]
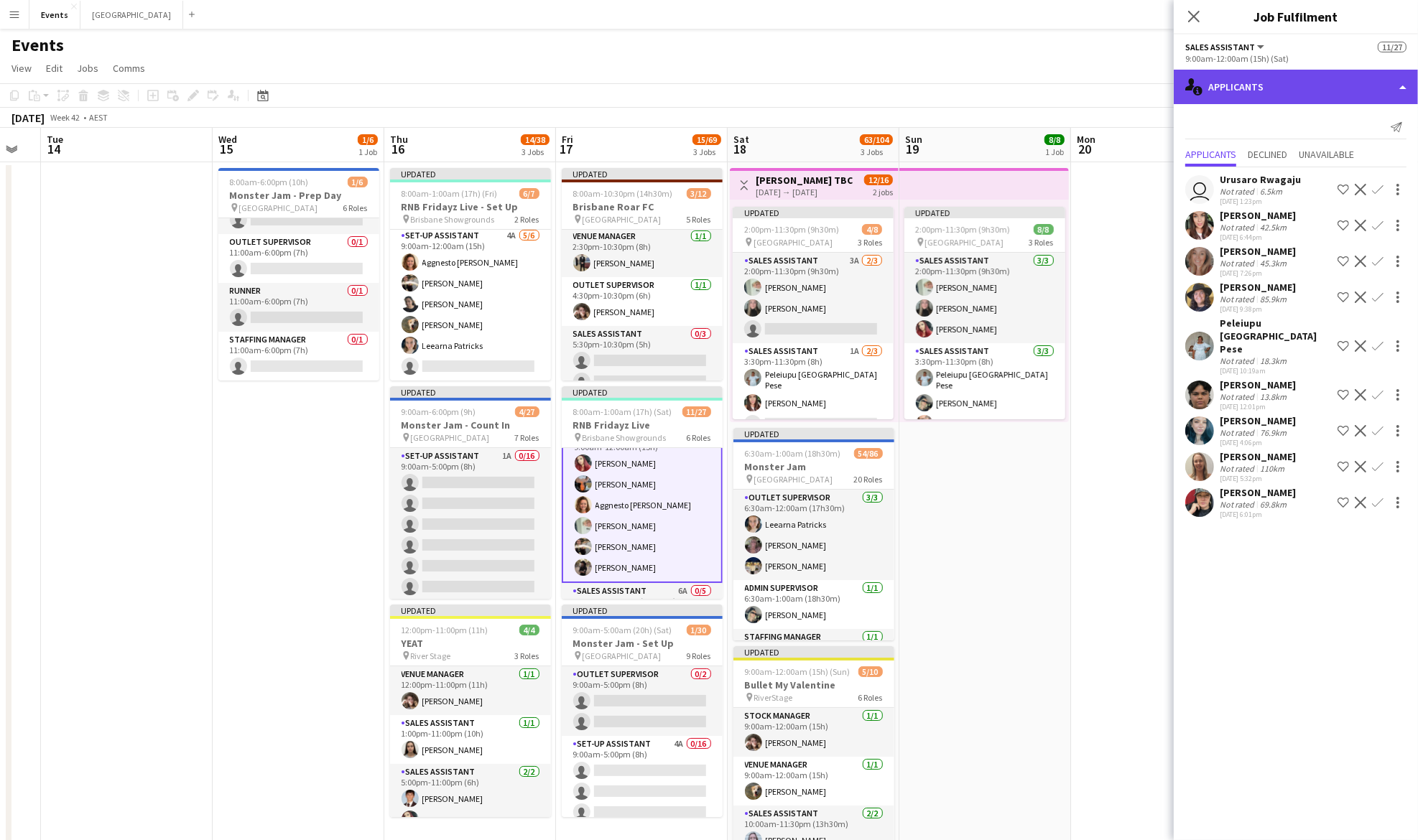
click at [1281, 78] on div "single-neutral-actions-information Applicants" at bounding box center [1296, 87] width 244 height 35
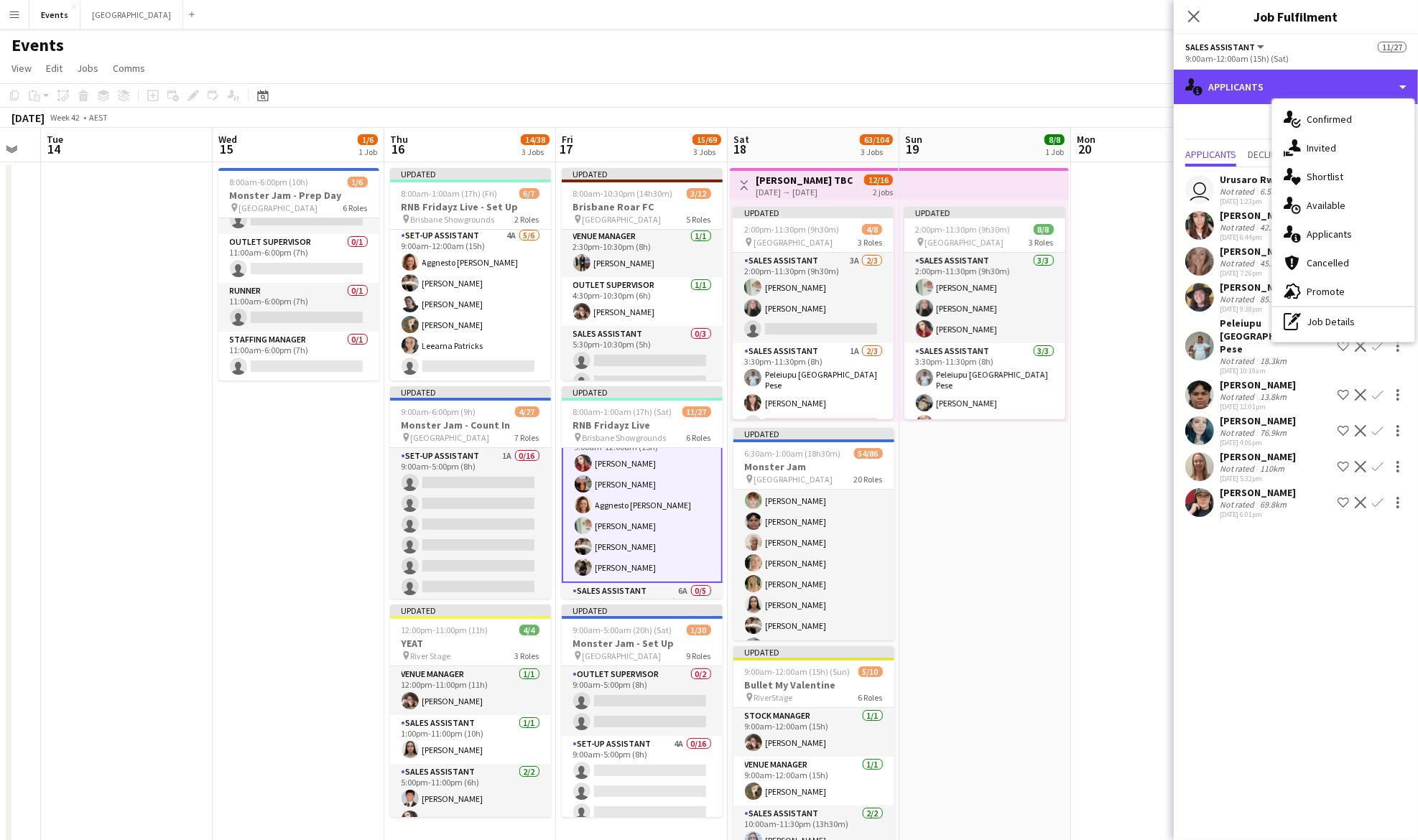
scroll to position [606, 0]
click at [806, 552] on app-card-role "Sales Assistant 4A 27/32 7:00am-10:00pm (15h) [PERSON_NAME] [PERSON_NAME] [PERS…" at bounding box center [814, 565] width 161 height 694
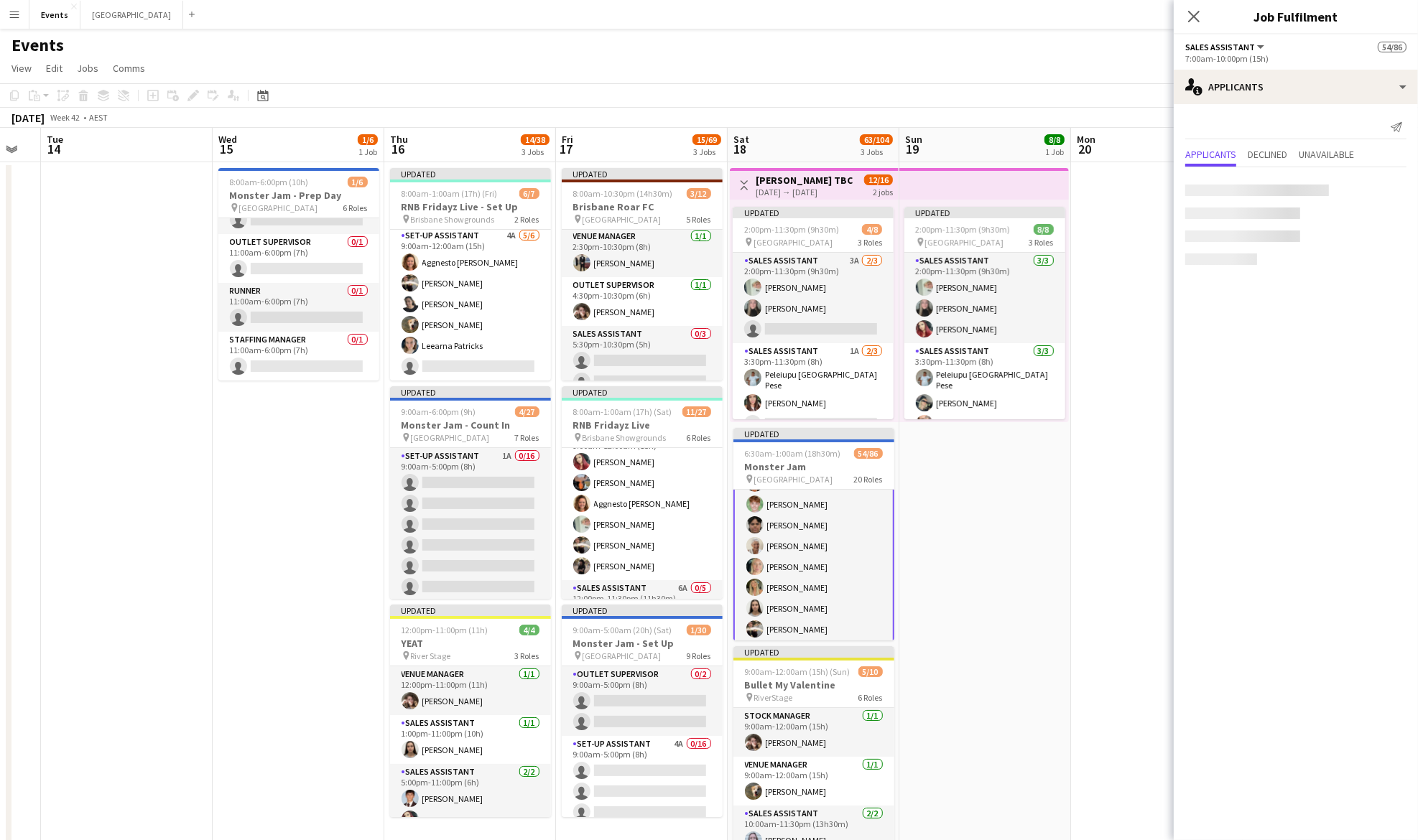
scroll to position [607, 0]
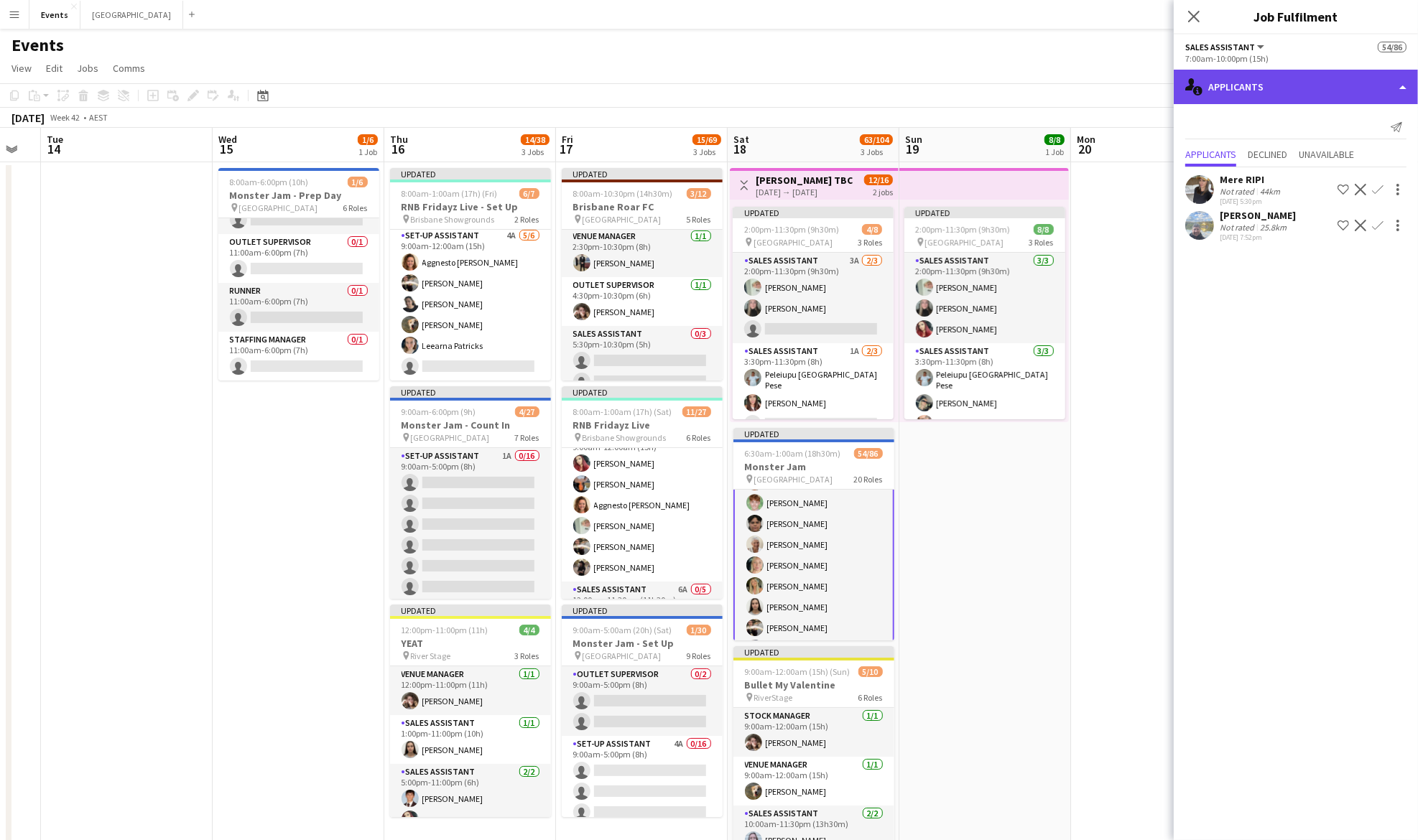
click at [1315, 83] on div "single-neutral-actions-information Applicants" at bounding box center [1296, 87] width 244 height 35
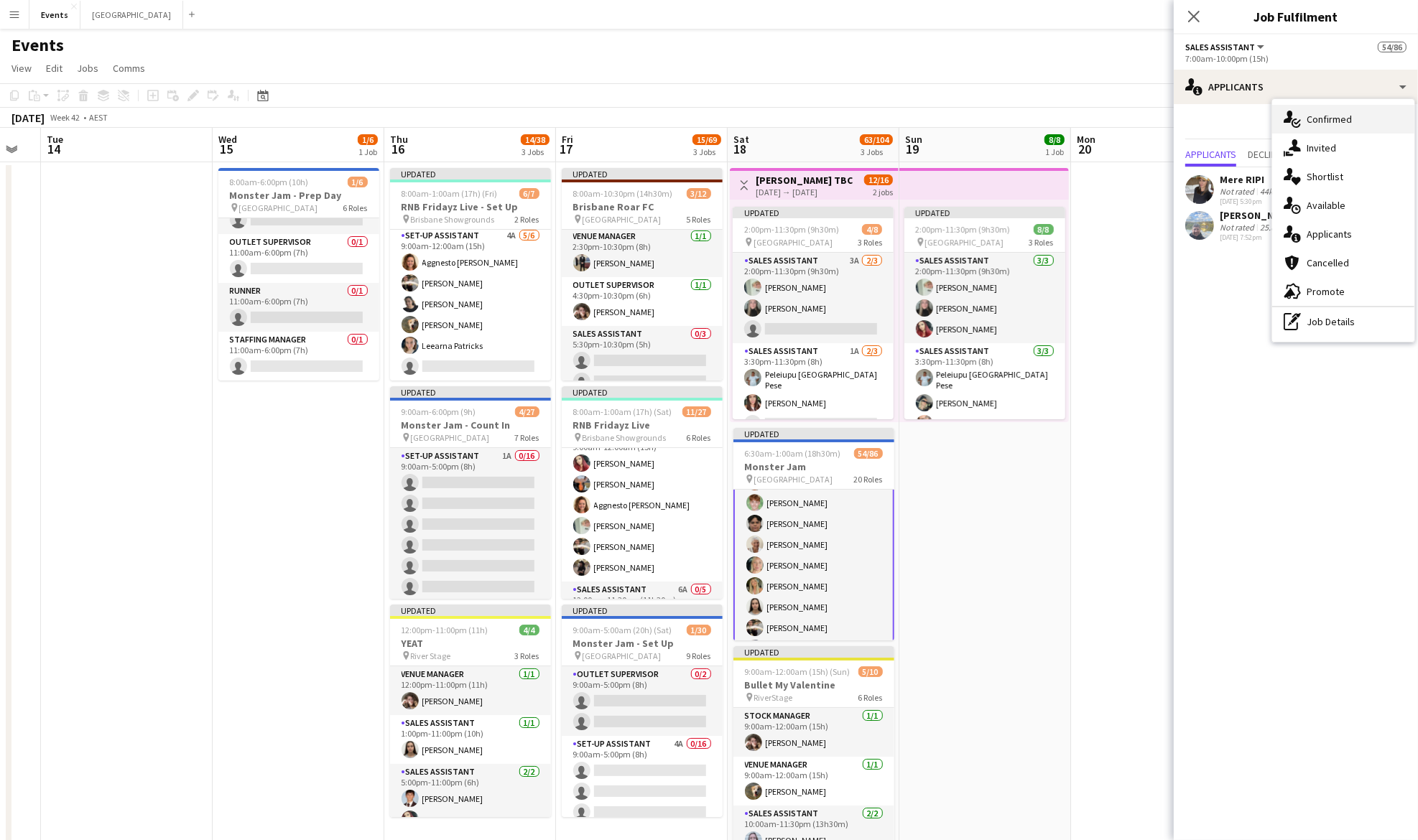
click at [1334, 105] on div "single-neutral-actions-check-2 Confirmed" at bounding box center [1343, 119] width 142 height 29
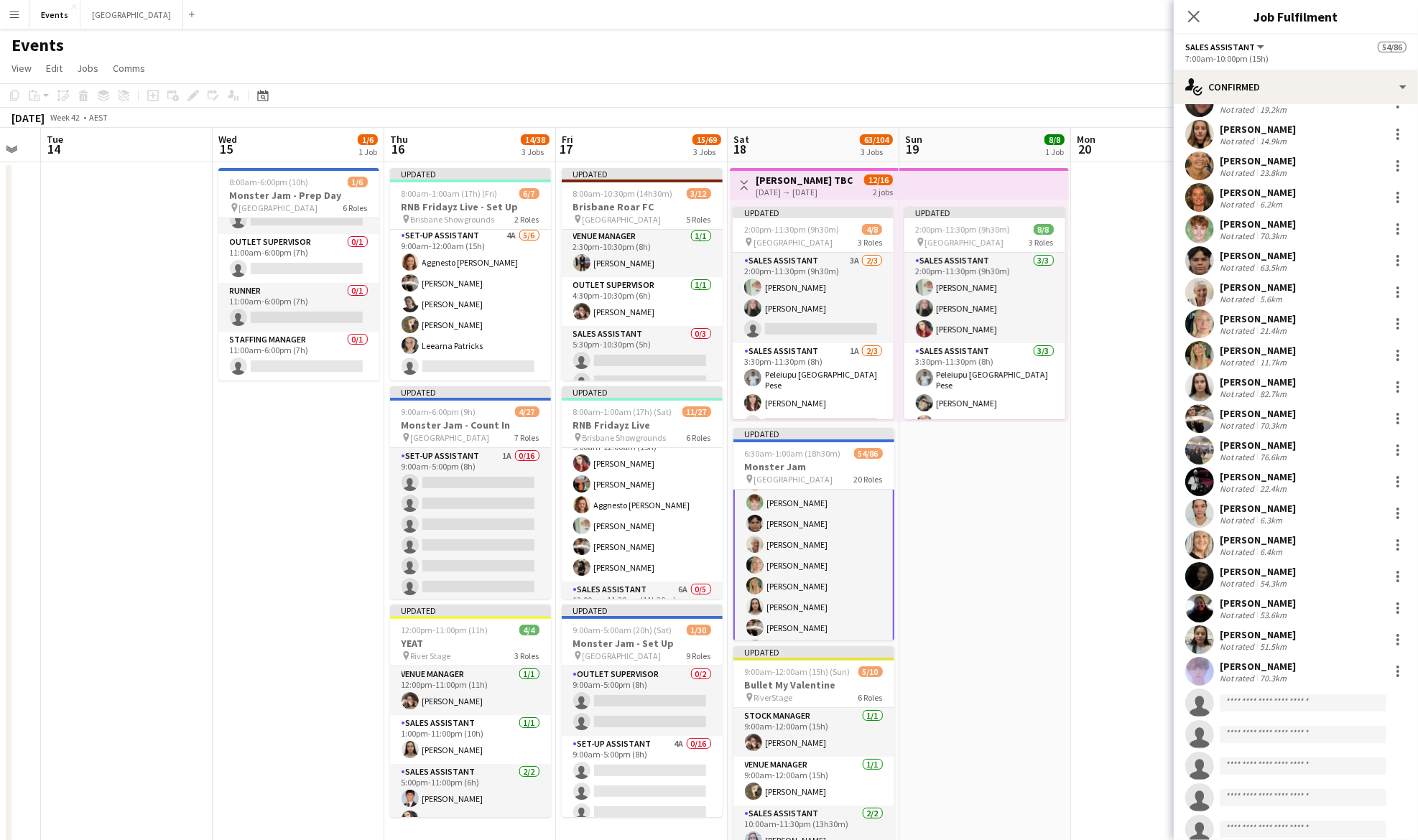
scroll to position [307, 0]
click at [1396, 230] on div at bounding box center [1398, 231] width 3 height 3
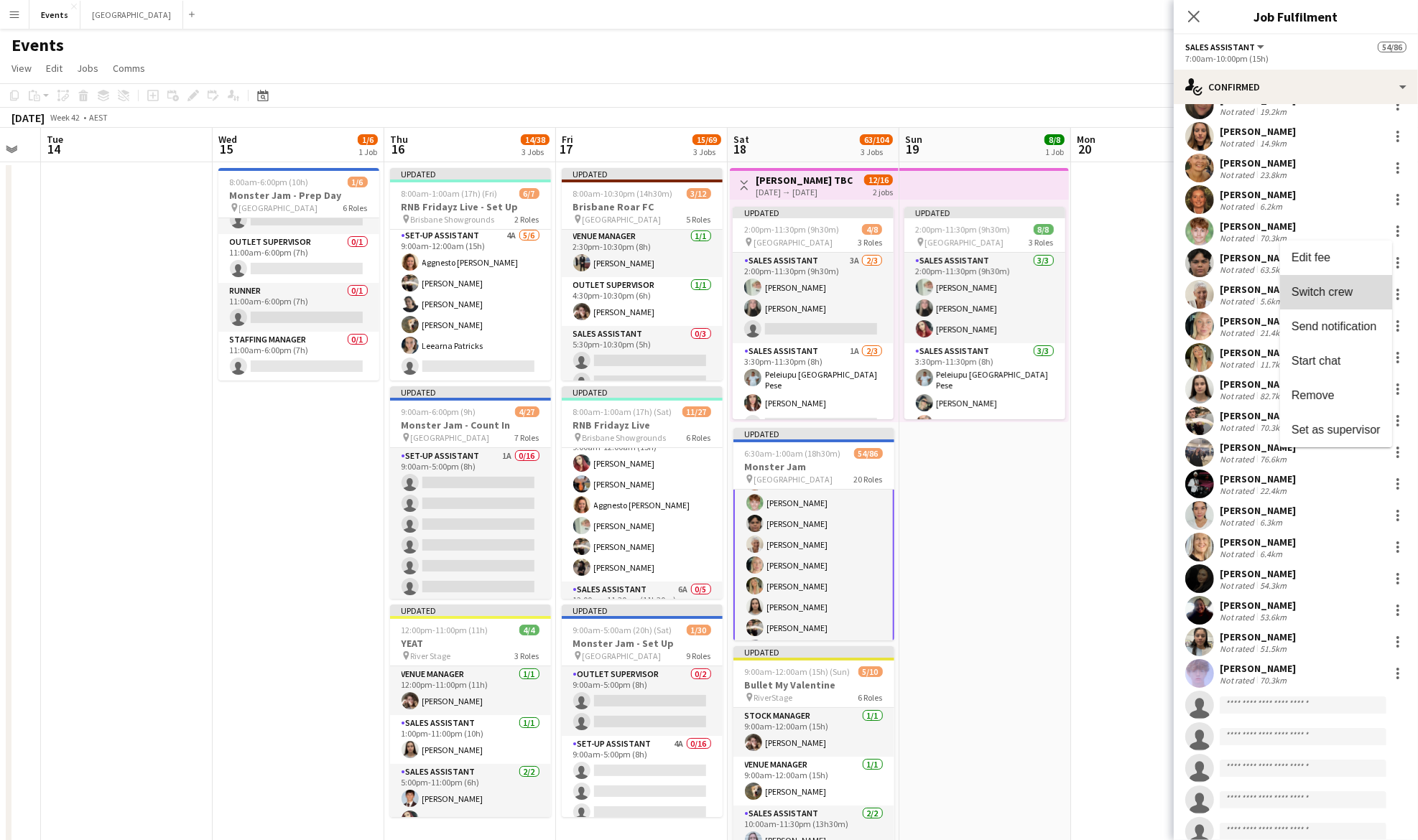
click at [1339, 292] on span "Switch crew" at bounding box center [1322, 291] width 61 height 12
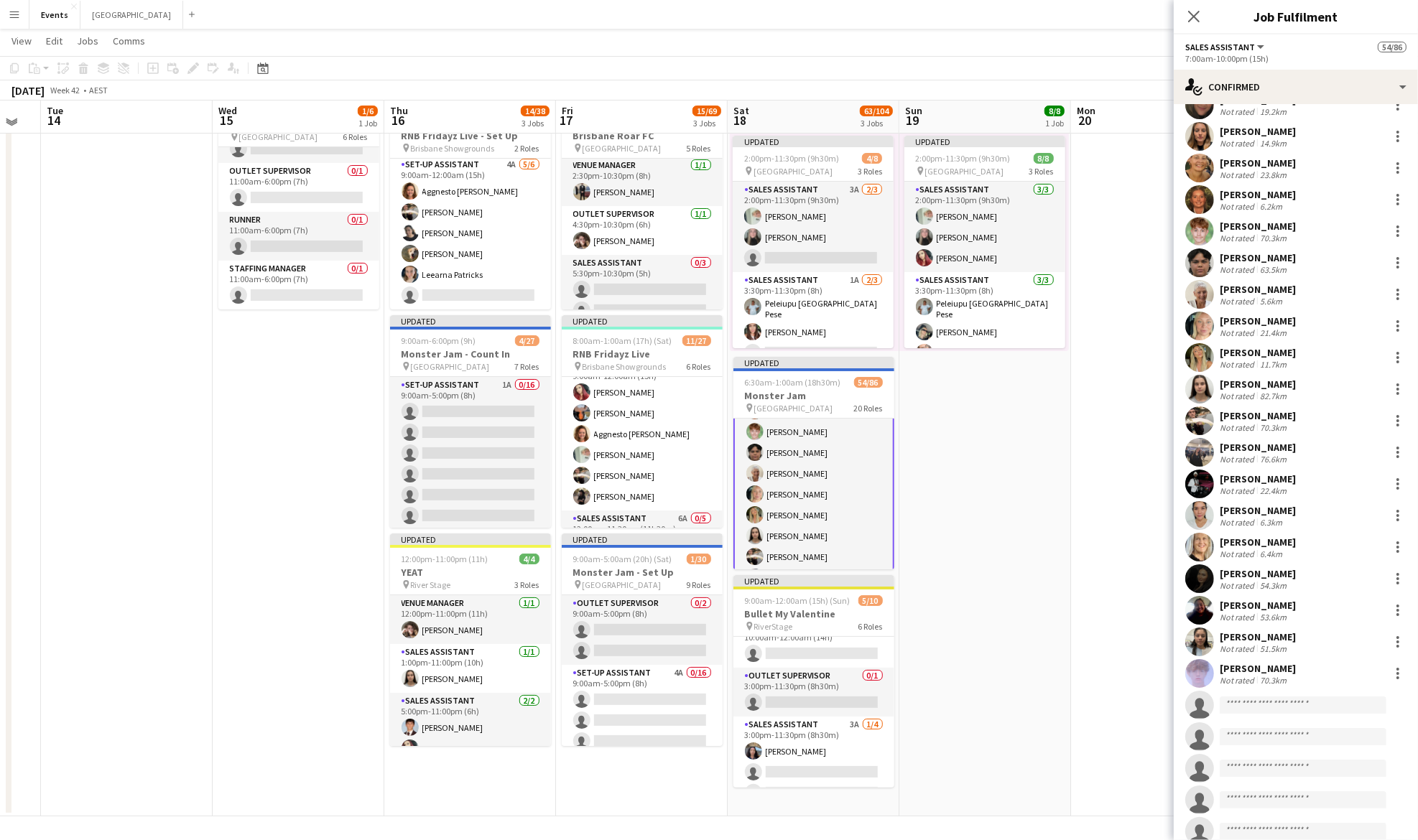
scroll to position [225, 0]
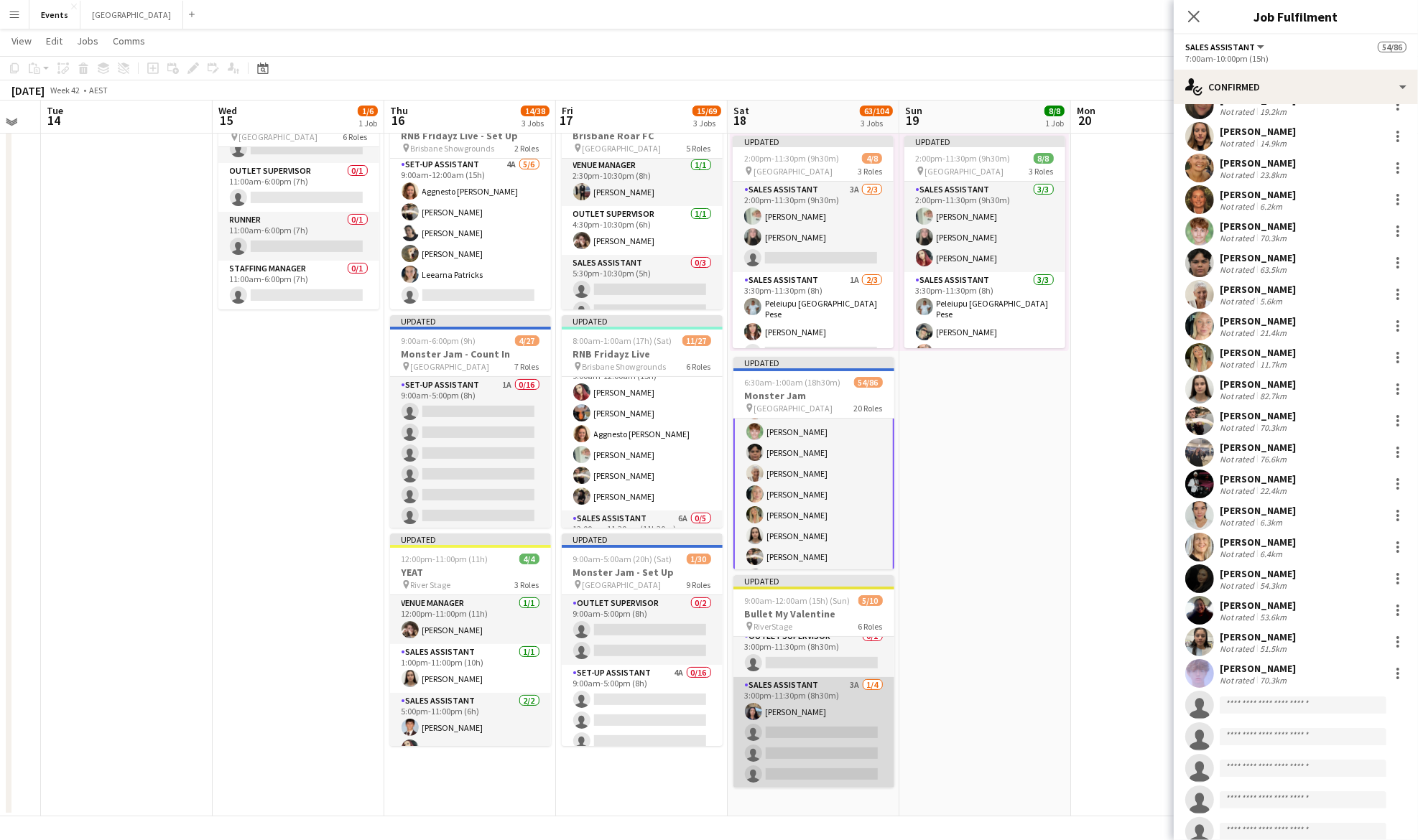
click at [780, 717] on app-card-role "Sales Assistant 3A [DATE] 3:00pm-11:30pm (8h30m) [PERSON_NAME] single-neutral-a…" at bounding box center [814, 733] width 161 height 111
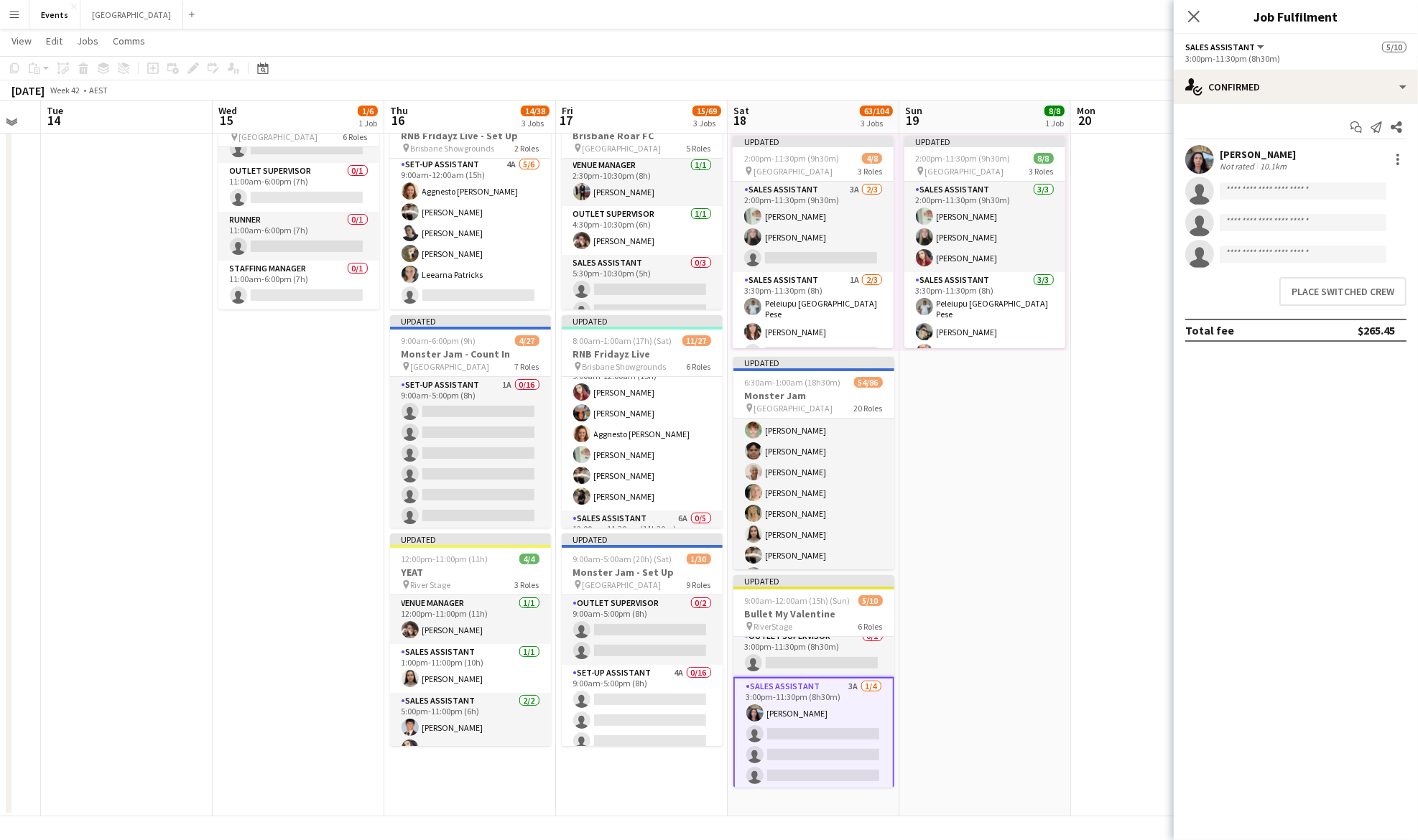
scroll to position [606, 0]
click at [1322, 288] on button "Place switched crew" at bounding box center [1343, 291] width 127 height 29
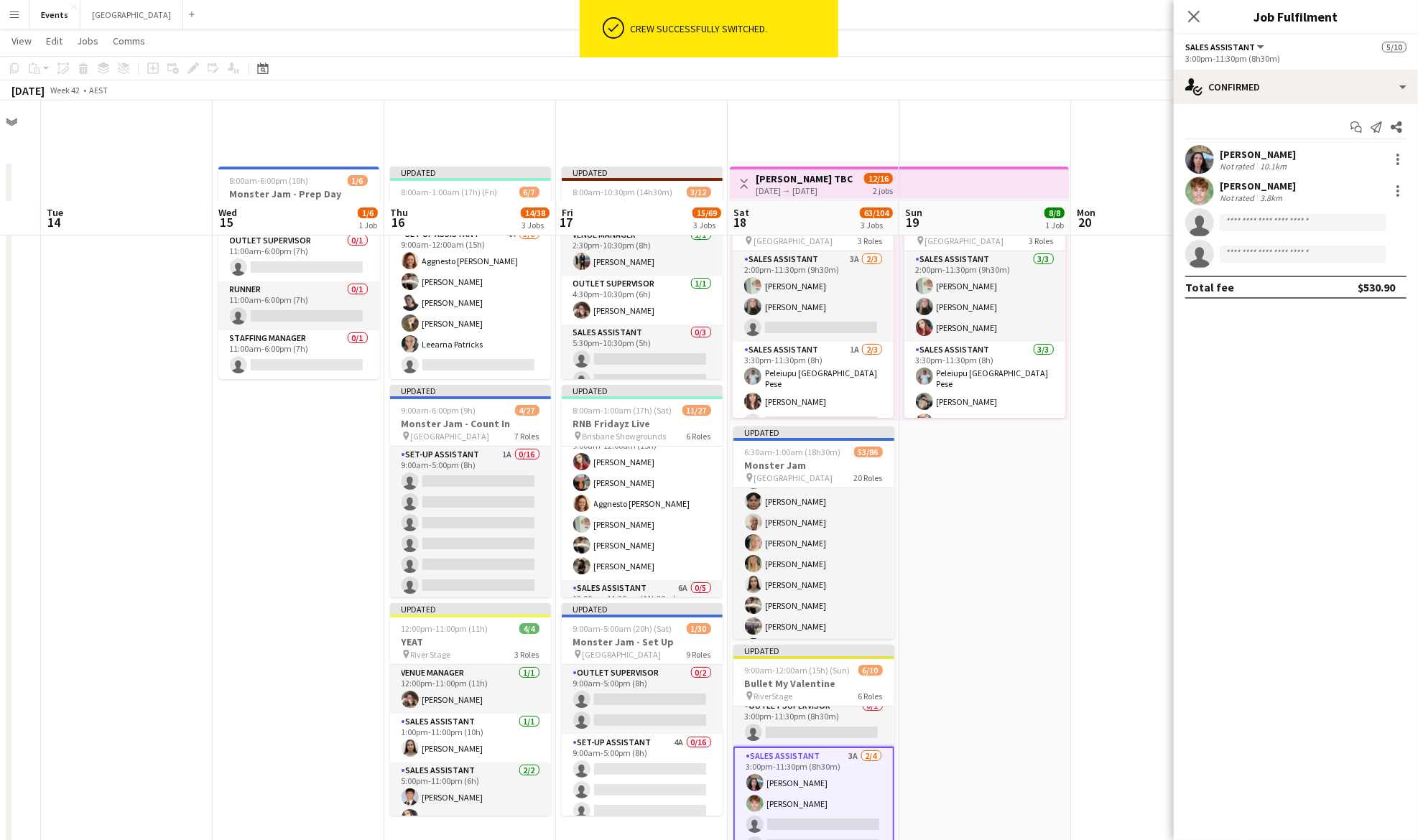
scroll to position [70, 0]
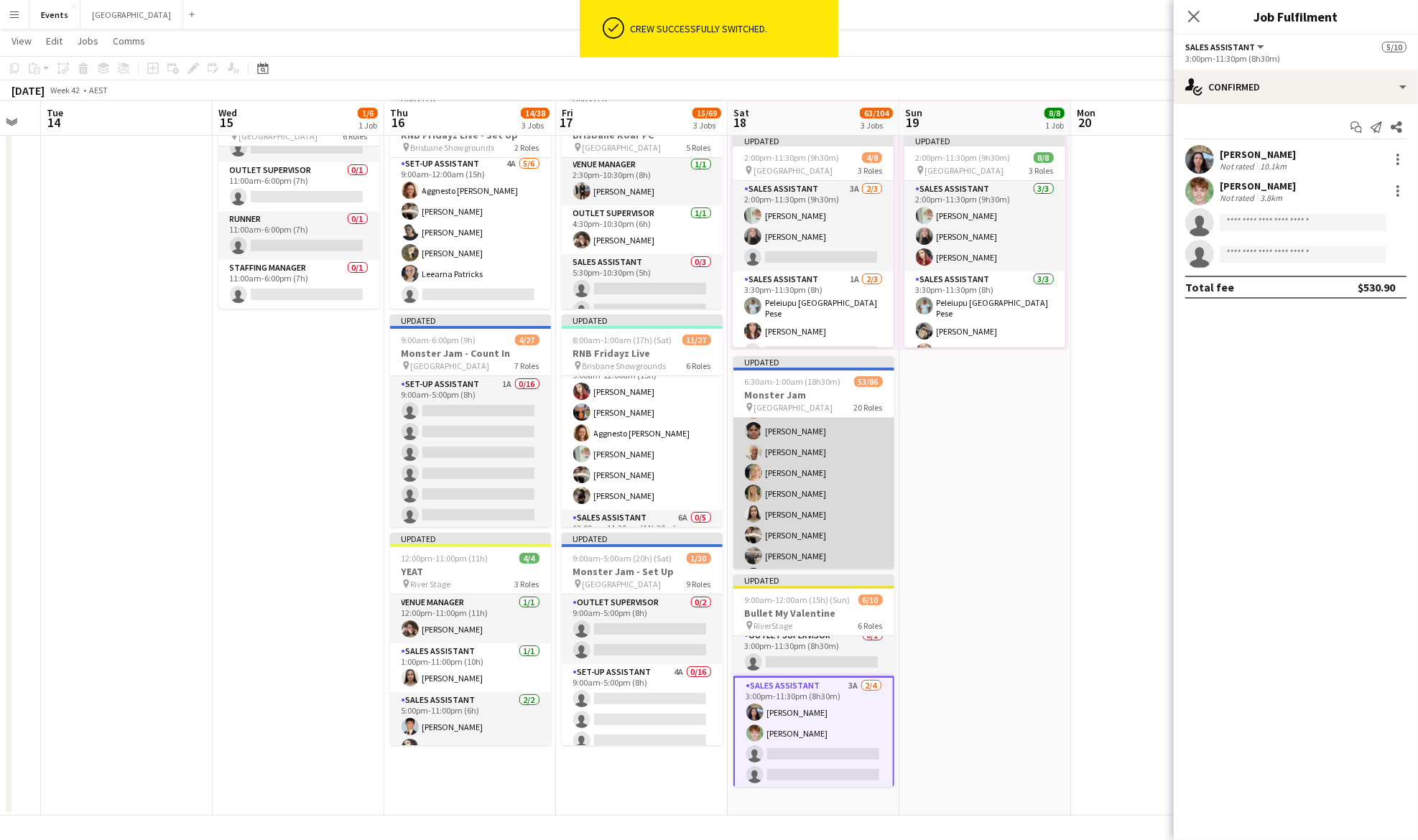
click at [782, 480] on app-card-role "Sales Assistant 4A 26/32 7:00am-10:00pm (15h) [PERSON_NAME] [PERSON_NAME] [PERS…" at bounding box center [814, 494] width 161 height 694
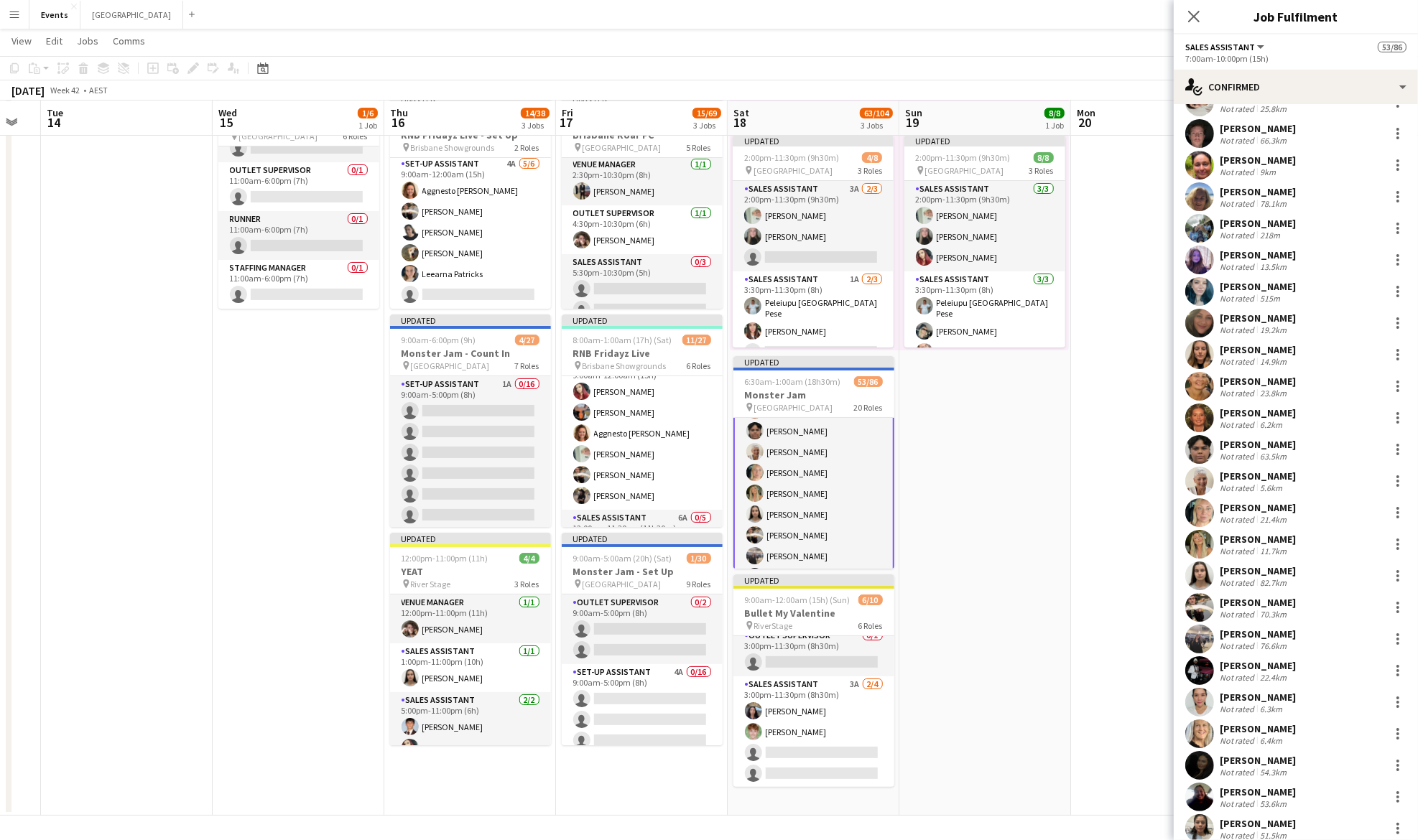
scroll to position [90, 0]
click at [1389, 603] on div at bounding box center [1398, 607] width 17 height 17
click at [1328, 666] on span "Switch crew" at bounding box center [1322, 668] width 61 height 12
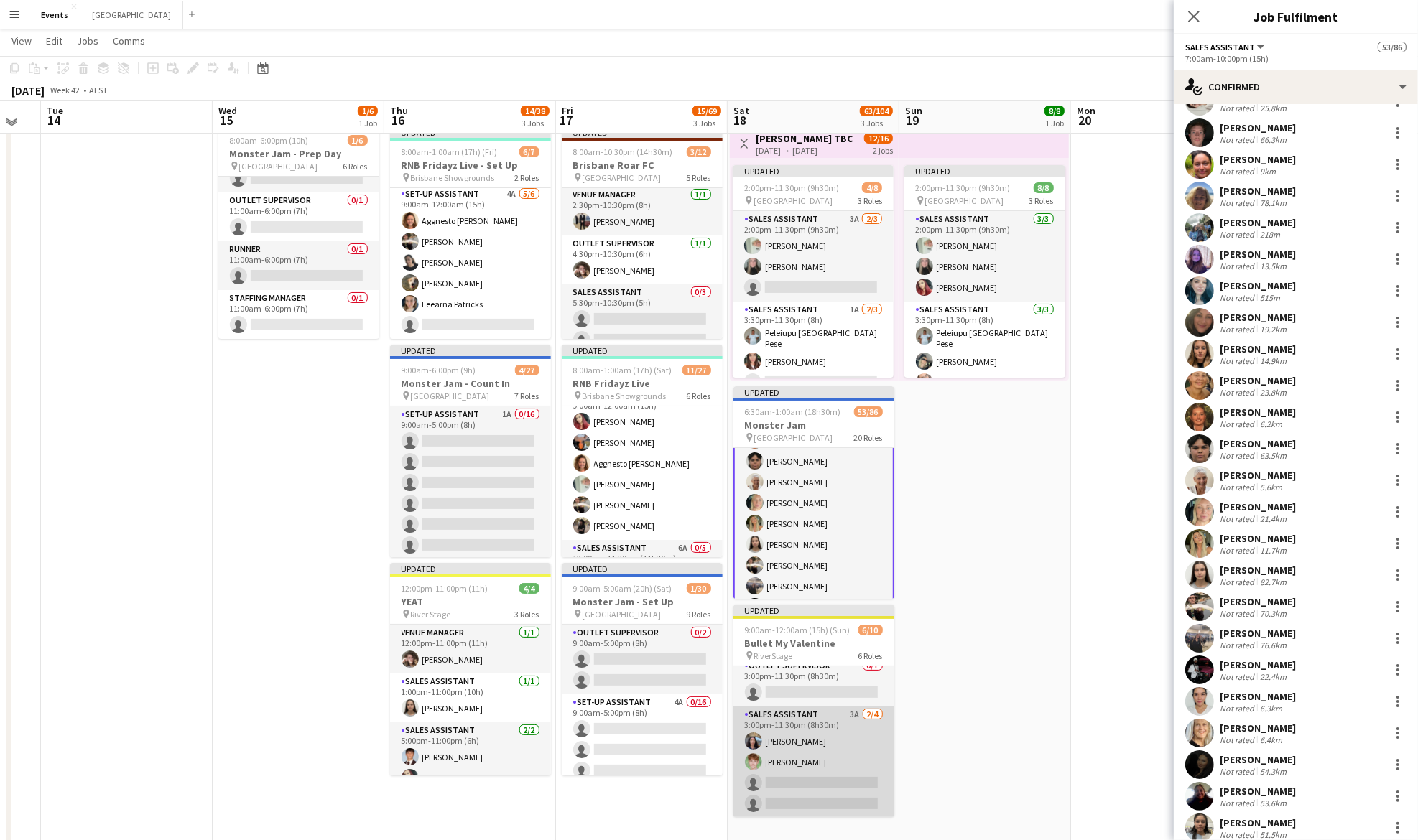
scroll to position [84, 0]
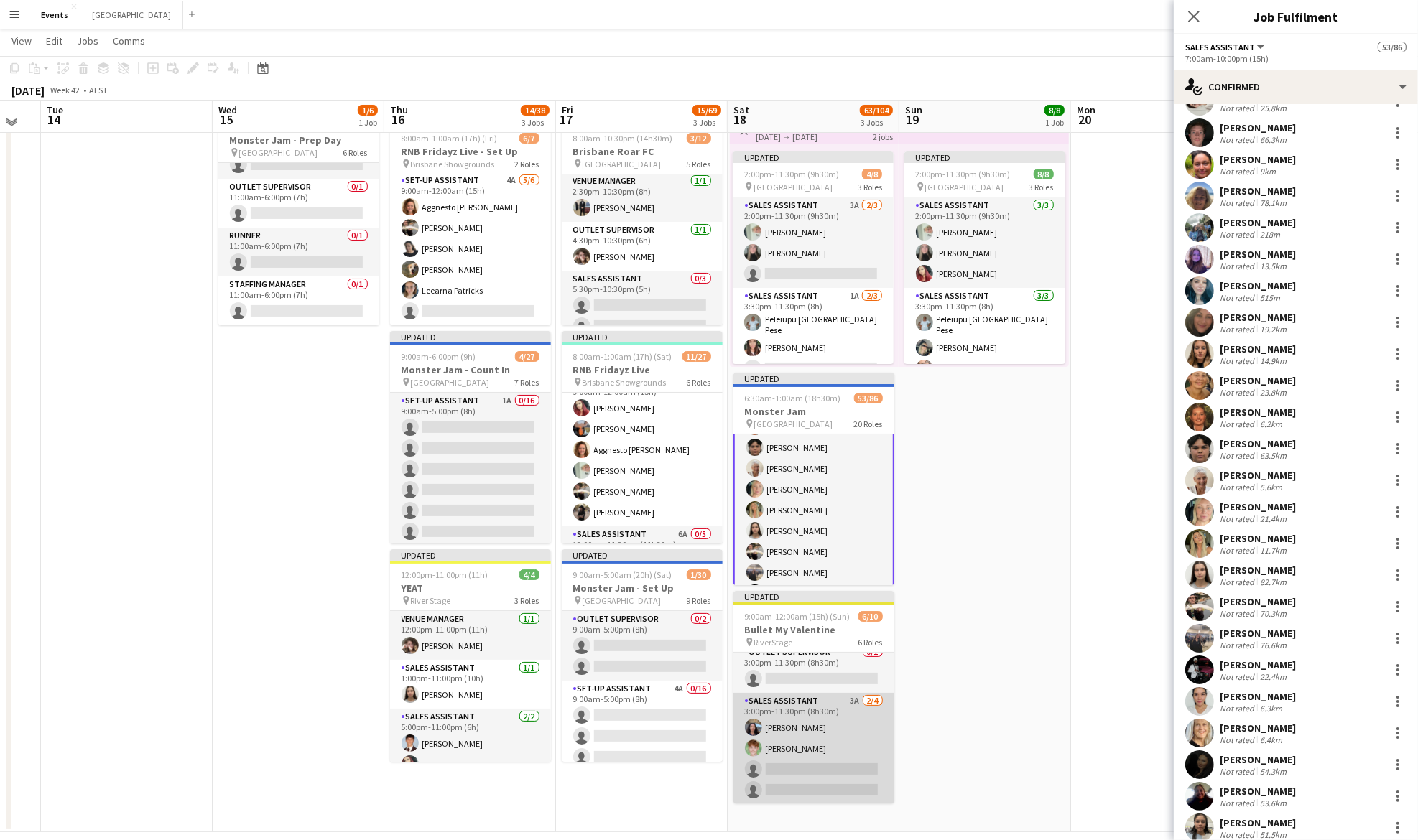
click at [777, 744] on app-card-role "Sales Assistant 3A [DATE] 3:00pm-11:30pm (8h30m) [PERSON_NAME] [PERSON_NAME] si…" at bounding box center [814, 748] width 161 height 111
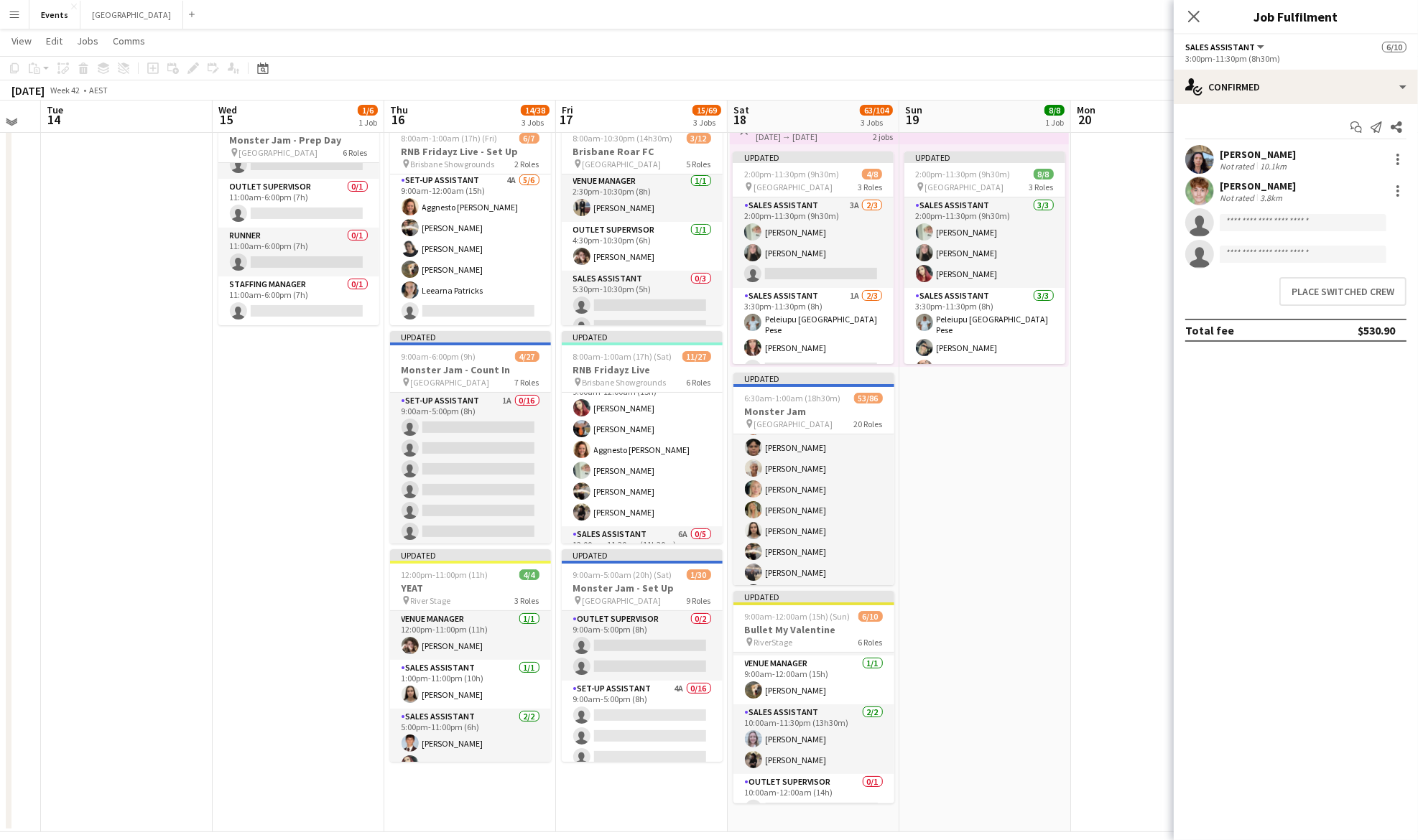
scroll to position [227, 0]
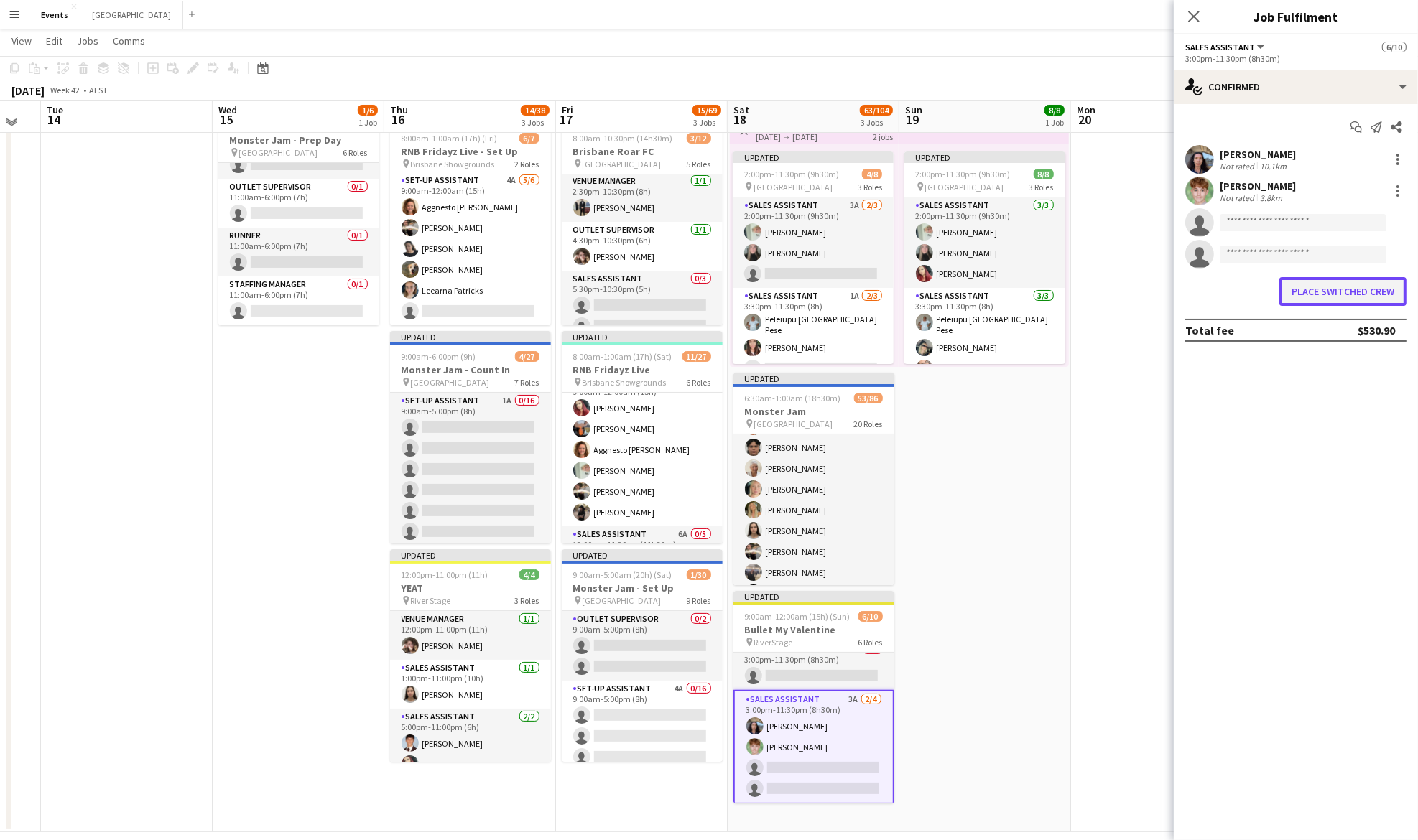
click at [1328, 288] on button "Place switched crew" at bounding box center [1343, 291] width 127 height 29
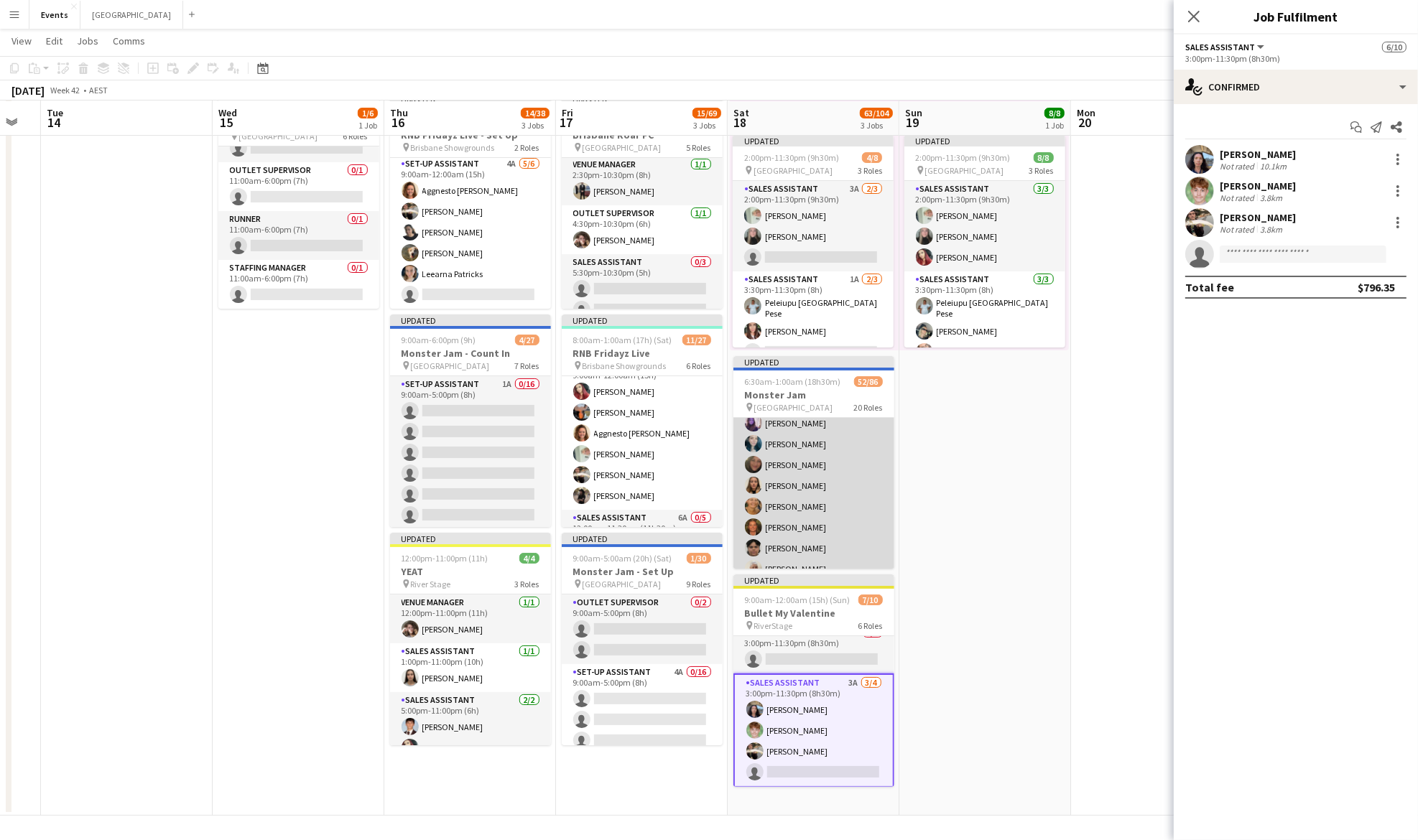
scroll to position [486, 0]
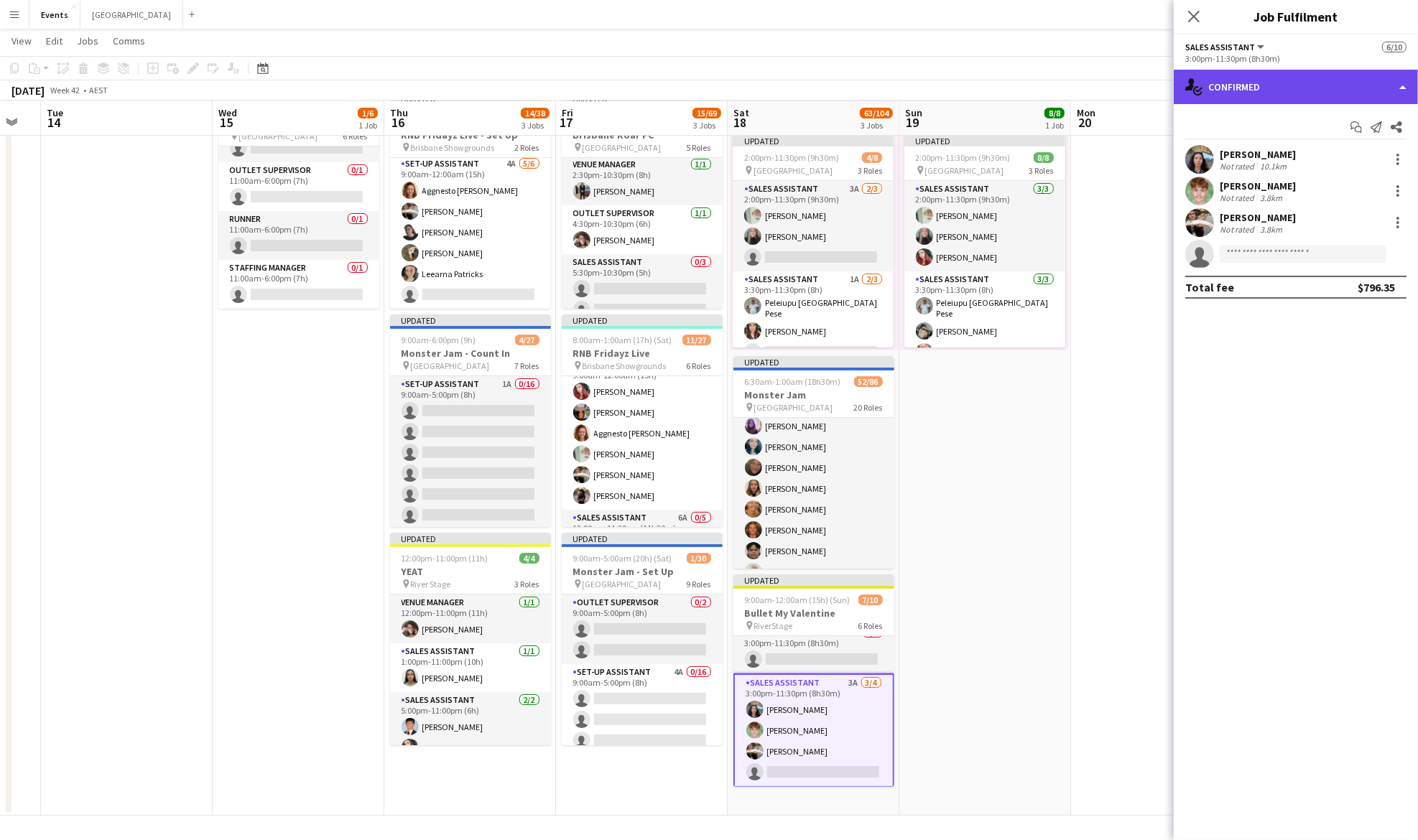
click at [1247, 87] on div "single-neutral-actions-check-2 Confirmed" at bounding box center [1296, 87] width 244 height 35
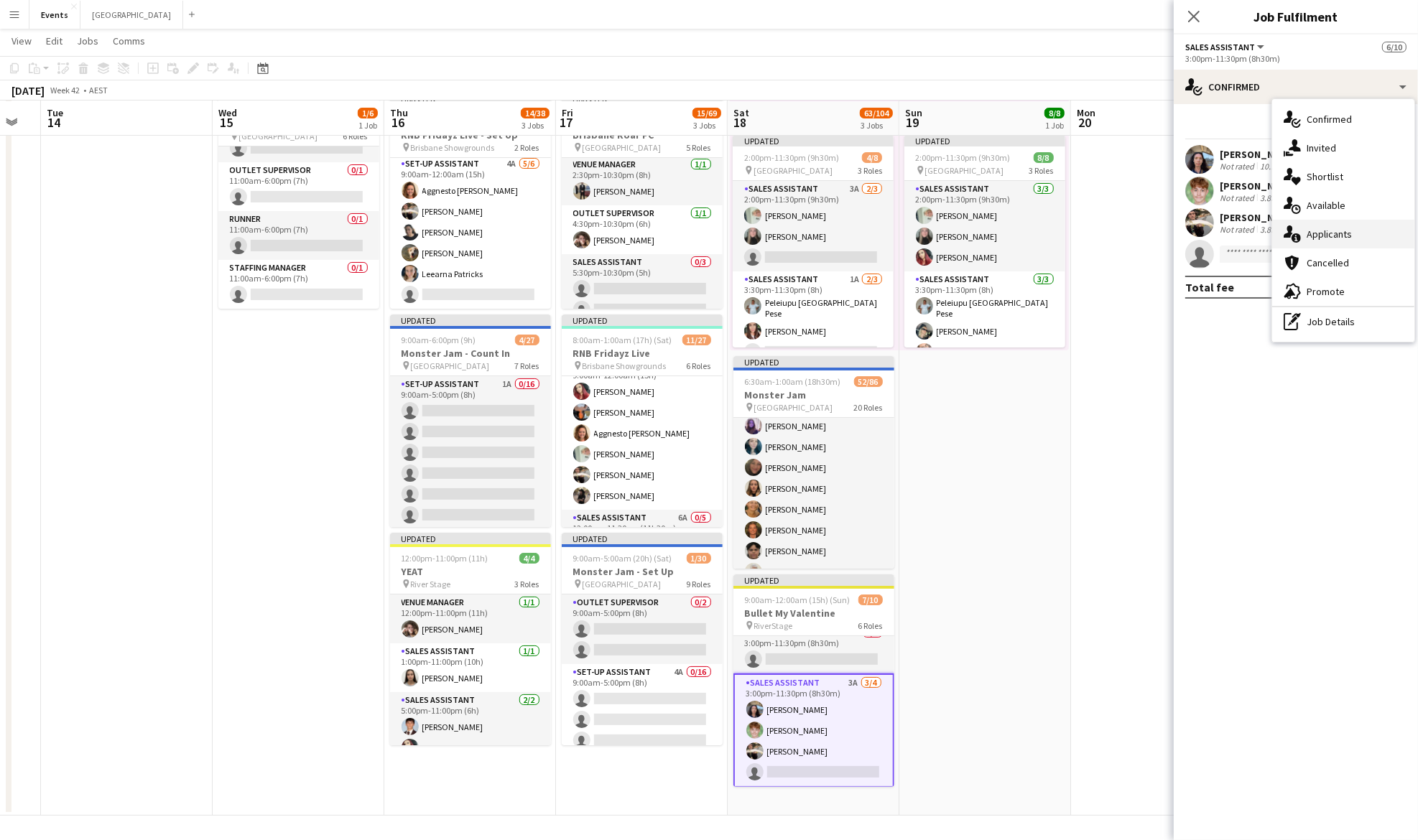
click at [1343, 230] on span "Applicants" at bounding box center [1329, 233] width 45 height 13
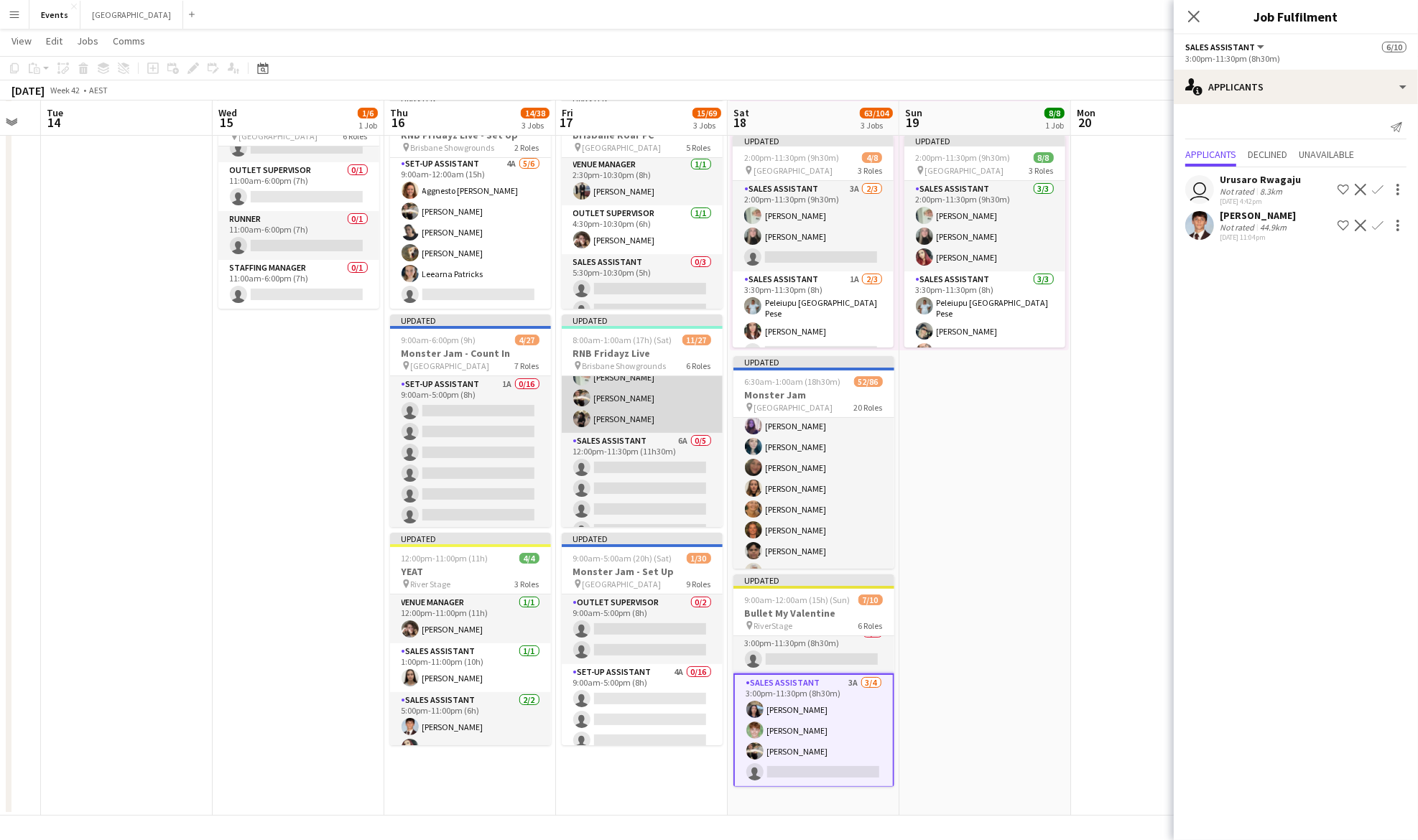
scroll to position [0, 0]
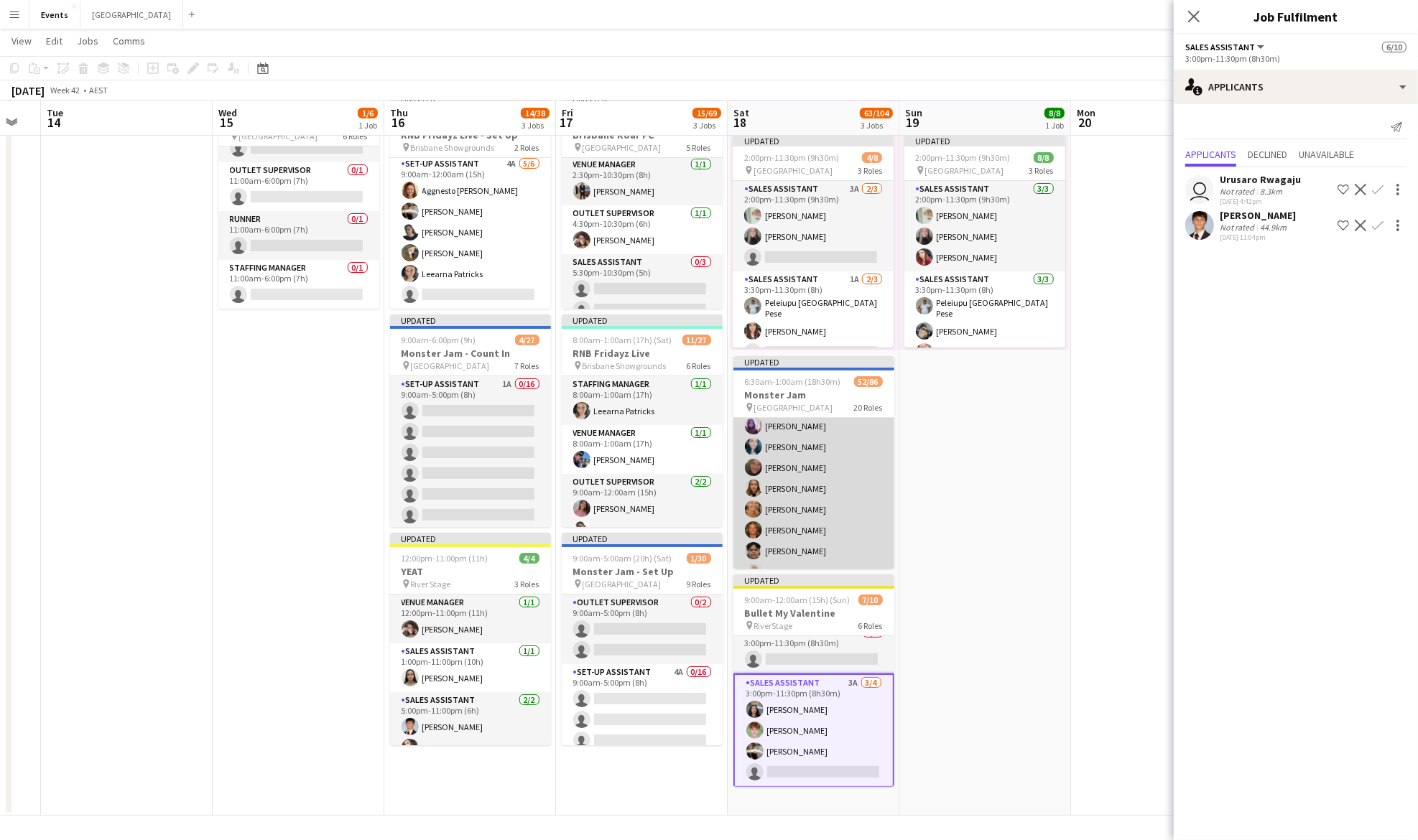
click at [810, 446] on app-card-role "Sales Assistant 4A 25/32 7:00am-10:00pm (15h) [PERSON_NAME] [PERSON_NAME] [PERS…" at bounding box center [814, 613] width 161 height 694
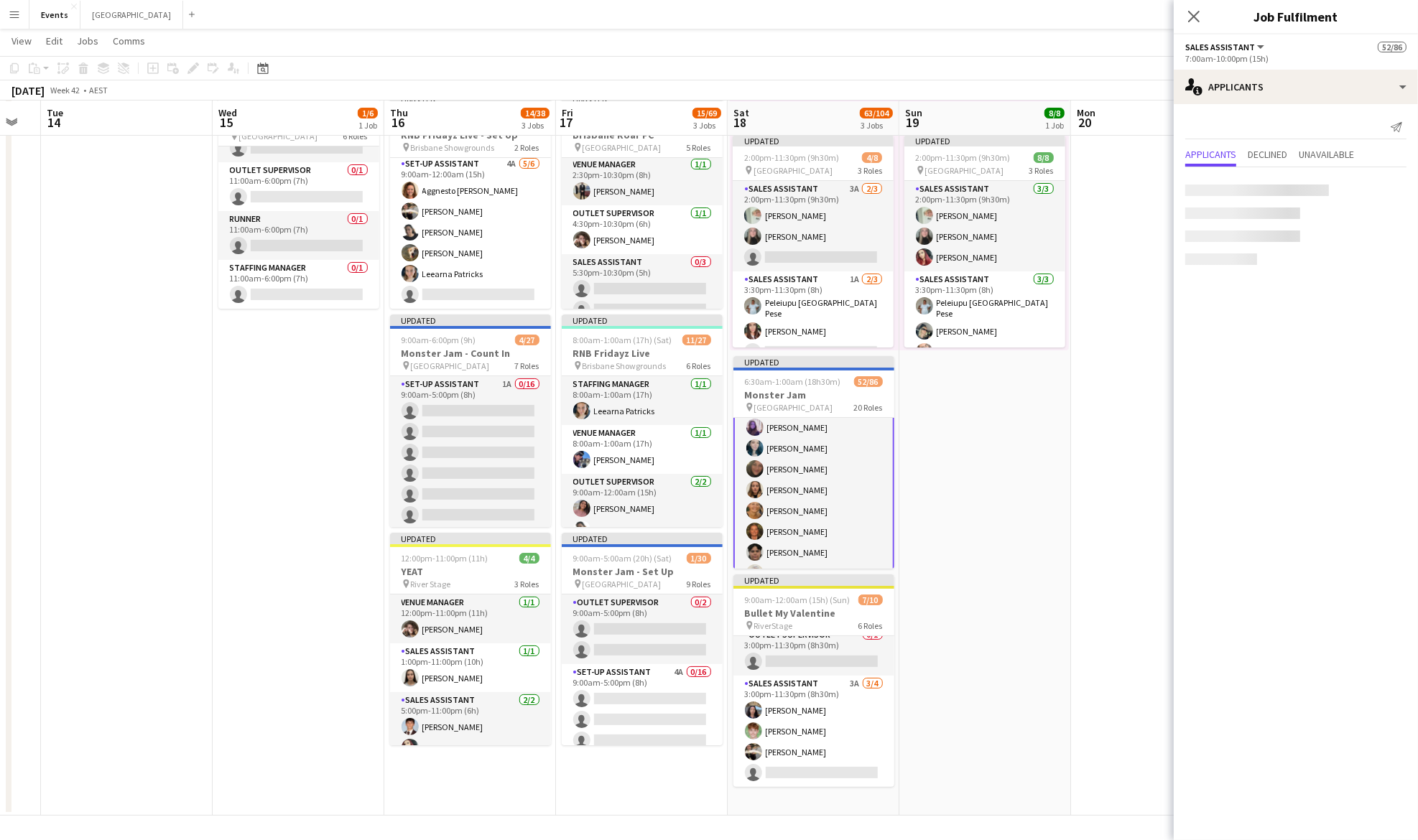
scroll to position [488, 0]
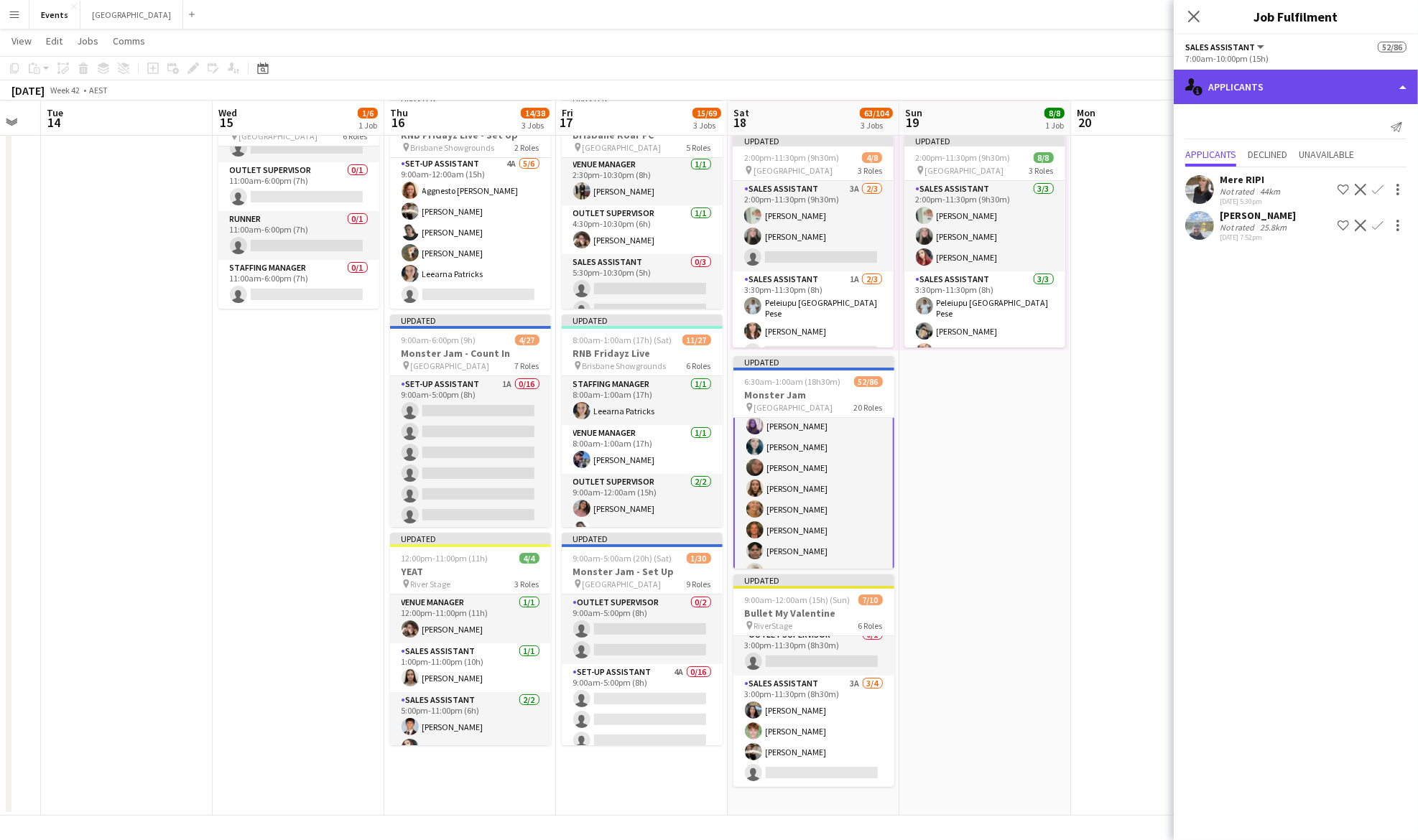
click at [1260, 70] on div "single-neutral-actions-information Applicants" at bounding box center [1296, 87] width 244 height 35
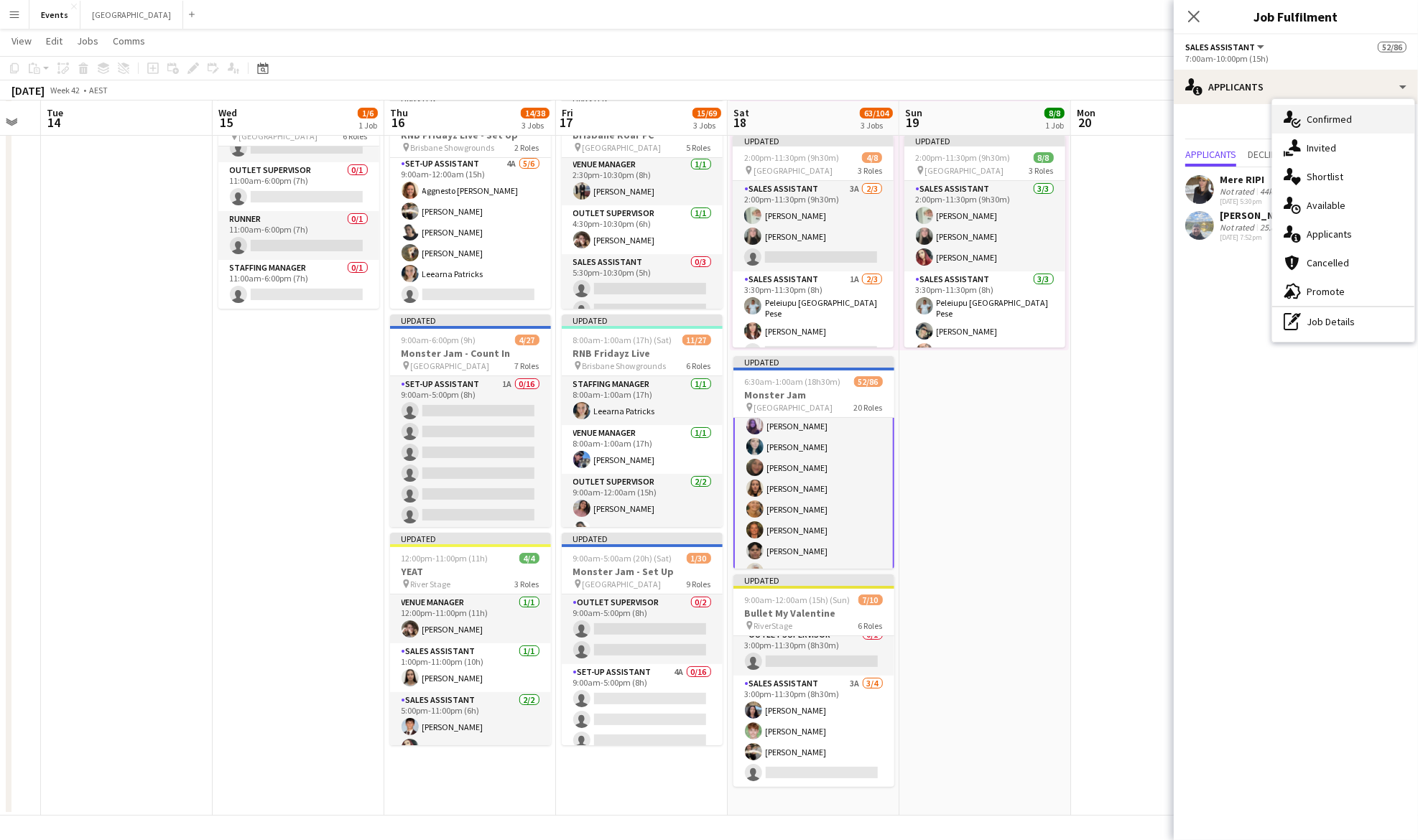
click at [1343, 123] on span "Confirmed" at bounding box center [1329, 119] width 45 height 13
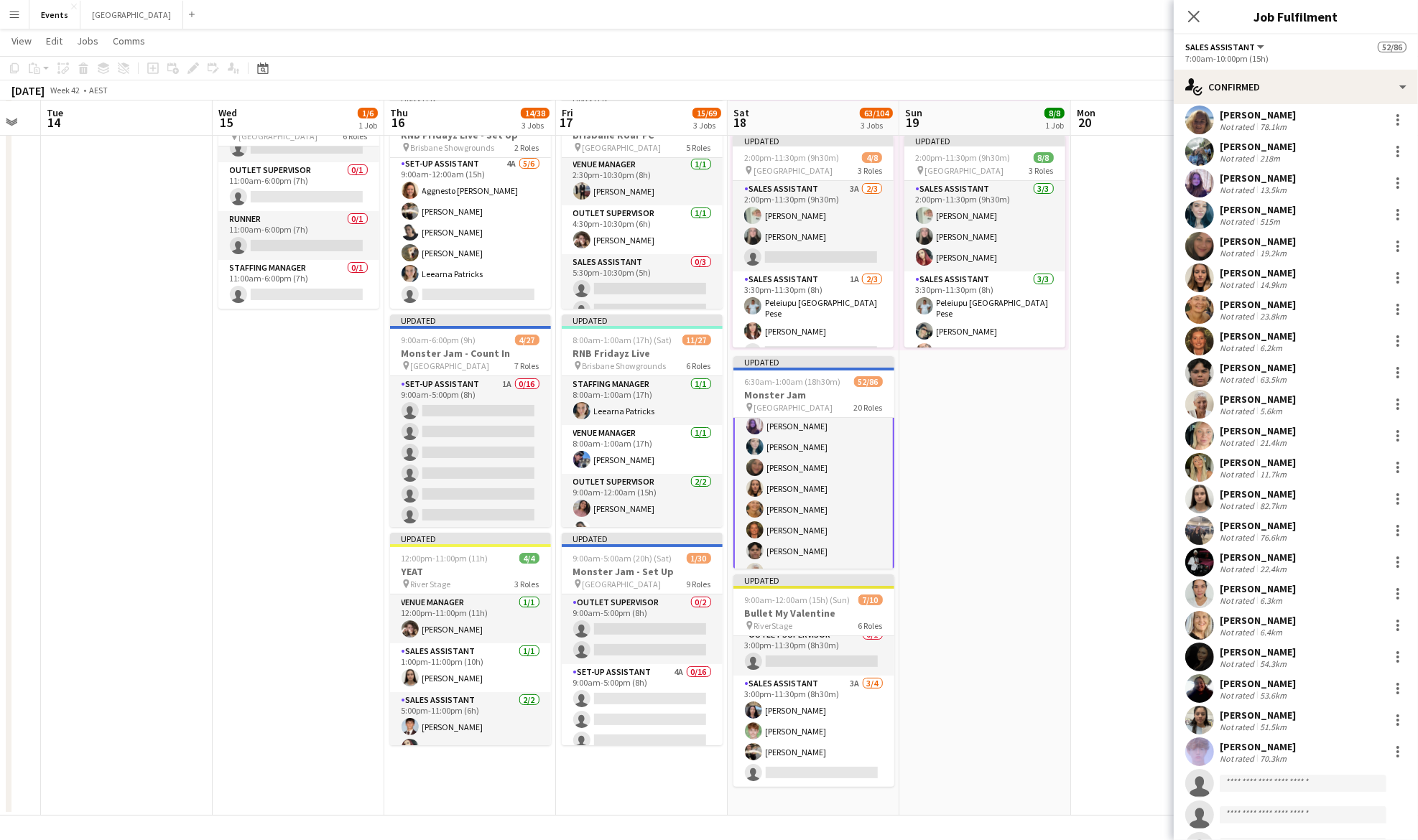
scroll to position [176, 0]
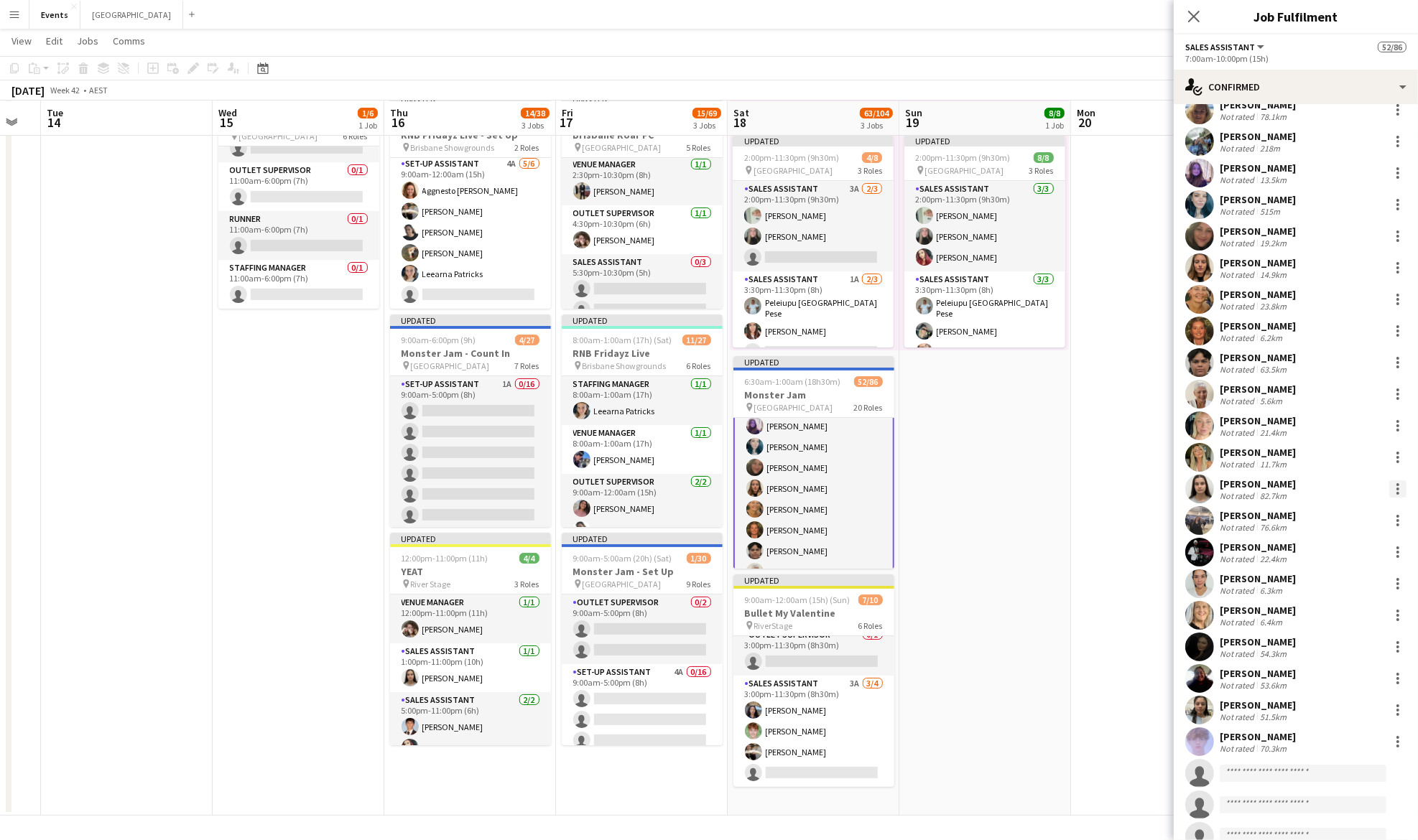
click at [1396, 488] on div at bounding box center [1398, 489] width 3 height 3
click at [1341, 546] on span "Switch crew" at bounding box center [1322, 549] width 61 height 12
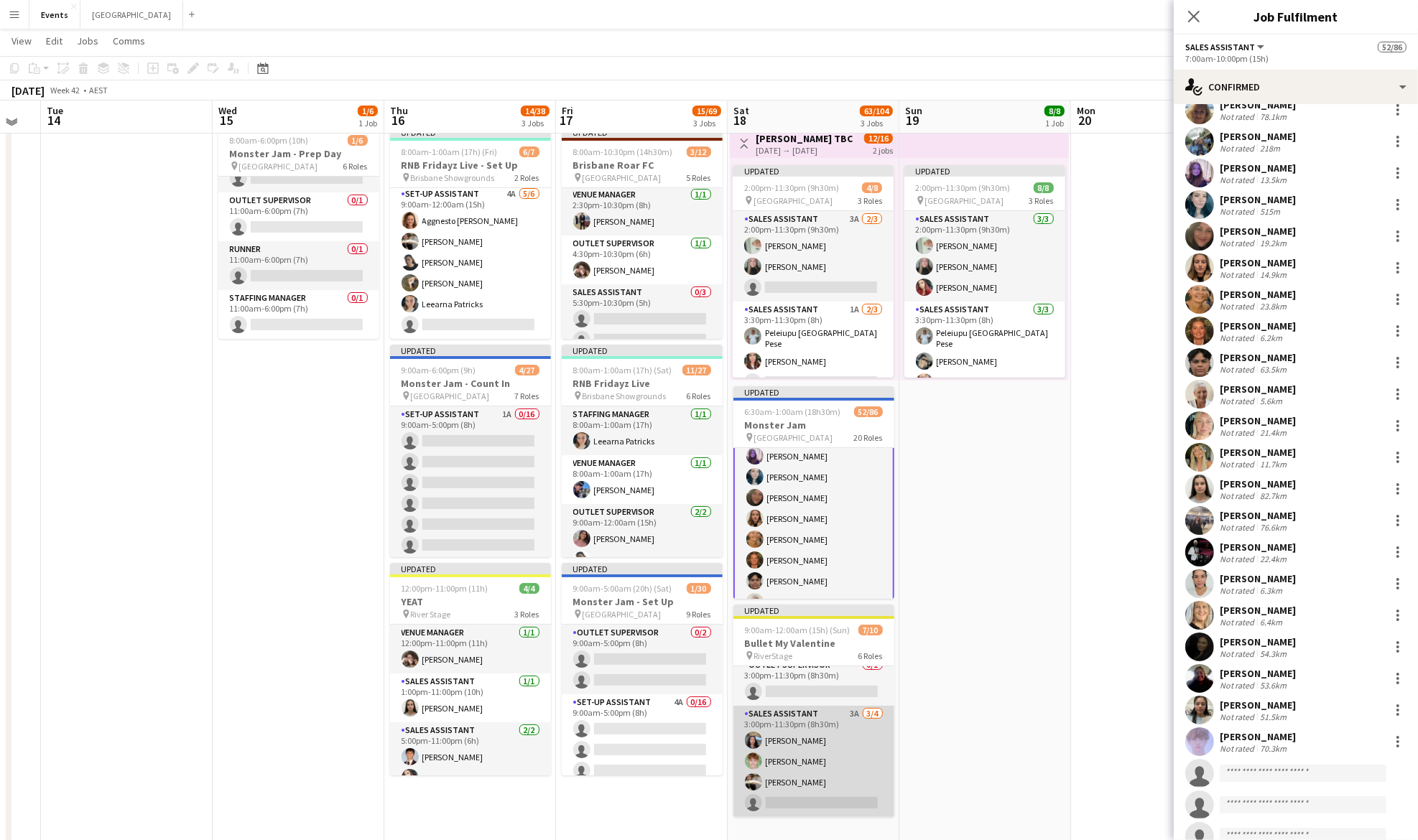
click at [833, 741] on app-card-role "Sales Assistant 3A [DATE] 3:00pm-11:30pm (8h30m) [PERSON_NAME] [PERSON_NAME] [P…" at bounding box center [814, 762] width 161 height 111
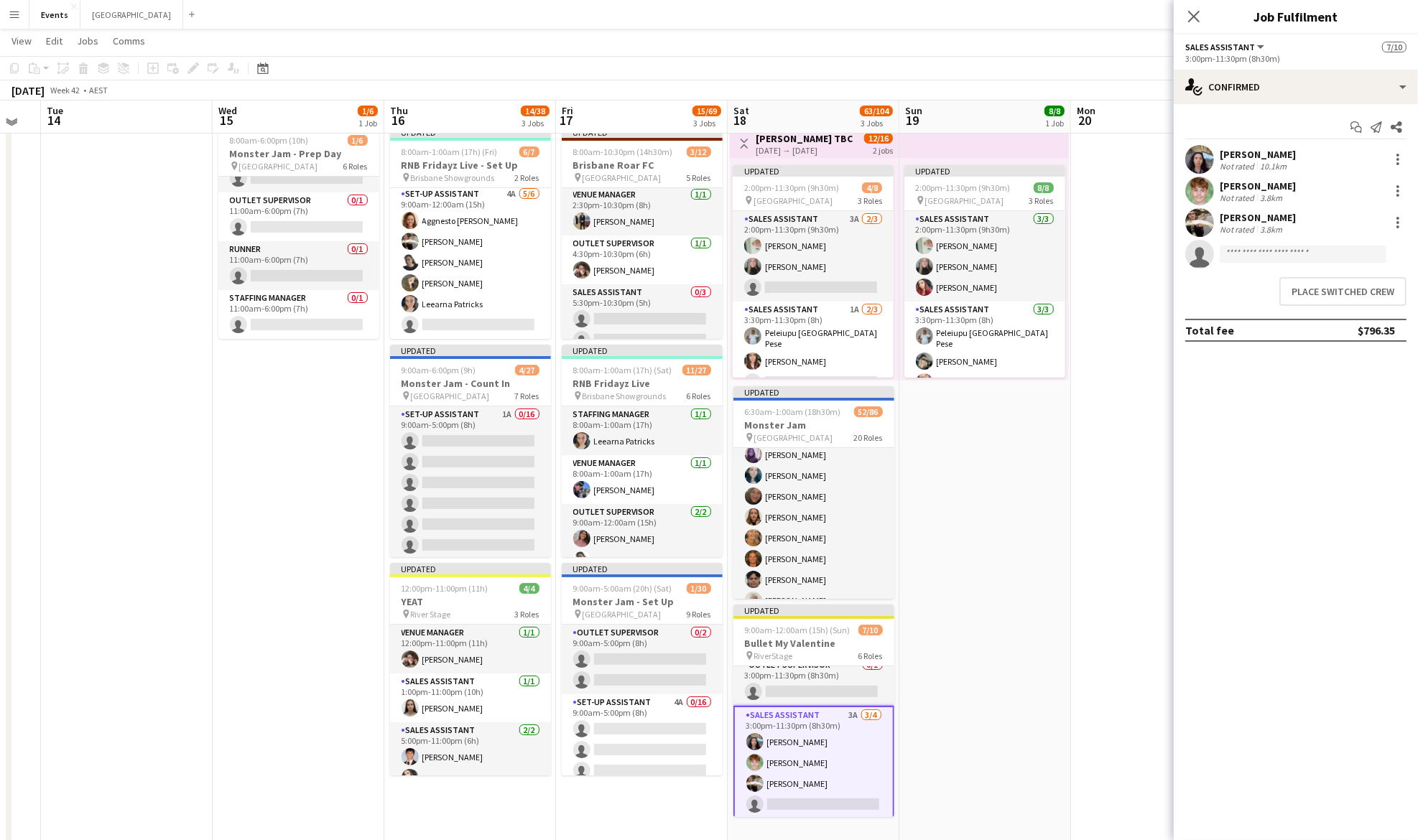
scroll to position [486, 0]
click at [1343, 291] on button "Place switched crew" at bounding box center [1343, 291] width 127 height 29
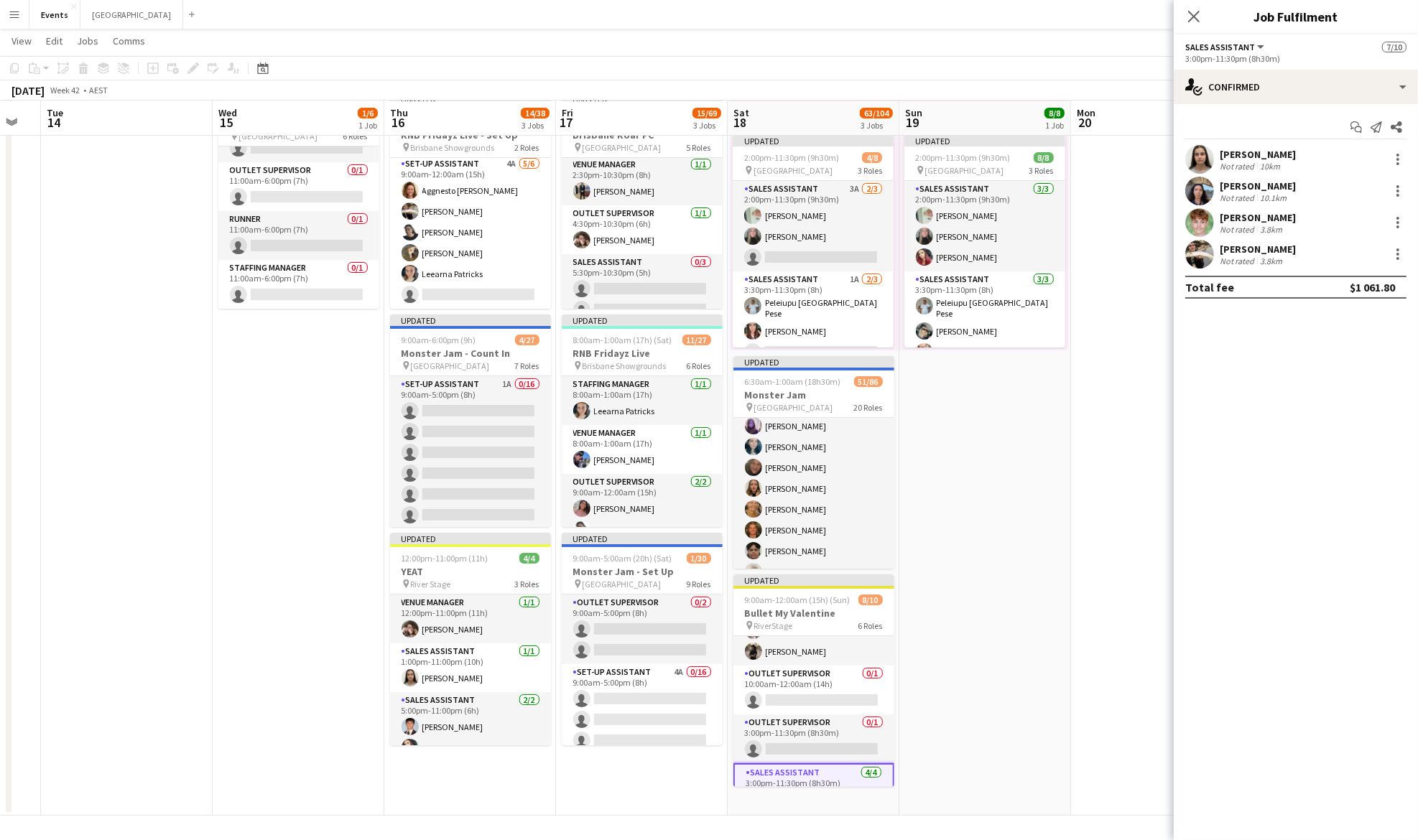
scroll to position [0, 0]
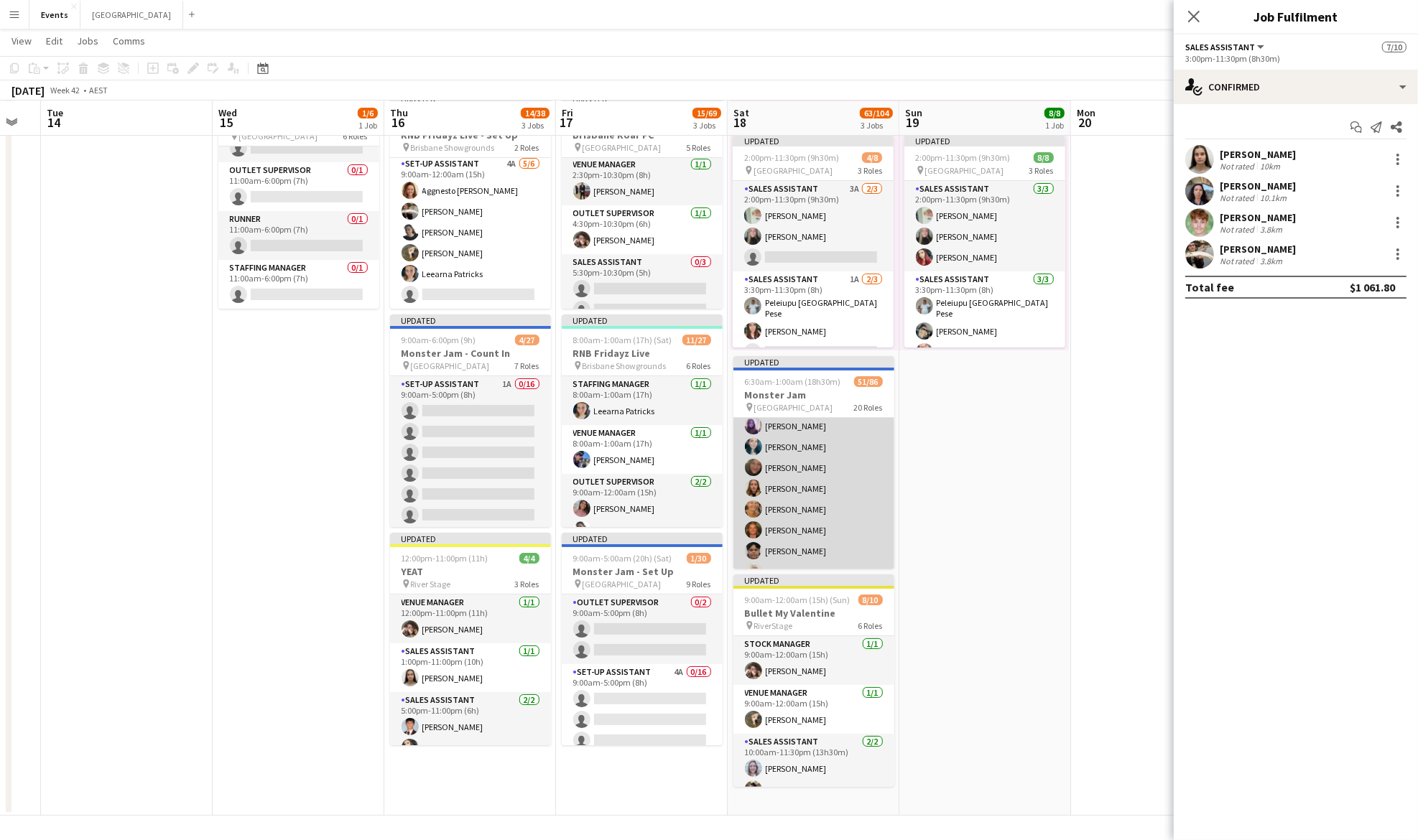
click at [804, 459] on app-card-role "Sales Assistant 4A 24/32 7:00am-10:00pm (15h) [PERSON_NAME] [PERSON_NAME] [PERS…" at bounding box center [814, 613] width 161 height 694
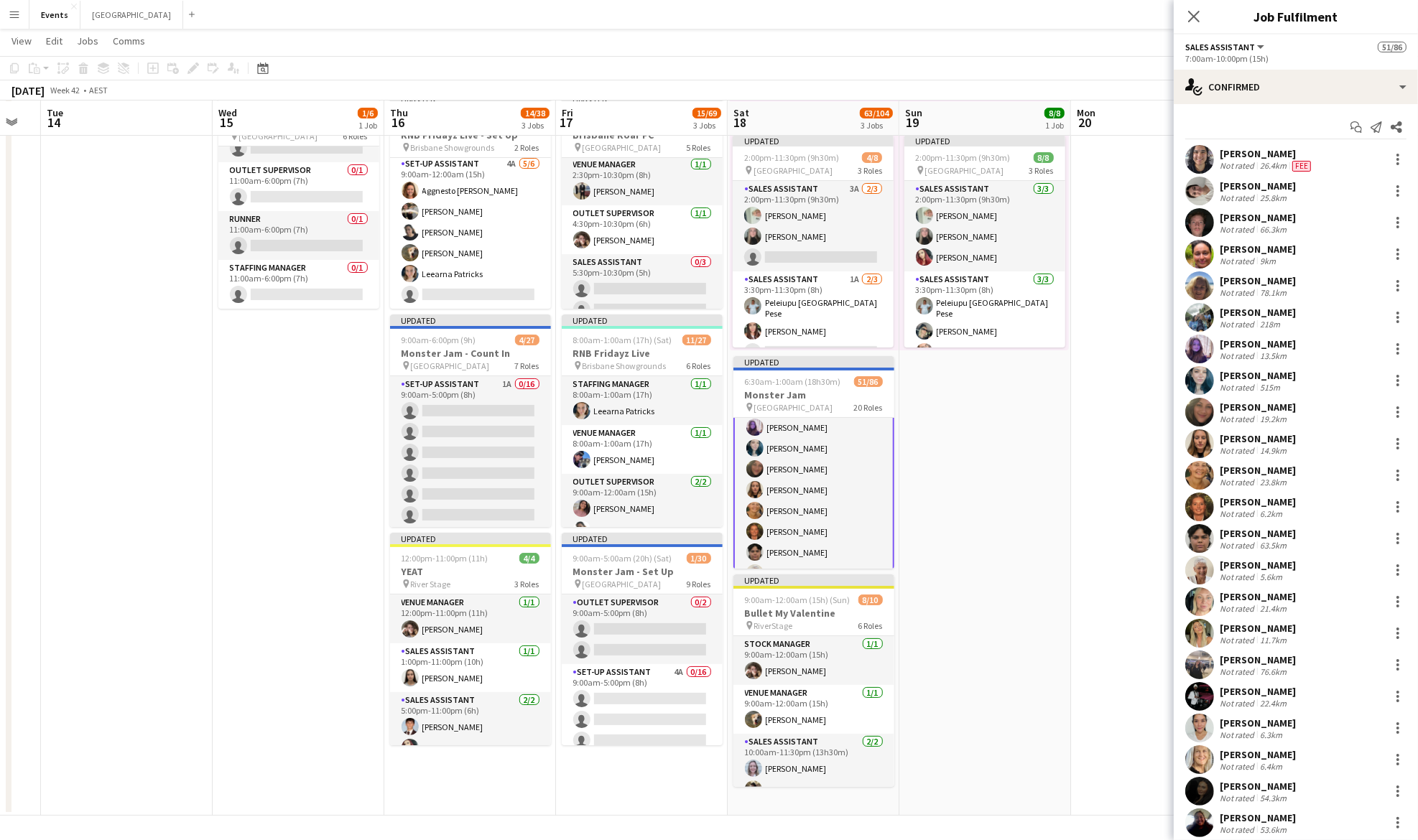
scroll to position [488, 0]
click at [1293, 84] on div "single-neutral-actions-check-2 Confirmed" at bounding box center [1296, 87] width 244 height 35
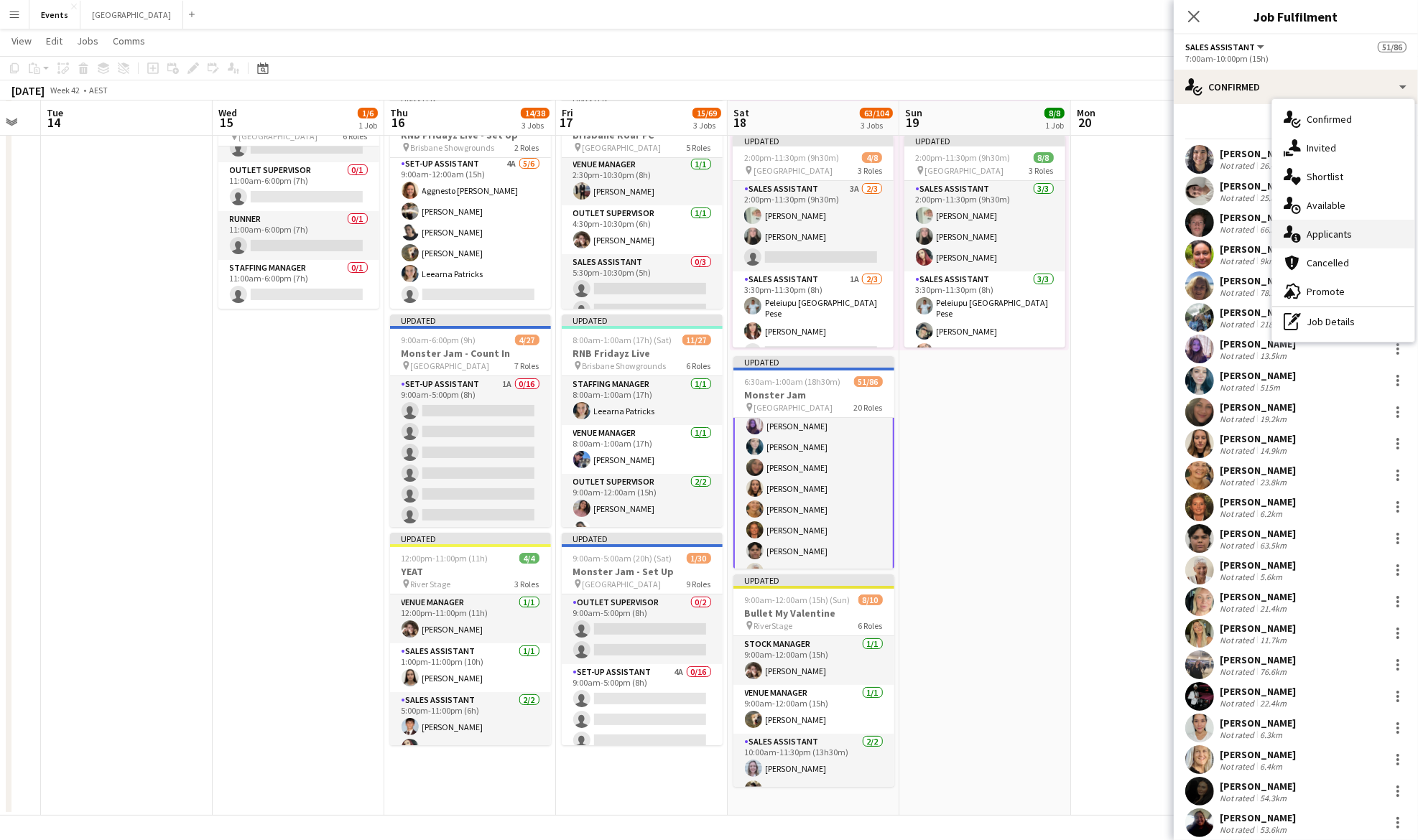
click at [1349, 235] on span "Applicants" at bounding box center [1329, 233] width 45 height 13
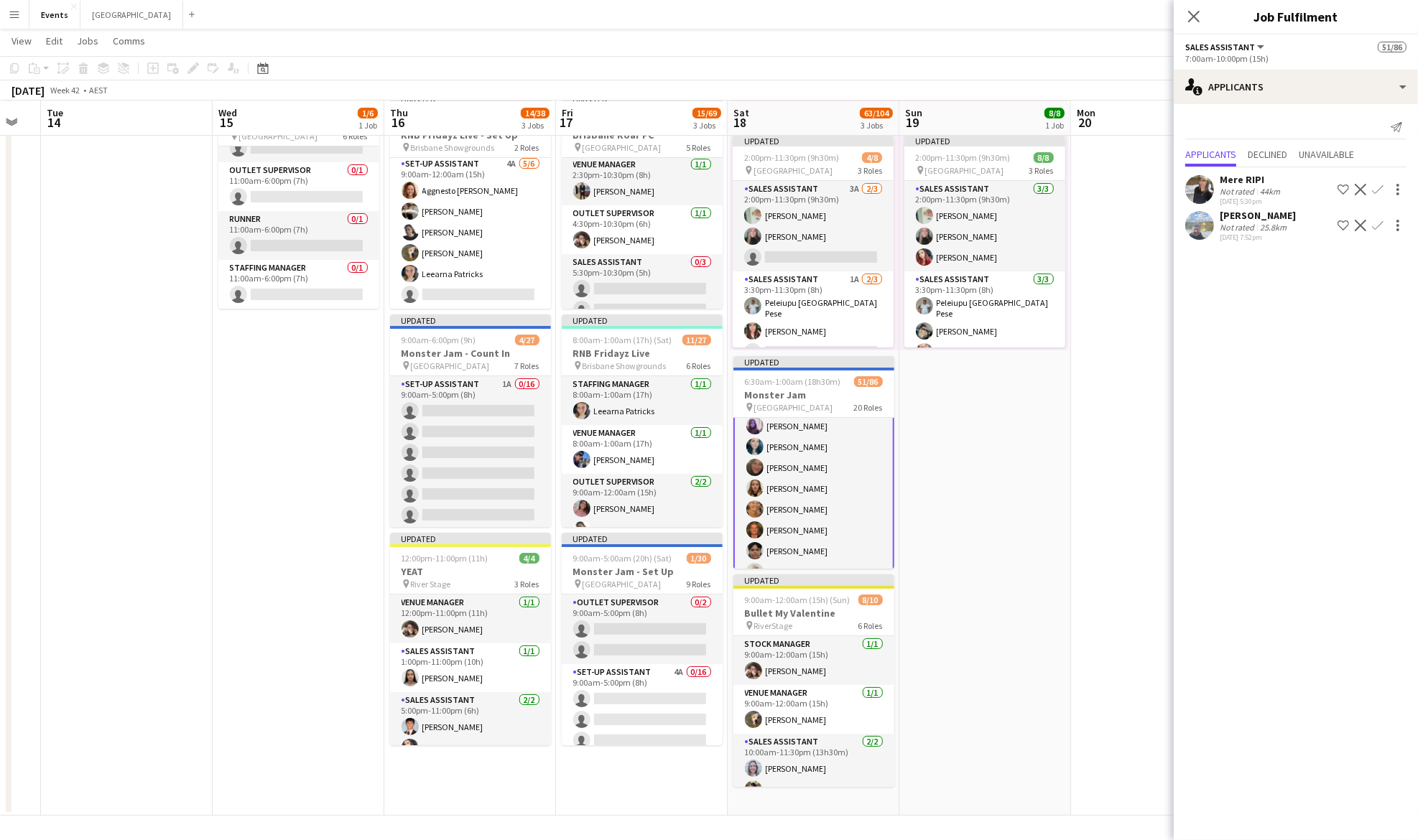
click at [1380, 224] on app-icon "Confirm" at bounding box center [1377, 225] width 11 height 11
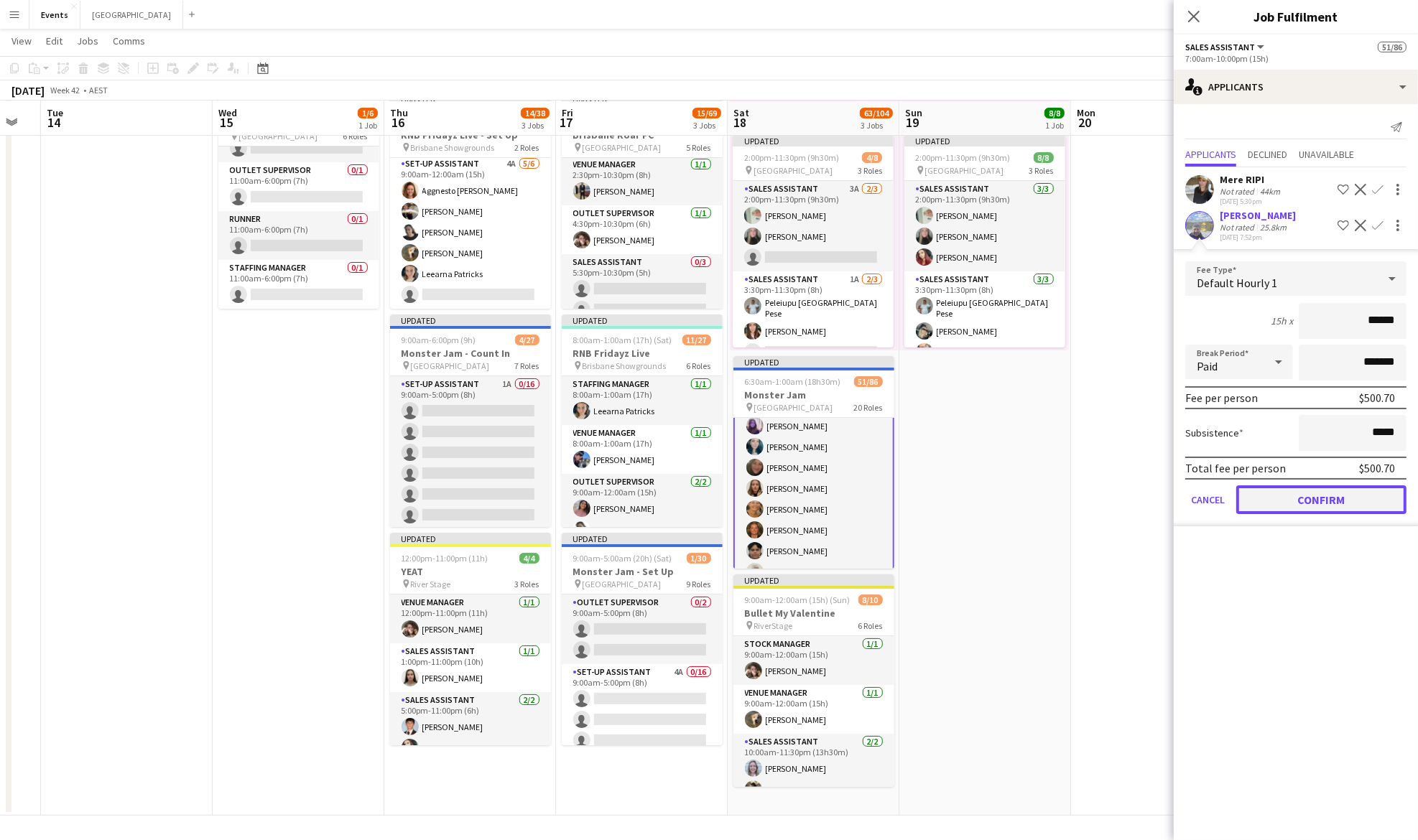
click at [1334, 495] on button "Confirm" at bounding box center [1322, 500] width 170 height 29
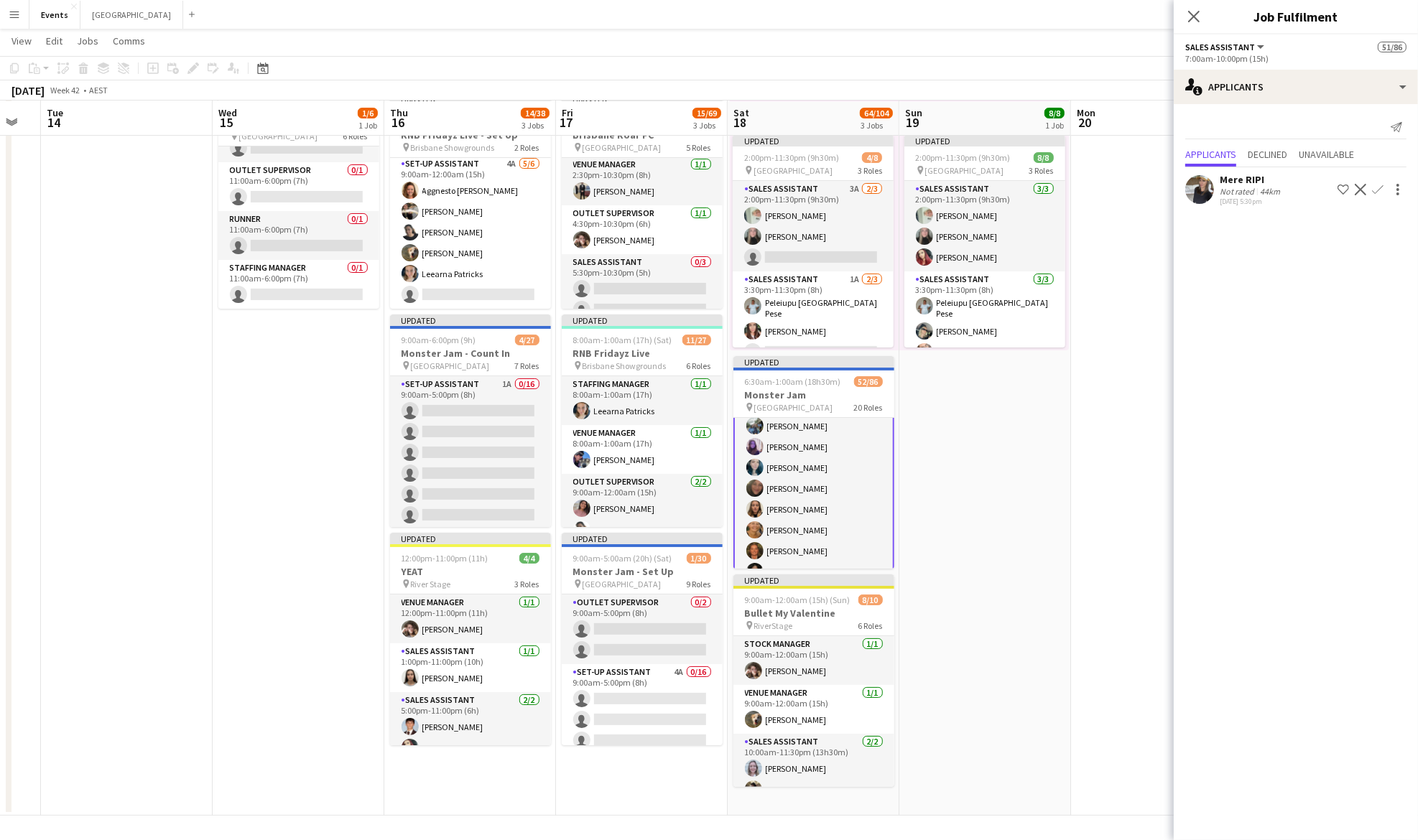
click at [816, 477] on app-card-role "Sales Assistant 3A 25/32 7:00am-10:00pm (15h) [PERSON_NAME] [PERSON_NAME] [PERS…" at bounding box center [814, 613] width 161 height 697
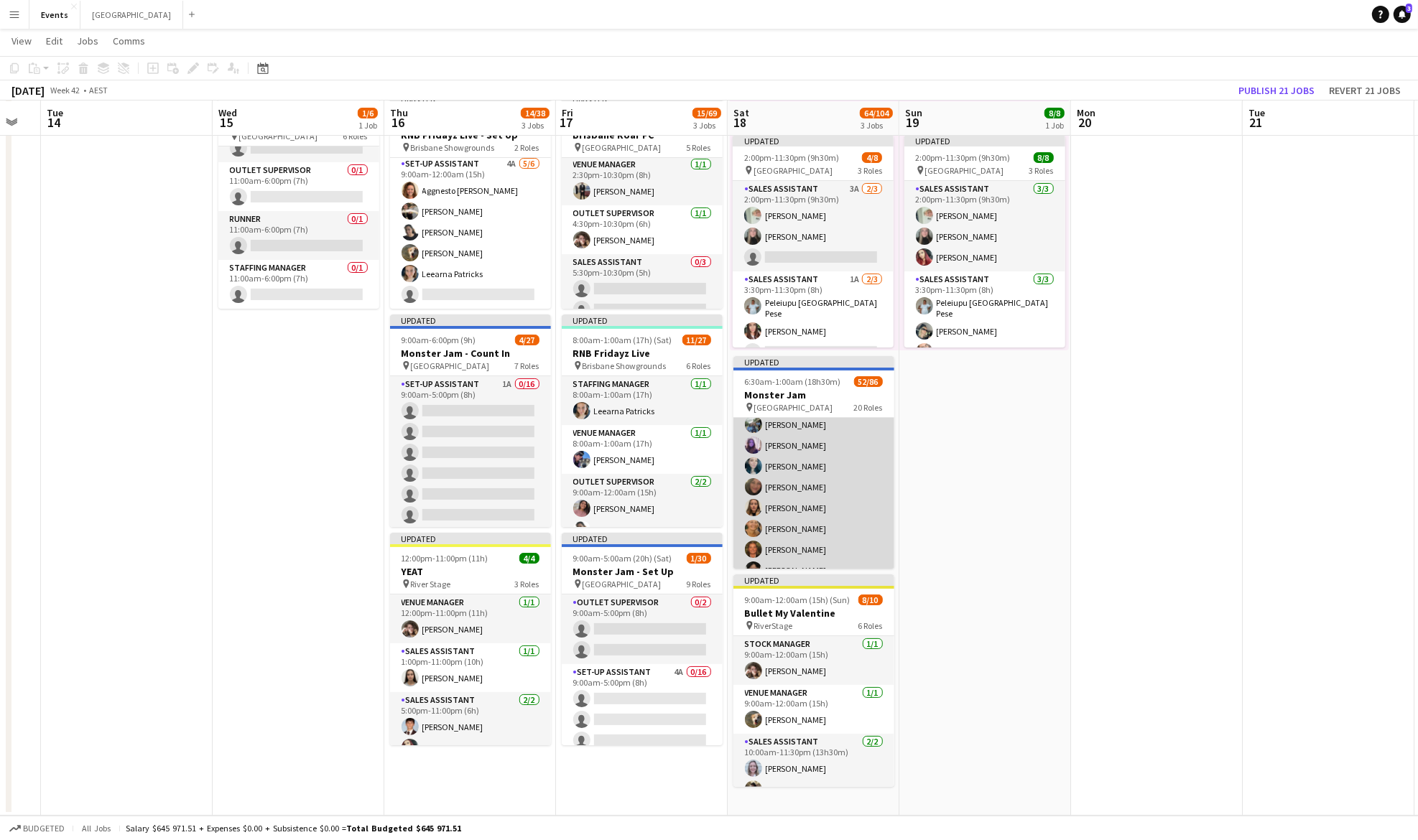
scroll to position [486, 0]
click at [816, 477] on app-card-role "Sales Assistant 3A 25/32 7:00am-10:00pm (15h) [PERSON_NAME] [PERSON_NAME] [PERS…" at bounding box center [814, 613] width 161 height 694
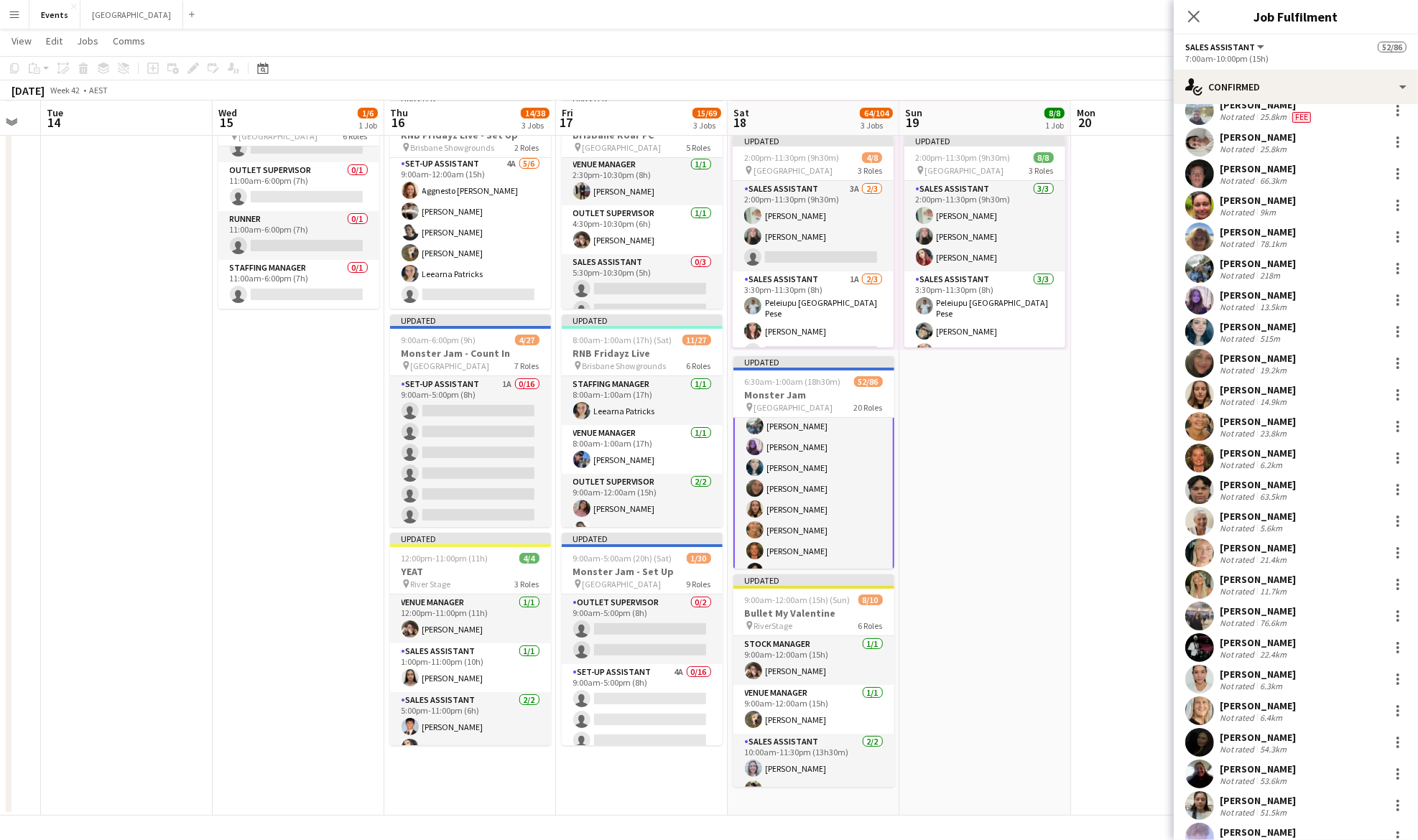
scroll to position [18, 0]
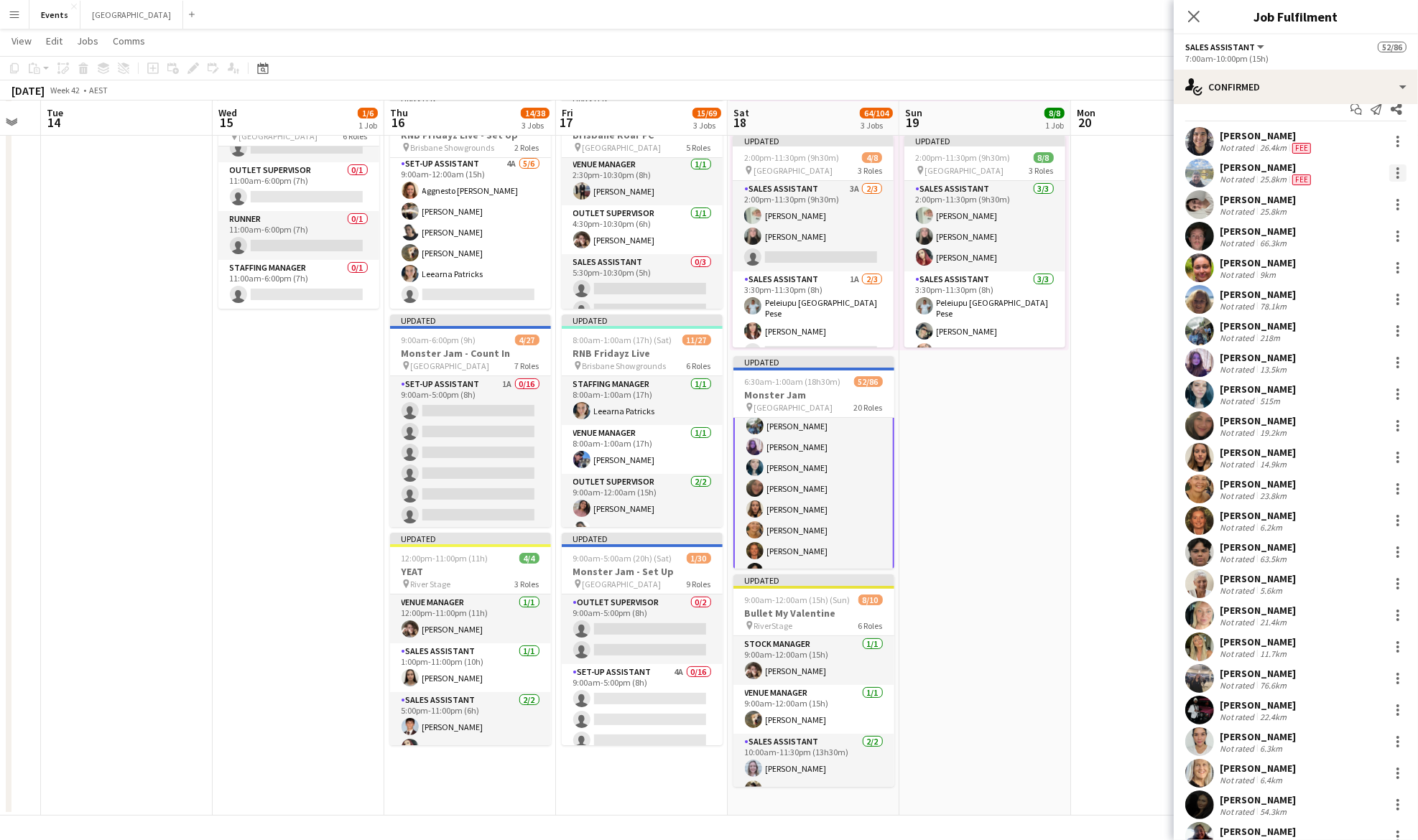
click at [1396, 176] on div at bounding box center [1398, 178] width 3 height 3
click at [1344, 234] on span "Switch crew" at bounding box center [1322, 233] width 61 height 12
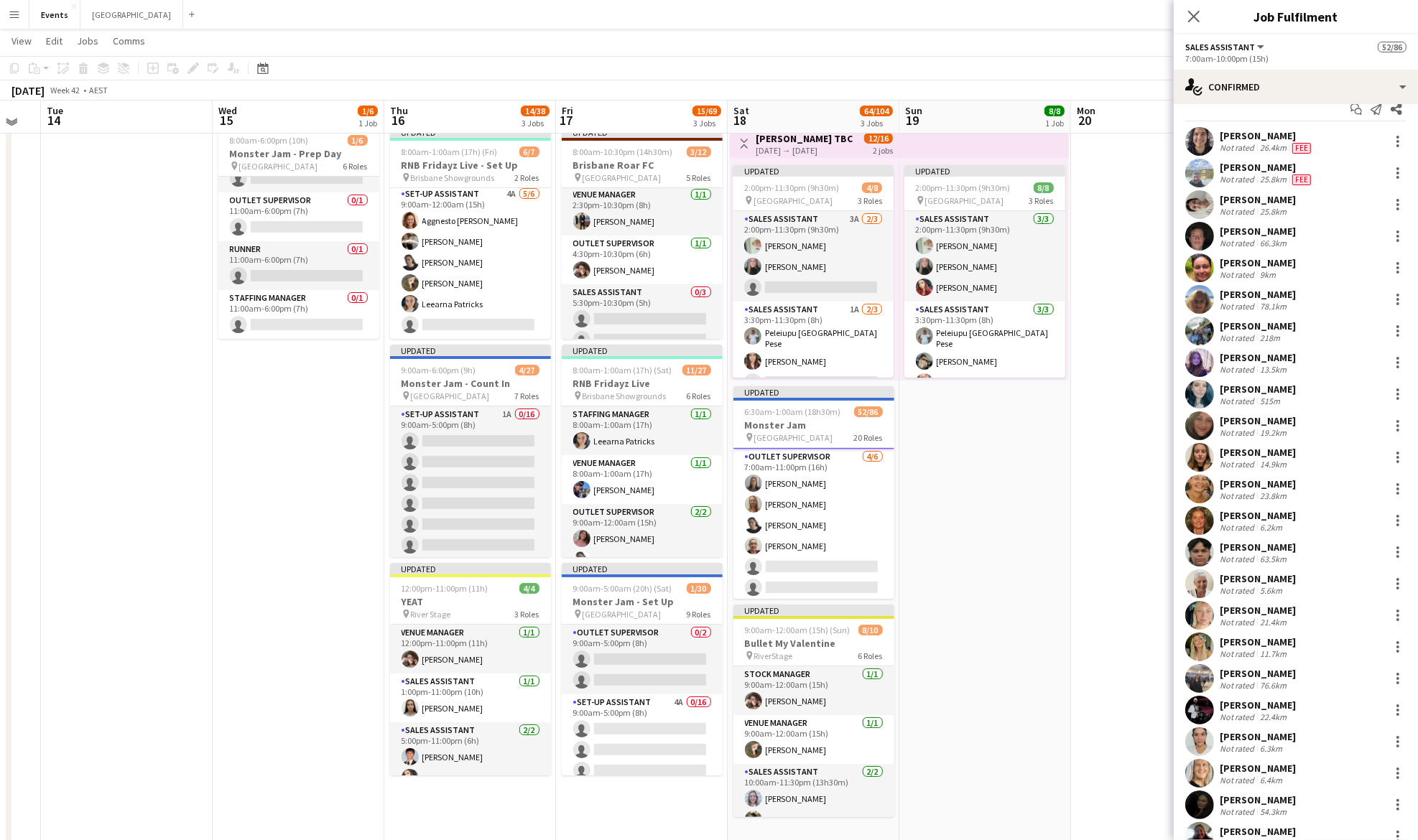
scroll to position [1031, 0]
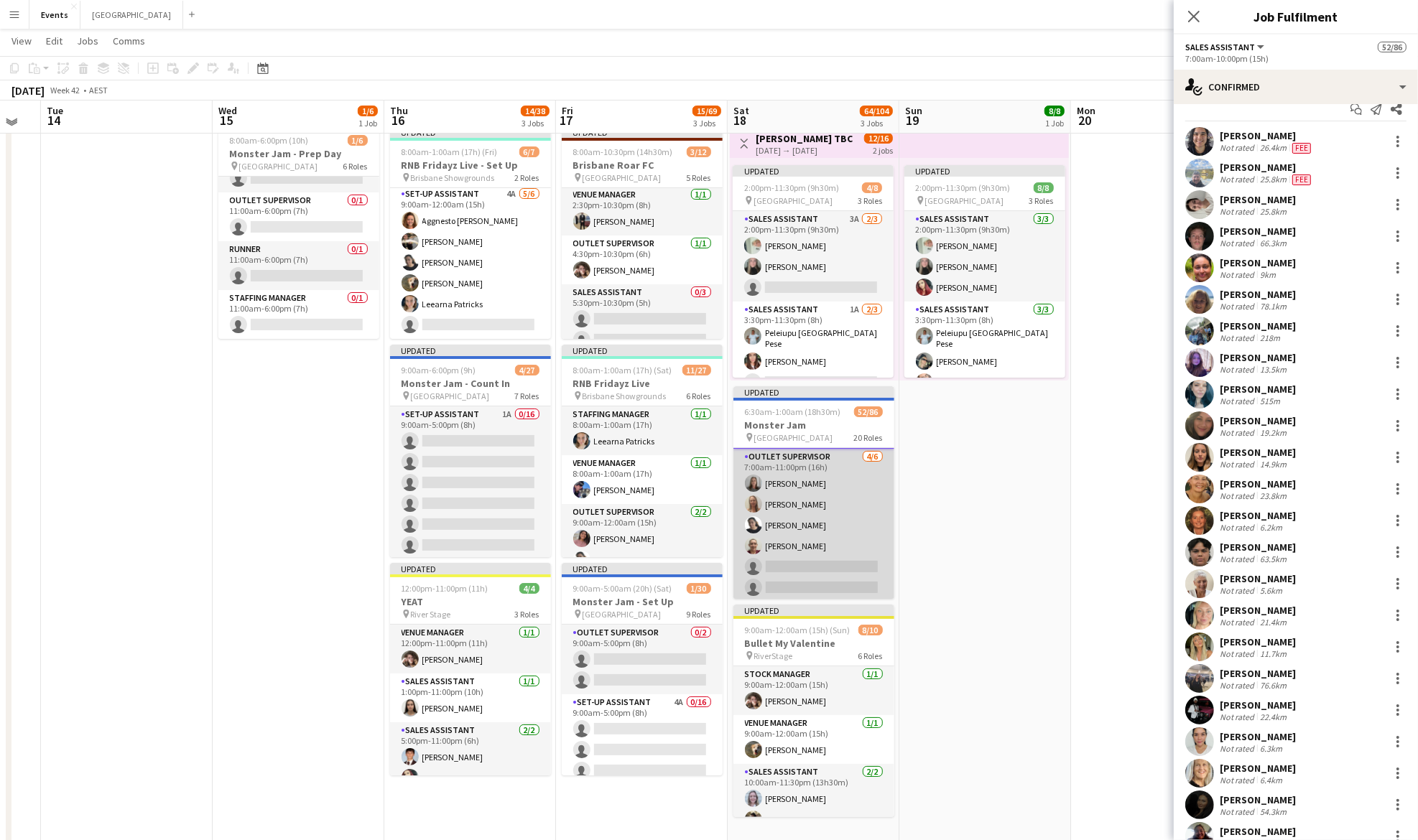
click at [794, 511] on app-card-role "Outlet Supervisor [DATE] 7:00am-11:00pm (16h) [PERSON_NAME] [PERSON_NAME]-[PERS…" at bounding box center [814, 525] width 161 height 153
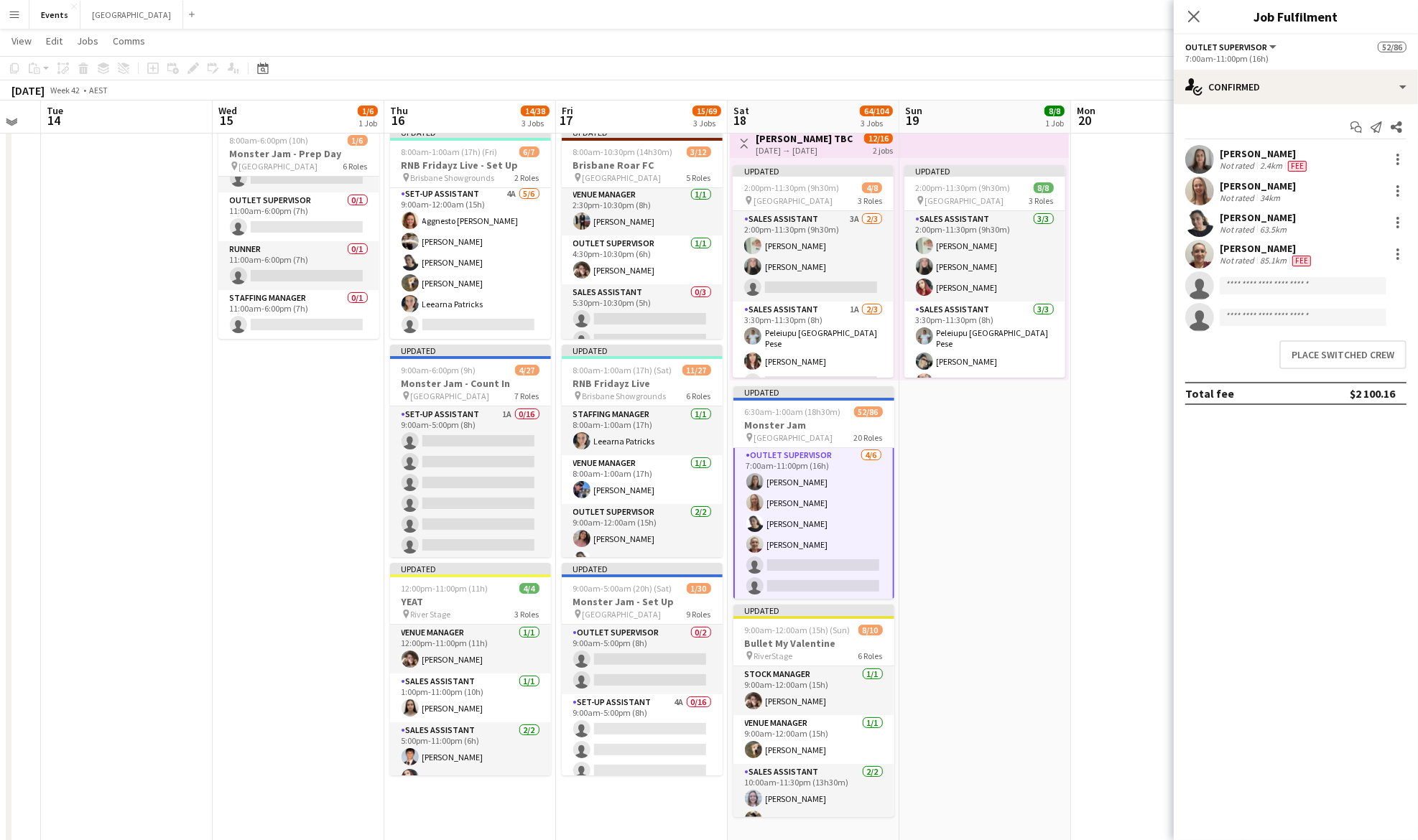
scroll to position [0, 0]
click at [1324, 358] on button "Place switched crew" at bounding box center [1343, 355] width 127 height 29
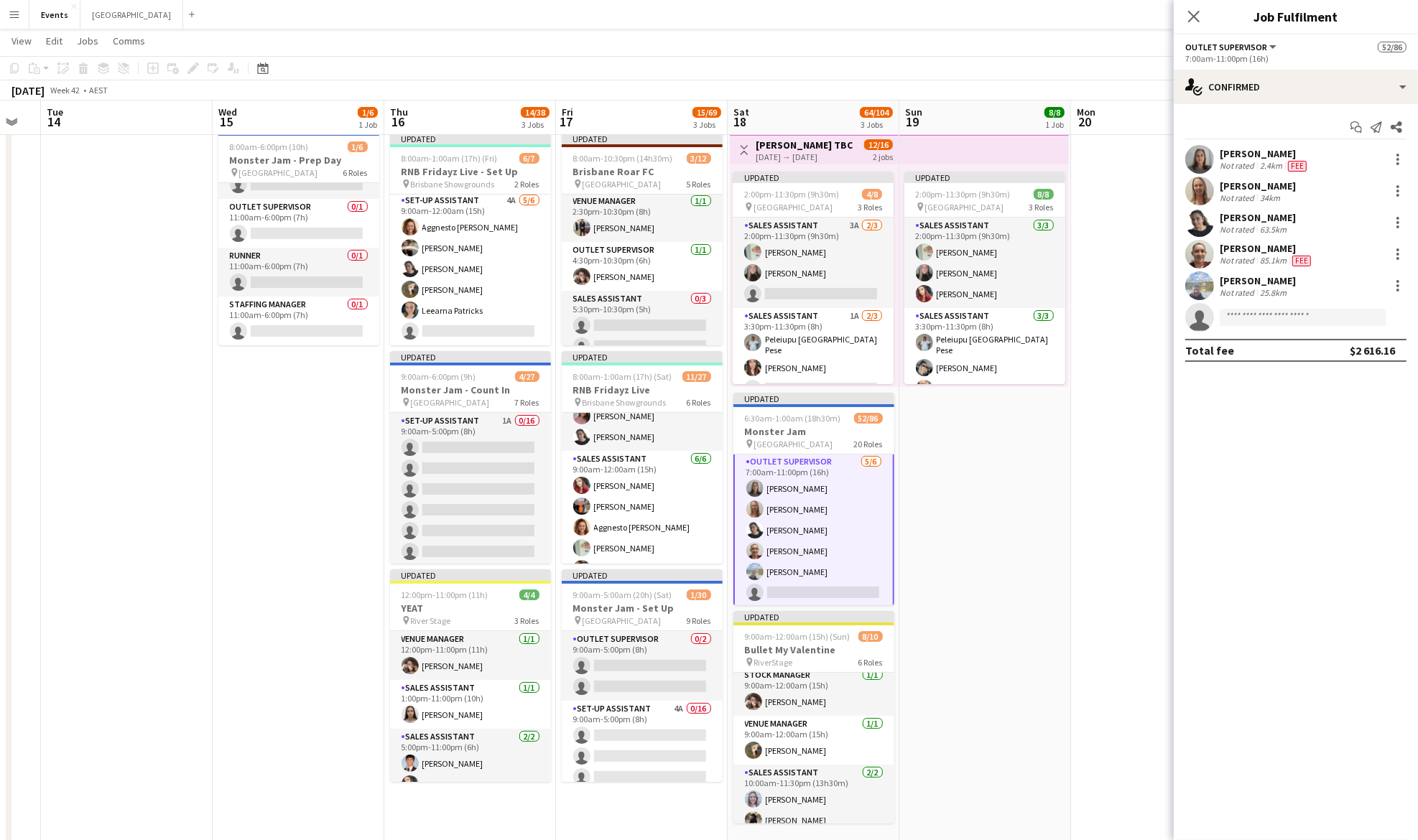
scroll to position [130, 0]
click at [1204, 218] on app-user-avatar at bounding box center [1200, 223] width 29 height 29
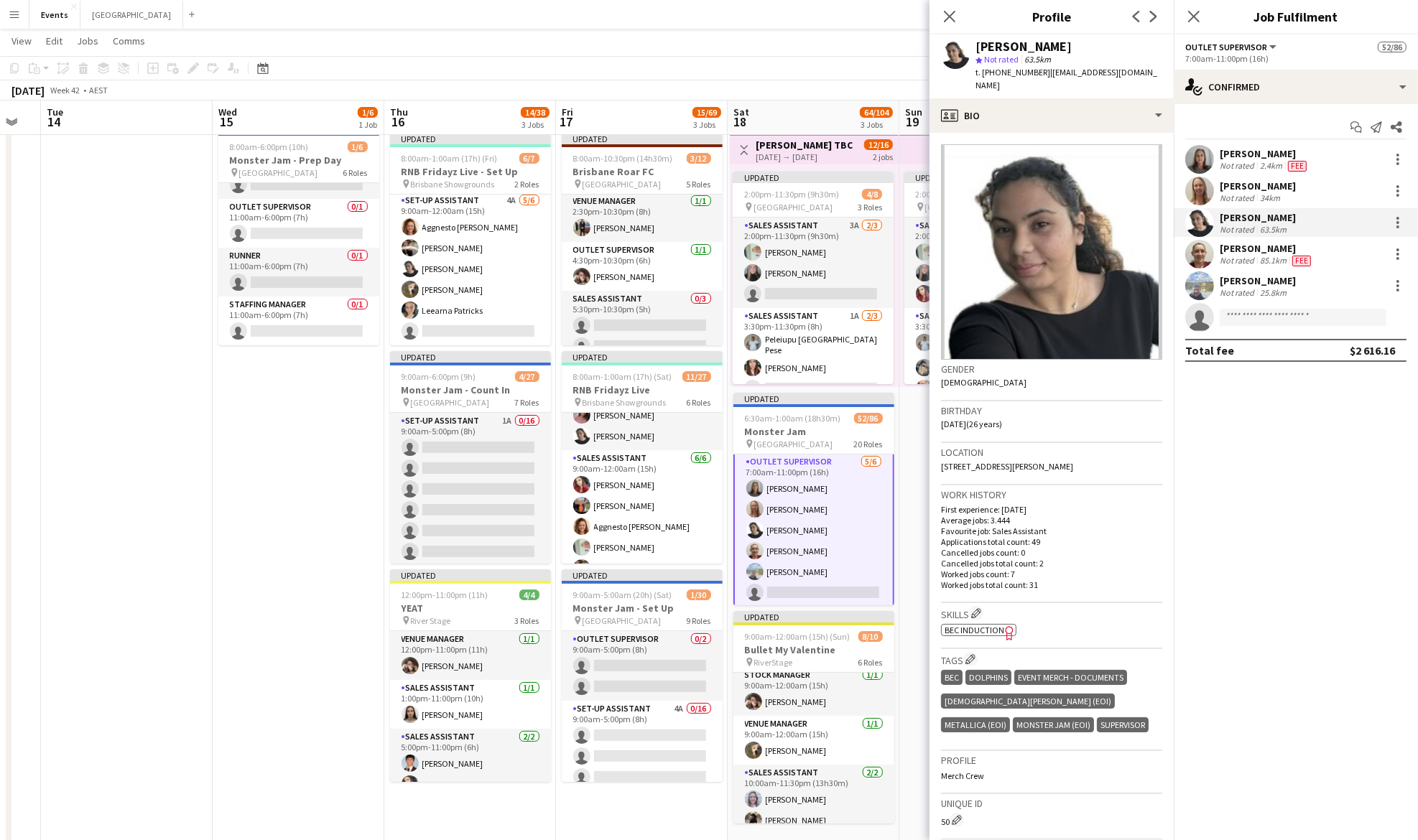
click at [919, 524] on app-date-cell "Updated 2:00pm-11:30pm (9h30m) 8/8 pin Brisbane Entertainment Centre 3 Roles Sa…" at bounding box center [985, 489] width 172 height 725
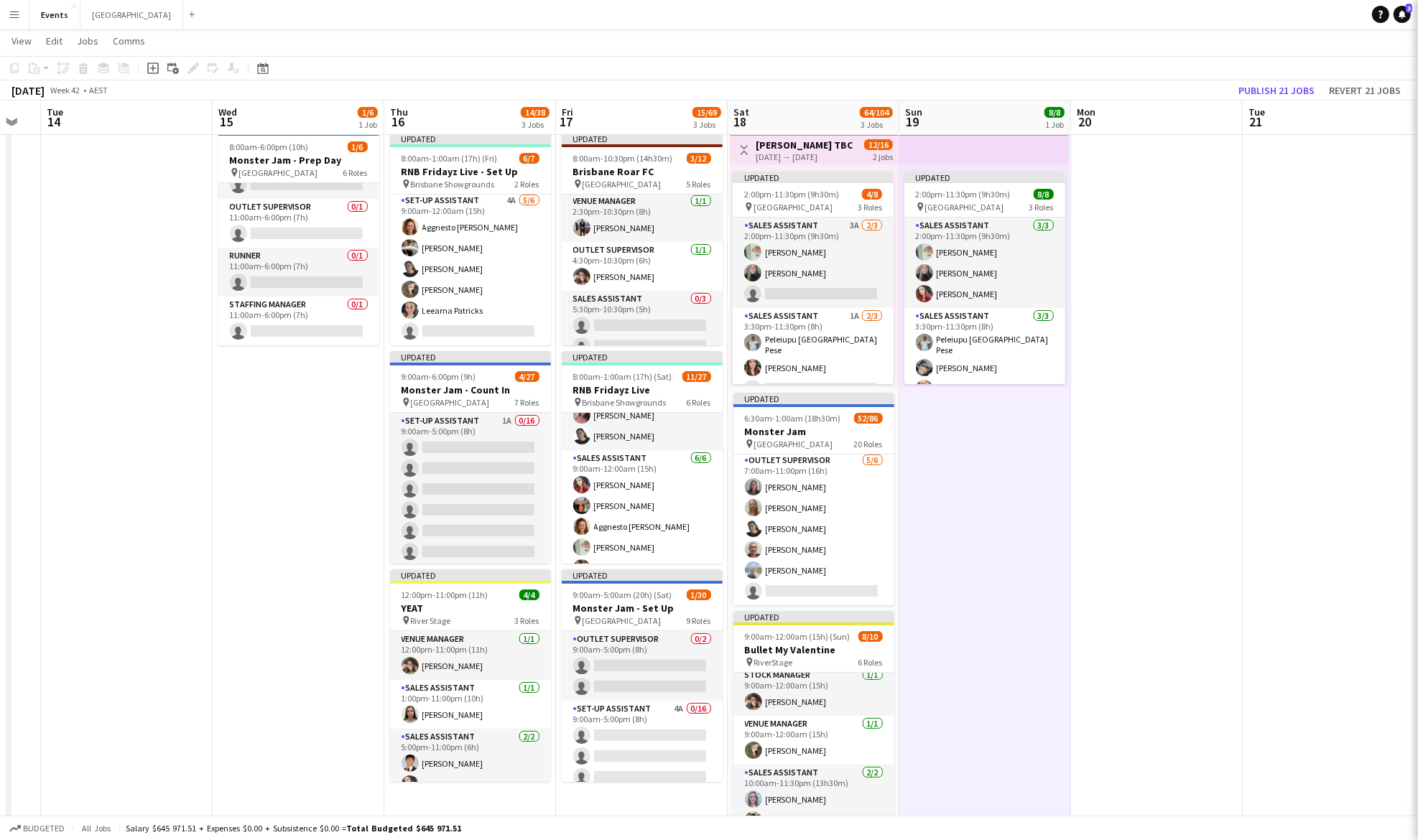
scroll to position [1030, 0]
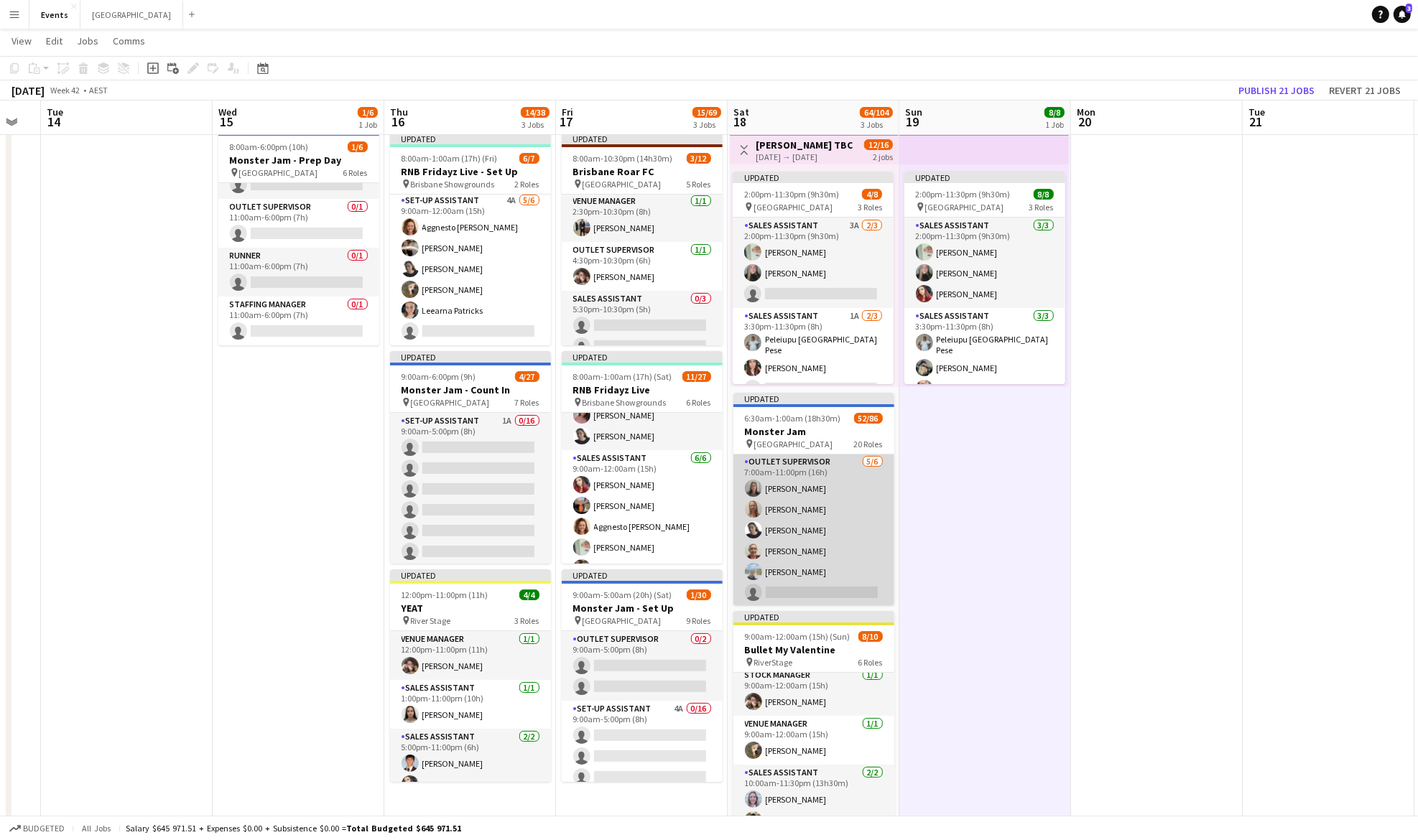
click at [816, 543] on app-card-role "Outlet Supervisor [DATE] 7:00am-11:00pm (16h) [PERSON_NAME] [PERSON_NAME]-[PERS…" at bounding box center [814, 530] width 161 height 153
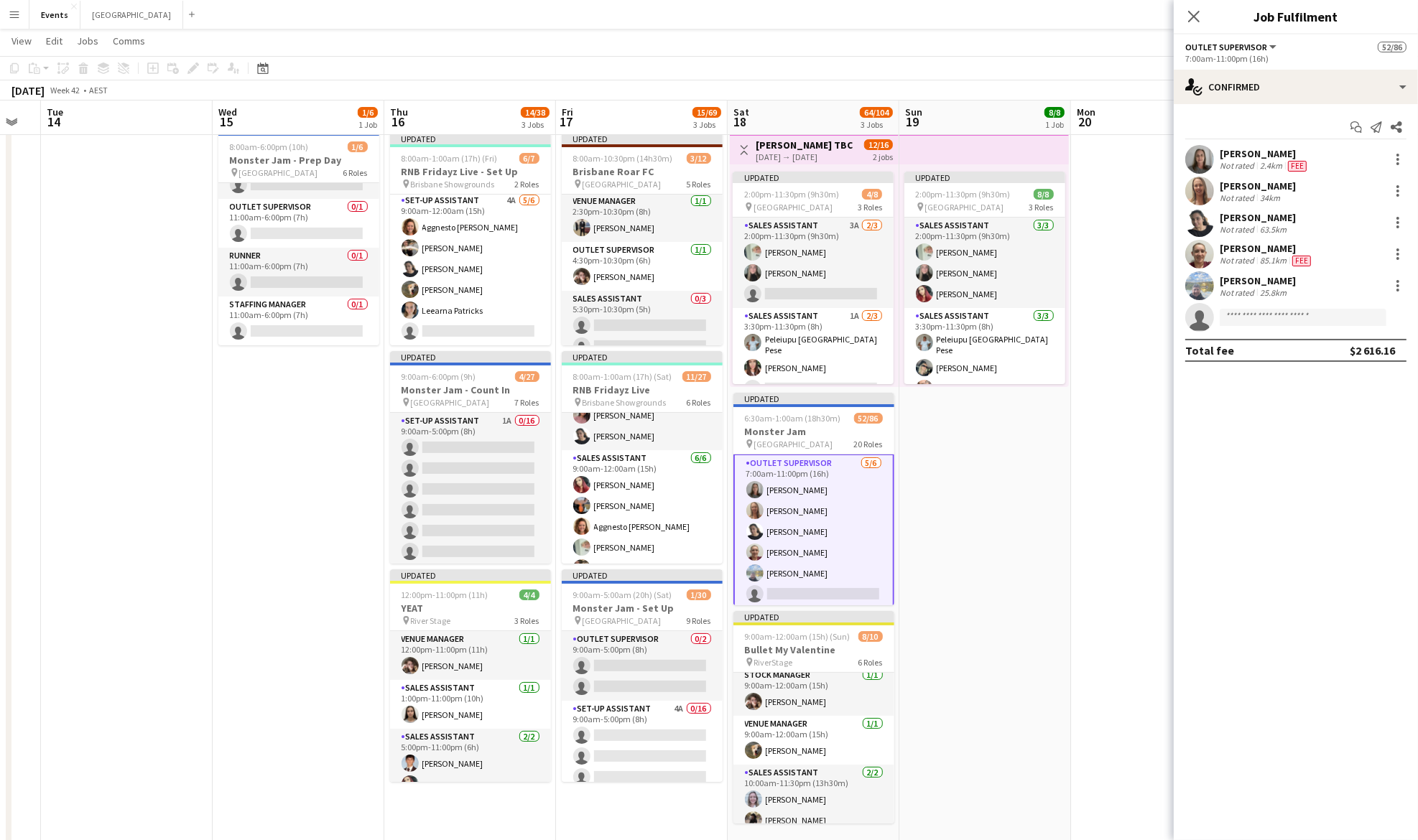
scroll to position [1031, 0]
click at [1400, 224] on div at bounding box center [1398, 222] width 17 height 17
click at [1356, 286] on span "Switch crew" at bounding box center [1337, 283] width 61 height 12
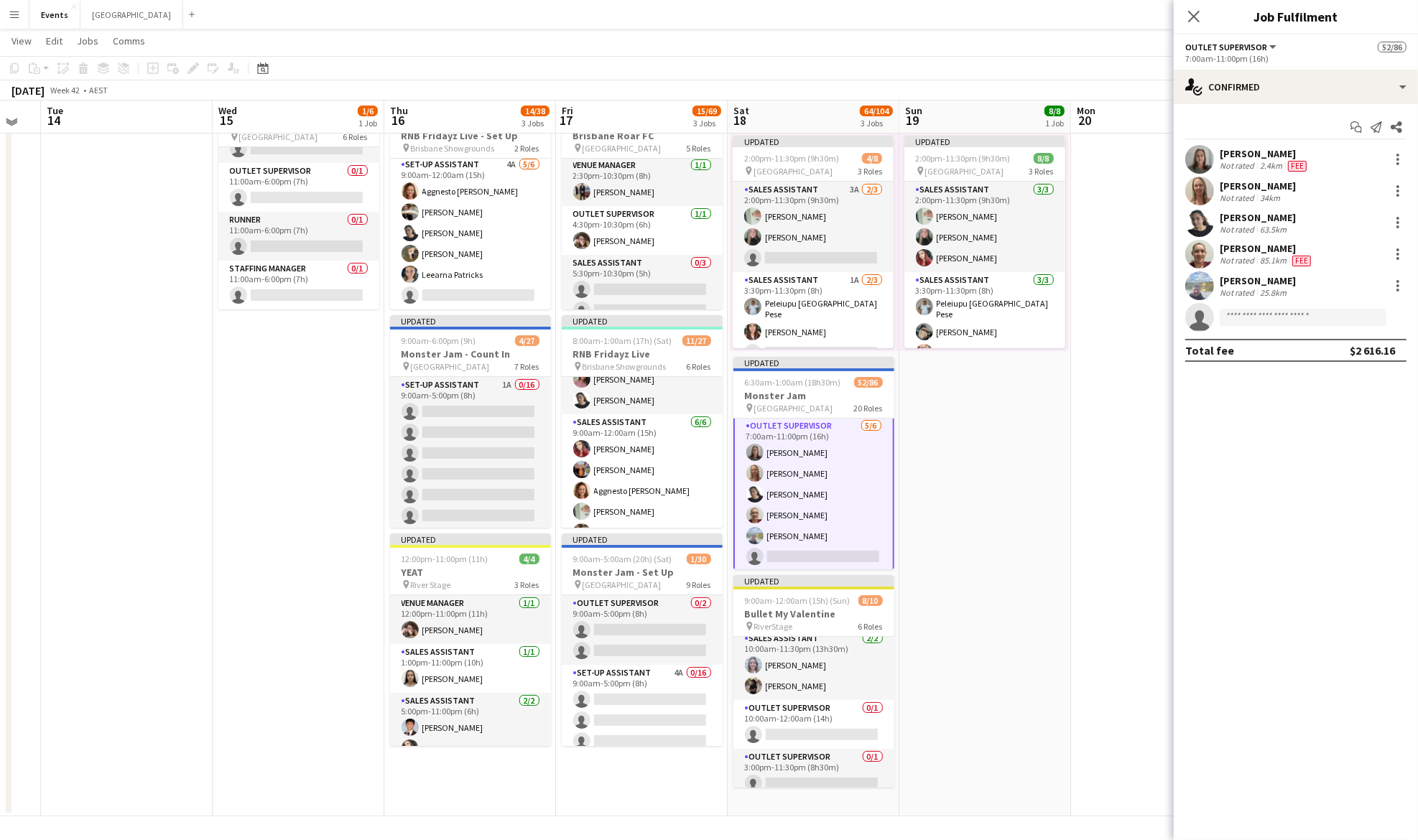
scroll to position [111, 0]
click at [801, 724] on app-card-role "Outlet Supervisor 0/1 10:00am-12:00am (14h) single-neutral-actions" at bounding box center [814, 717] width 161 height 49
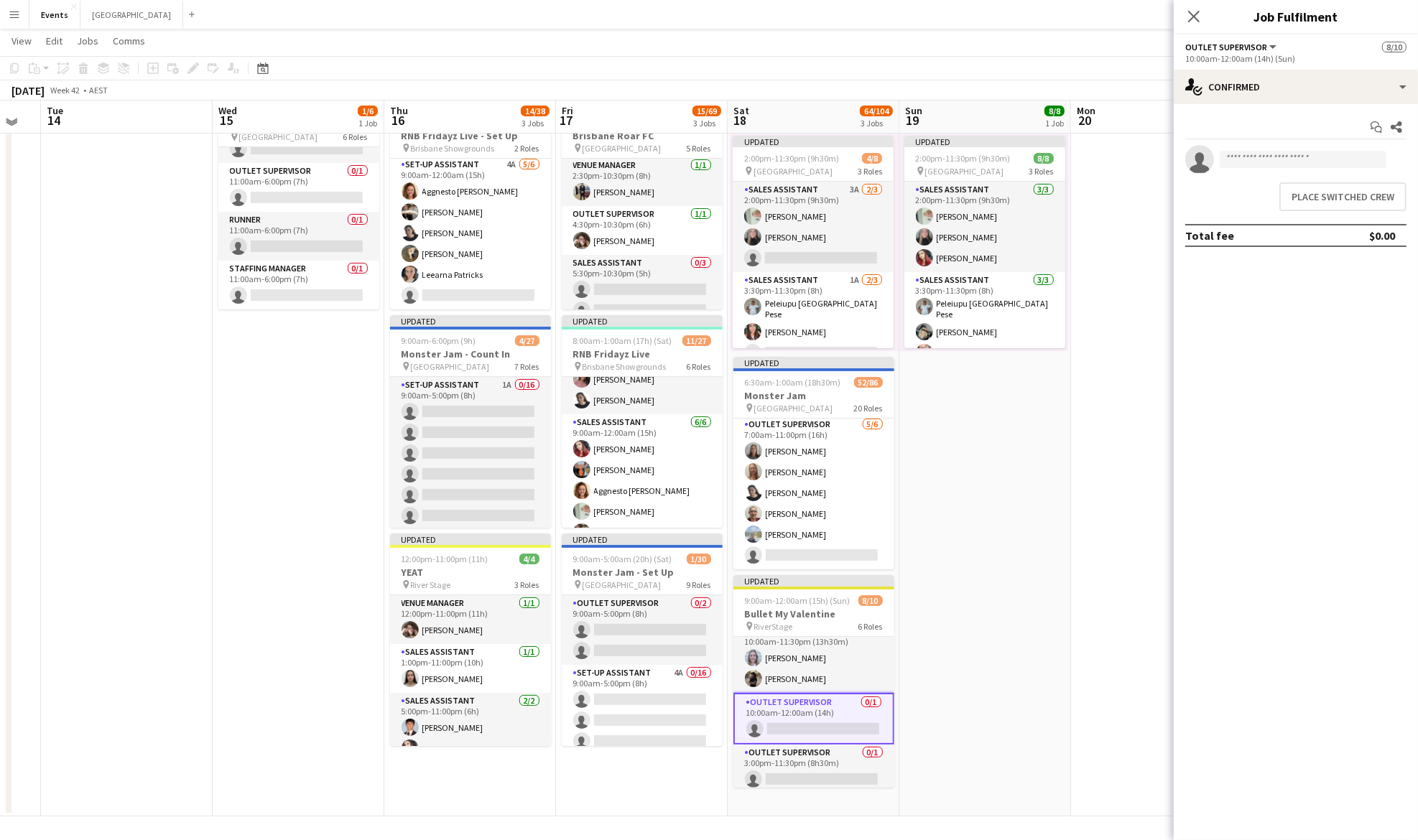
scroll to position [1030, 0]
click at [1326, 201] on button "Place switched crew" at bounding box center [1343, 196] width 127 height 29
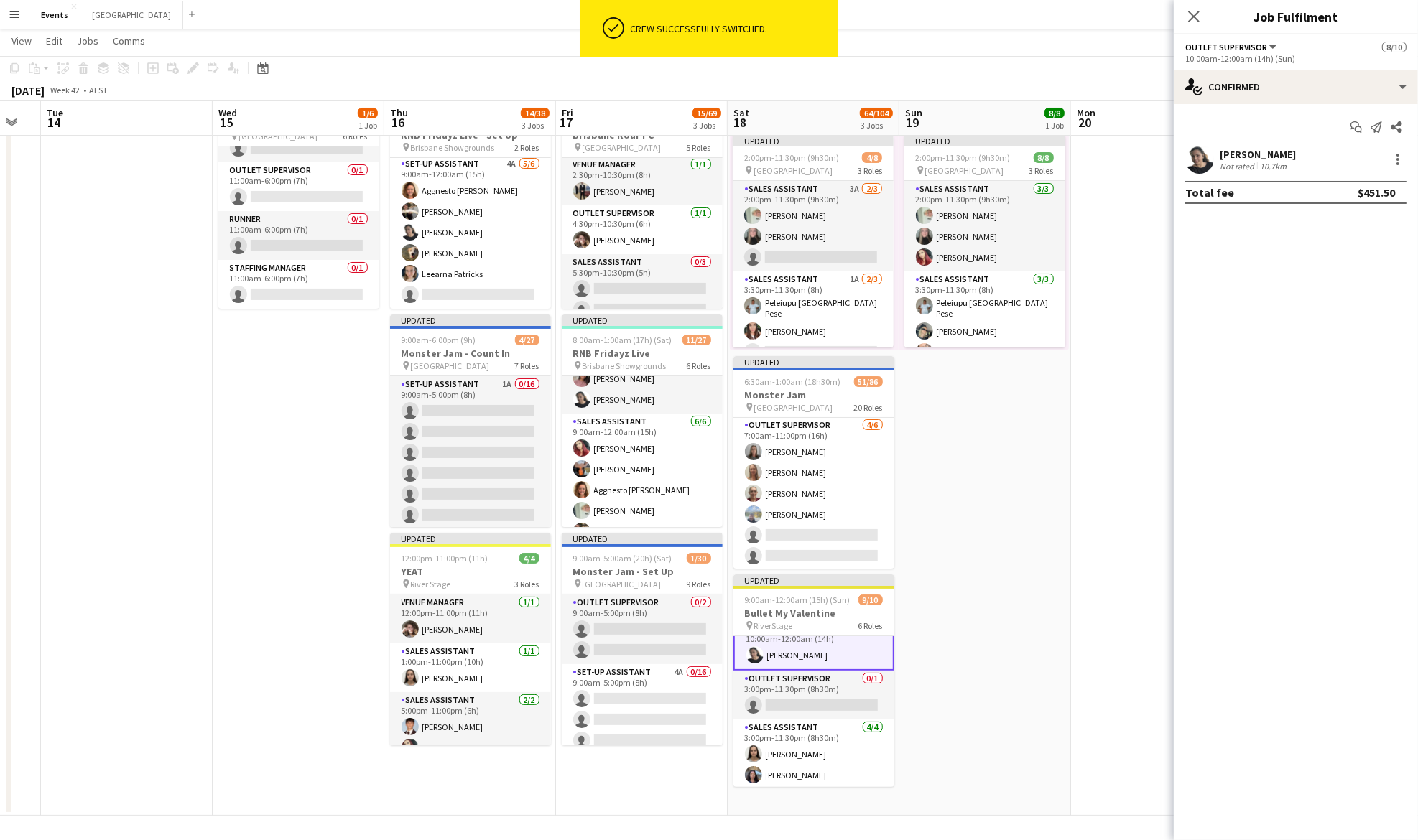
scroll to position [205, 0]
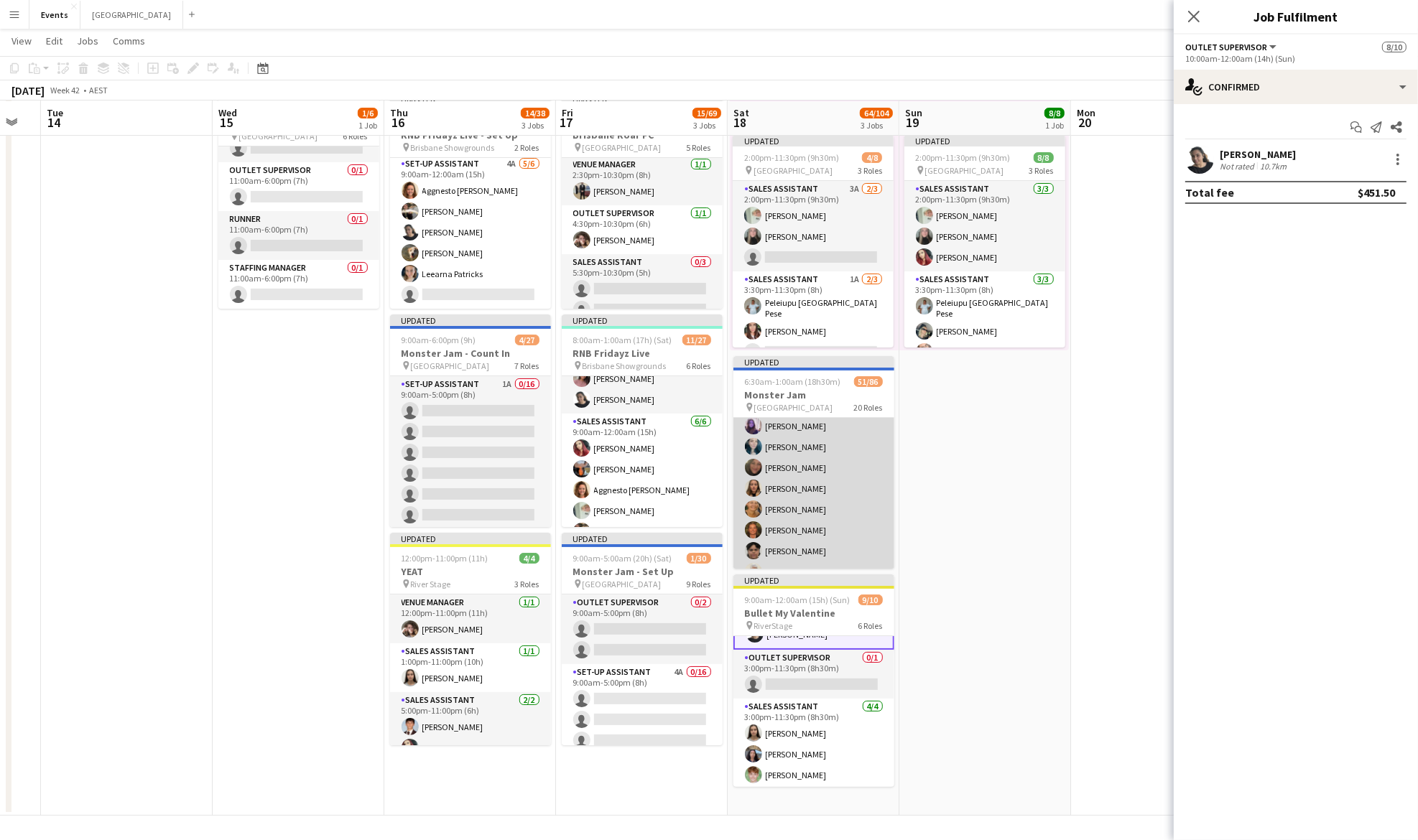
click at [800, 485] on app-card-role "Sales Assistant 3A 24/32 7:00am-10:00pm (15h) [PERSON_NAME] [PERSON_NAME] [PERS…" at bounding box center [814, 613] width 161 height 694
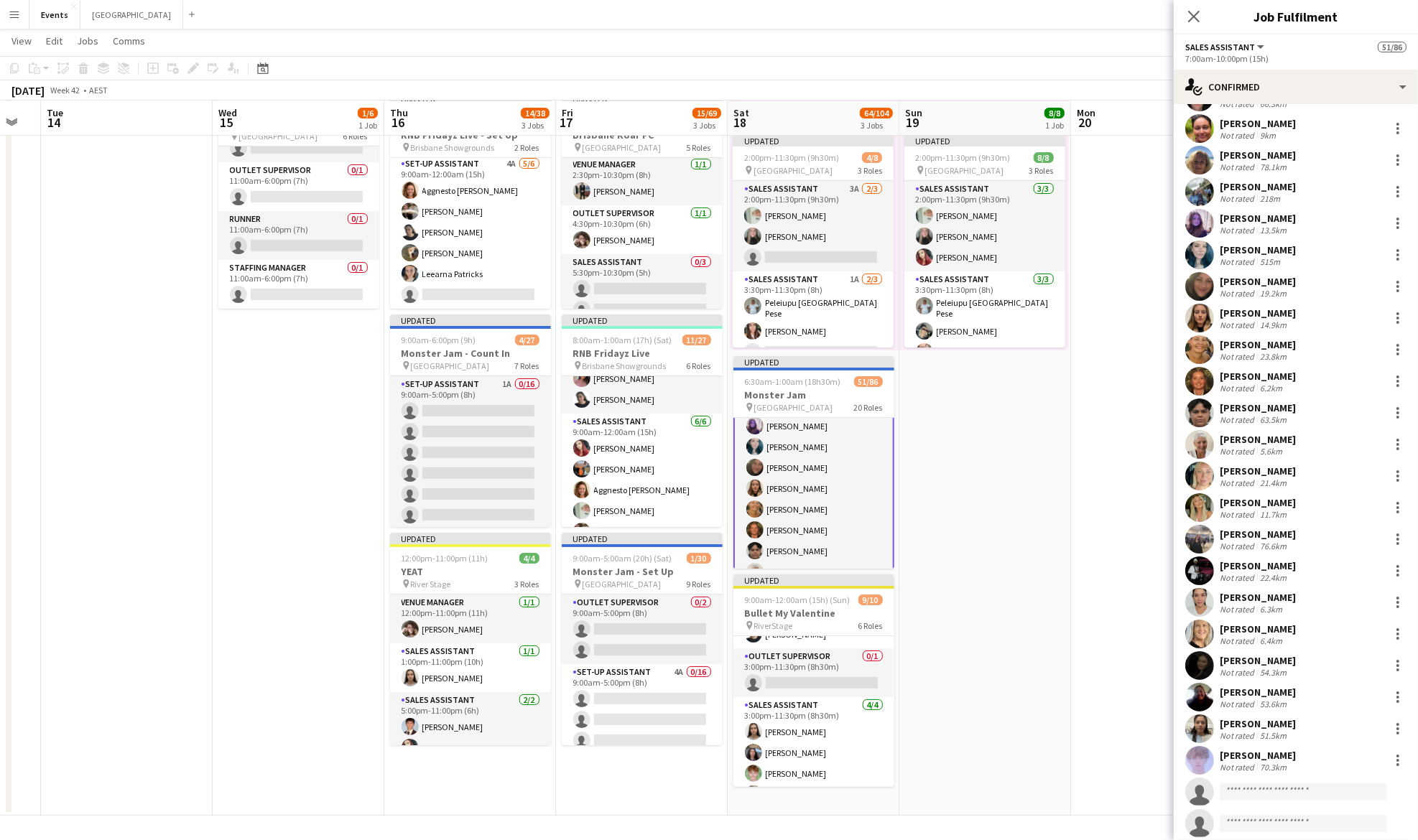
scroll to position [122, 0]
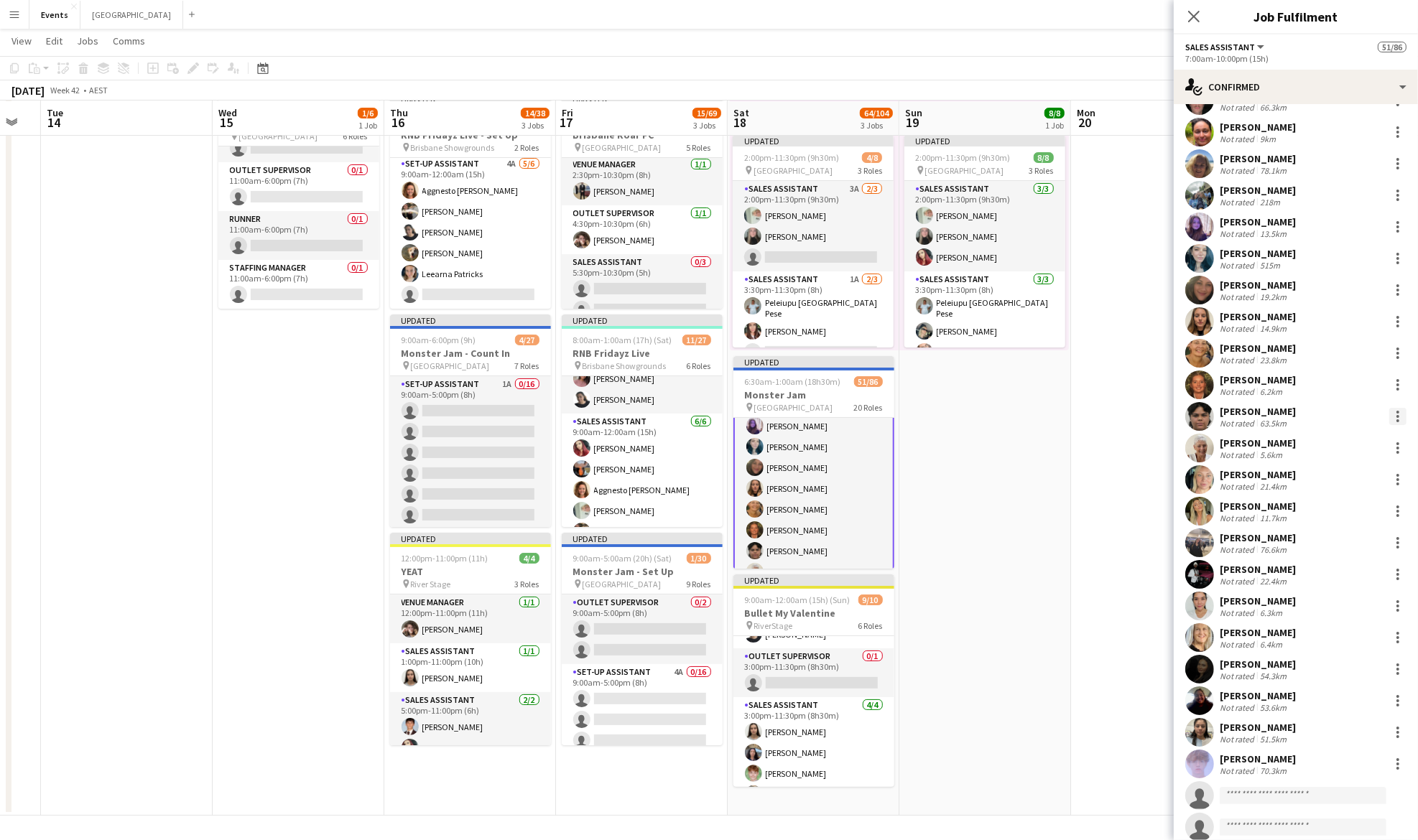
click at [1396, 415] on div at bounding box center [1398, 416] width 3 height 3
click at [1325, 475] on span "Switch crew" at bounding box center [1322, 476] width 61 height 12
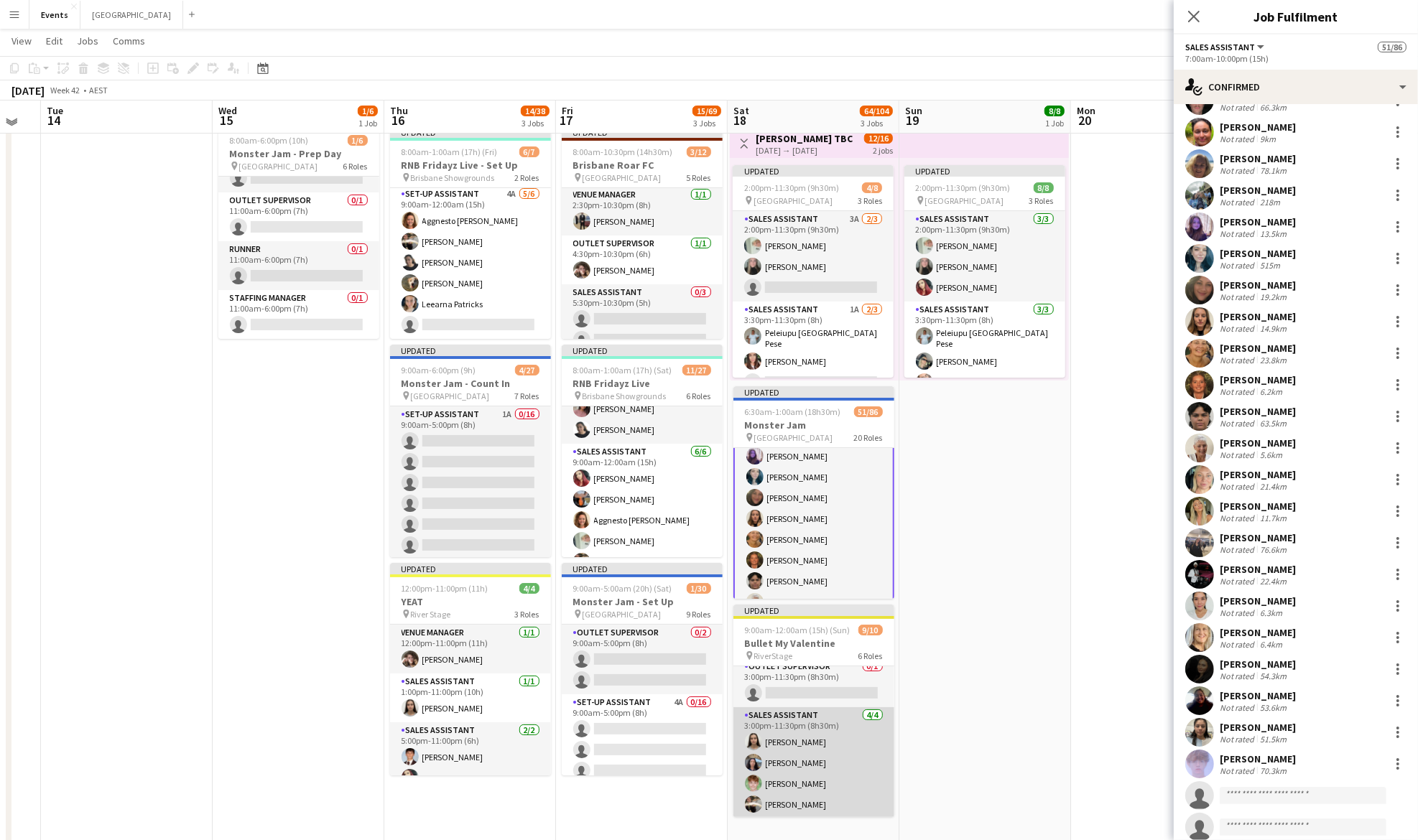
scroll to position [229, 0]
click at [795, 770] on app-card-role "Sales Assistant [DATE] 3:00pm-11:30pm (8h30m) [PERSON_NAME] [PERSON_NAME] [PERS…" at bounding box center [814, 762] width 161 height 111
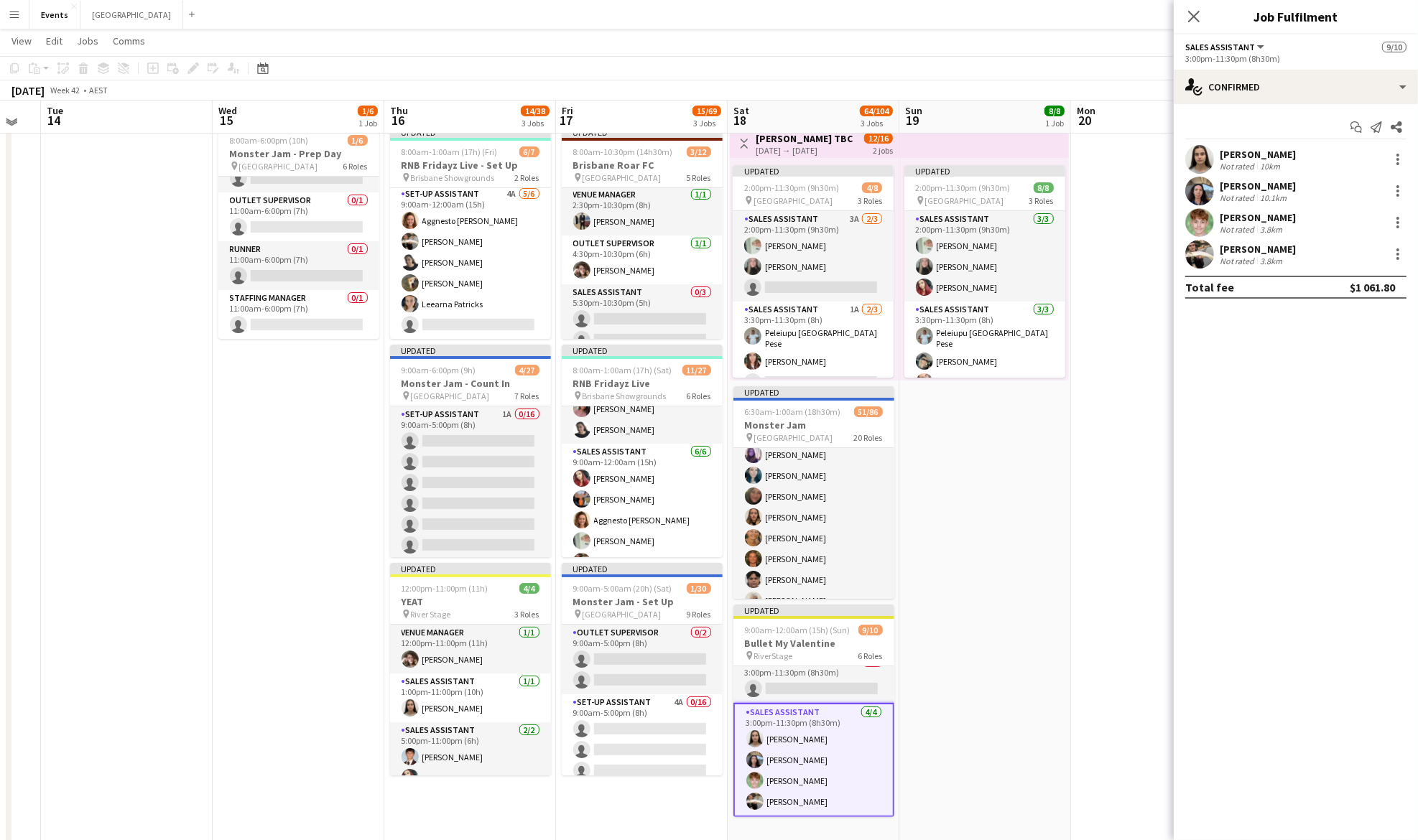
scroll to position [486, 0]
click at [1399, 190] on div at bounding box center [1398, 190] width 17 height 17
click at [1352, 356] on span "Remove" at bounding box center [1351, 355] width 89 height 13
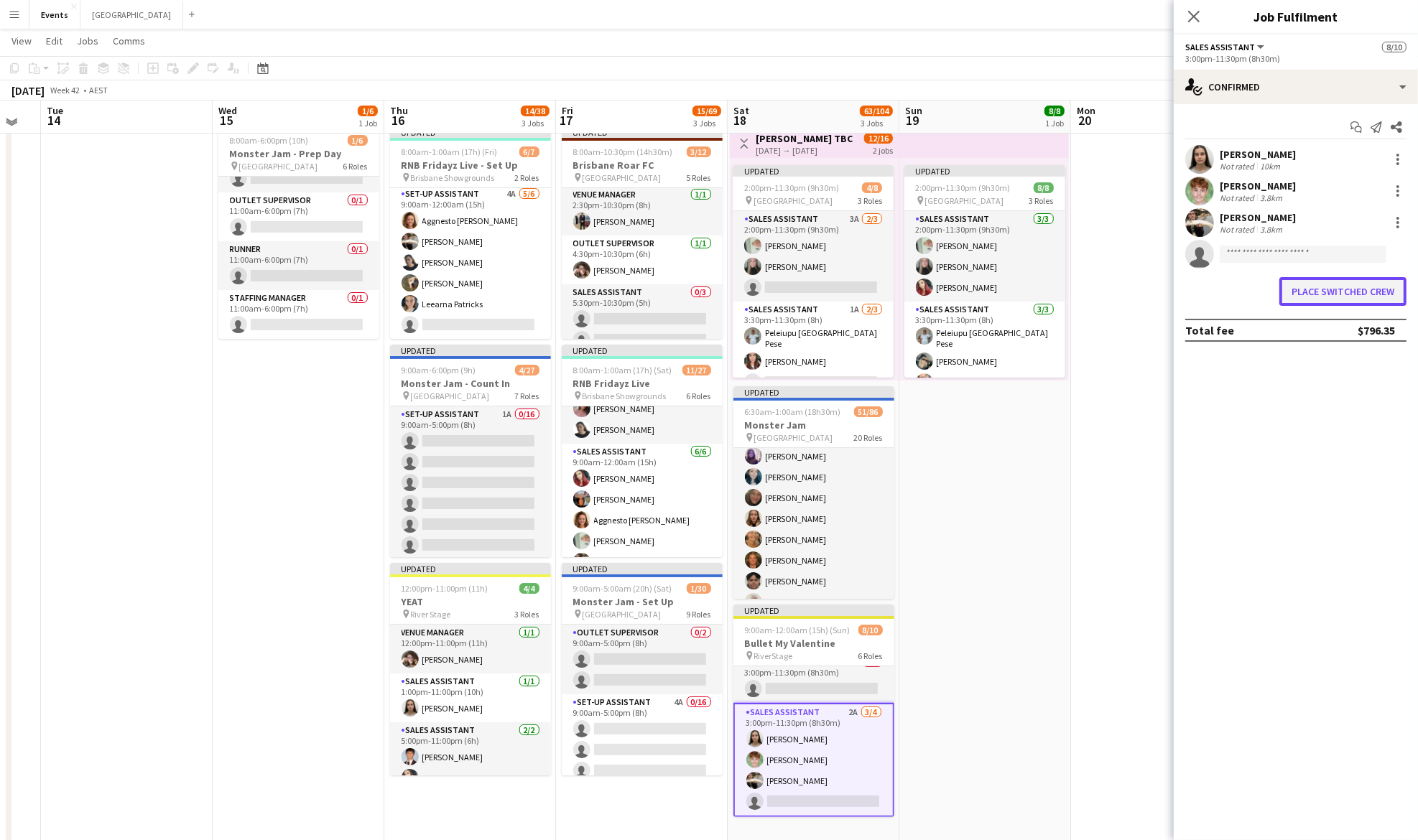
click at [1333, 286] on button "Place switched crew" at bounding box center [1343, 291] width 127 height 29
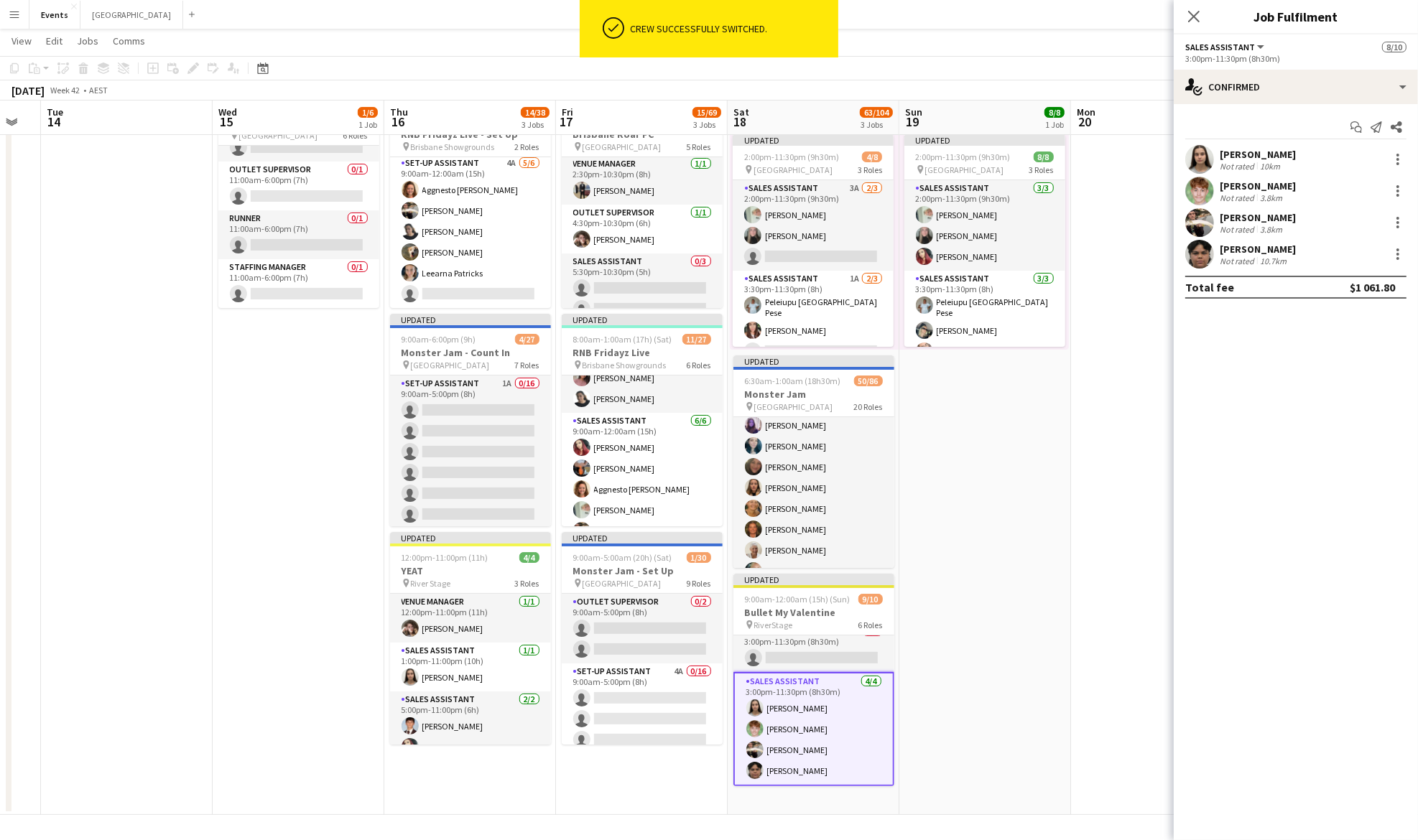
scroll to position [70, 0]
click at [804, 236] on app-card-role "Sales Assistant 3A [DATE] 2:00pm-11:30pm (9h30m) [PERSON_NAME] [PERSON_NAME] si…" at bounding box center [813, 226] width 161 height 90
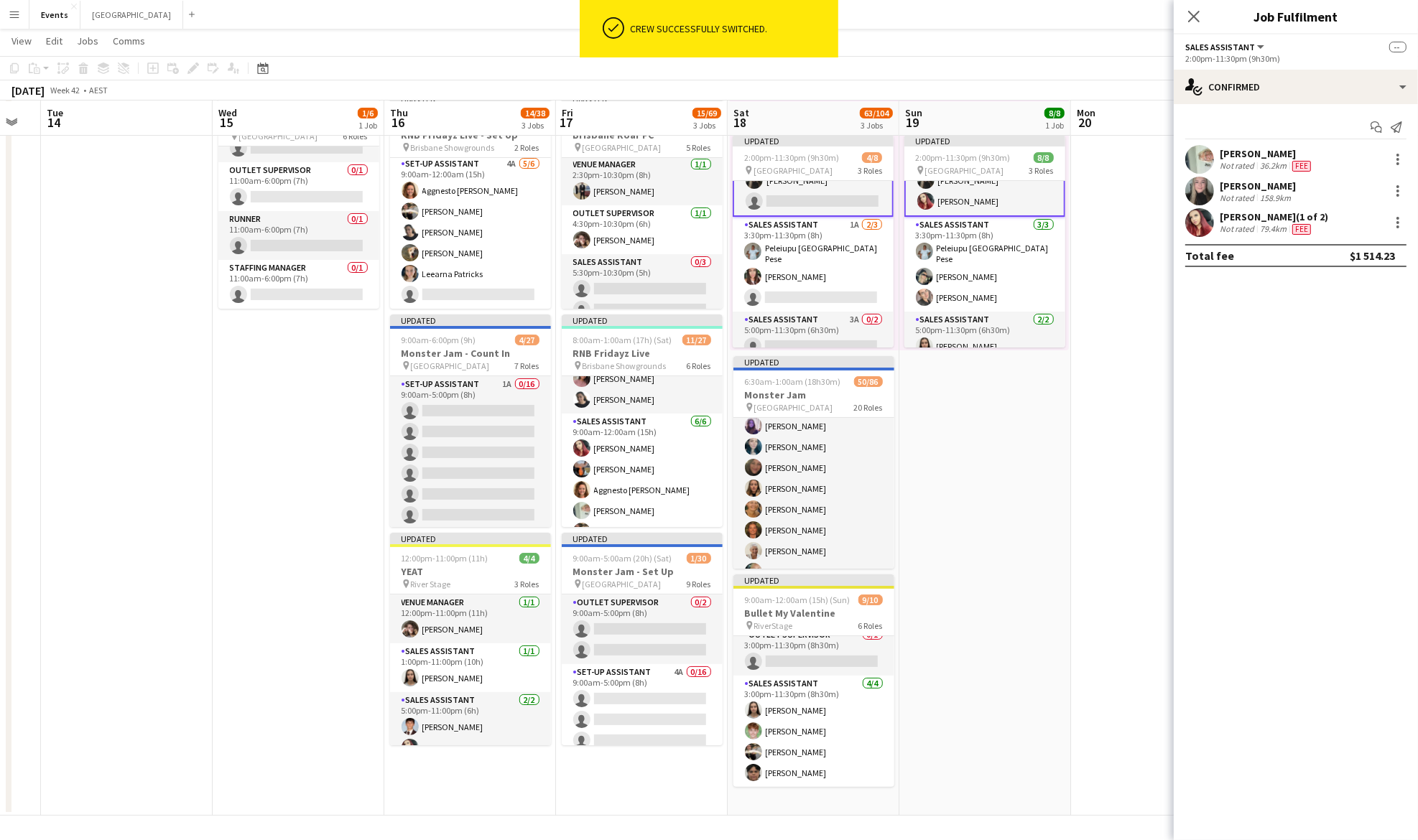
scroll to position [58, 0]
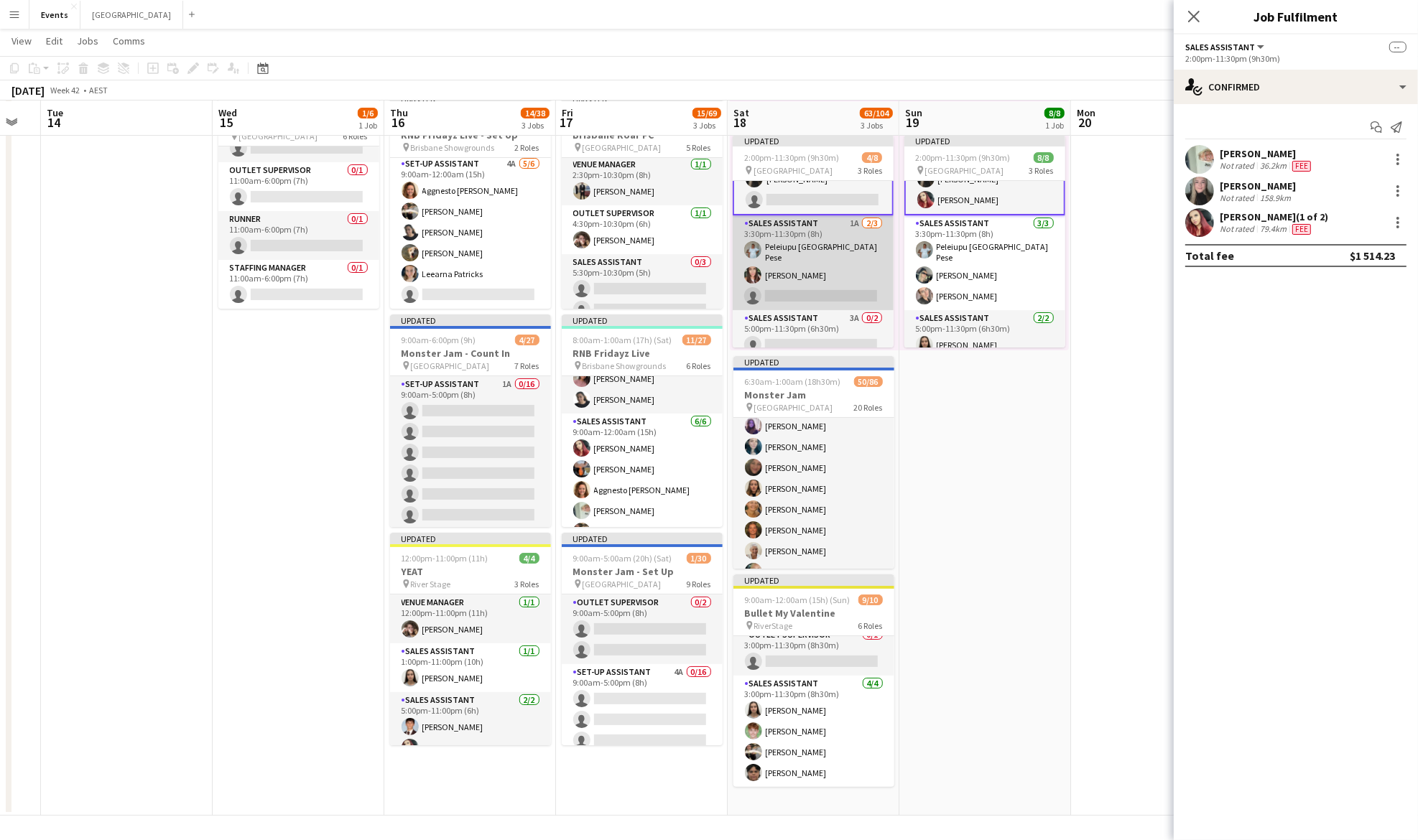
click at [800, 292] on app-card-role "Sales Assistant 1A [DATE] 3:30pm-11:30pm (8h) [GEOGRAPHIC_DATA] [GEOGRAPHIC_DAT…" at bounding box center [813, 263] width 161 height 95
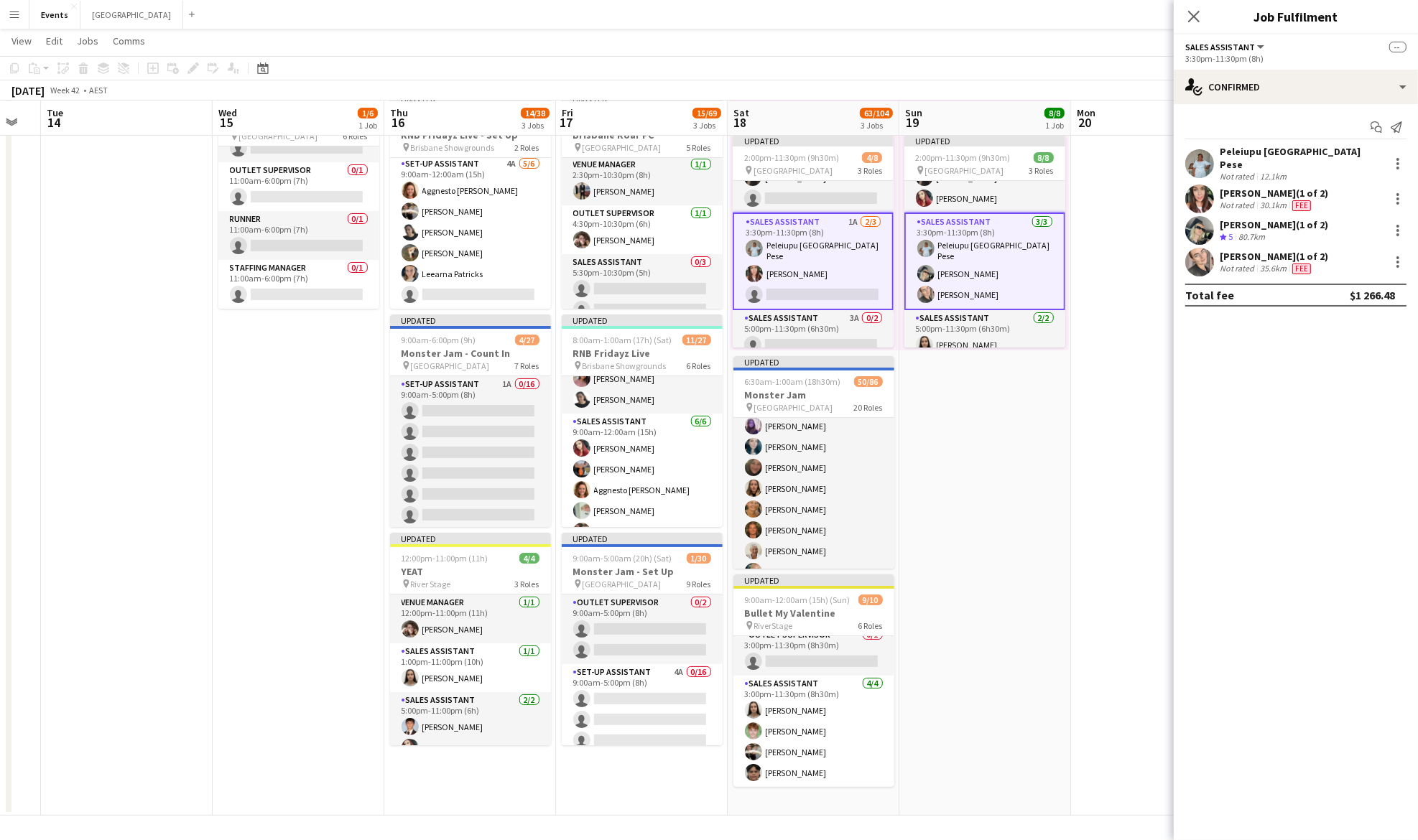
scroll to position [57, 0]
click at [821, 287] on app-card-role "Sales Assistant 1A [DATE] 3:30pm-11:30pm (8h) [GEOGRAPHIC_DATA] [GEOGRAPHIC_DAT…" at bounding box center [813, 263] width 161 height 98
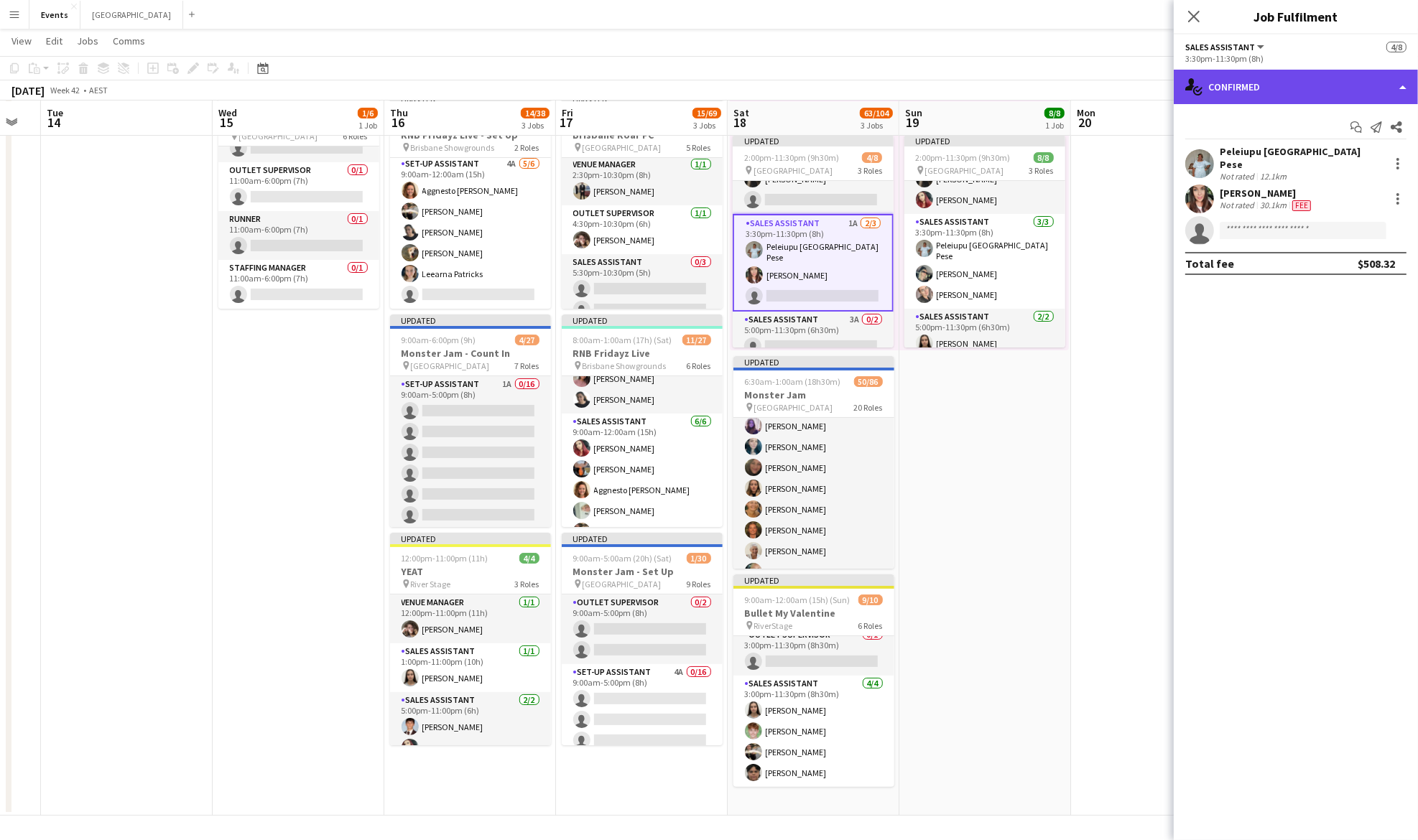
click at [1276, 85] on div "single-neutral-actions-check-2 Confirmed" at bounding box center [1296, 87] width 244 height 35
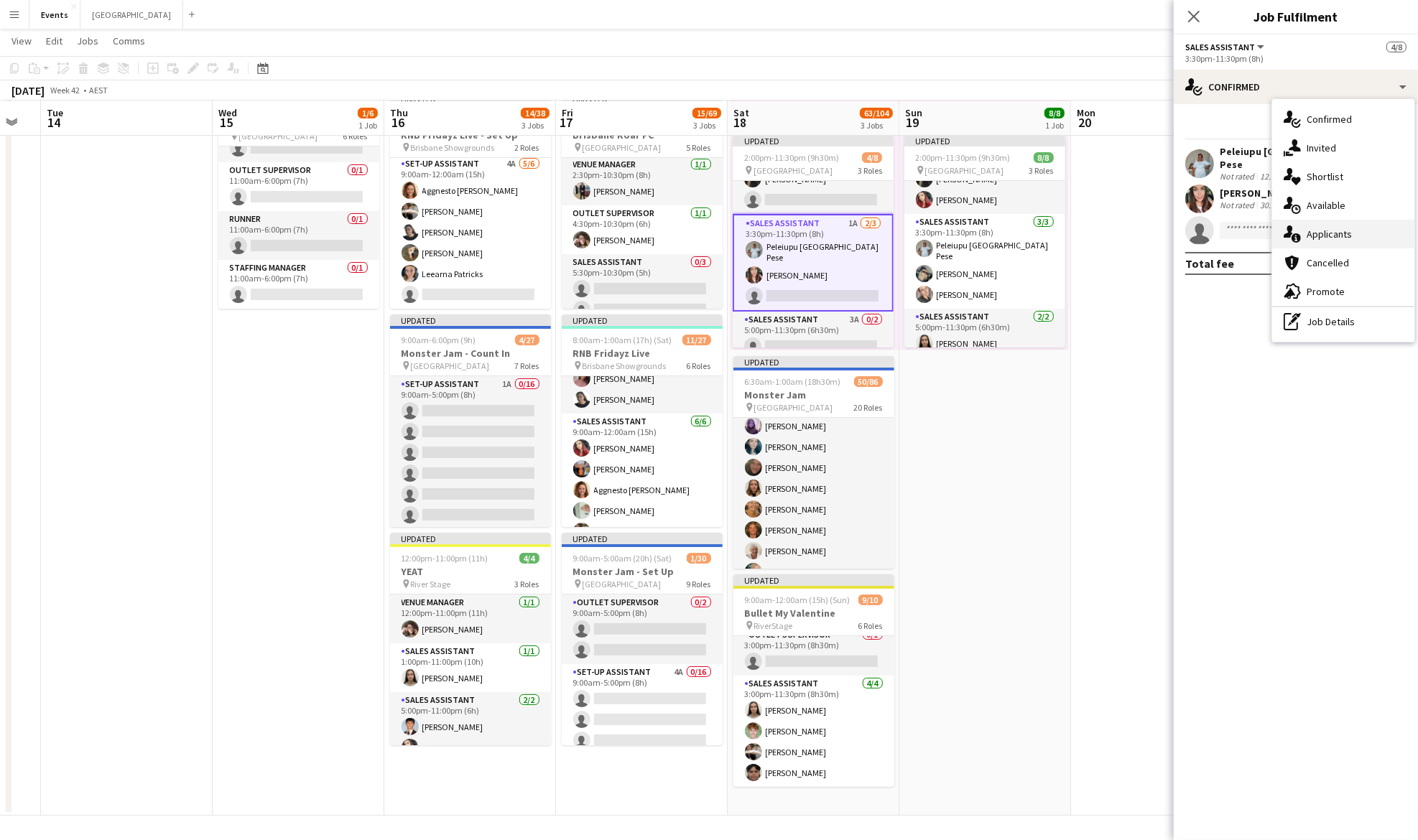
click at [1347, 226] on div "single-neutral-actions-information Applicants" at bounding box center [1343, 234] width 142 height 29
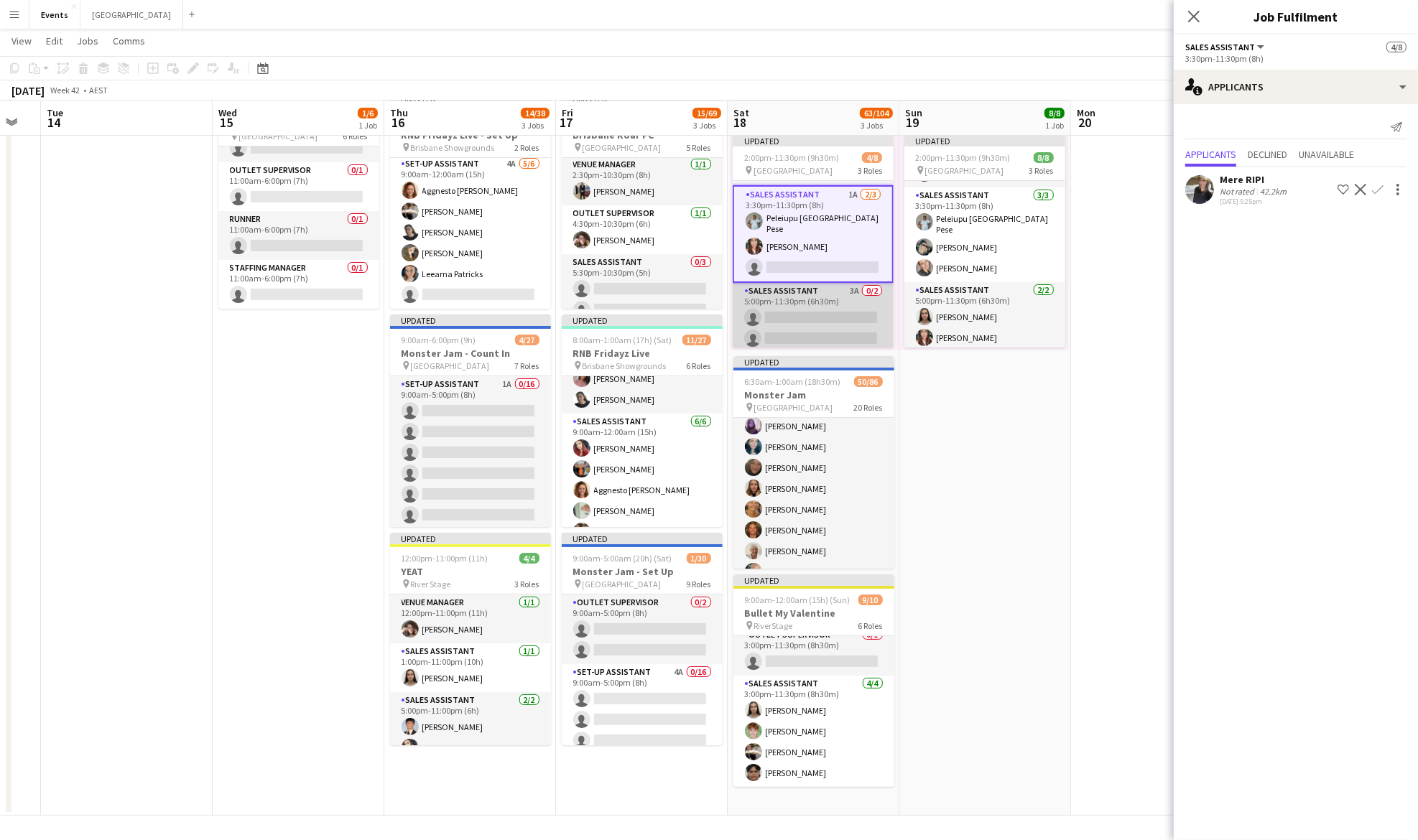
click at [821, 304] on app-card-role "Sales Assistant 3A 0/2 5:00pm-11:30pm (6h30m) single-neutral-actions single-neu…" at bounding box center [813, 318] width 161 height 70
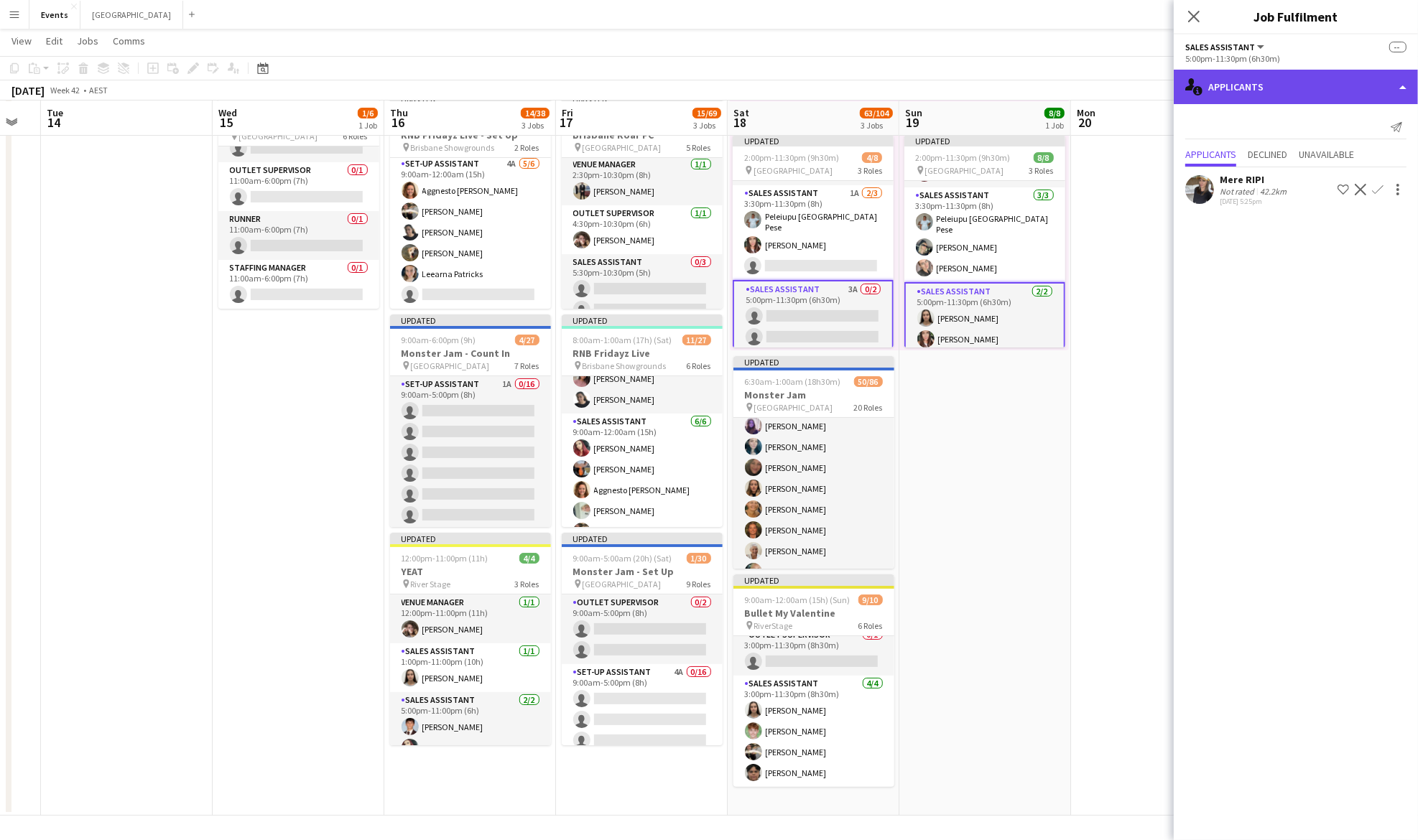
click at [1286, 91] on div "single-neutral-actions-information Applicants" at bounding box center [1296, 87] width 244 height 35
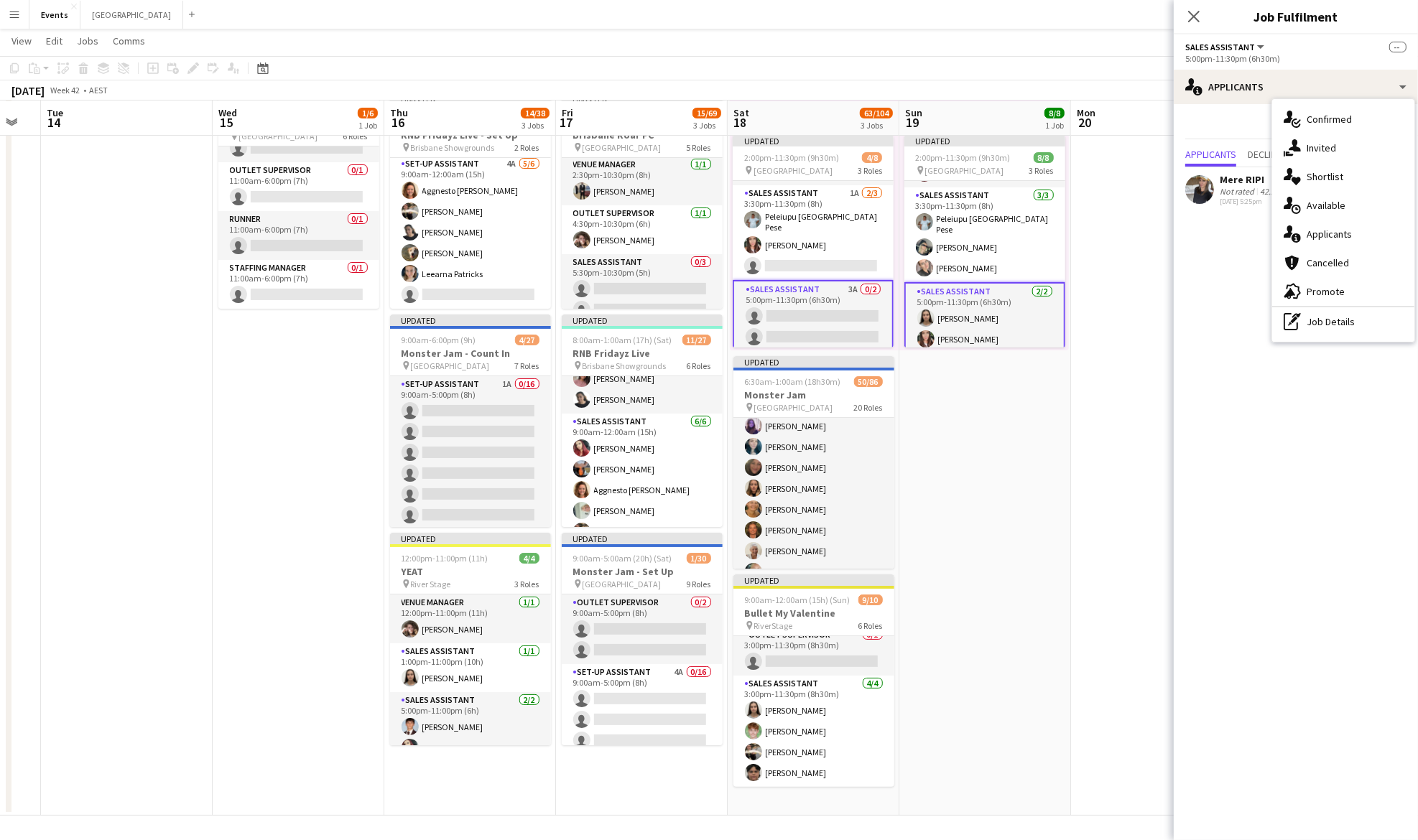
click at [818, 309] on app-card-role "Sales Assistant 3A 0/2 5:00pm-11:30pm (6h30m) single-neutral-actions single-neu…" at bounding box center [813, 316] width 161 height 72
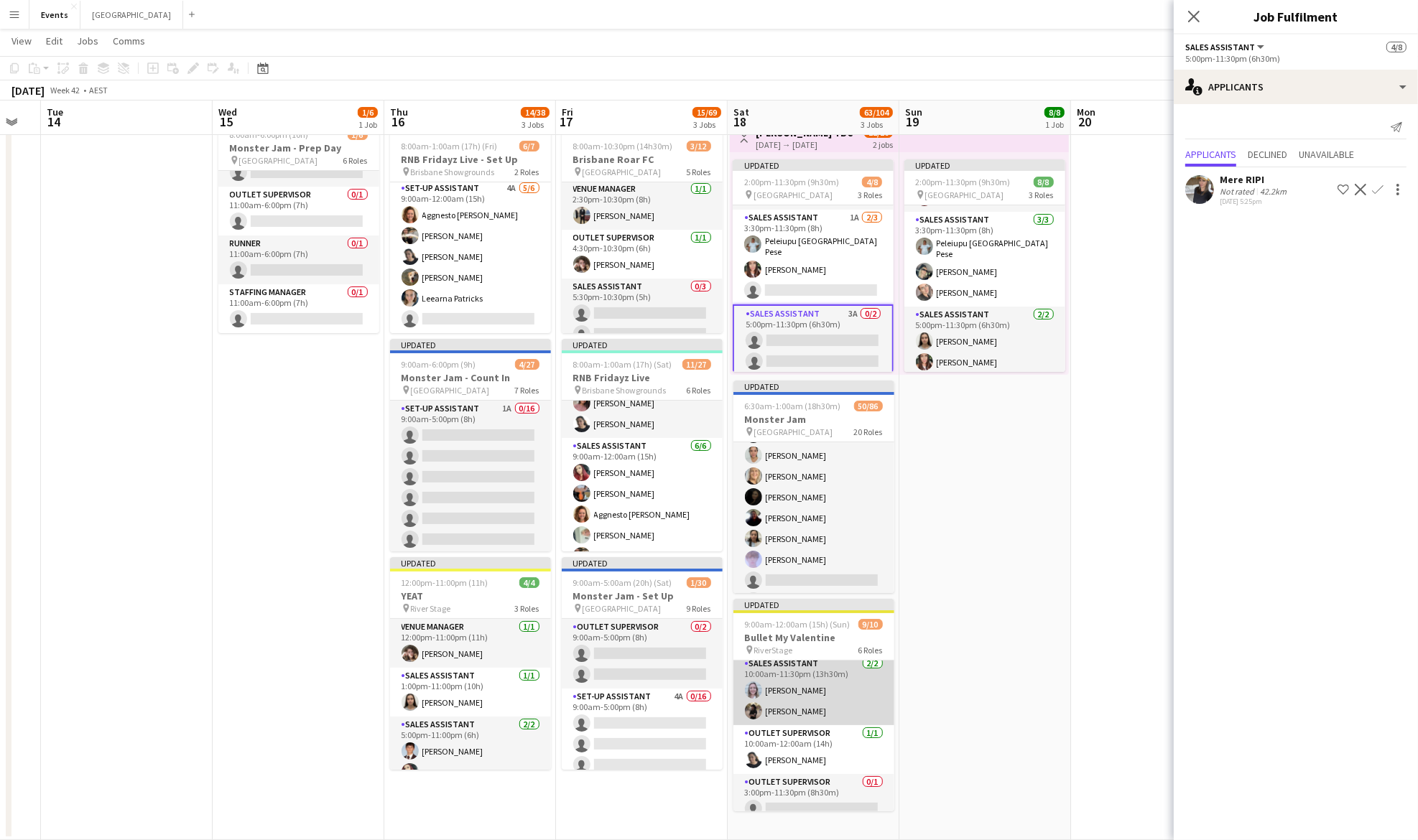
click at [799, 707] on app-card-role "Sales Assistant [DATE] 10:00am-11:30pm (13h30m) [PERSON_NAME] [PERSON_NAME]" at bounding box center [814, 690] width 161 height 70
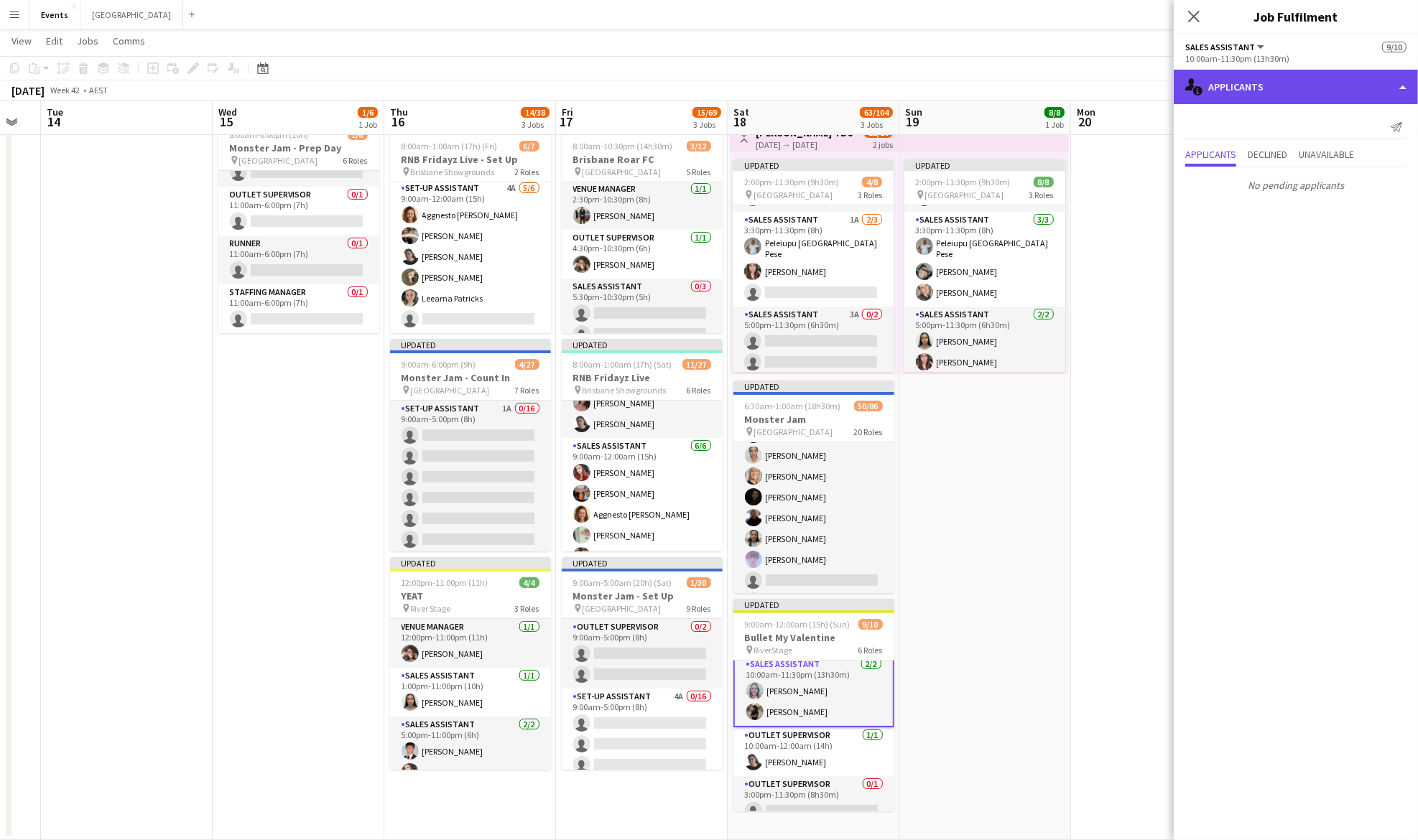
click at [1287, 81] on div "single-neutral-actions-information Applicants" at bounding box center [1296, 87] width 244 height 35
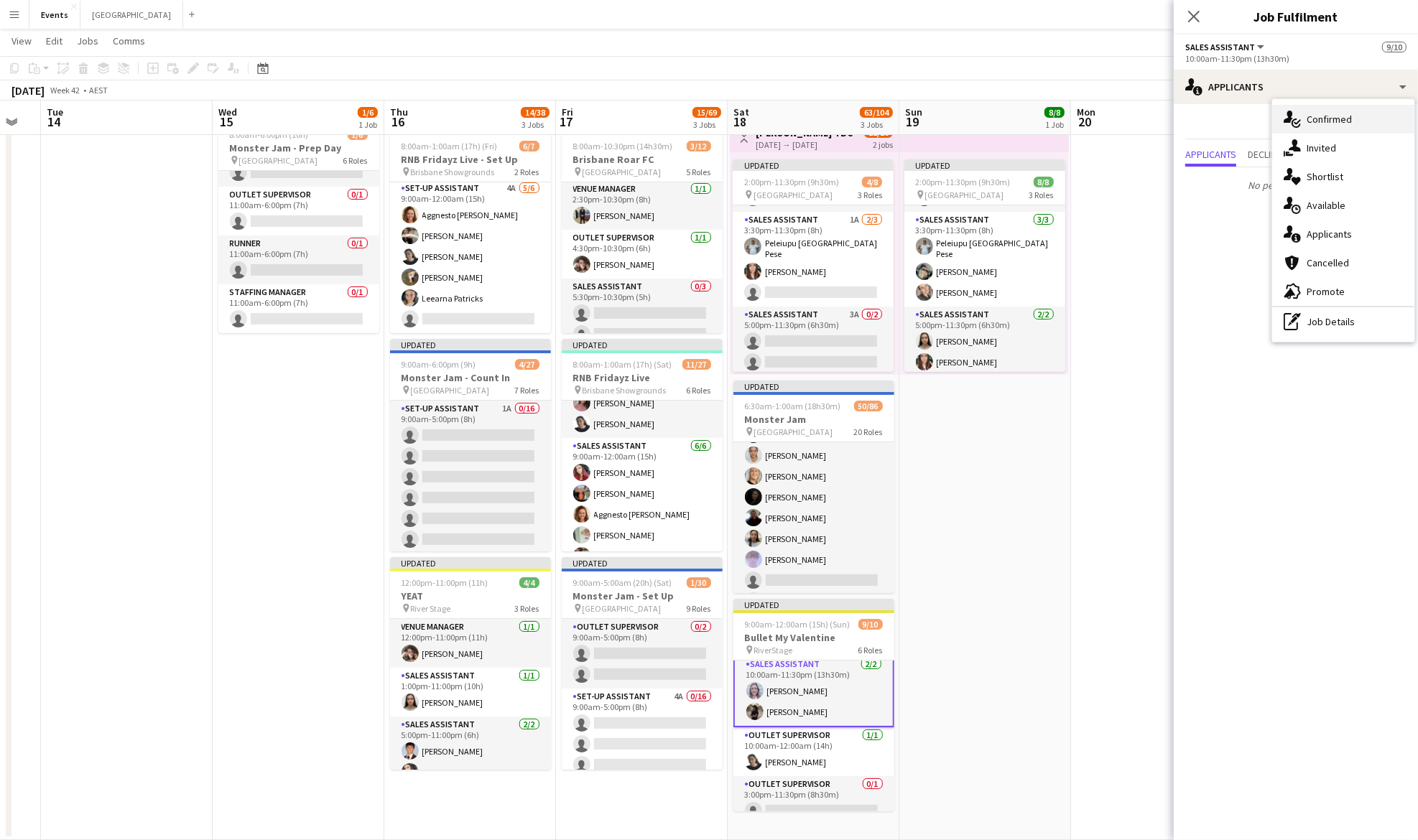
click at [1329, 113] on span "Confirmed" at bounding box center [1329, 119] width 45 height 13
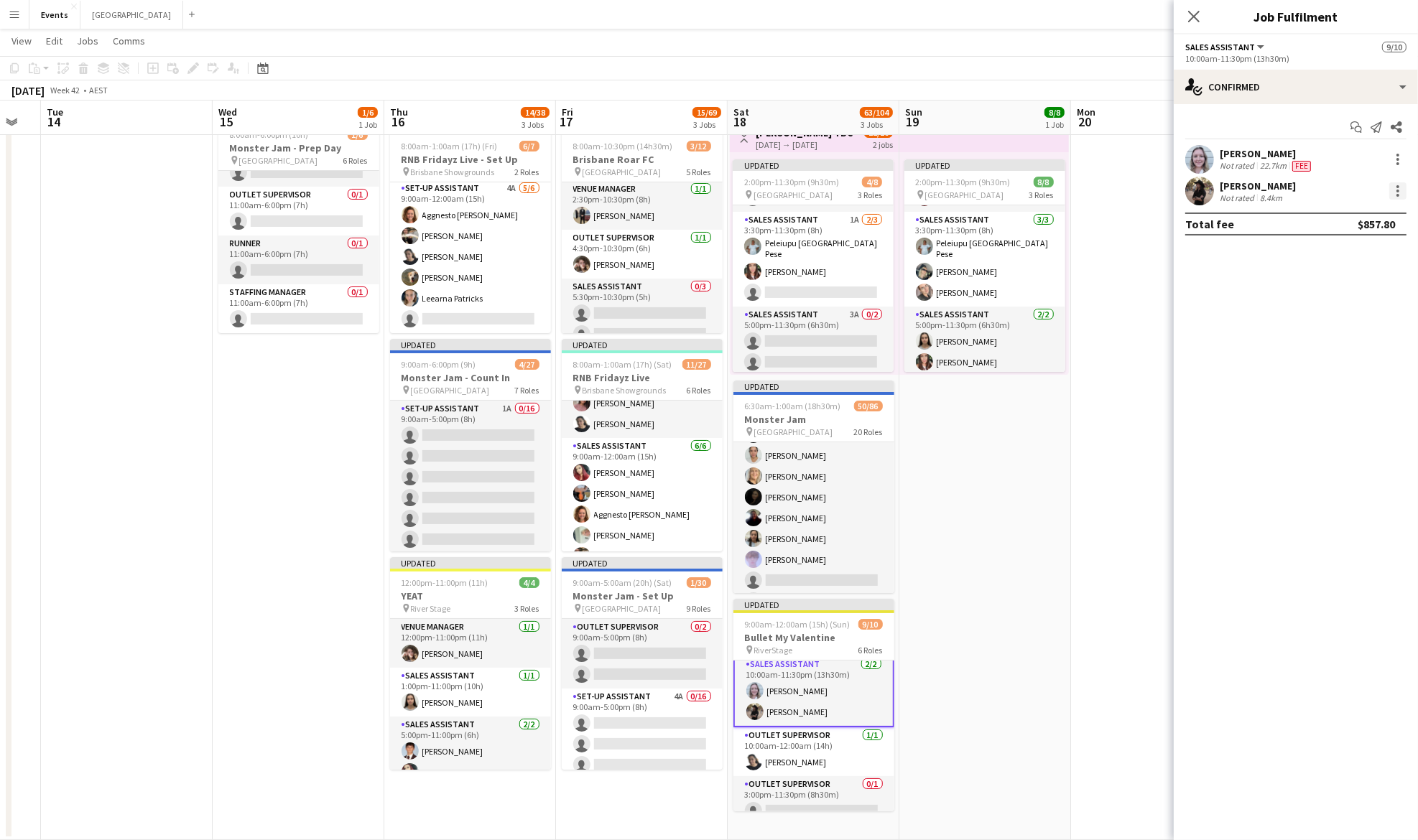
click at [1398, 192] on div at bounding box center [1398, 191] width 3 height 3
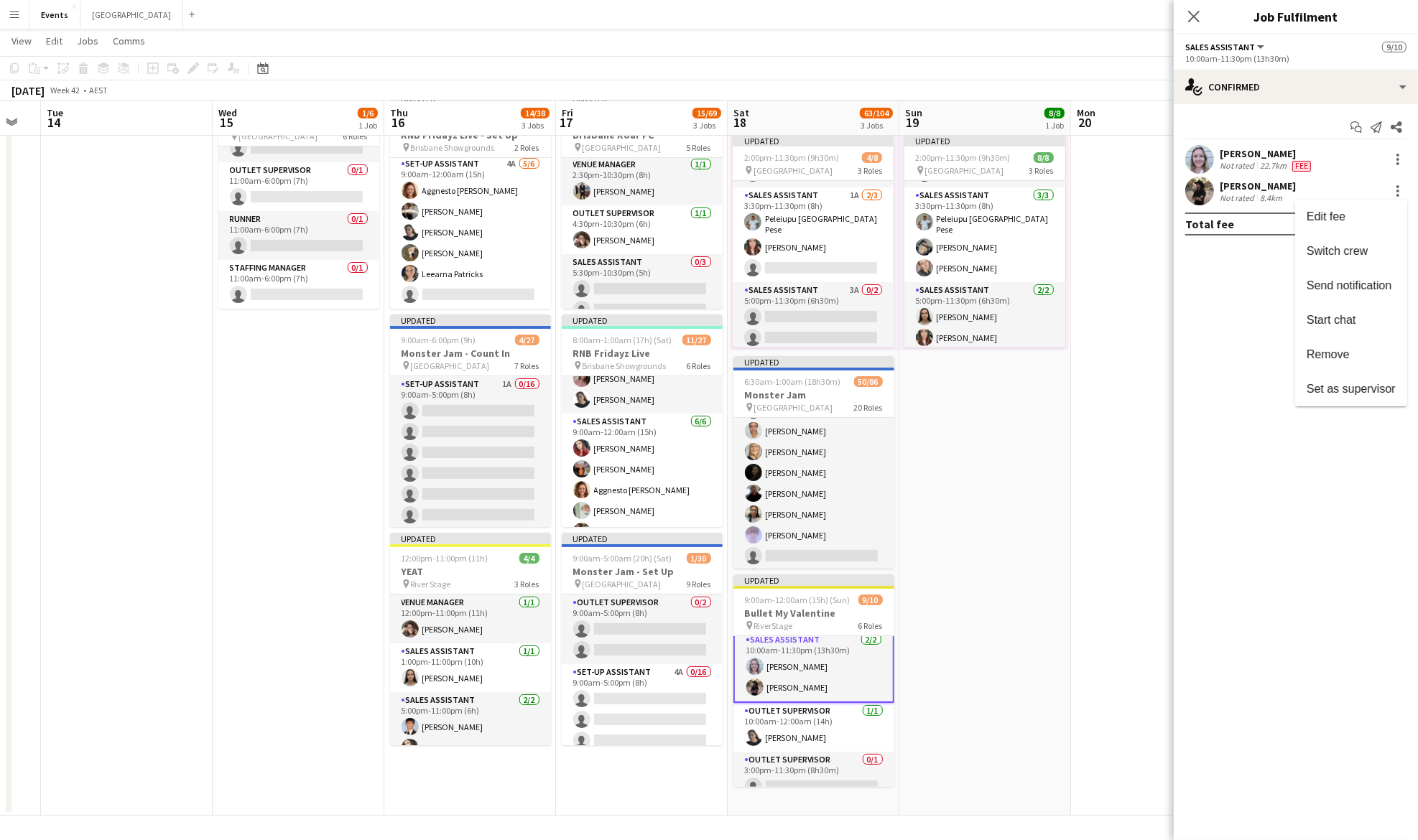
drag, startPoint x: 889, startPoint y: 706, endPoint x: 888, endPoint y: 719, distance: 13.0
click at [888, 719] on div at bounding box center [709, 420] width 1418 height 840
click at [805, 772] on app-card-role "Outlet Supervisor 0/1 3:00pm-11:30pm (8h30m) single-neutral-actions" at bounding box center [814, 776] width 161 height 49
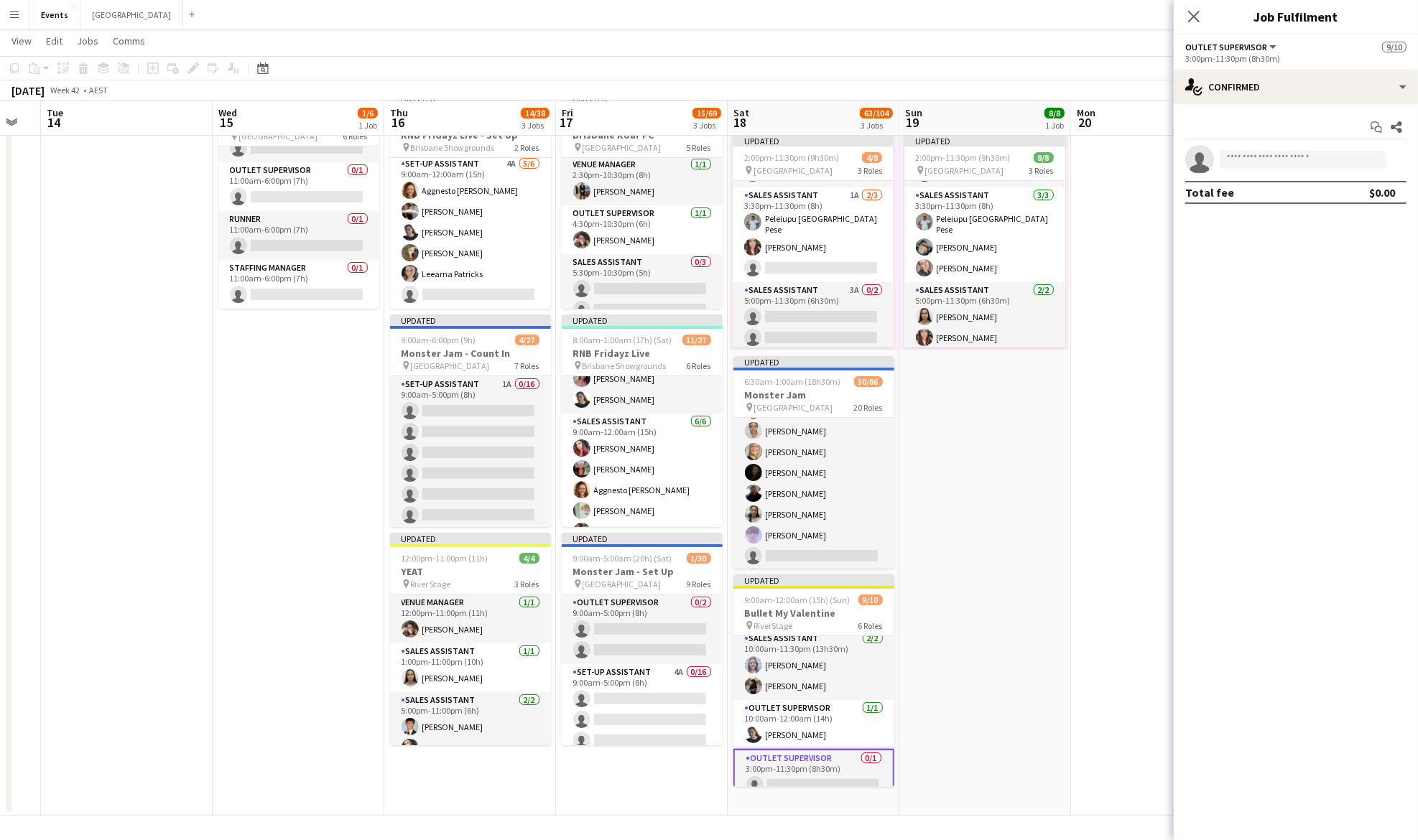
scroll to position [102, 0]
click at [1263, 163] on input at bounding box center [1303, 159] width 166 height 17
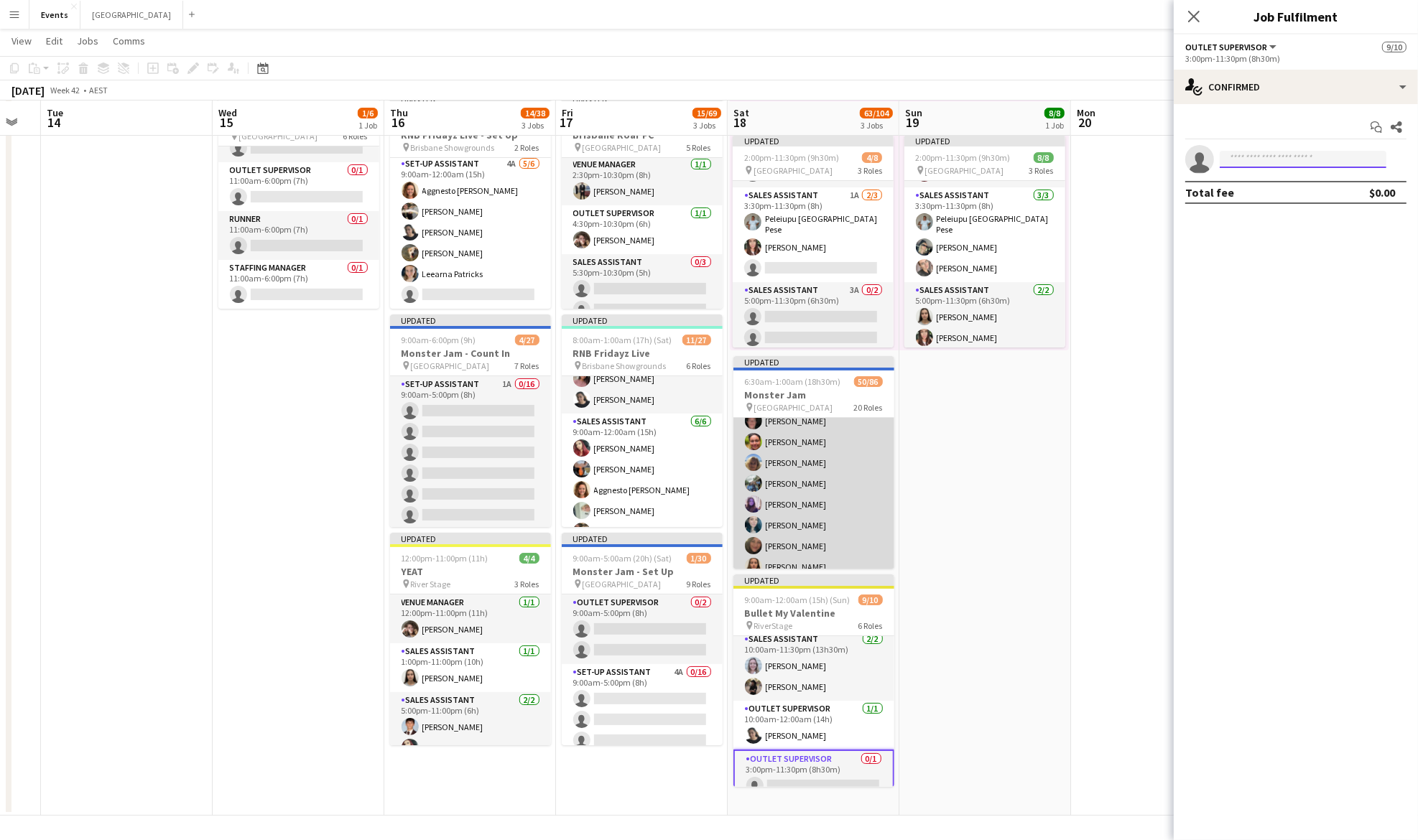
scroll to position [409, 0]
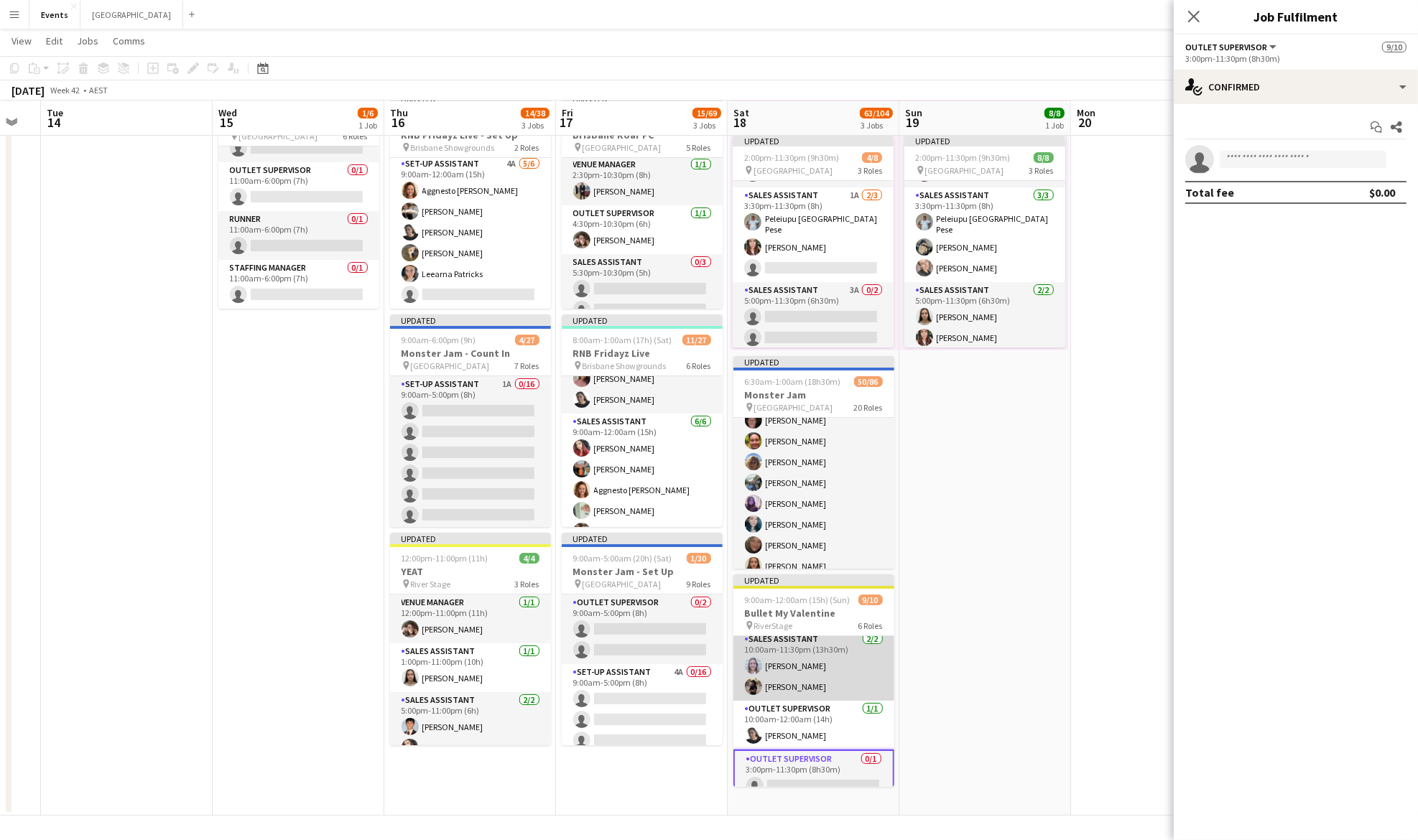
click at [804, 679] on app-card-role "Sales Assistant [DATE] 10:00am-11:30pm (13h30m) [PERSON_NAME] [PERSON_NAME]" at bounding box center [814, 665] width 161 height 70
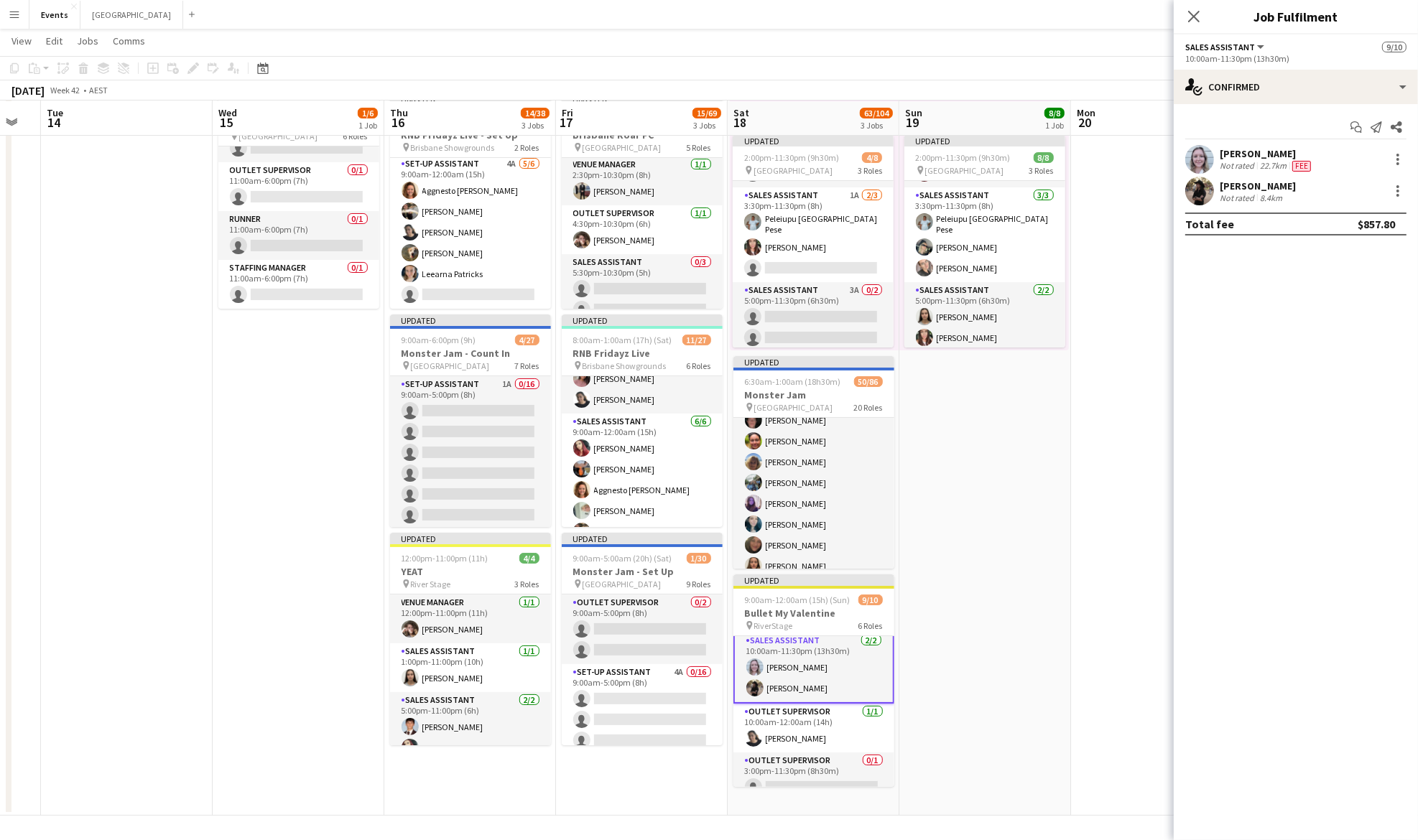
scroll to position [103, 0]
click at [1399, 193] on div at bounding box center [1398, 190] width 17 height 17
click at [1345, 354] on span "Remove" at bounding box center [1328, 355] width 43 height 12
click at [816, 765] on app-card-role "Outlet Supervisor 0/1 3:00pm-11:30pm (8h30m) single-neutral-actions" at bounding box center [814, 776] width 161 height 49
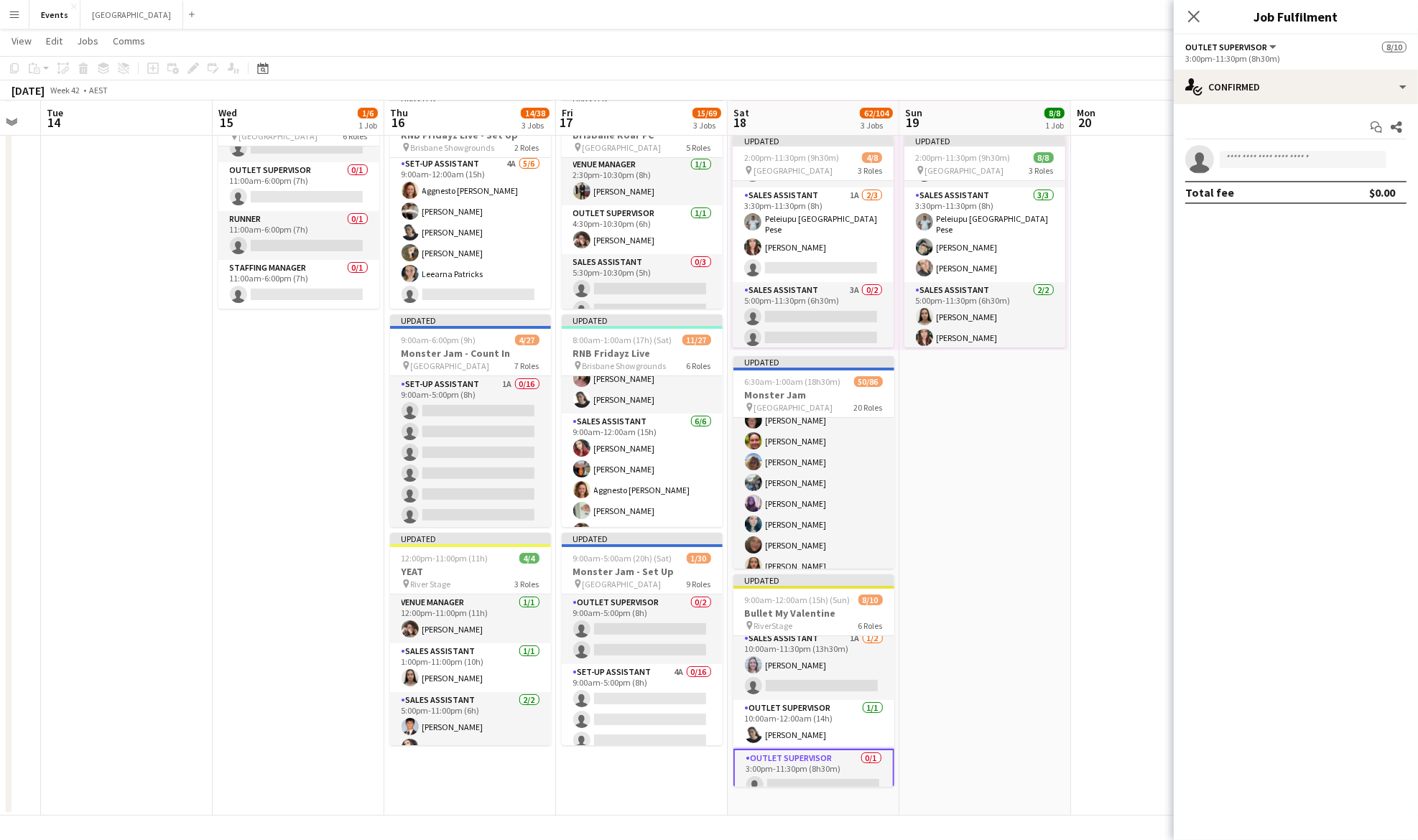
scroll to position [102, 0]
click at [1257, 160] on input at bounding box center [1303, 159] width 166 height 17
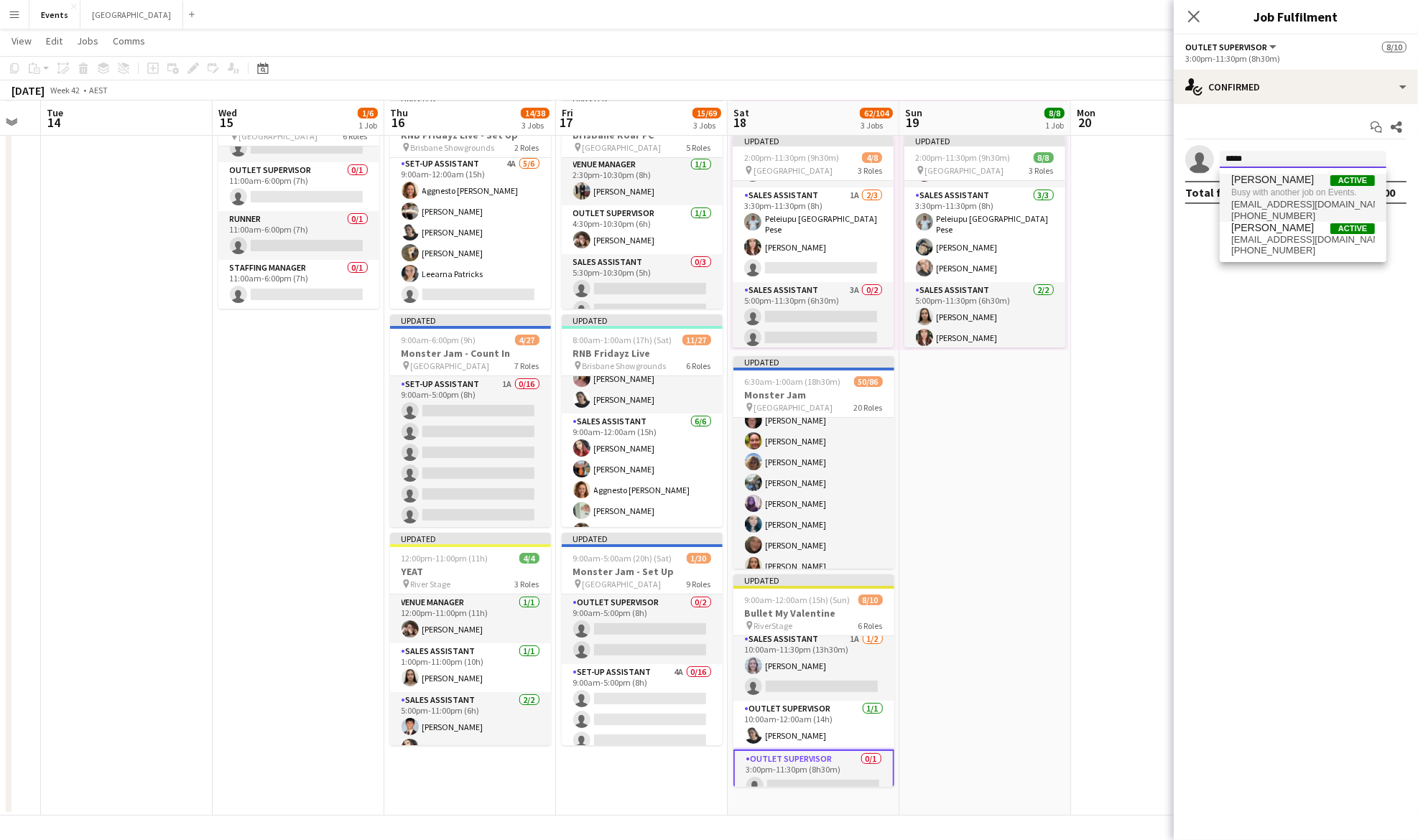
type input "*****"
click at [1278, 193] on span "Busy with another job on Events." at bounding box center [1303, 192] width 144 height 13
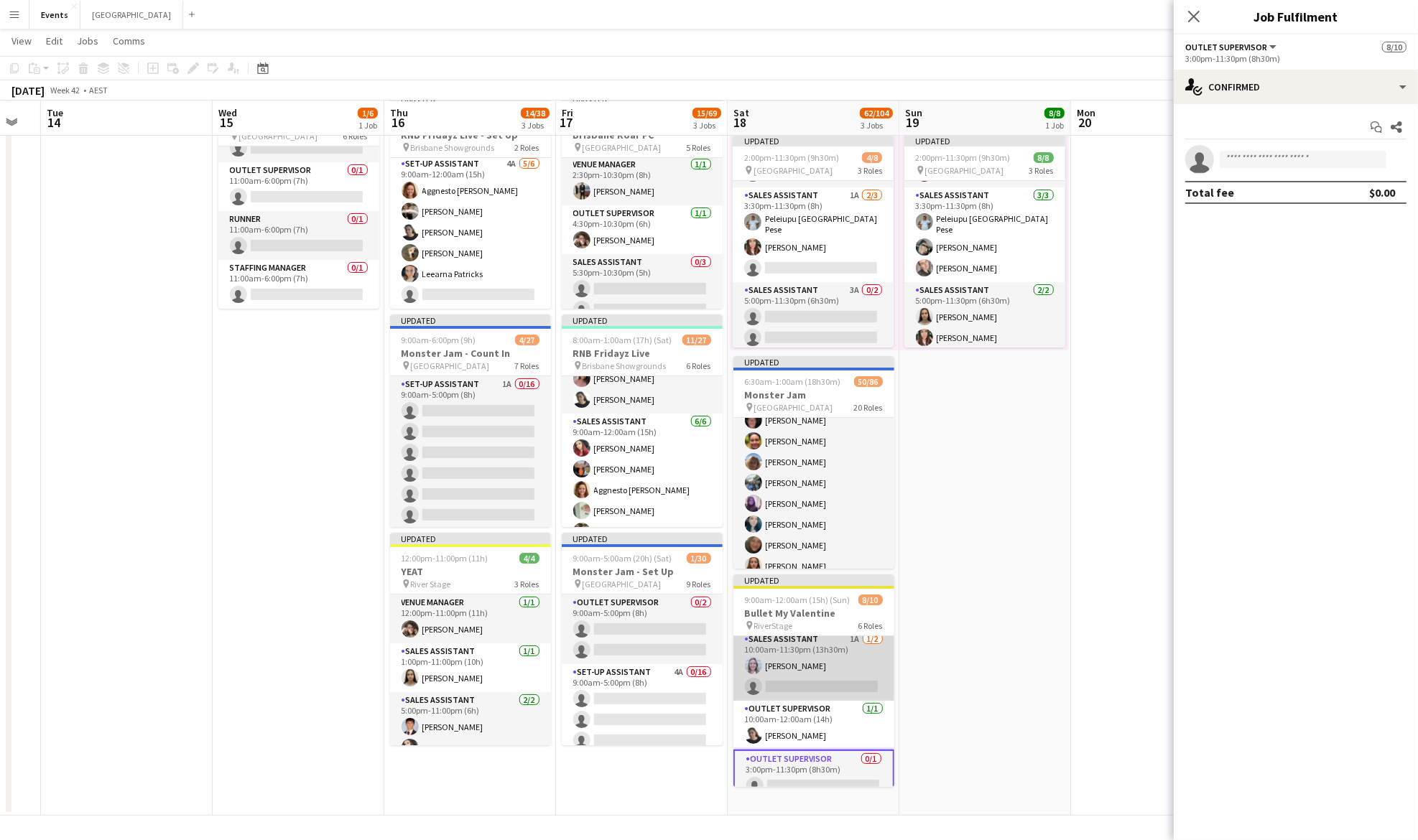
click at [805, 662] on app-card-role "Sales Assistant 1A [DATE] 10:00am-11:30pm (13h30m) [PERSON_NAME] single-neutral…" at bounding box center [814, 665] width 161 height 70
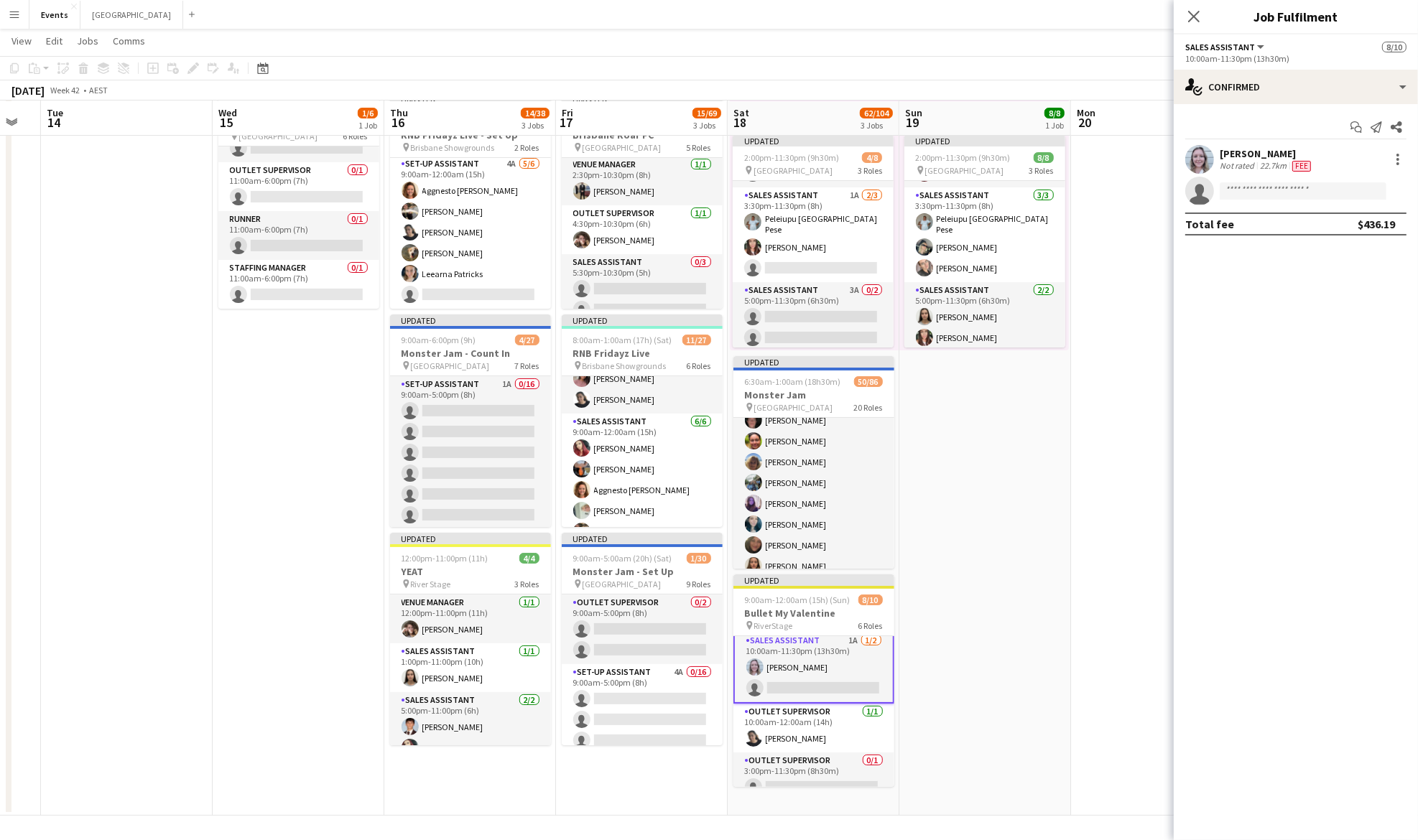
scroll to position [103, 0]
click at [1247, 193] on input at bounding box center [1303, 190] width 166 height 17
type input "*******"
click at [1285, 238] on span "[EMAIL_ADDRESS][DOMAIN_NAME]" at bounding box center [1303, 236] width 144 height 11
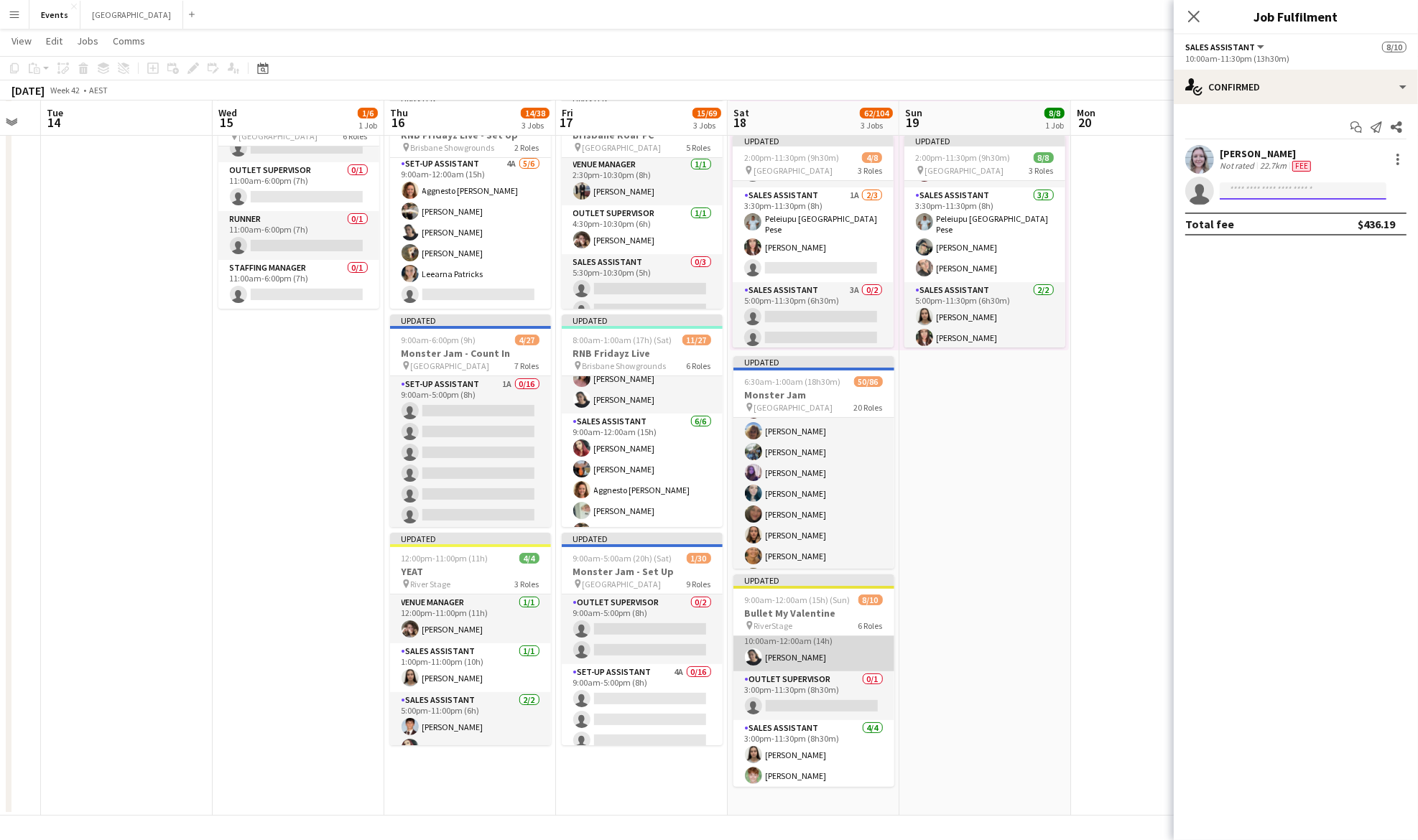
scroll to position [193, 0]
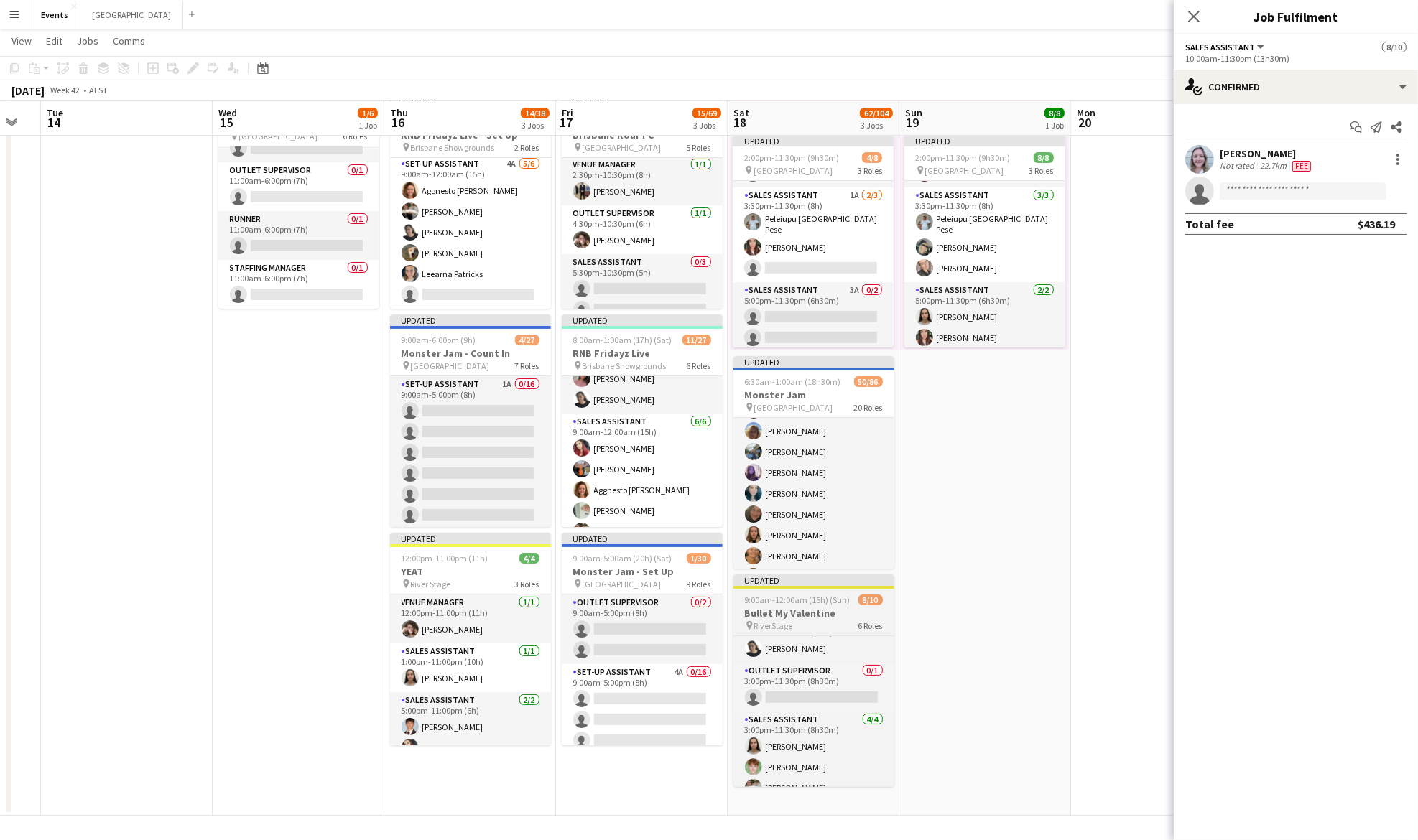
click at [810, 596] on span "9:00am-12:00am (15h) (Sun)" at bounding box center [797, 600] width 105 height 11
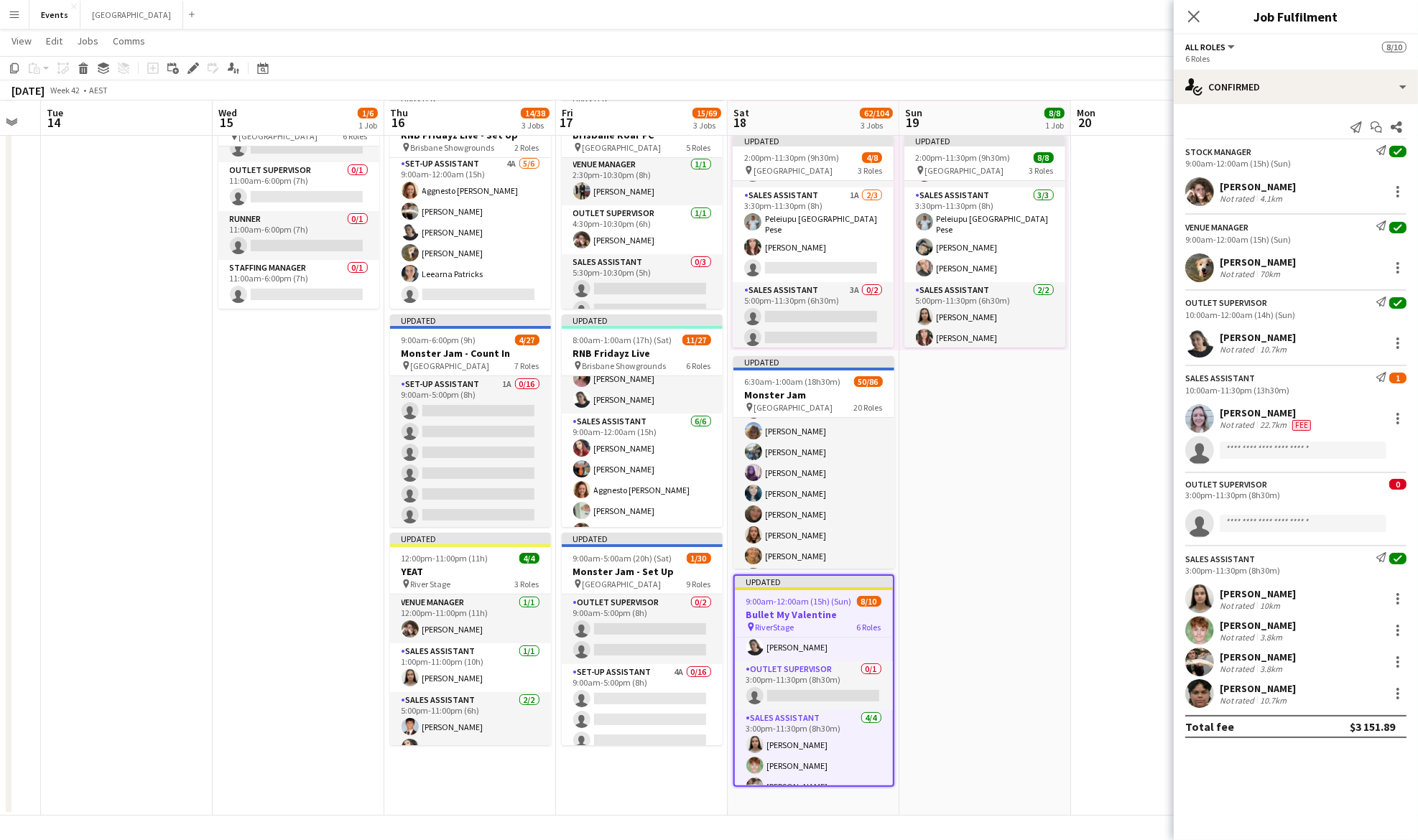
scroll to position [190, 0]
click at [1296, 92] on div "single-neutral-actions-check-2 Confirmed" at bounding box center [1296, 87] width 244 height 35
click at [1343, 147] on div "pen-write Job Details" at bounding box center [1343, 149] width 142 height 29
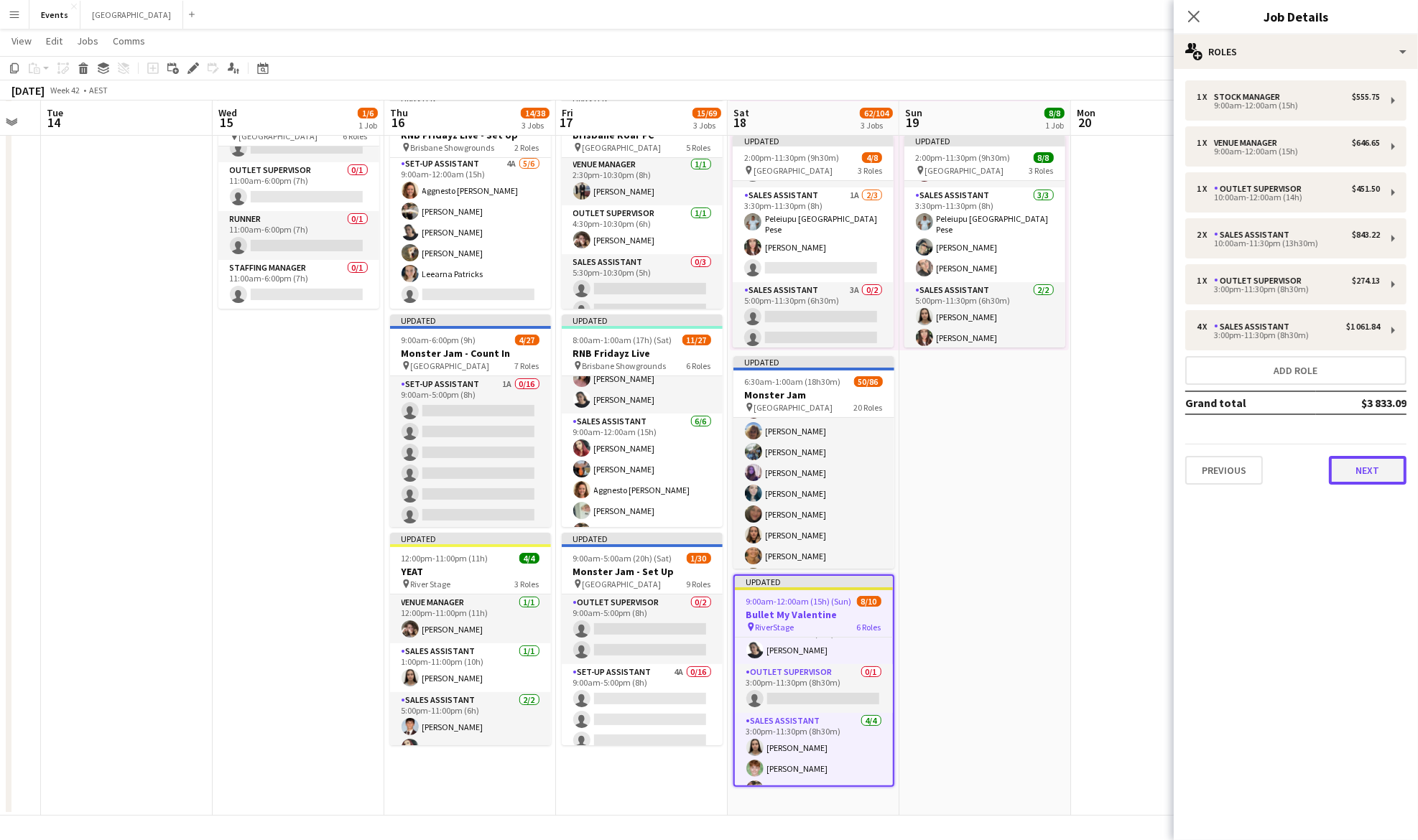
click at [1374, 461] on button "Next" at bounding box center [1368, 470] width 78 height 29
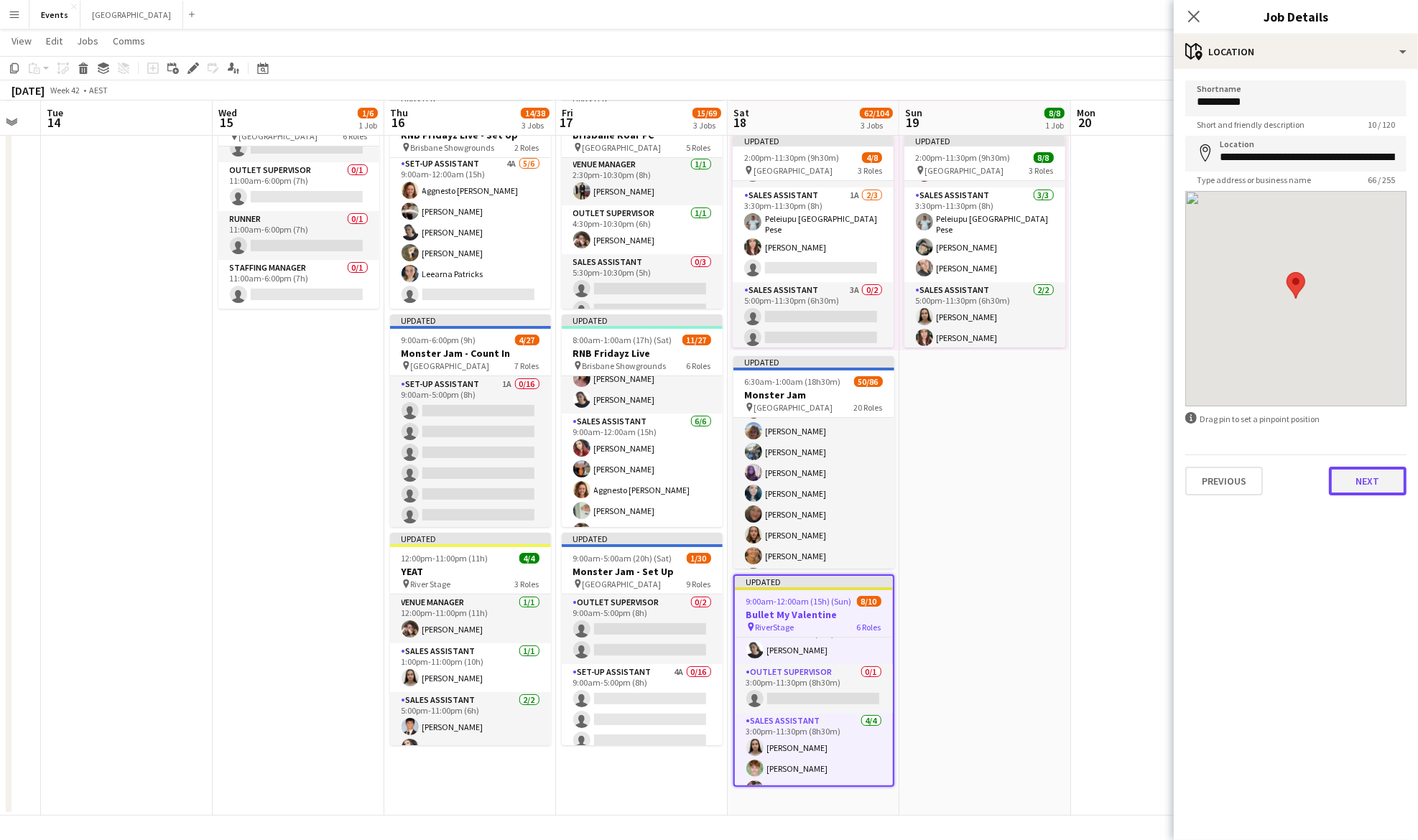
click at [1371, 482] on button "Next" at bounding box center [1368, 481] width 78 height 29
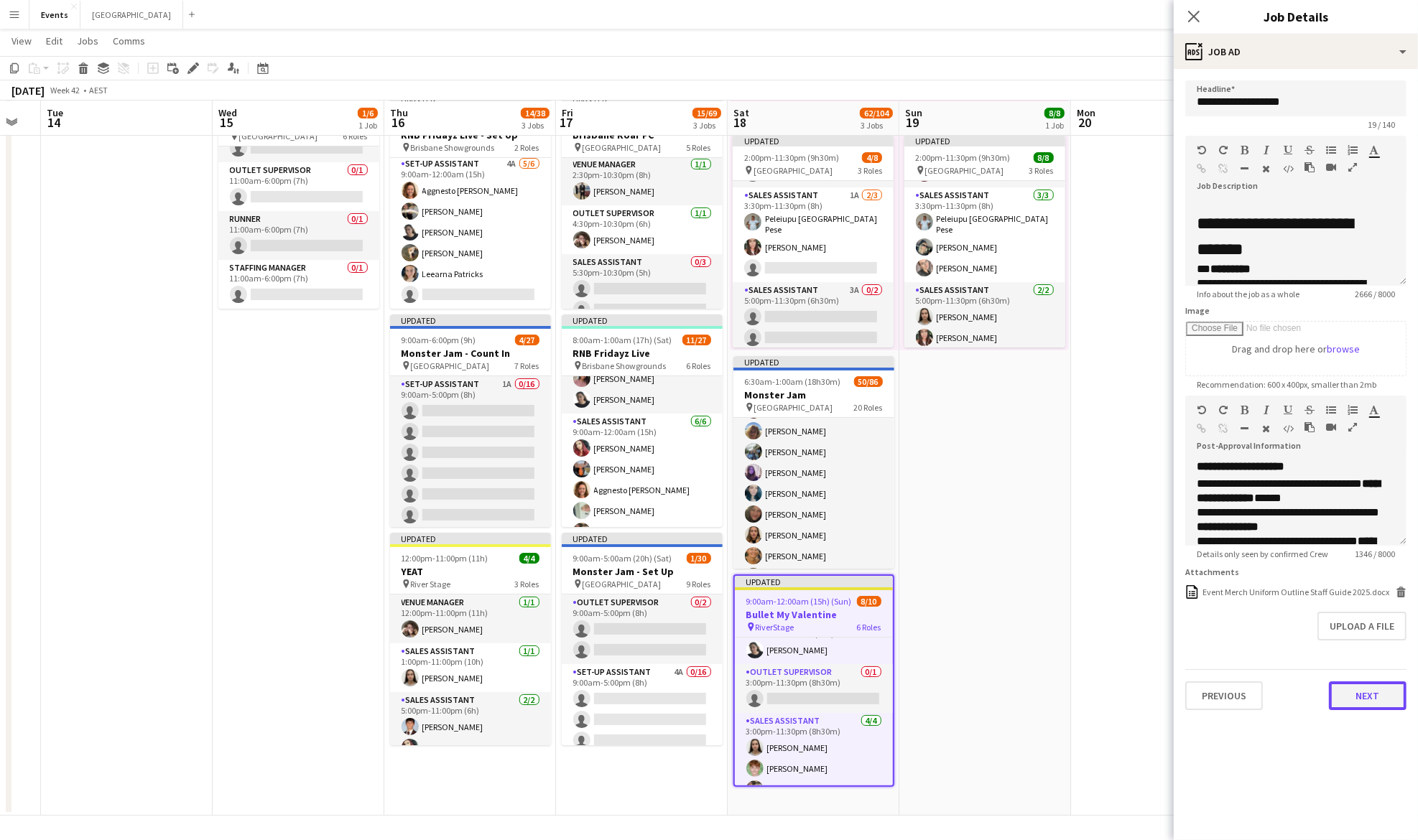
click at [1377, 697] on button "Next" at bounding box center [1368, 695] width 78 height 29
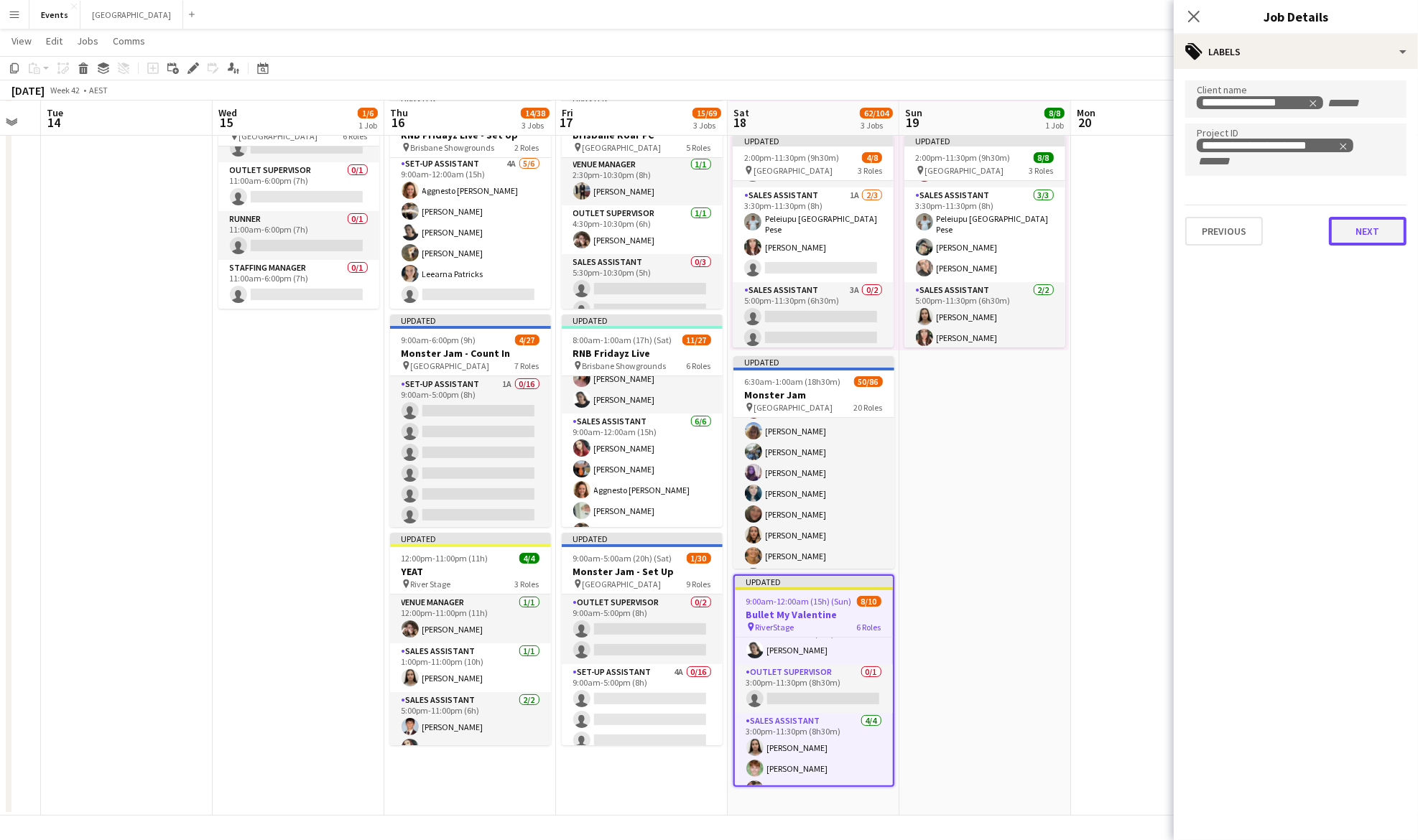
click at [1359, 244] on div "**********" at bounding box center [1296, 163] width 244 height 188
click at [1366, 233] on button "Next" at bounding box center [1368, 231] width 78 height 29
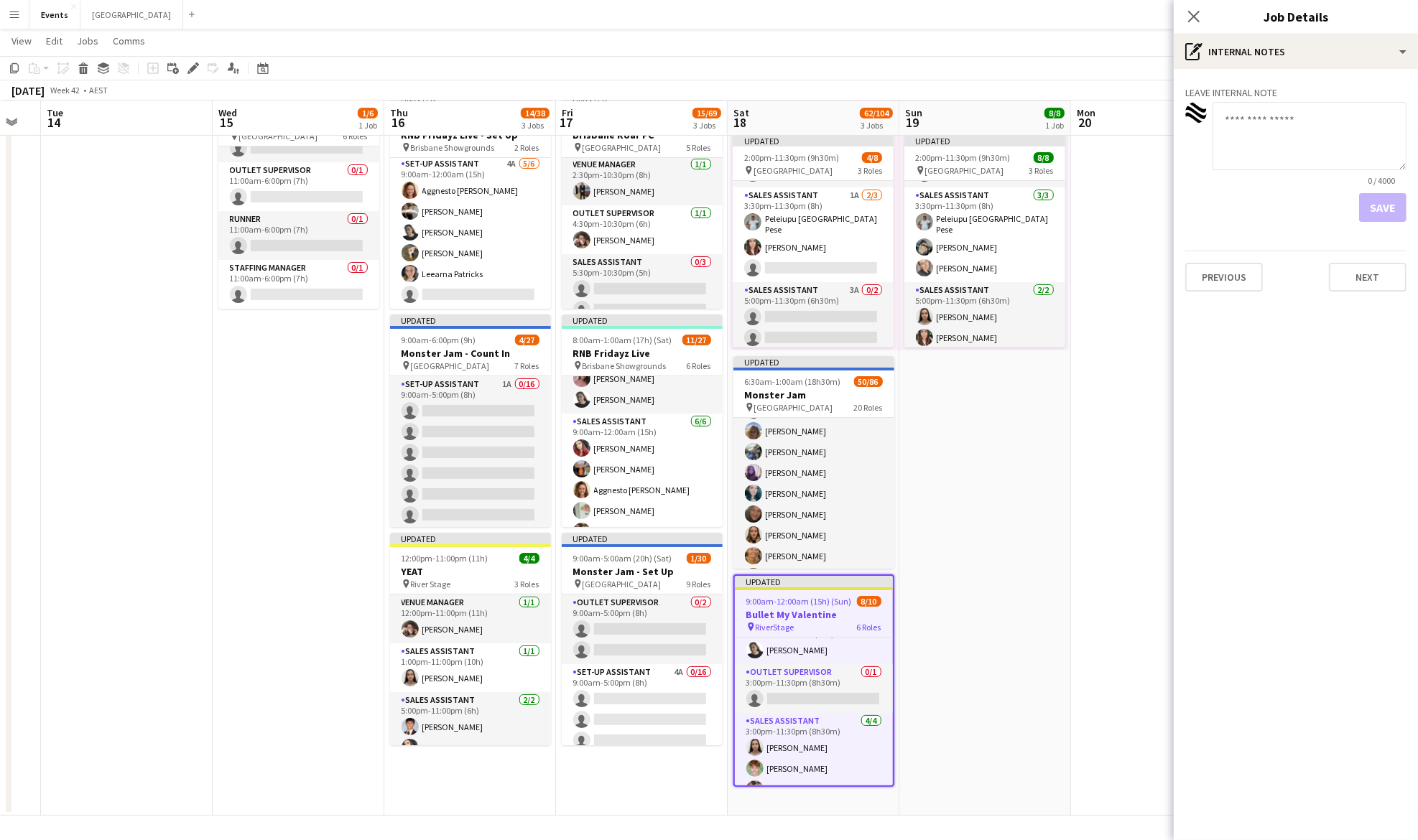
click at [1255, 120] on textarea at bounding box center [1310, 135] width 194 height 68
type textarea "**********"
click at [1393, 207] on button "Save" at bounding box center [1383, 208] width 47 height 29
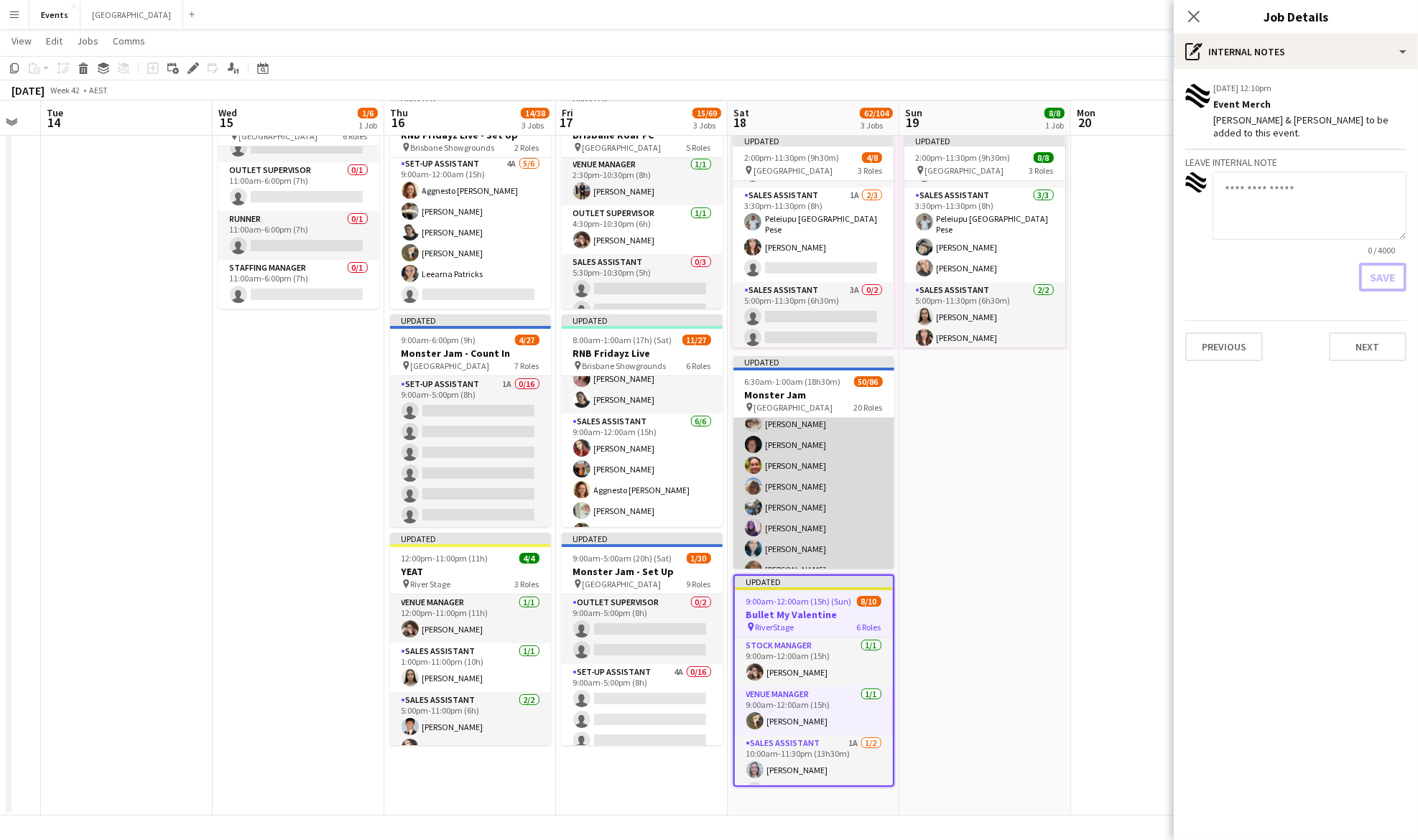
scroll to position [388, 0]
click at [794, 470] on app-card-role "Sales Assistant 3A 23/32 7:00am-10:00pm (15h) [PERSON_NAME] [PERSON_NAME] [PERS…" at bounding box center [814, 712] width 161 height 694
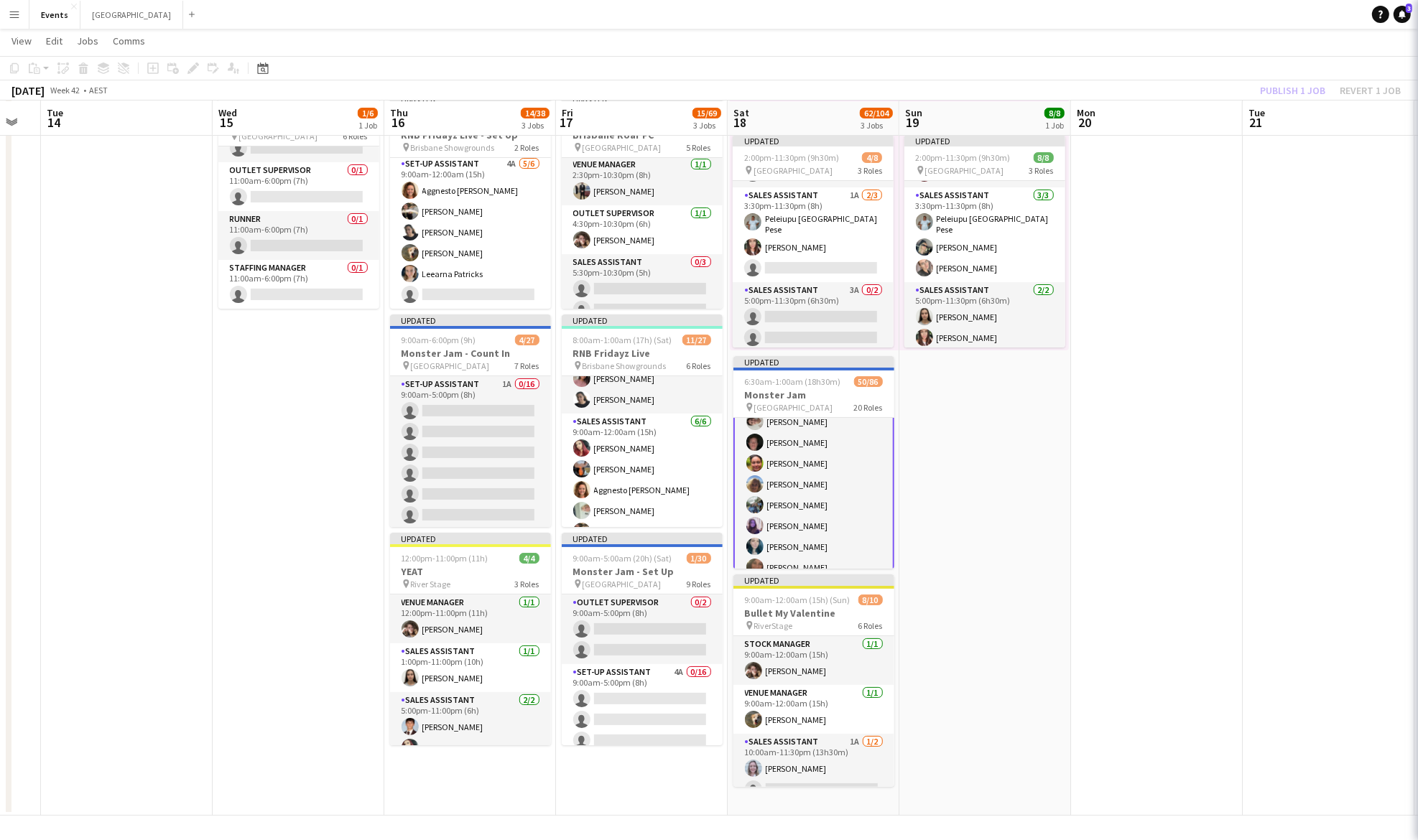
scroll to position [389, 0]
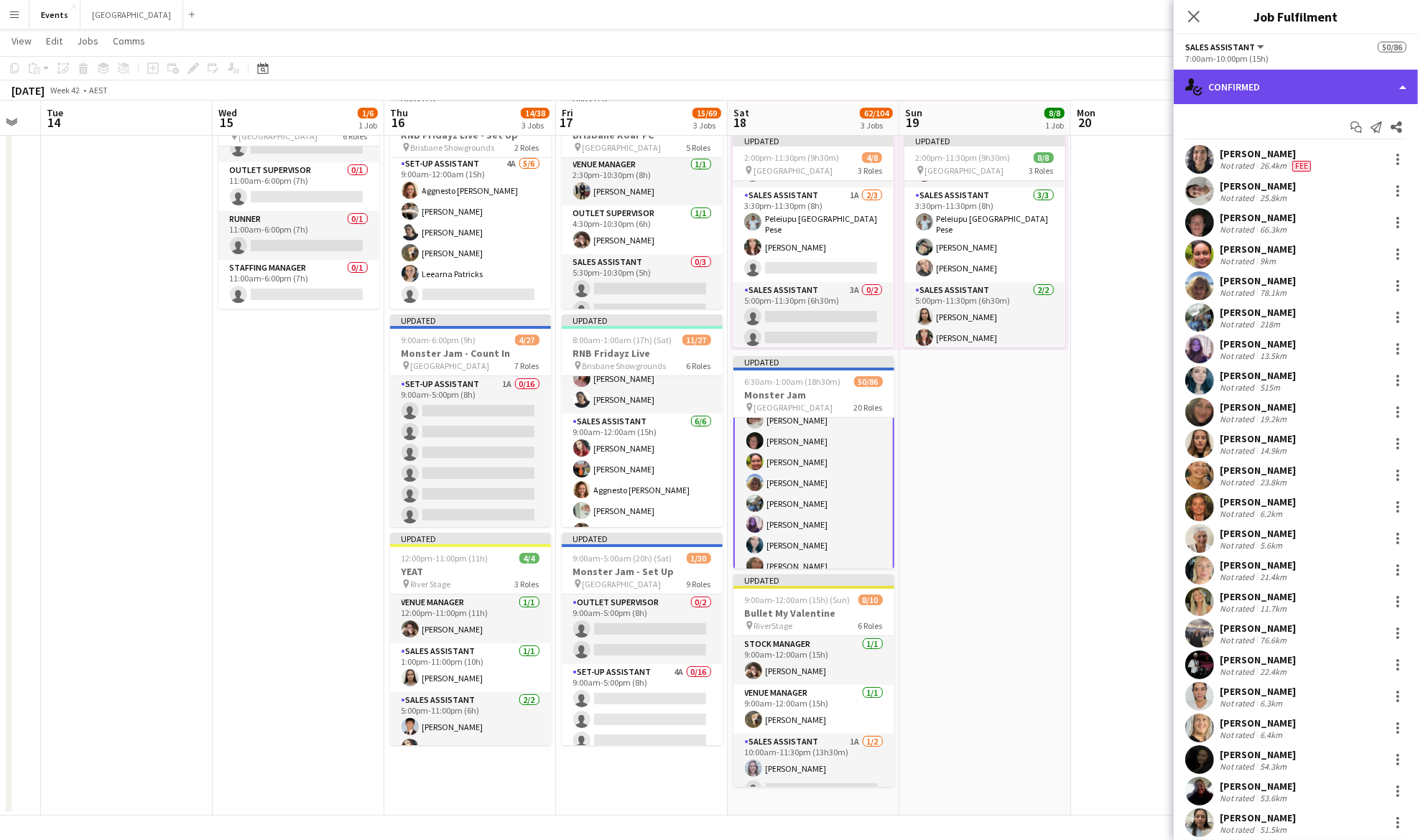
click at [1239, 98] on div "single-neutral-actions-check-2 Confirmed" at bounding box center [1296, 87] width 244 height 35
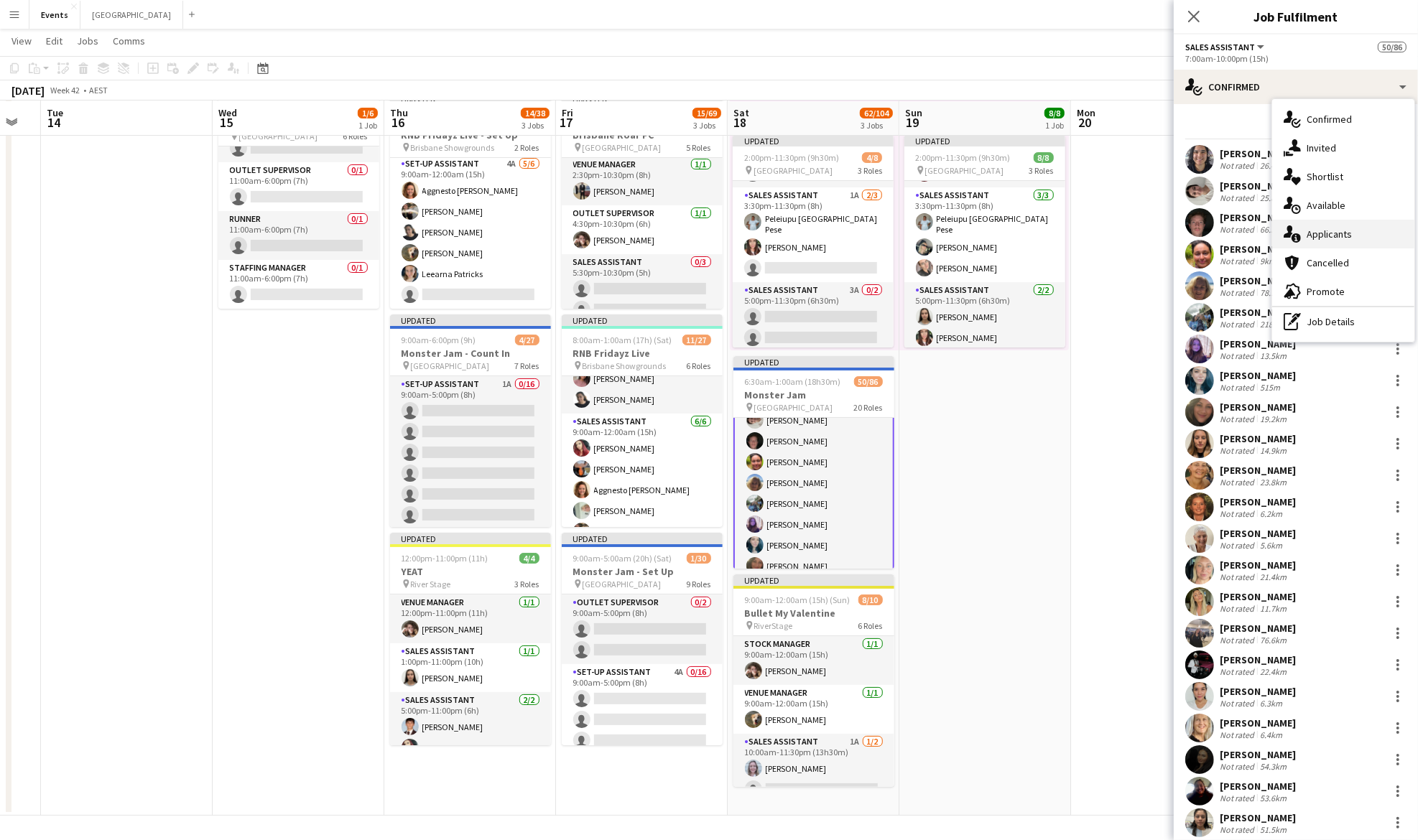
click at [1348, 230] on span "Applicants" at bounding box center [1329, 233] width 45 height 13
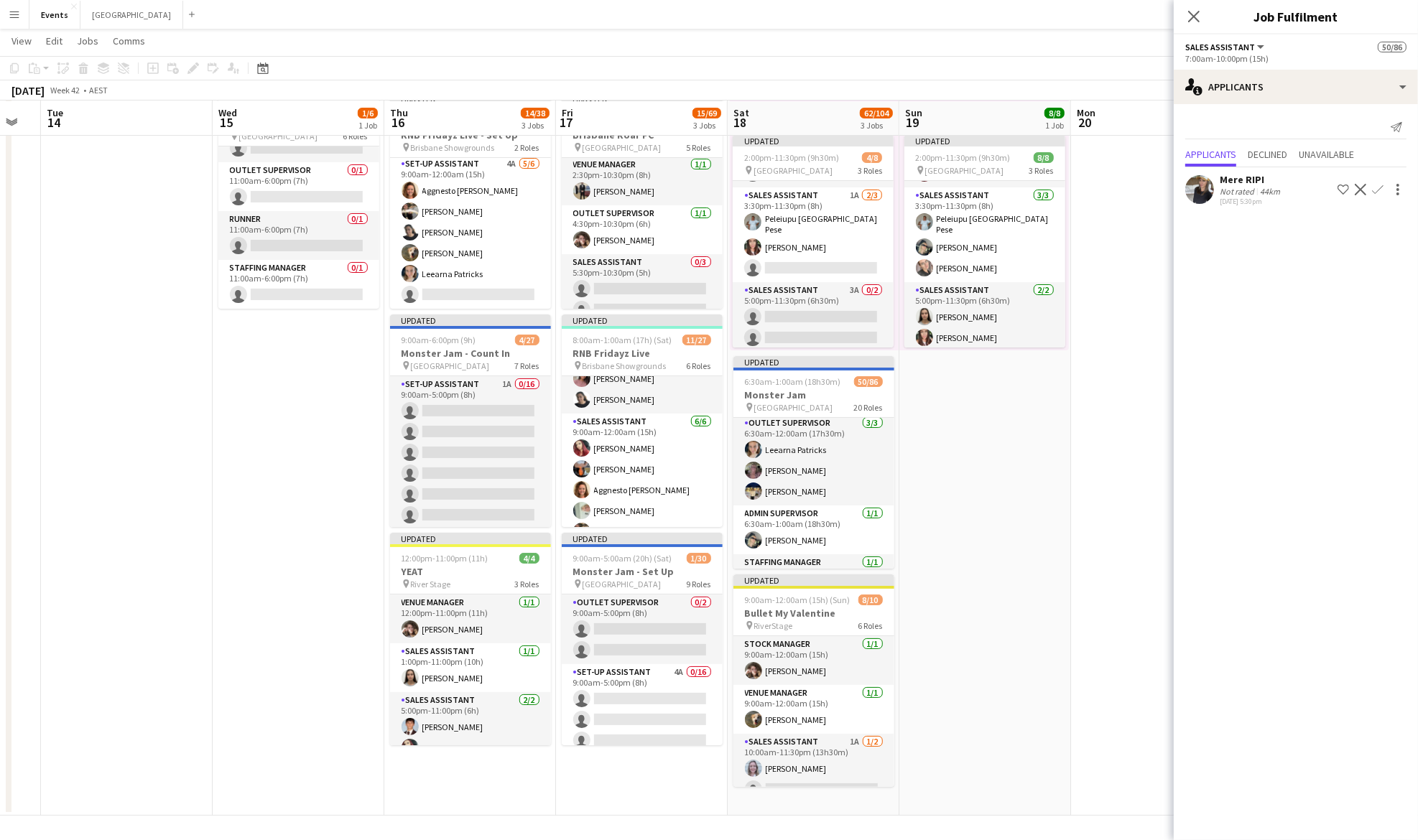
scroll to position [0, 0]
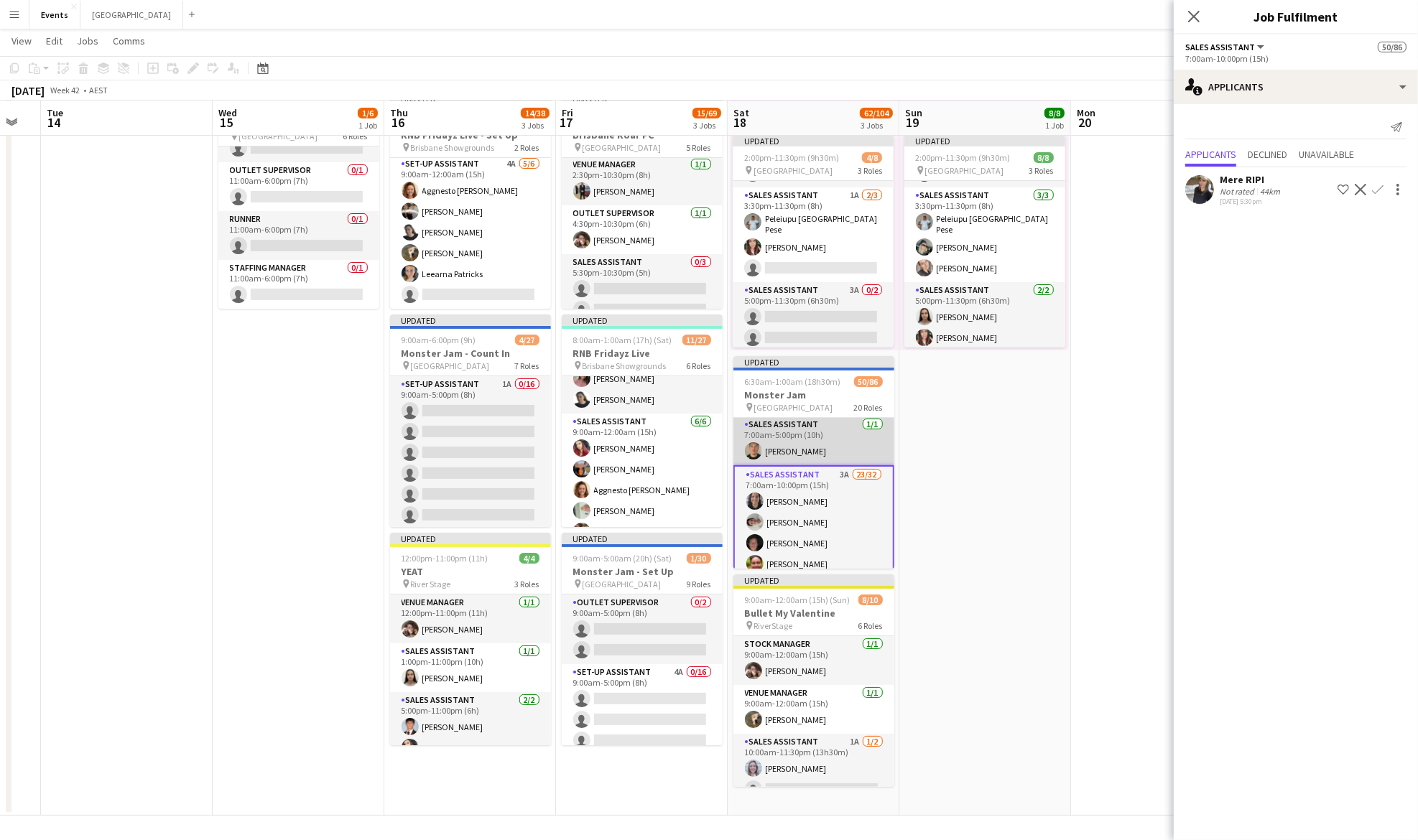
click at [800, 442] on app-card-role "Sales Assistant [DATE] 7:00am-5:00pm (10h) [PERSON_NAME]" at bounding box center [814, 440] width 161 height 49
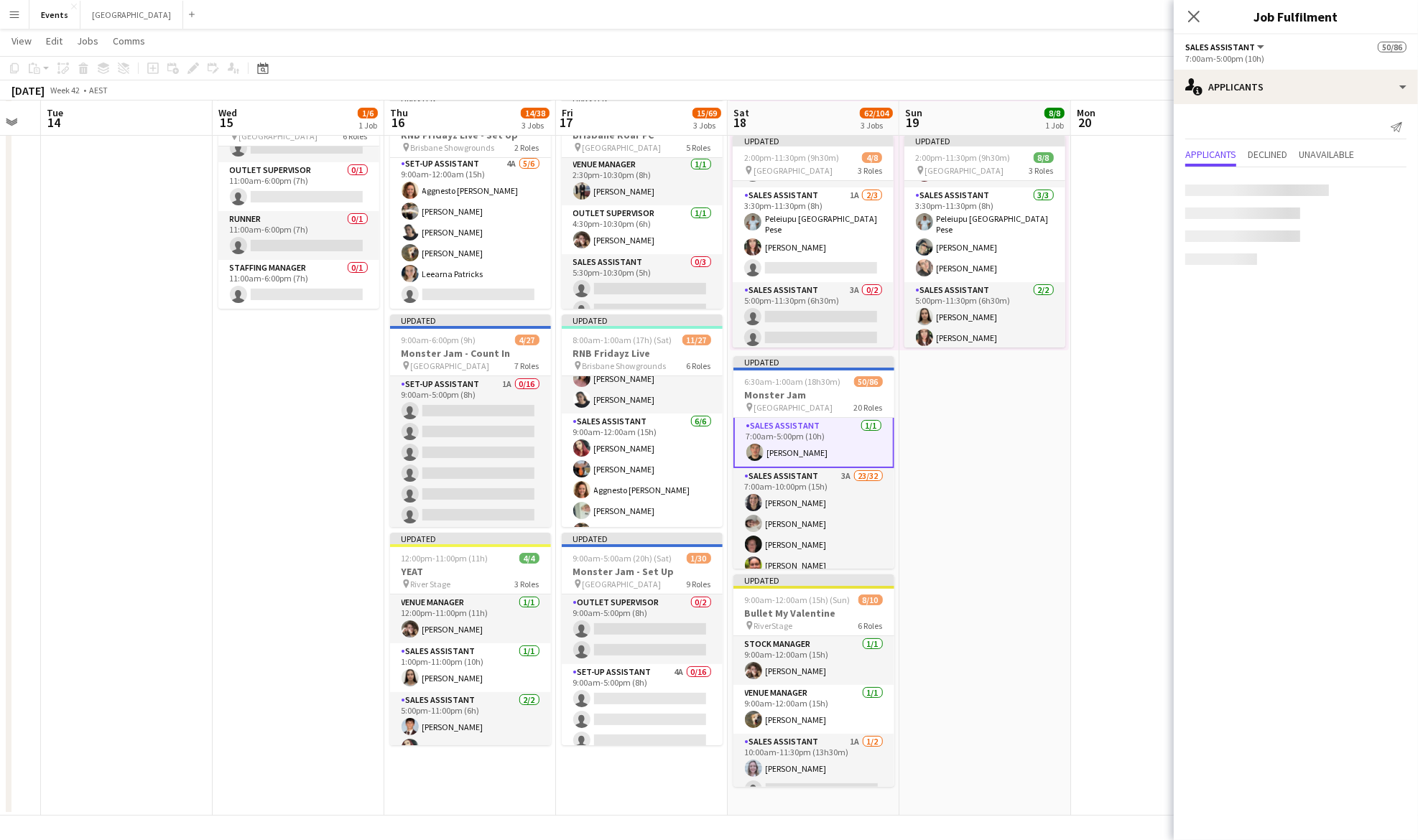
scroll to position [288, 0]
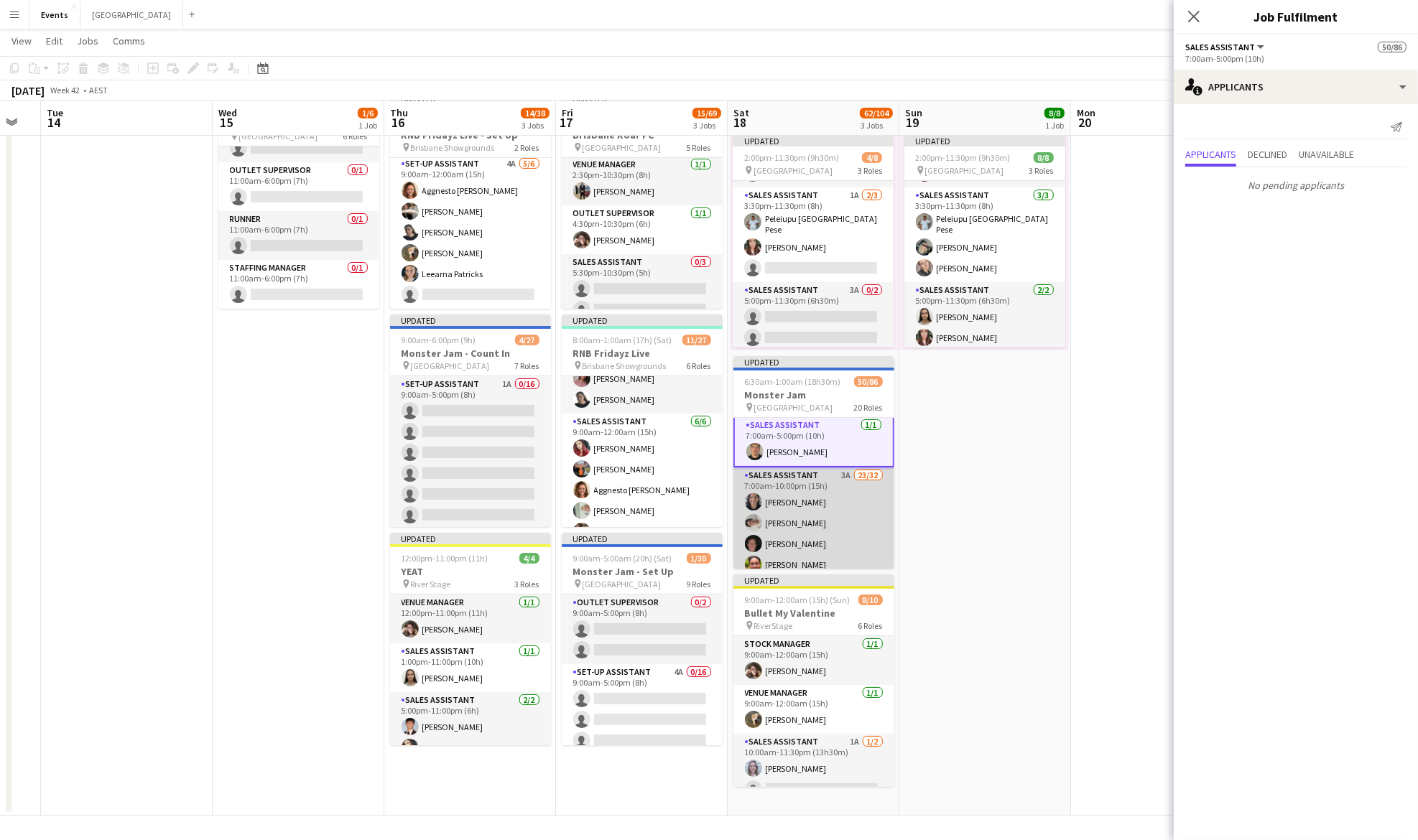
click at [792, 565] on app-card-role "Sales Assistant 3A 23/32 7:00am-10:00pm (15h) [PERSON_NAME] [PERSON_NAME] [PERS…" at bounding box center [814, 814] width 161 height 694
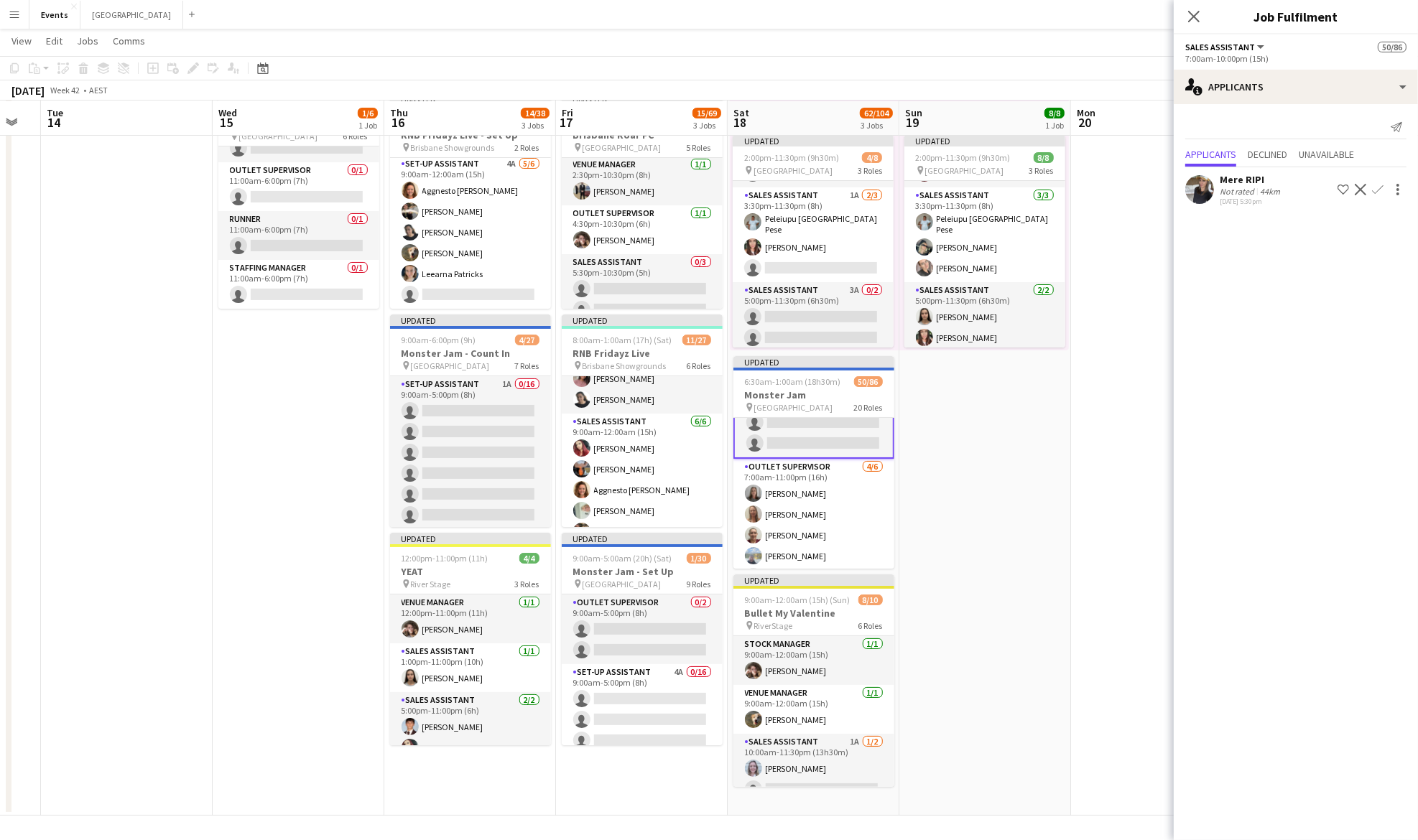
click at [806, 516] on app-card-role "Outlet Supervisor [DATE] 7:00am-11:00pm (16h) [PERSON_NAME] [PERSON_NAME] [PERS…" at bounding box center [814, 535] width 161 height 153
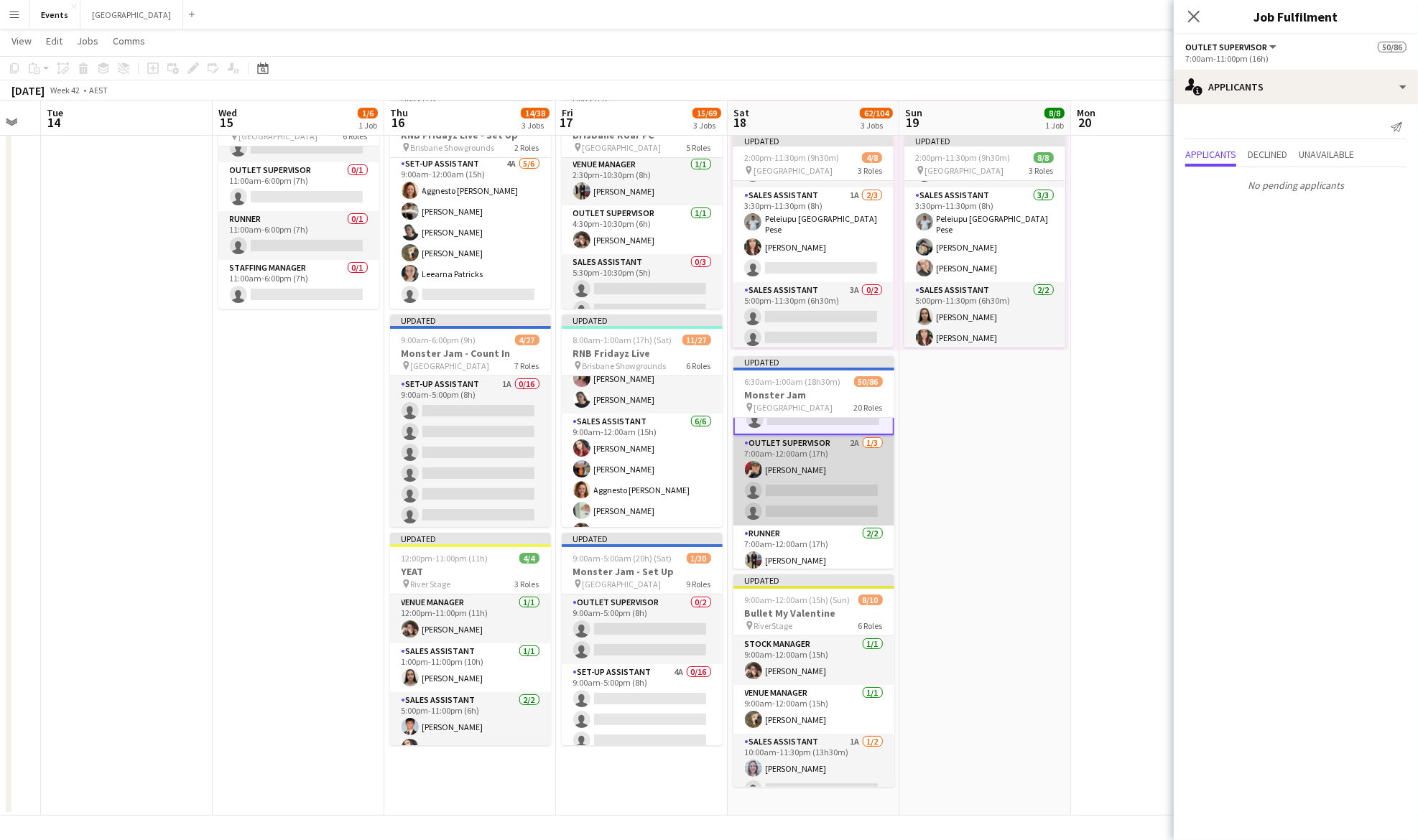
click at [805, 474] on app-card-role "Outlet Supervisor 2A [DATE] 7:00am-12:00am (17h) [PERSON_NAME] single-neutral-a…" at bounding box center [814, 480] width 161 height 90
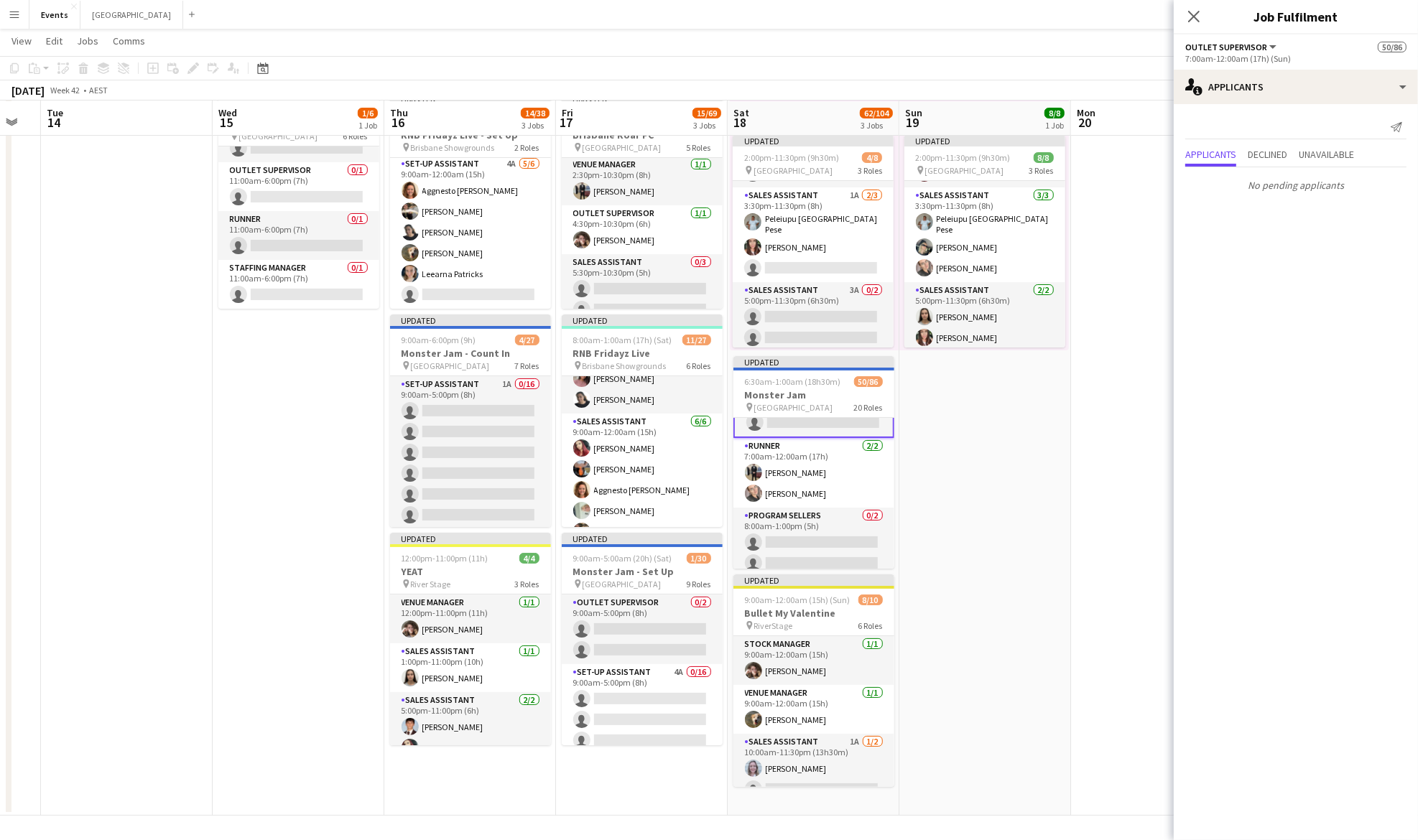
scroll to position [1256, 0]
click at [1324, 151] on span "Unavailable" at bounding box center [1326, 154] width 55 height 10
click at [1207, 124] on span "Applicants" at bounding box center [1211, 124] width 51 height 10
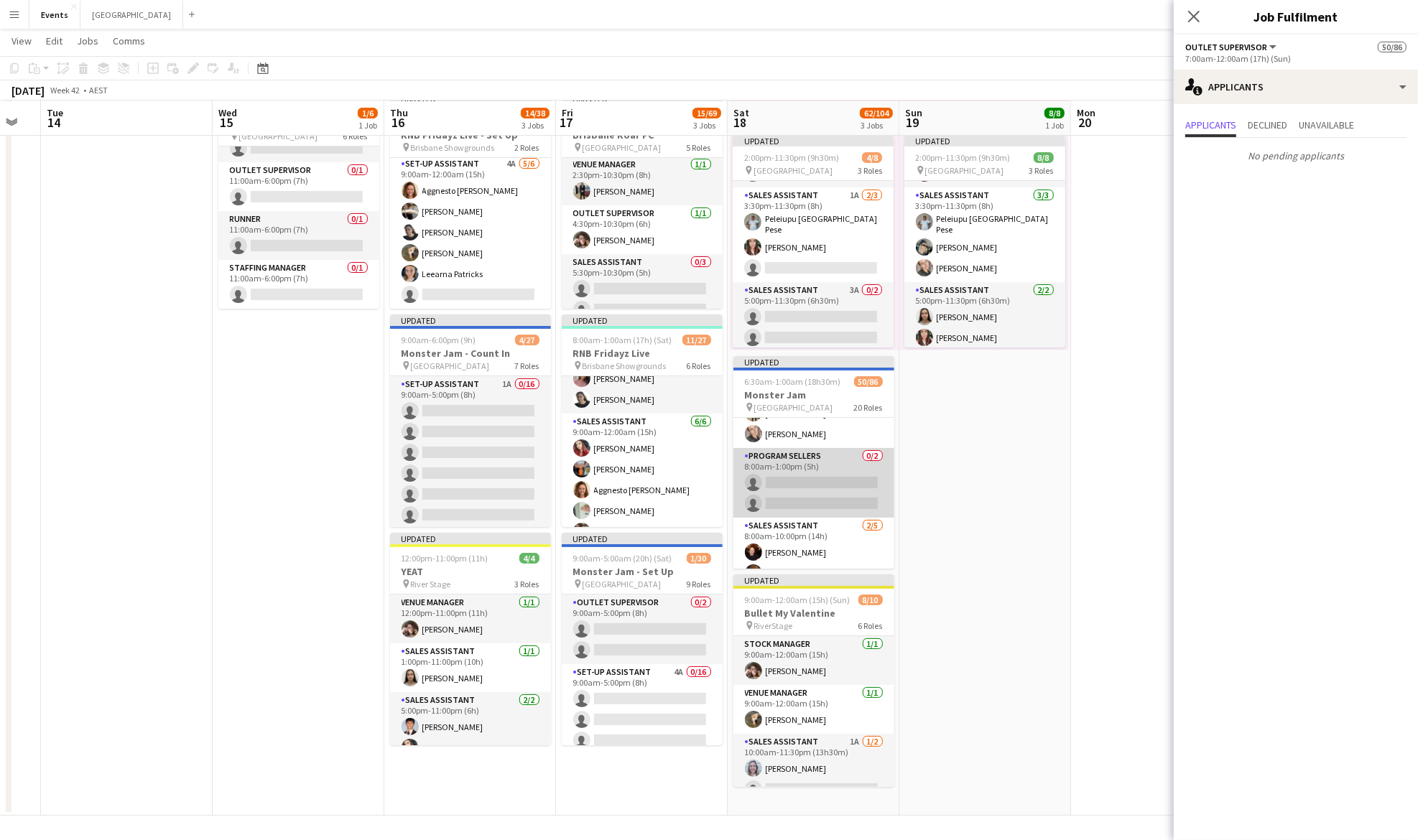
scroll to position [1326, 0]
click at [807, 461] on app-card-role "Program Sellers 0/2 8:00am-1:00pm (5h) single-neutral-actions single-neutral-ac…" at bounding box center [814, 471] width 161 height 70
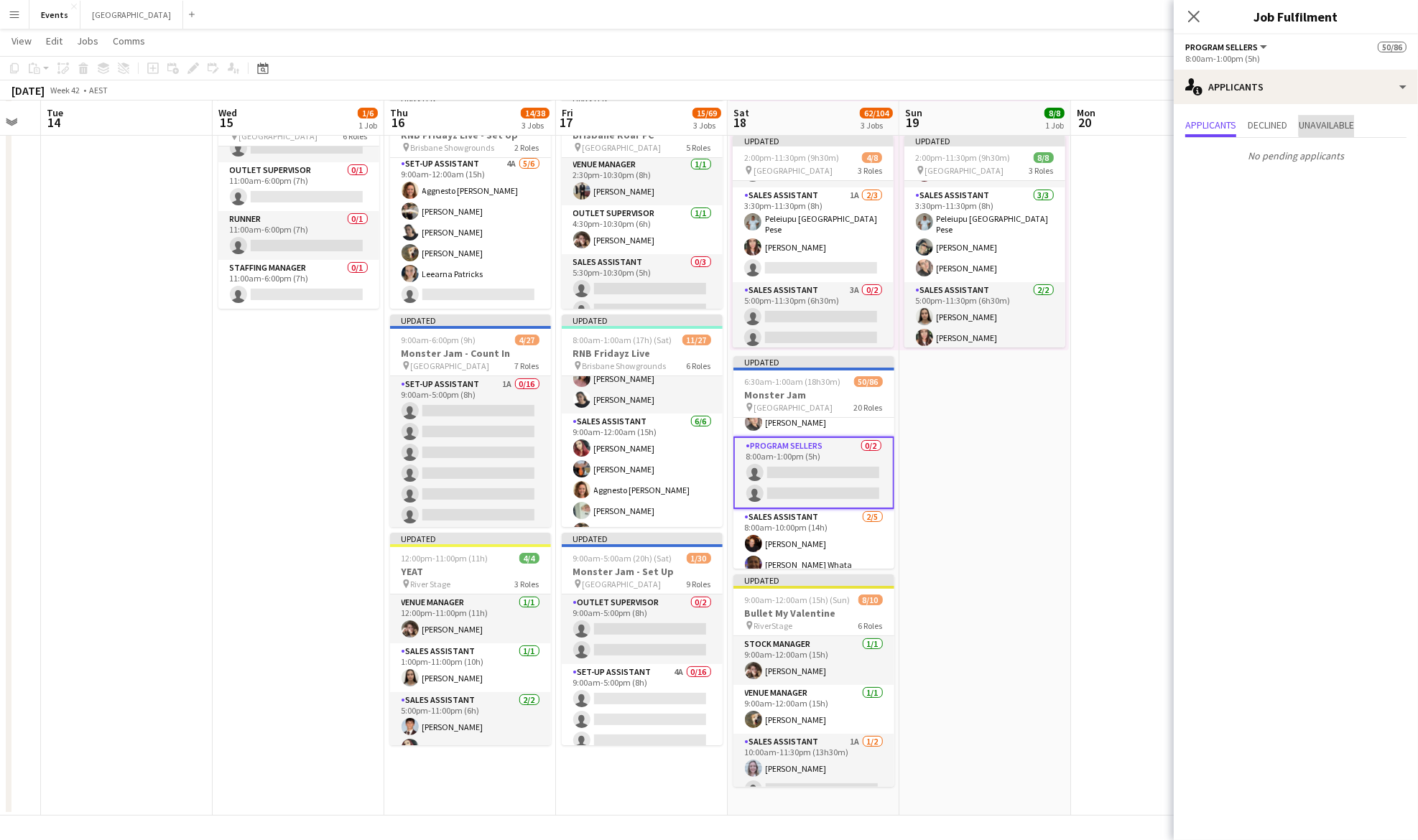
click at [1333, 122] on span "Unavailable" at bounding box center [1326, 124] width 55 height 10
click at [1285, 121] on span "Declined" at bounding box center [1267, 124] width 39 height 10
click at [1203, 120] on span "Applicants" at bounding box center [1211, 124] width 51 height 10
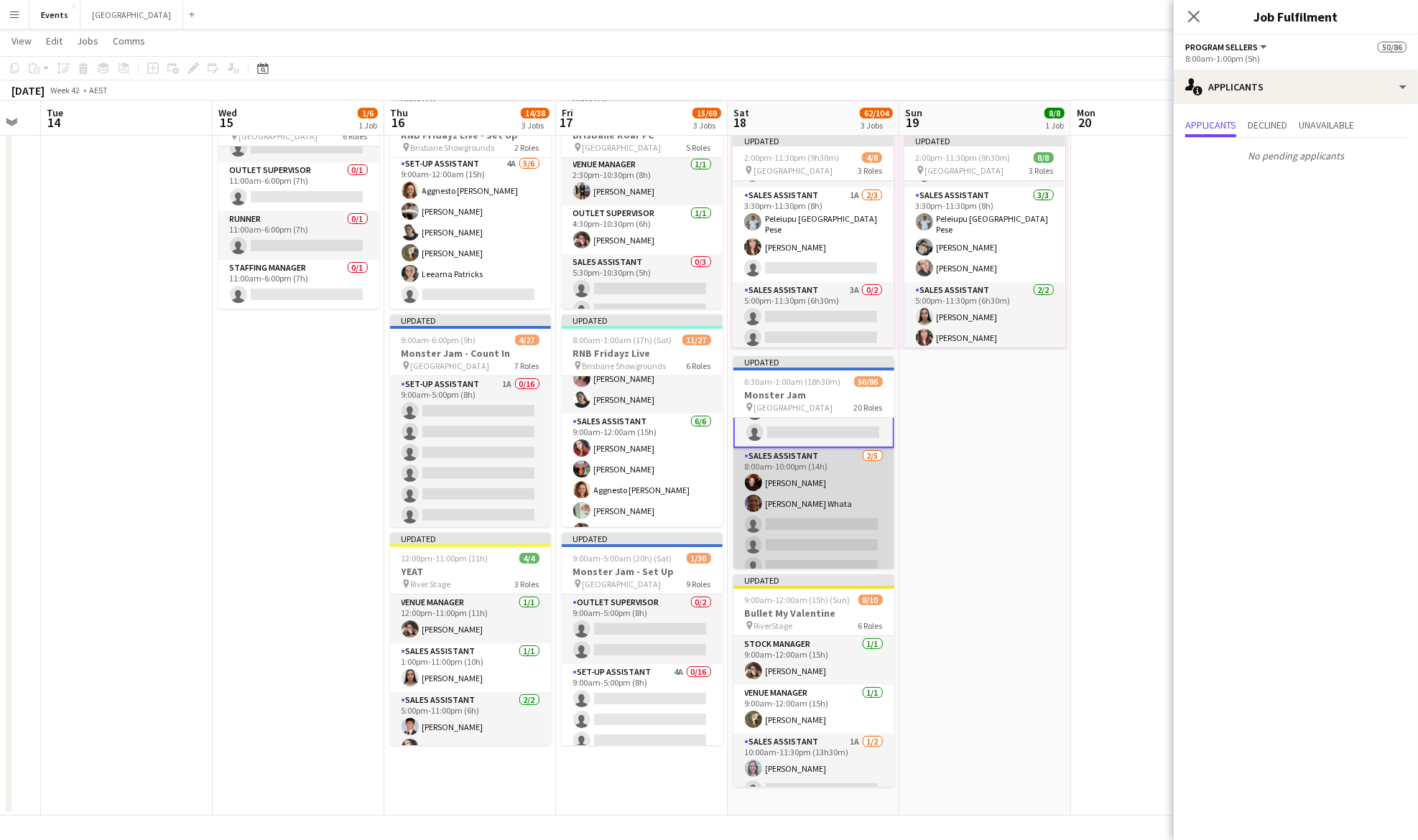
click at [818, 479] on app-card-role "Sales Assistant [DATE] 8:00am-10:00pm (14h) [PERSON_NAME] [PERSON_NAME] Whata s…" at bounding box center [814, 514] width 161 height 132
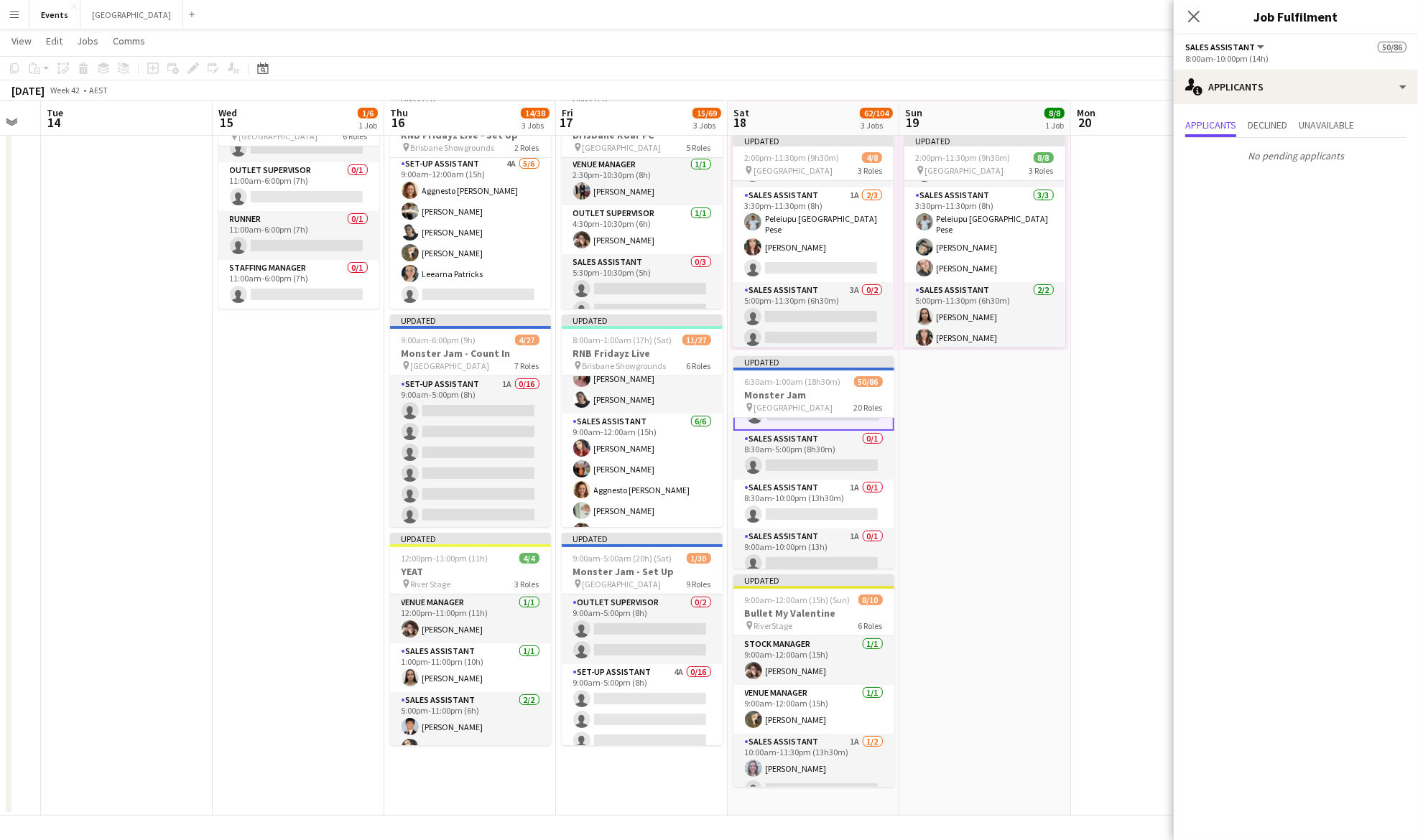
scroll to position [1534, 0]
click at [818, 446] on app-card-role "Sales Assistant 0/1 8:30am-5:00pm (8h30m) single-neutral-actions" at bounding box center [814, 454] width 161 height 49
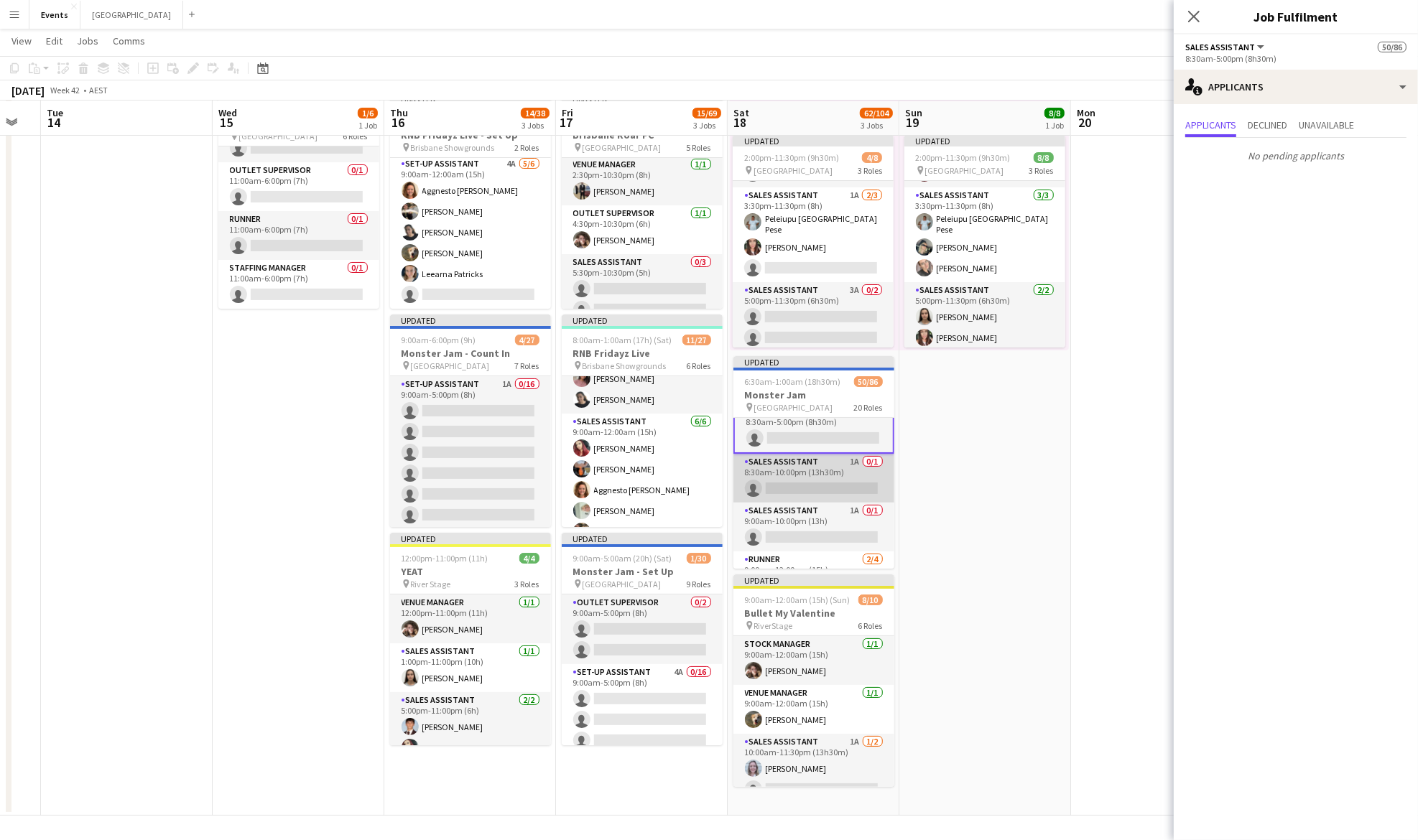
click at [806, 471] on app-card-role "Sales Assistant 1A 0/1 8:30am-10:00pm (13h30m) single-neutral-actions" at bounding box center [814, 478] width 161 height 49
click at [1343, 124] on span "Unavailable" at bounding box center [1326, 124] width 55 height 10
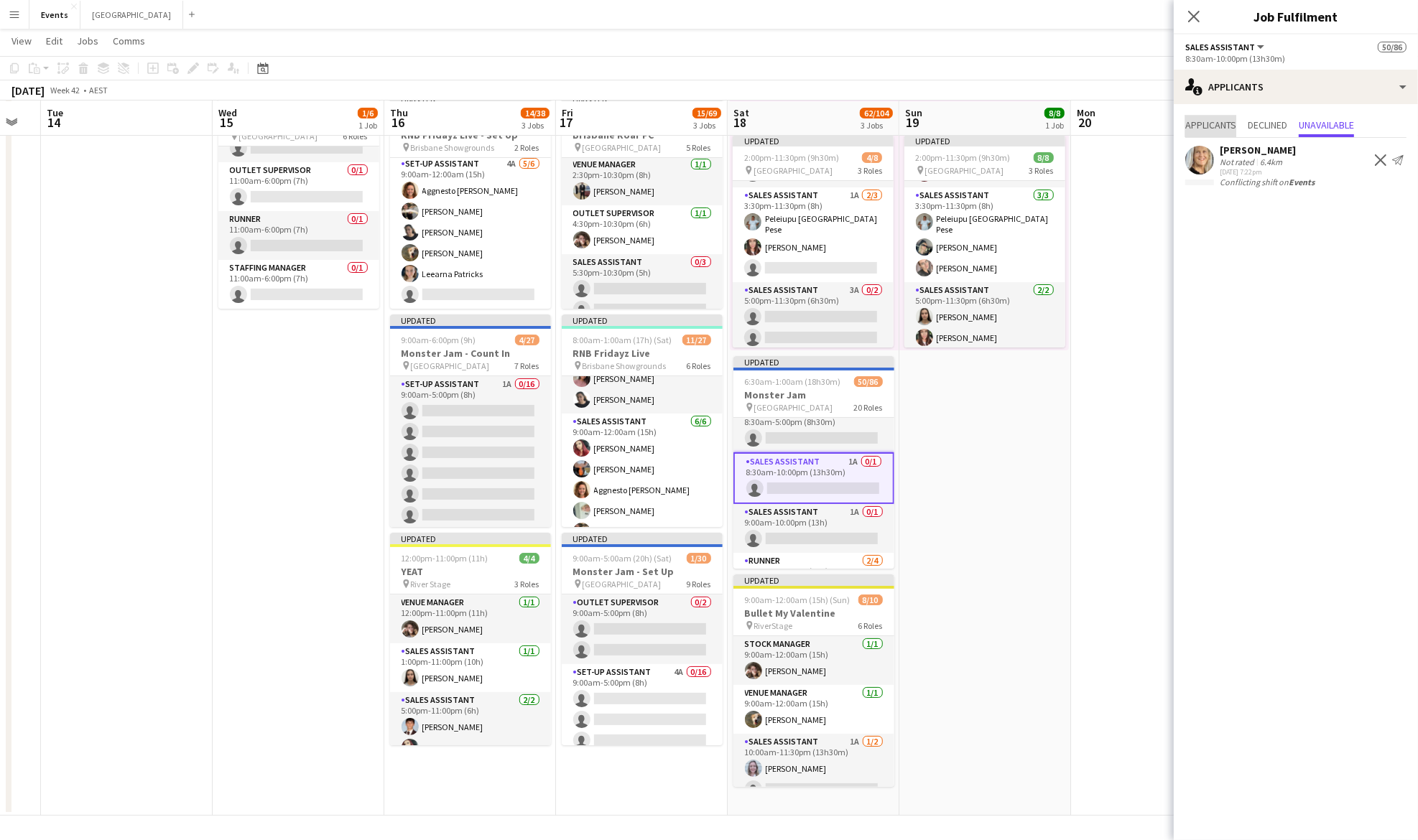
click at [1210, 122] on span "Applicants" at bounding box center [1211, 124] width 51 height 10
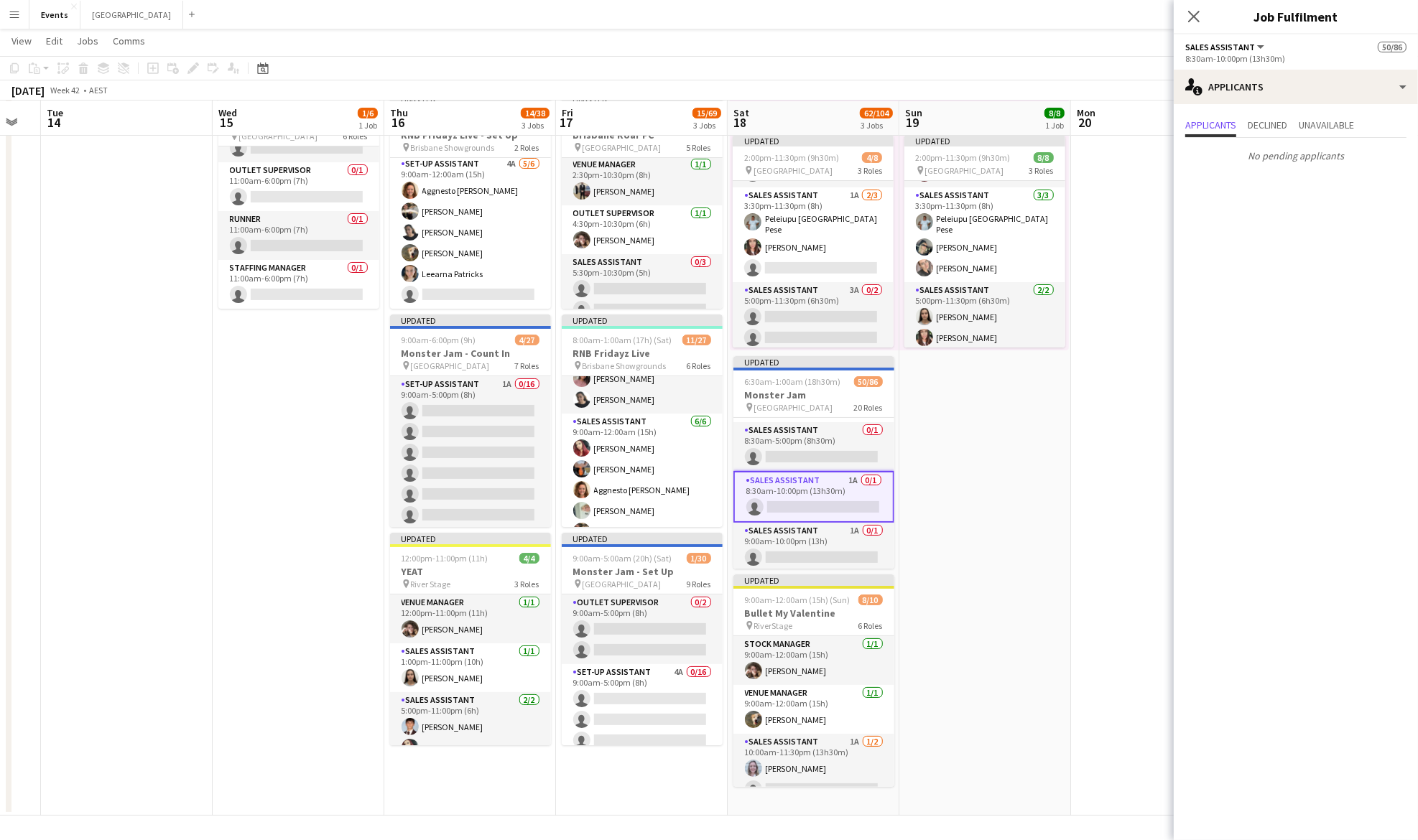
scroll to position [1587, 0]
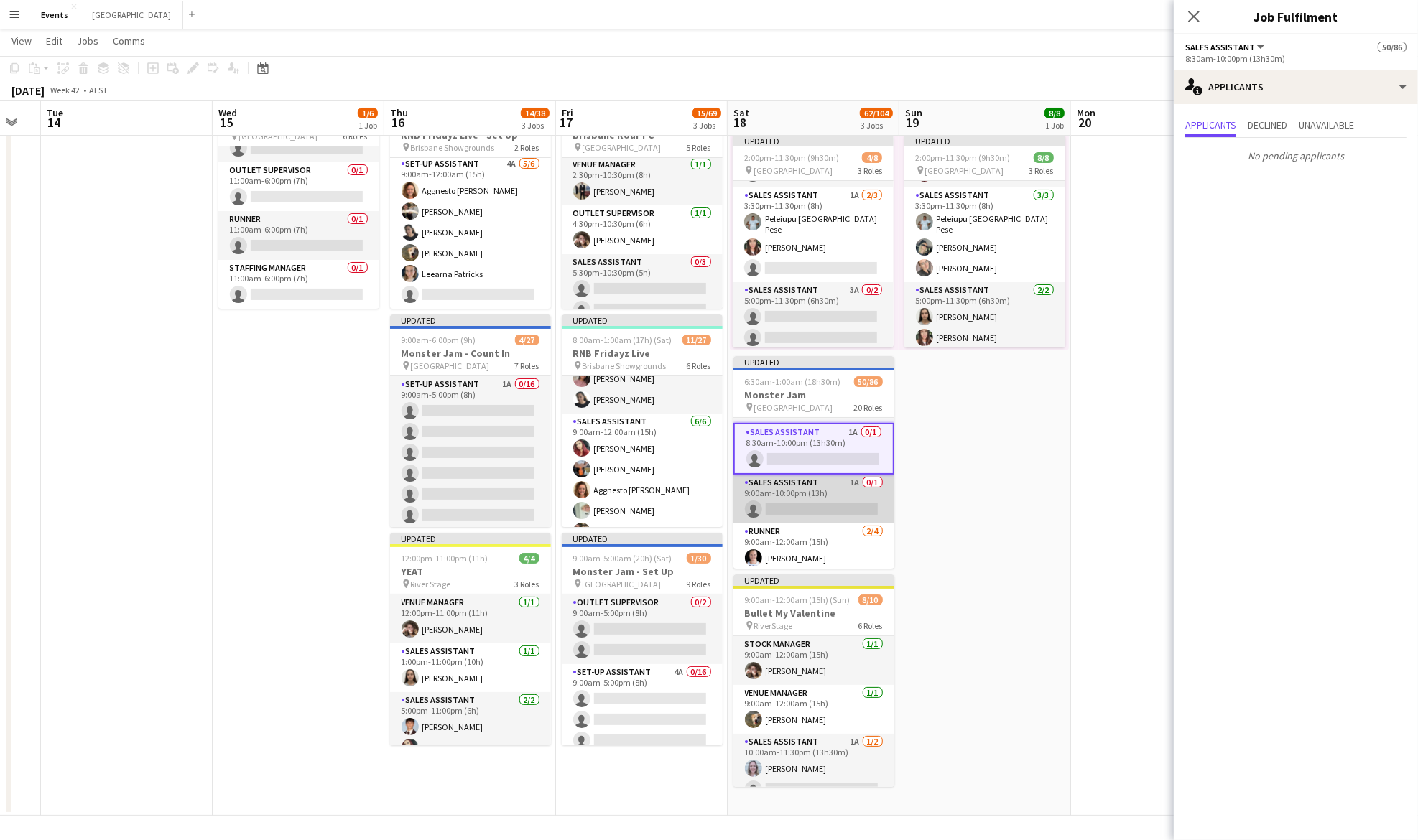
click at [785, 498] on app-card-role "Sales Assistant 1A 0/1 9:00am-10:00pm (13h) single-neutral-actions" at bounding box center [814, 499] width 161 height 49
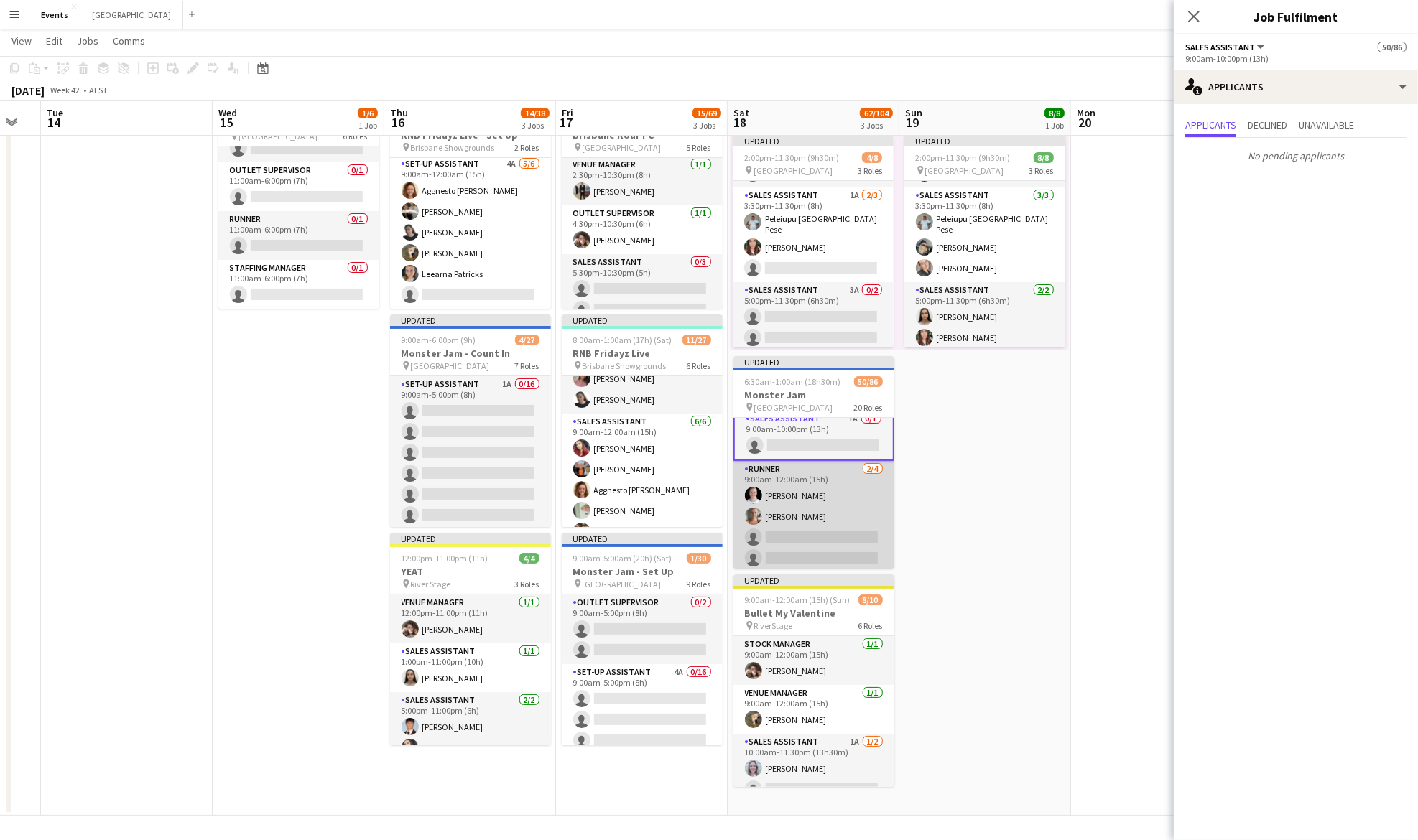
click at [814, 494] on app-card-role "Runner [DATE] 9:00am-12:00am (15h) [PERSON_NAME] [PERSON_NAME] single-neutral-a…" at bounding box center [814, 516] width 161 height 111
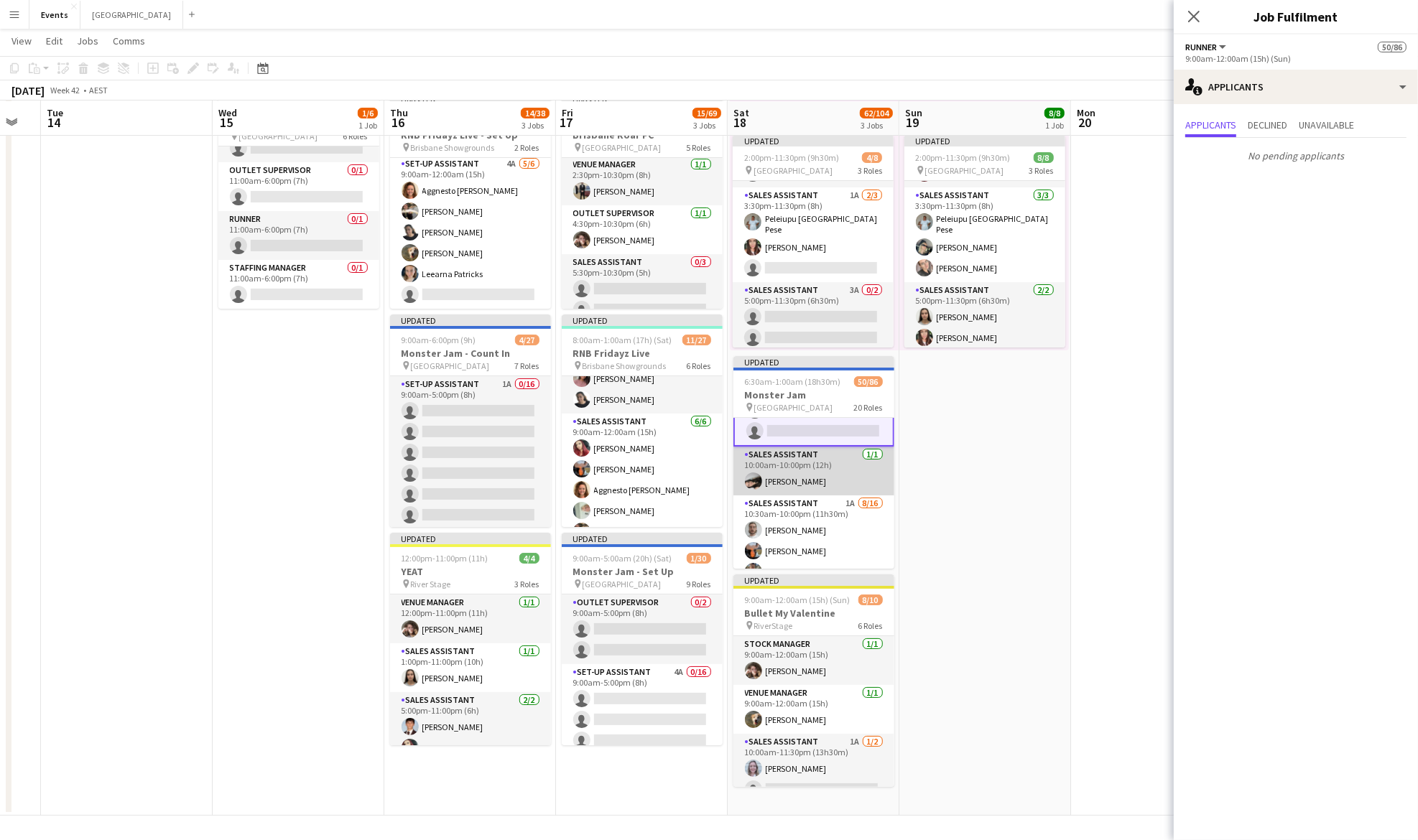
click at [816, 466] on app-card-role "Sales Assistant [DATE] 10:00am-10:00pm (12h) [PERSON_NAME]" at bounding box center [814, 470] width 161 height 49
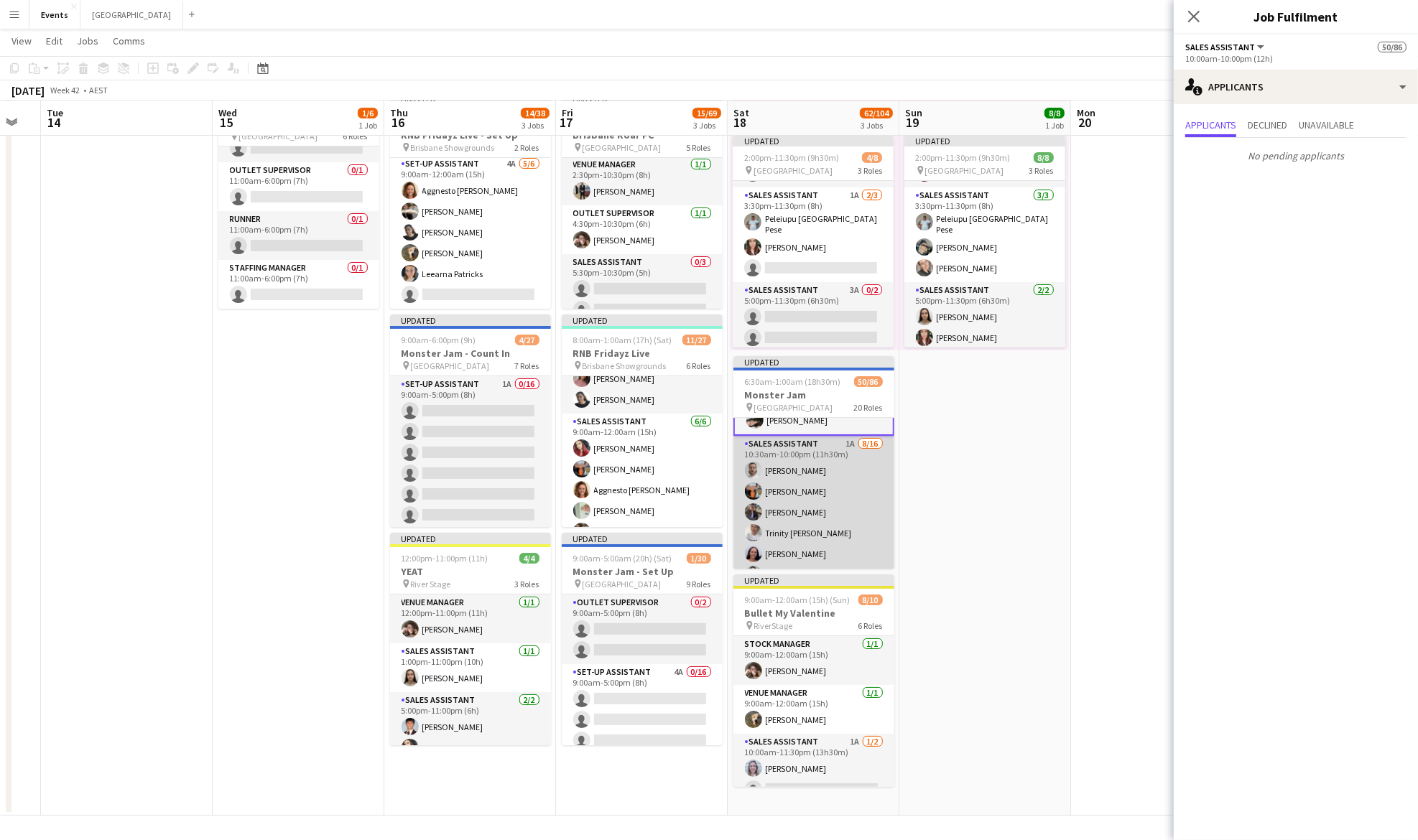
click at [802, 485] on app-card-role "Sales Assistant 1A [DATE] 10:30am-10:00pm (11h30m) [PERSON_NAME] [PERSON_NAME] …" at bounding box center [814, 616] width 161 height 361
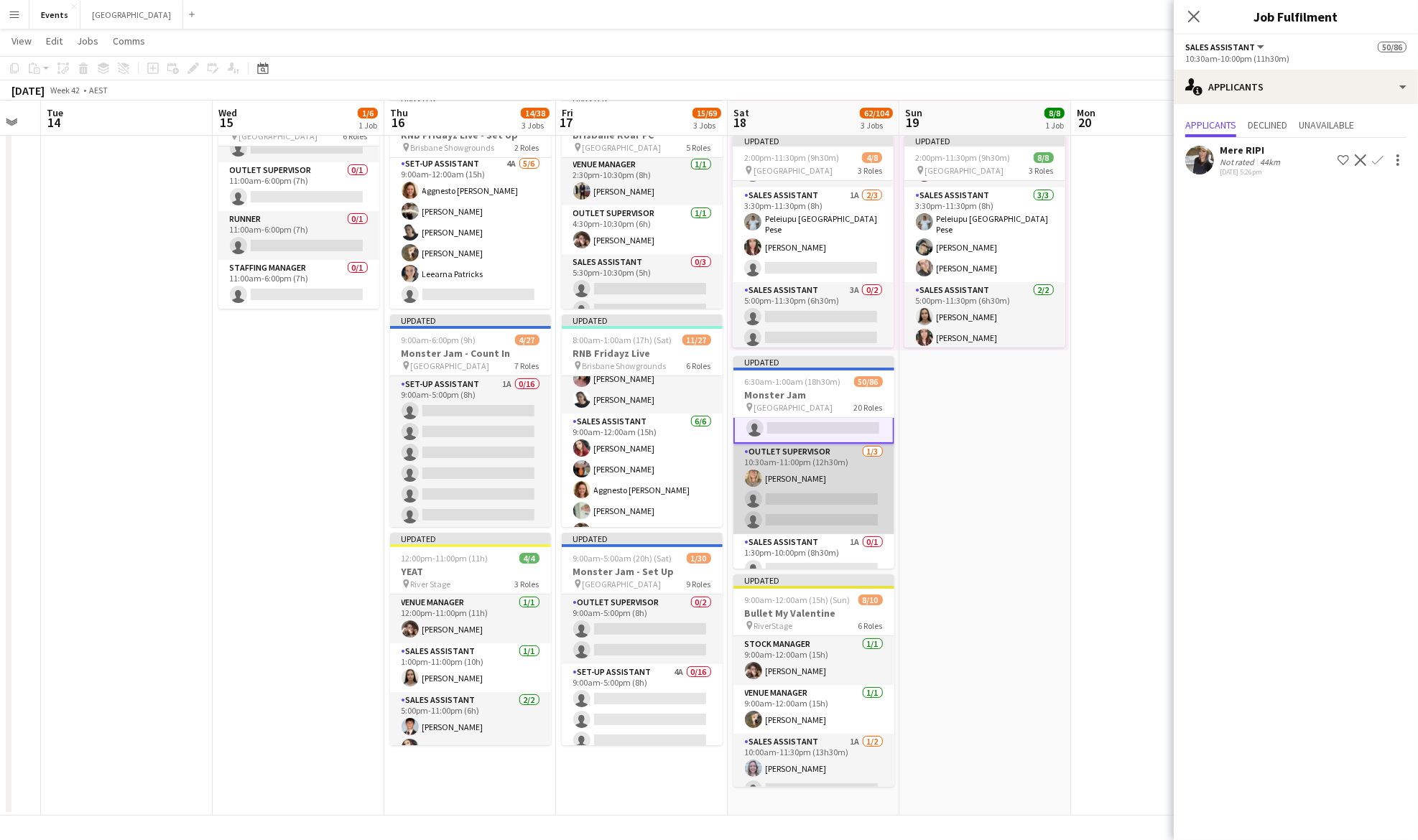
click at [816, 454] on app-card-role "Outlet Supervisor [DATE] 10:30am-11:00pm (12h30m) [PERSON_NAME] single-neutral-…" at bounding box center [814, 488] width 161 height 90
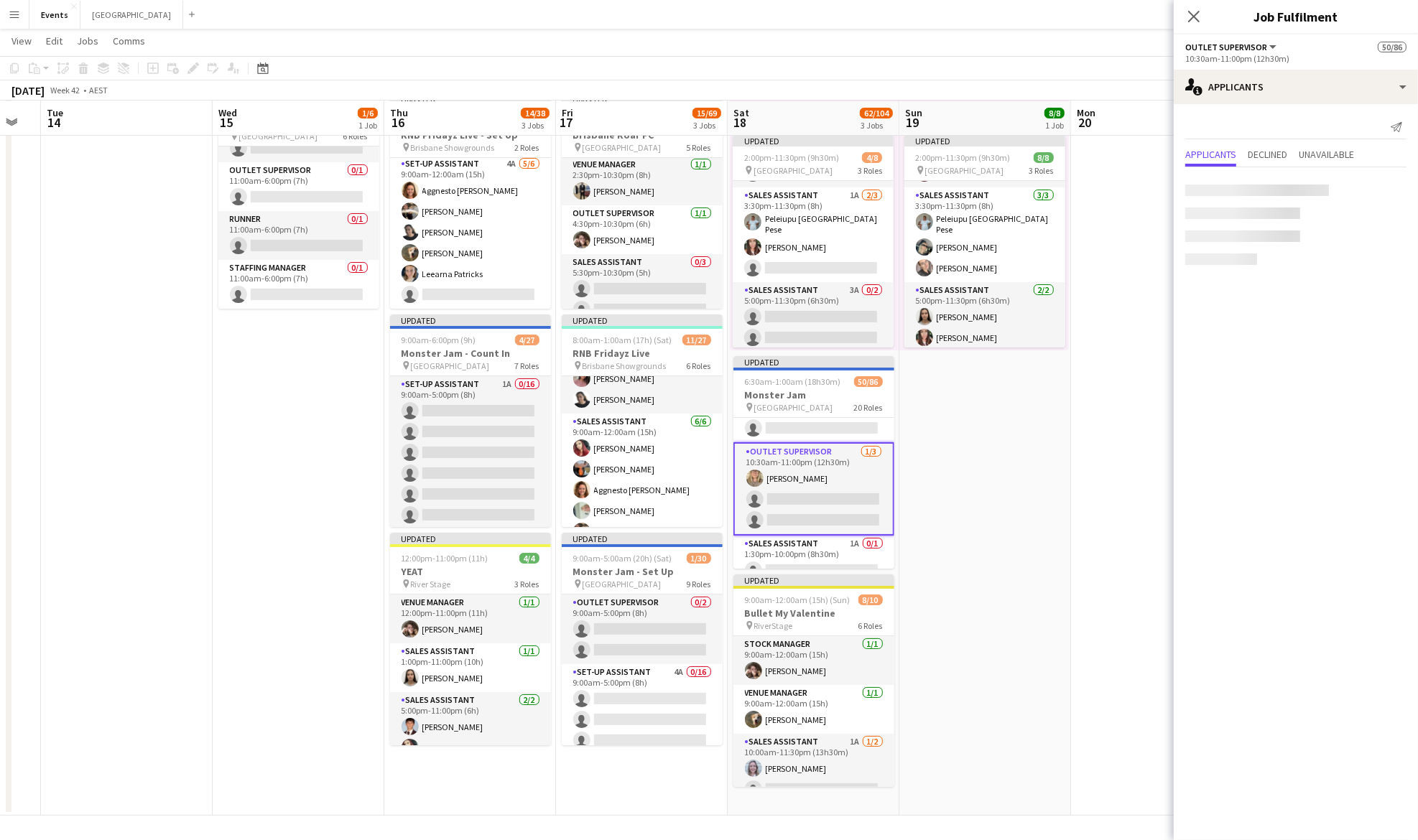
scroll to position [2202, 0]
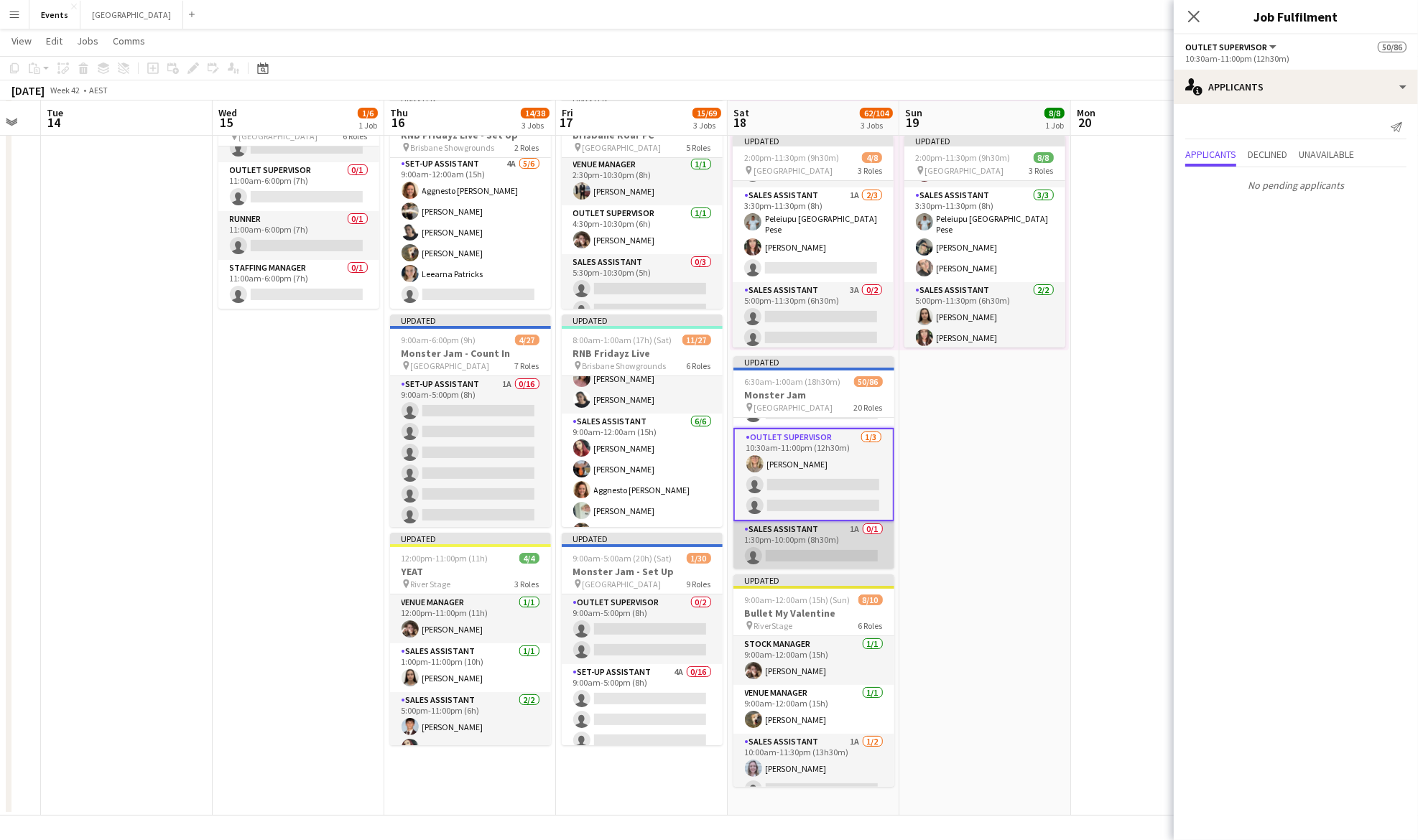
click at [807, 541] on app-card-role "Sales Assistant 1A 0/1 1:30pm-10:00pm (8h30m) single-neutral-actions" at bounding box center [814, 546] width 161 height 49
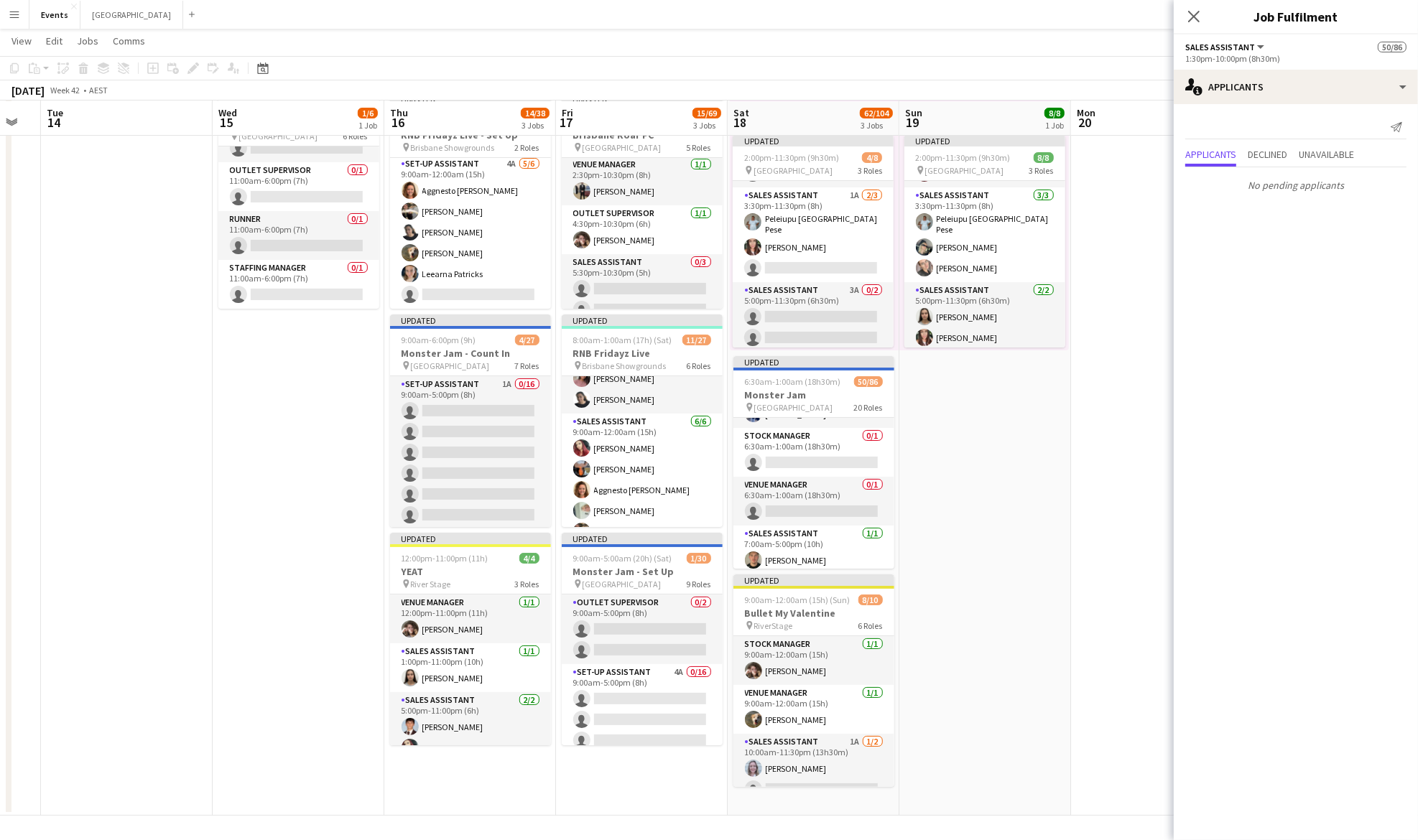
scroll to position [0, 0]
